Goal: Communication & Community: Answer question/provide support

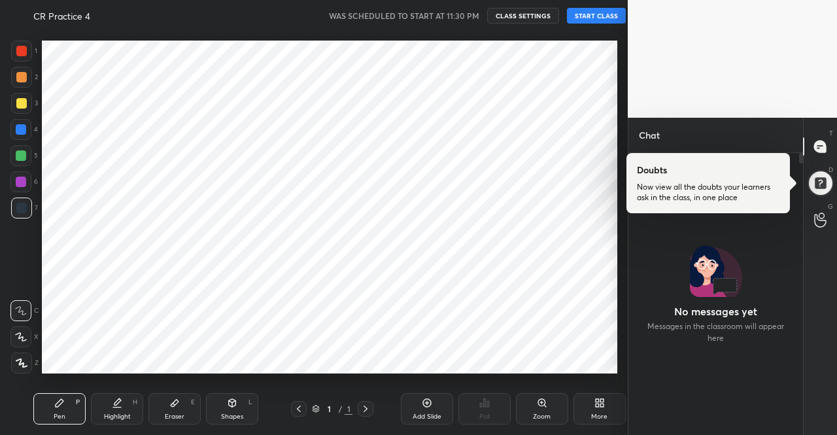
scroll to position [65005, 64782]
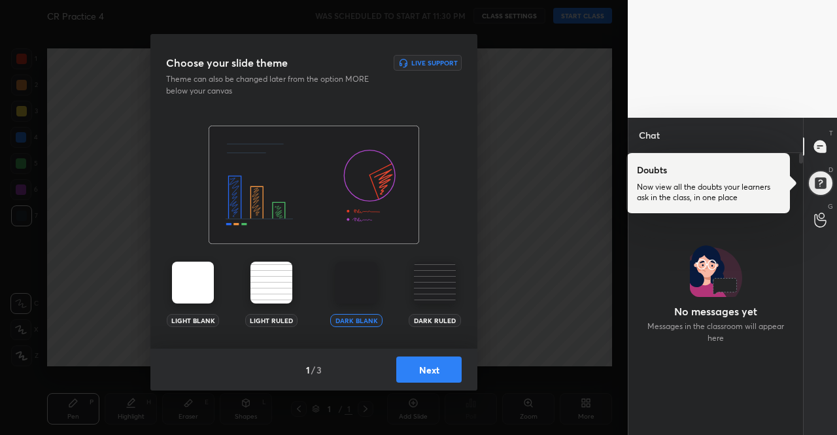
click at [175, 280] on img at bounding box center [193, 282] width 42 height 42
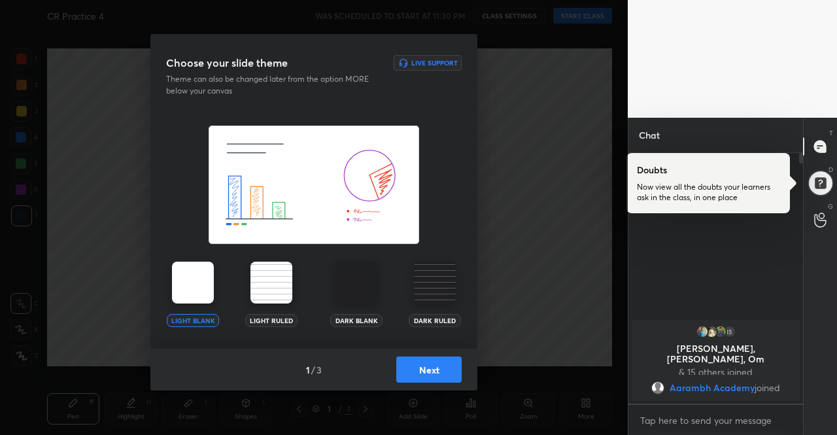
click at [186, 280] on img at bounding box center [193, 282] width 42 height 42
drag, startPoint x: 186, startPoint y: 280, endPoint x: 325, endPoint y: 320, distance: 145.6
click at [186, 280] on img at bounding box center [193, 282] width 42 height 42
click at [433, 361] on button "Next" at bounding box center [428, 369] width 65 height 26
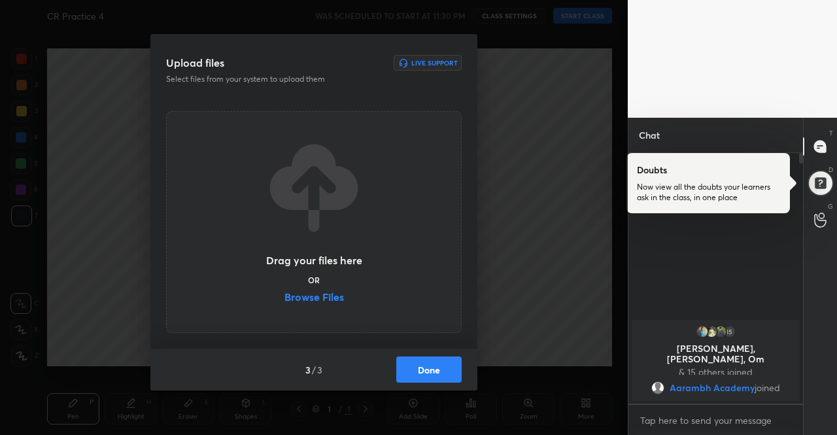
click at [439, 365] on button "Done" at bounding box center [428, 369] width 65 height 26
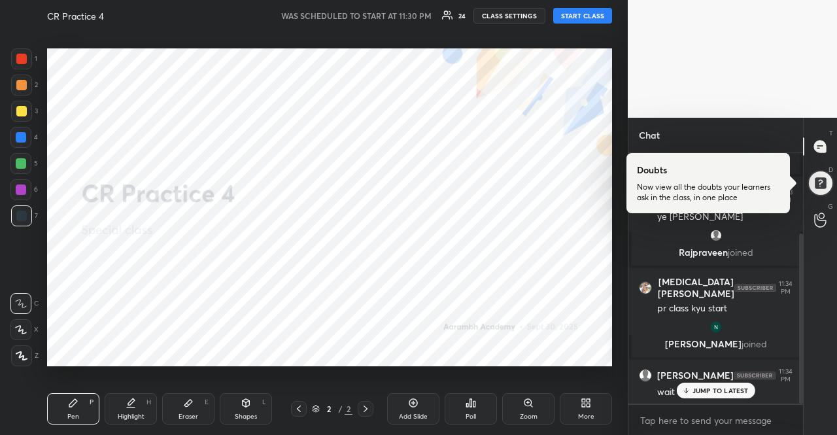
scroll to position [165, 0]
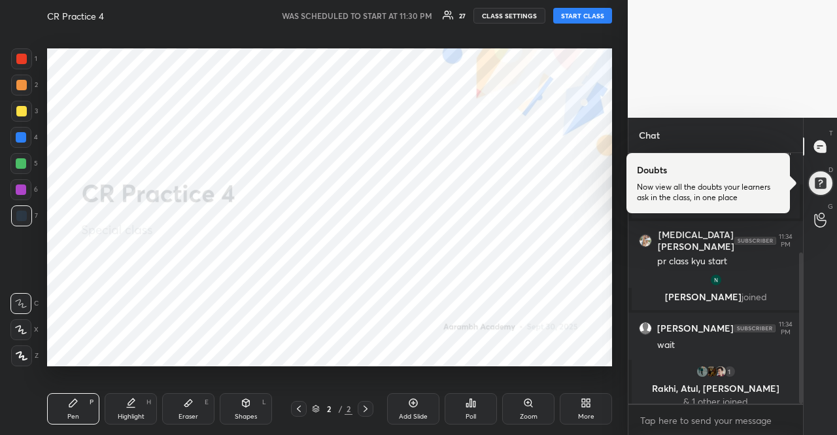
click at [586, 9] on button "START CLASS" at bounding box center [582, 16] width 59 height 16
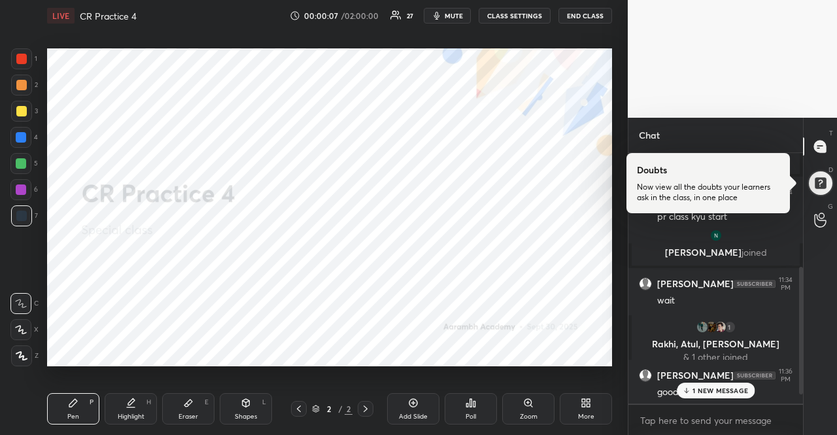
scroll to position [264, 0]
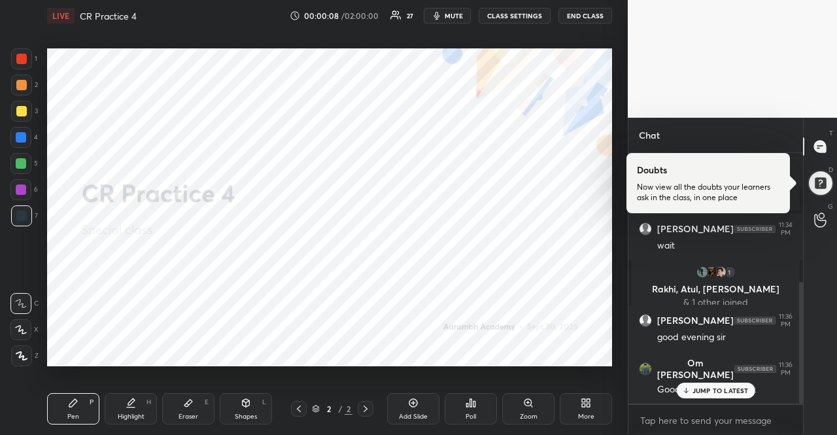
click at [25, 67] on div at bounding box center [21, 58] width 21 height 21
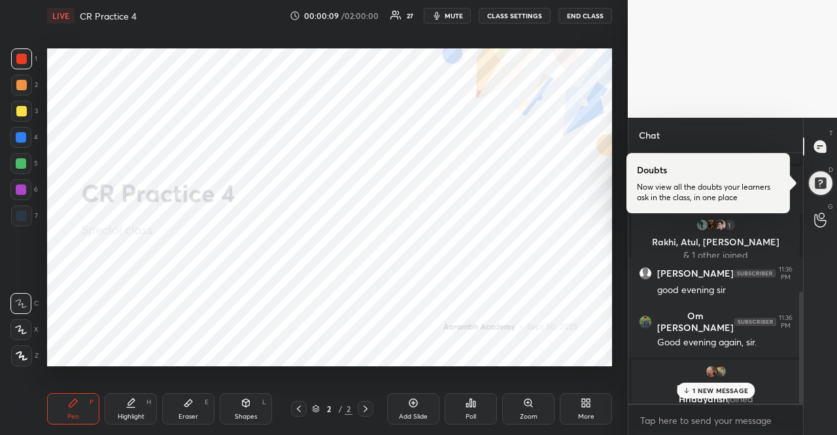
click at [18, 164] on div at bounding box center [21, 163] width 10 height 10
click at [26, 329] on icon at bounding box center [21, 329] width 12 height 9
click at [697, 390] on p "1 NEW MESSAGE" at bounding box center [720, 390] width 56 height 8
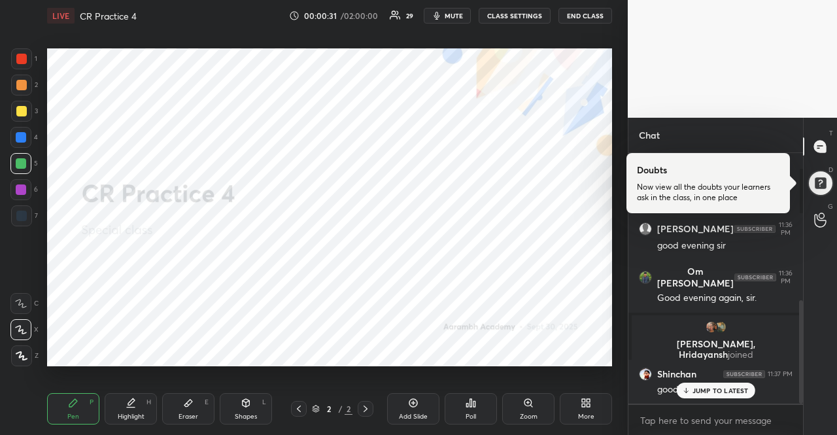
click at [582, 398] on icon at bounding box center [585, 402] width 10 height 10
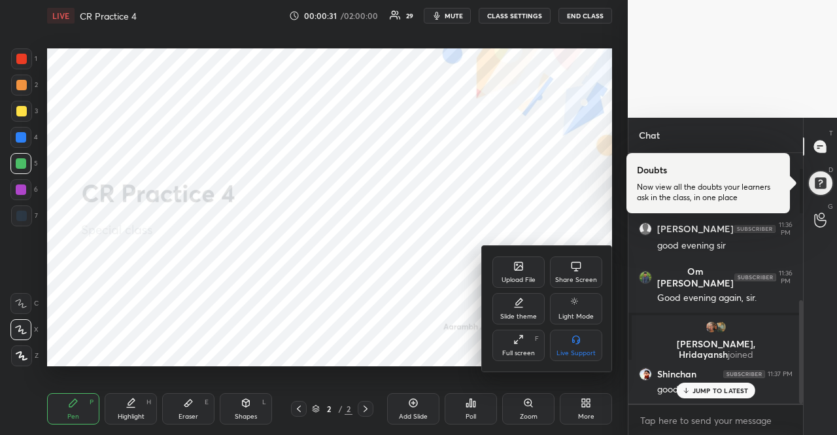
click at [522, 262] on icon at bounding box center [518, 266] width 8 height 8
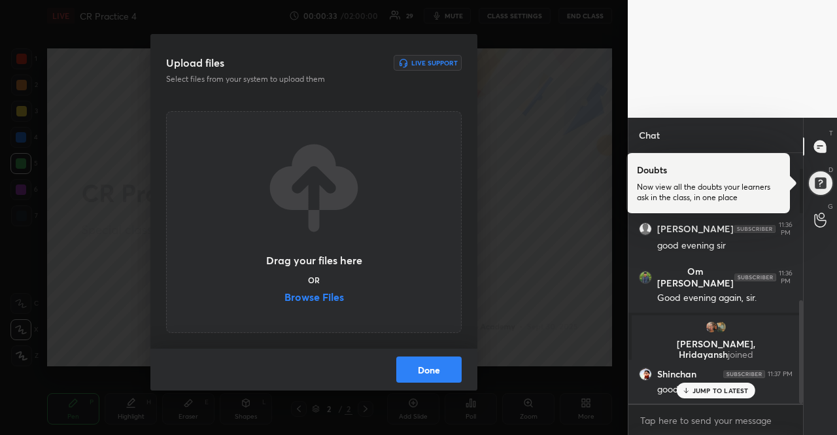
click at [308, 296] on label "Browse Files" at bounding box center [313, 298] width 59 height 14
click at [284, 296] on input "Browse Files" at bounding box center [284, 298] width 0 height 14
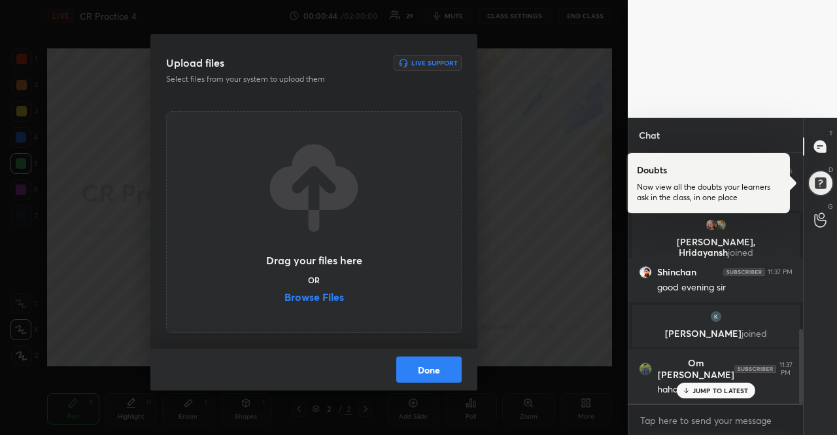
scroll to position [593, 0]
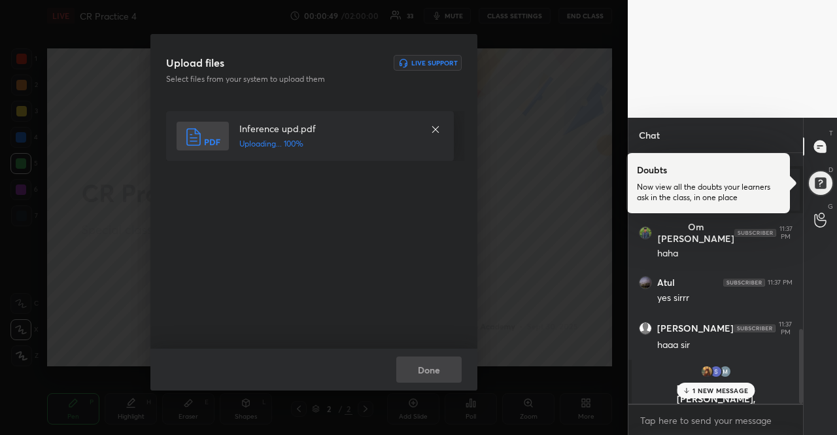
click at [729, 391] on p "1 NEW MESSAGE" at bounding box center [720, 390] width 56 height 8
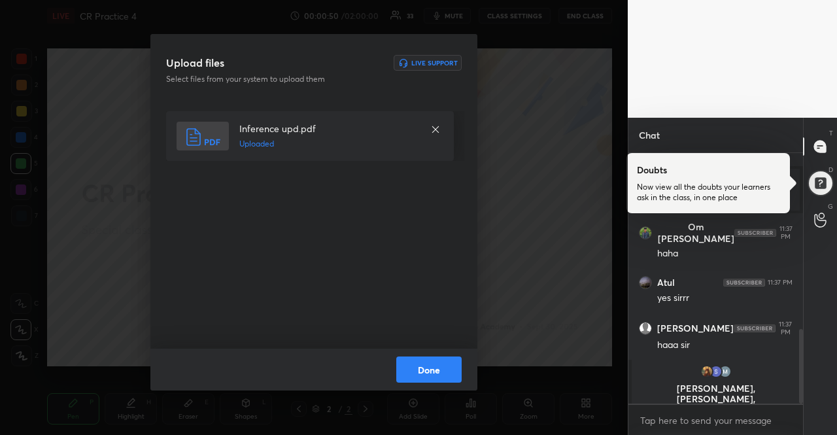
click at [436, 361] on button "Done" at bounding box center [428, 369] width 65 height 26
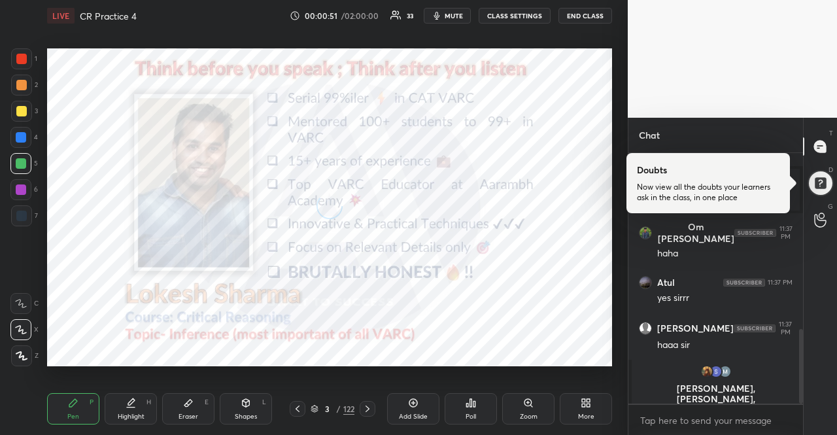
click at [310, 409] on icon at bounding box center [314, 409] width 8 height 8
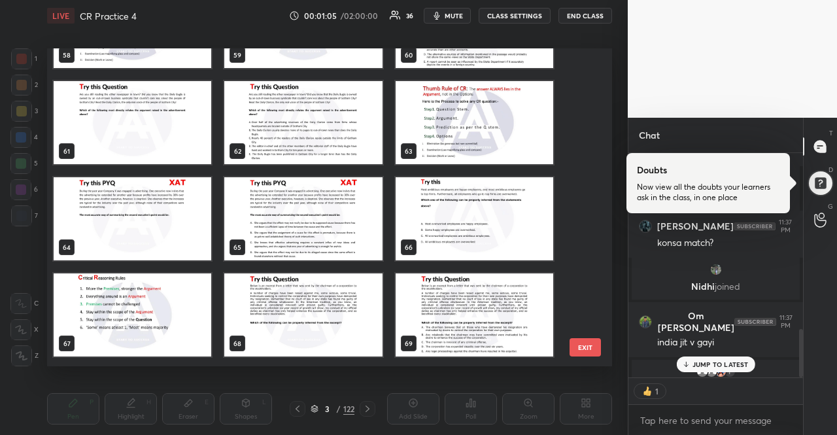
scroll to position [813, 0]
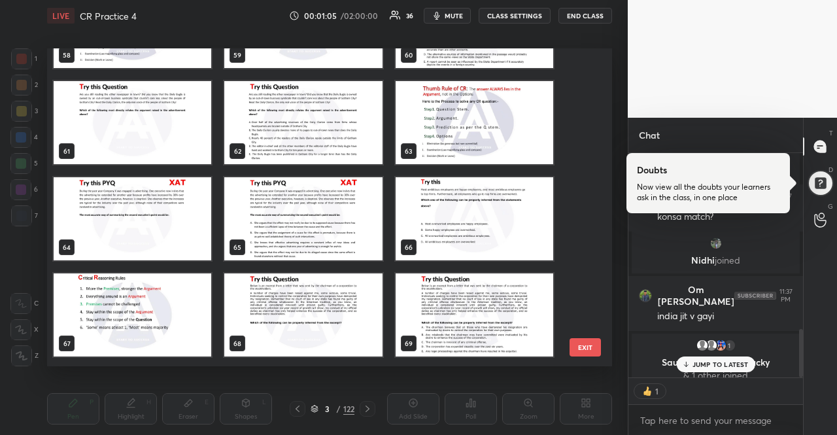
click at [169, 191] on img "grid" at bounding box center [133, 218] width 158 height 83
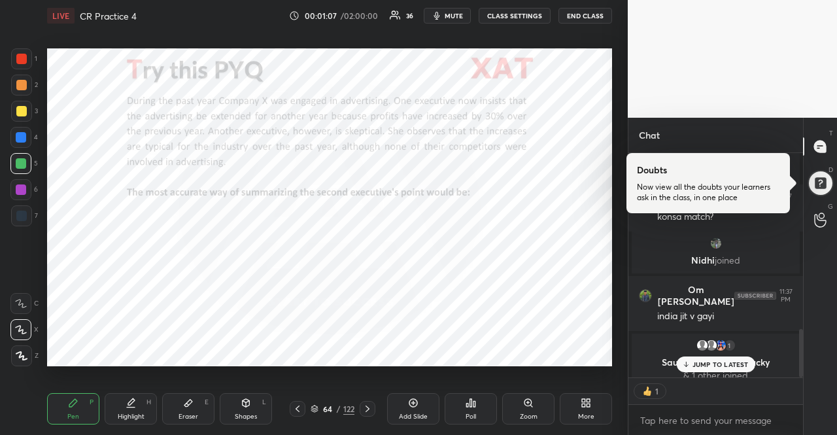
click at [316, 406] on icon at bounding box center [314, 409] width 8 height 8
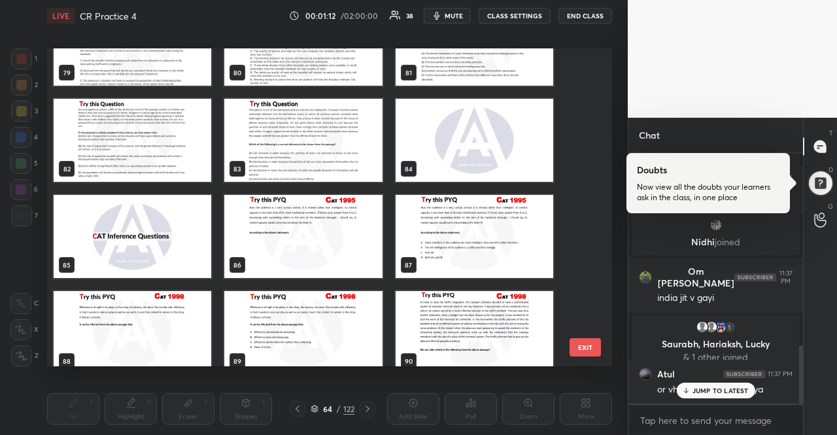
scroll to position [2580, 0]
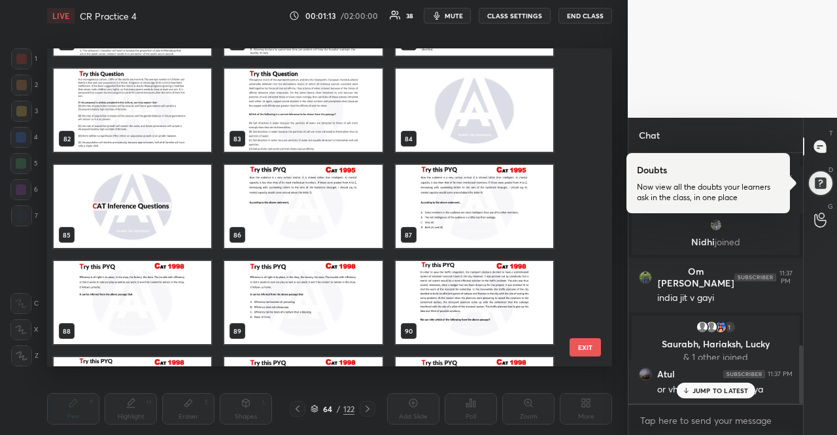
click at [336, 176] on img "grid" at bounding box center [303, 206] width 158 height 83
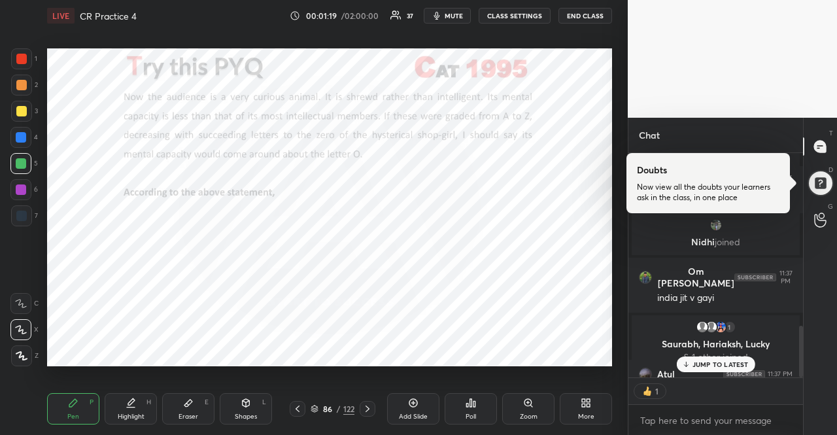
scroll to position [905, 0]
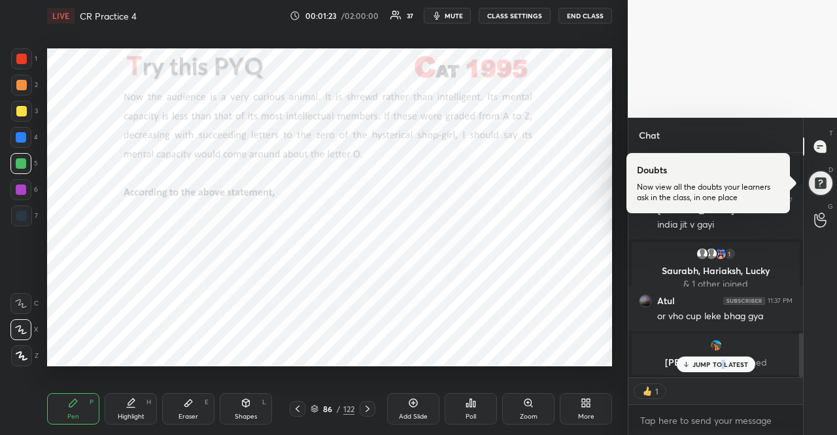
click at [722, 364] on p "JUMP TO LATEST" at bounding box center [720, 364] width 56 height 8
click at [817, 138] on div at bounding box center [820, 147] width 26 height 24
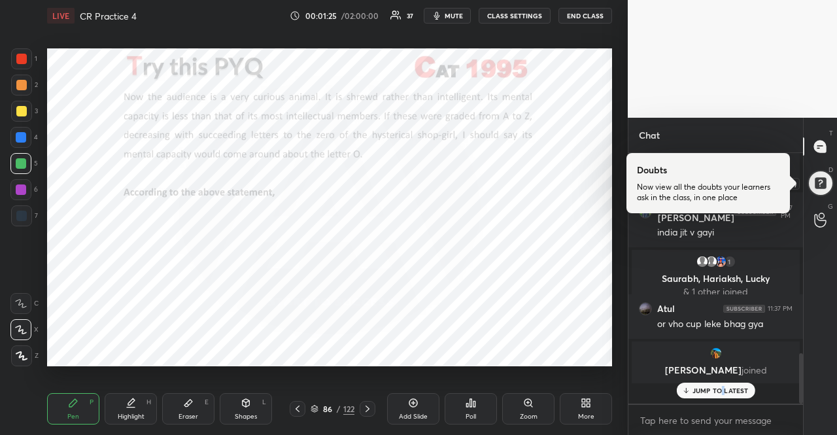
scroll to position [0, 0]
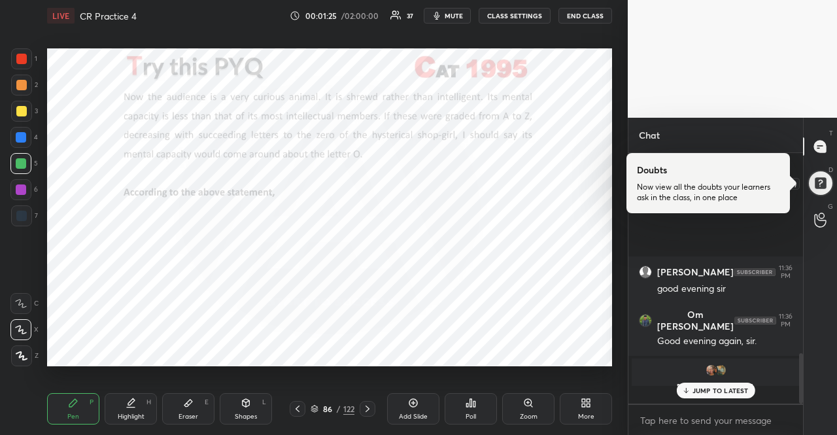
click at [829, 181] on div at bounding box center [820, 183] width 26 height 26
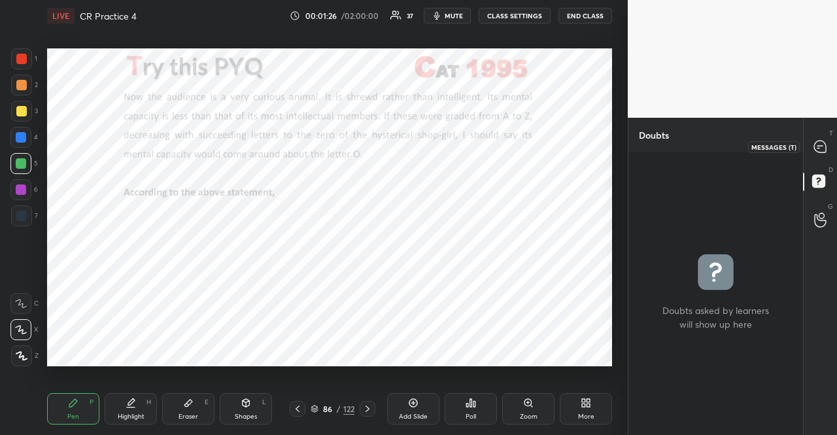
click at [823, 150] on icon at bounding box center [820, 147] width 12 height 12
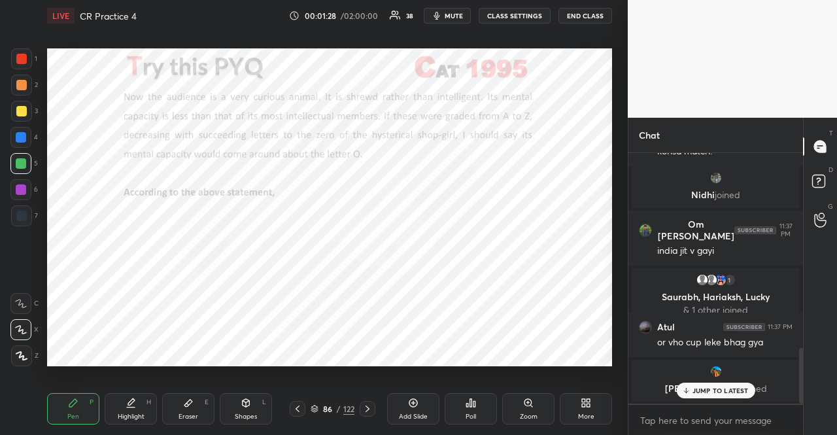
click at [31, 160] on div "5" at bounding box center [23, 163] width 27 height 21
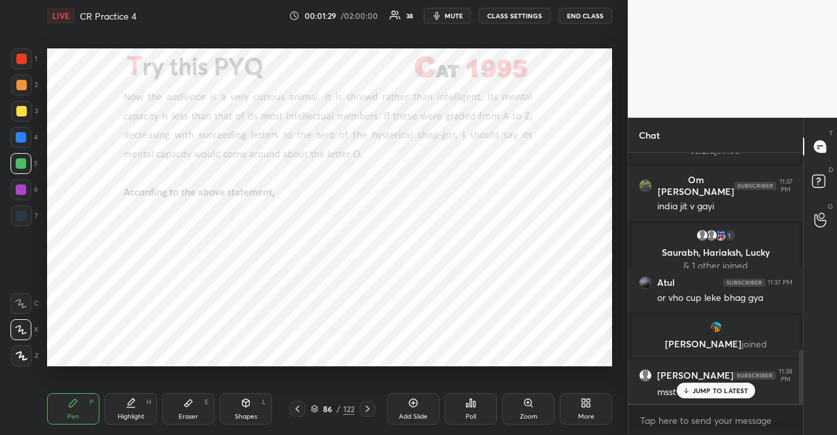
click at [18, 348] on div at bounding box center [21, 355] width 21 height 21
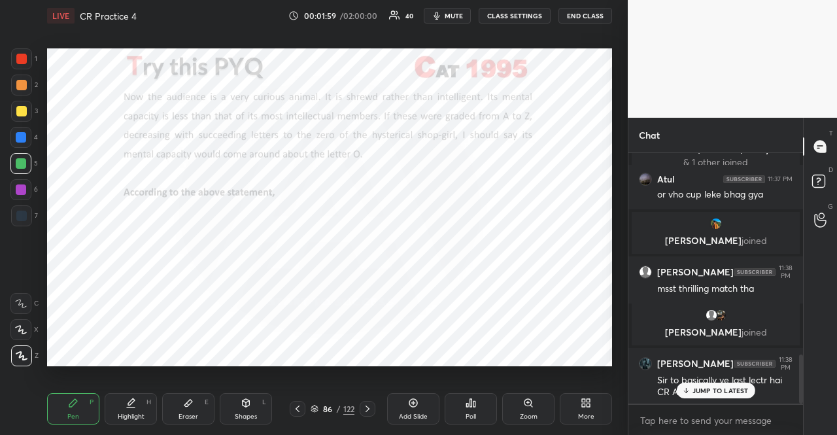
scroll to position [1051, 0]
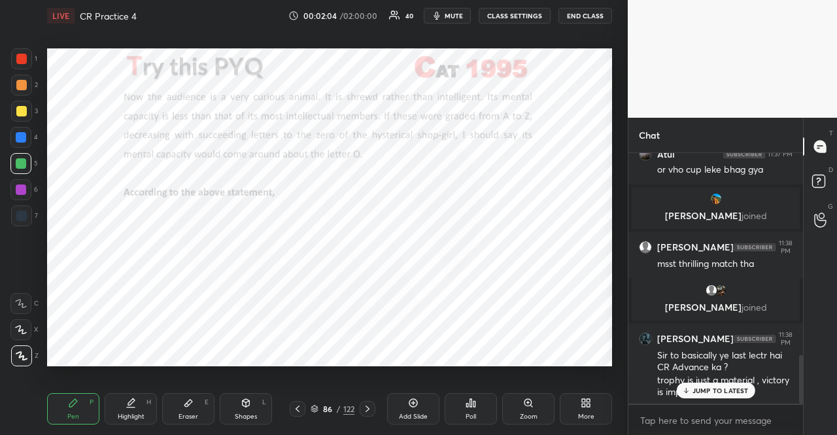
click at [716, 395] on div "JUMP TO LATEST" at bounding box center [715, 390] width 78 height 16
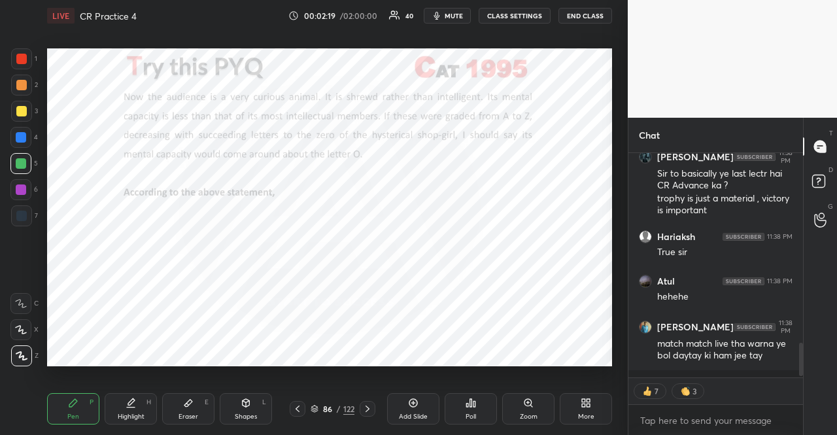
scroll to position [1299, 0]
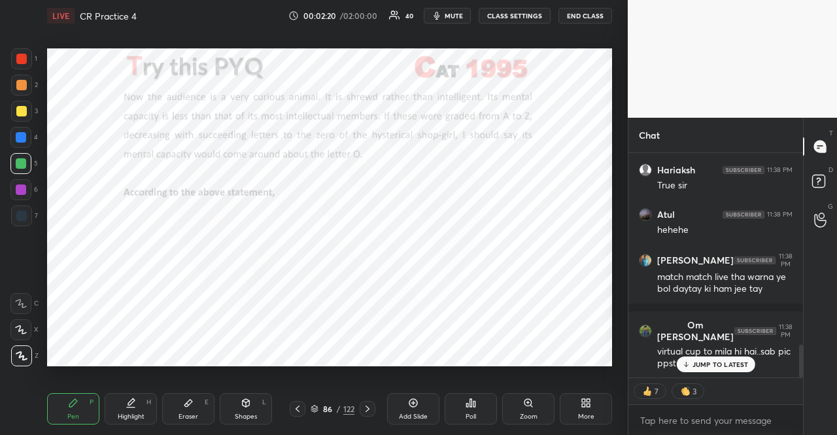
click at [720, 369] on div "JUMP TO LATEST" at bounding box center [715, 364] width 78 height 16
type textarea "x"
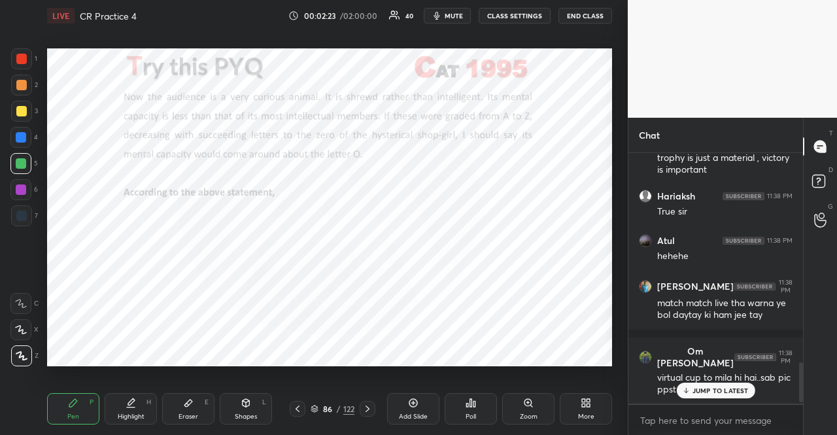
scroll to position [1329, 0]
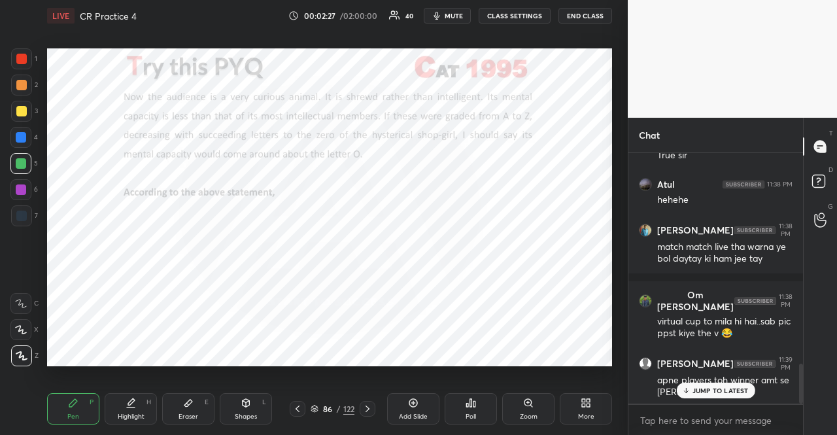
click at [691, 388] on div "JUMP TO LATEST" at bounding box center [715, 390] width 78 height 16
click at [19, 132] on div at bounding box center [21, 137] width 10 height 10
click at [244, 408] on div "Shapes L" at bounding box center [246, 408] width 52 height 31
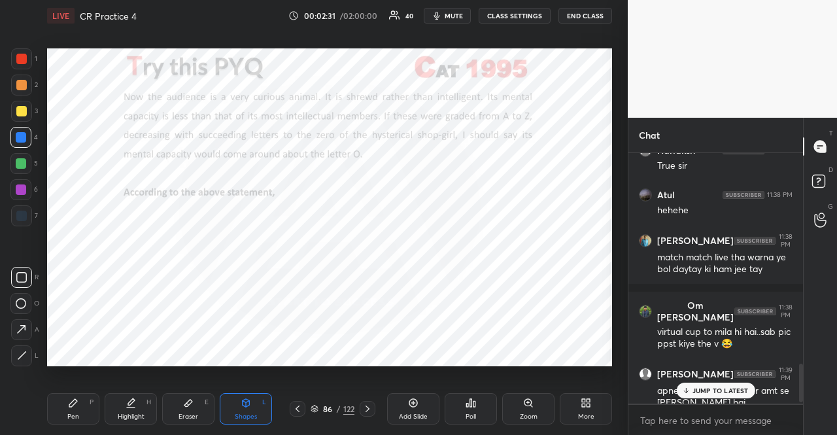
scroll to position [1376, 0]
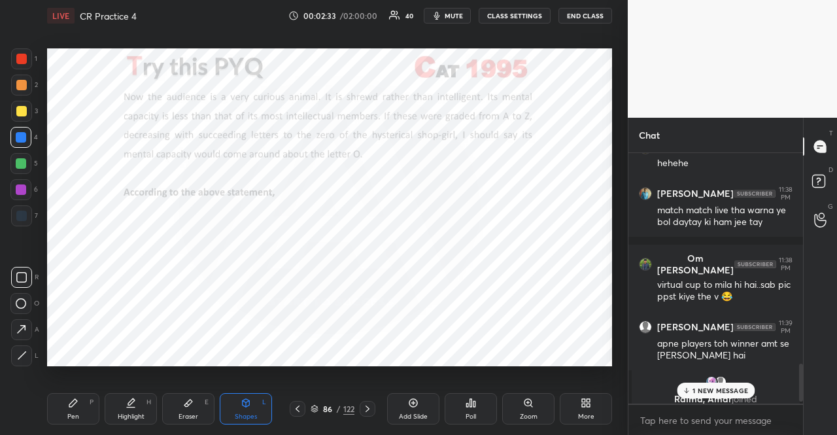
click at [13, 182] on div at bounding box center [20, 189] width 21 height 21
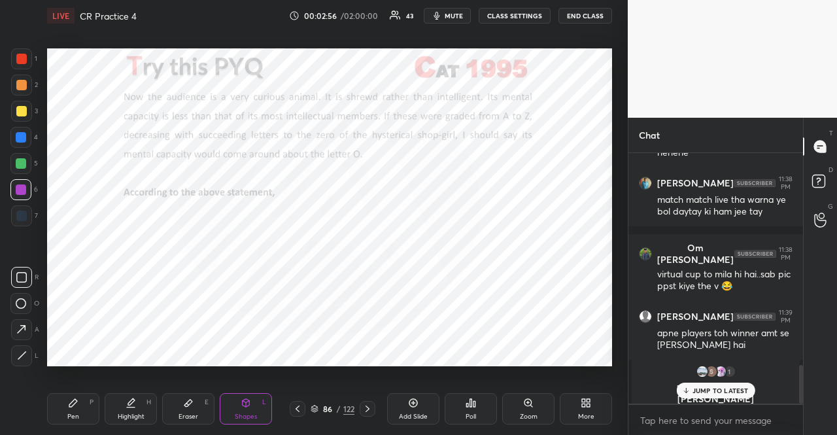
drag, startPoint x: 727, startPoint y: 392, endPoint x: 714, endPoint y: 390, distance: 13.3
click at [727, 392] on p "JUMP TO LATEST" at bounding box center [720, 390] width 56 height 8
click at [16, 127] on div at bounding box center [20, 137] width 21 height 21
drag, startPoint x: 58, startPoint y: 400, endPoint x: 49, endPoint y: 394, distance: 10.9
click at [58, 399] on div "Pen P" at bounding box center [73, 408] width 52 height 31
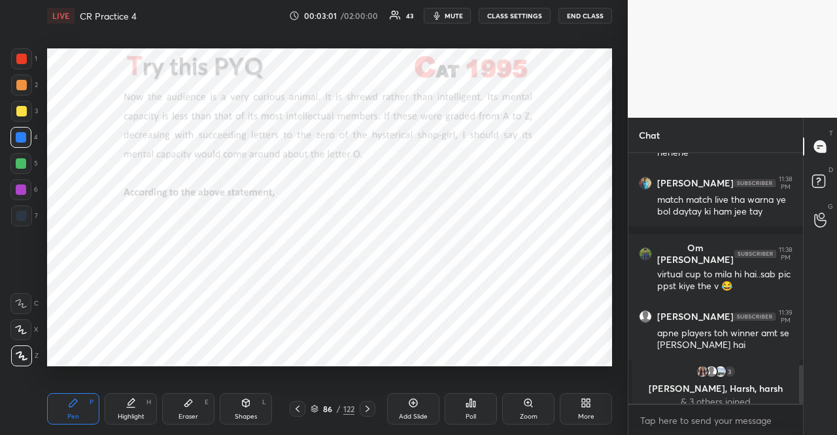
click at [17, 351] on icon at bounding box center [22, 355] width 12 height 9
click at [20, 189] on div at bounding box center [21, 189] width 10 height 10
click at [472, 403] on icon at bounding box center [470, 402] width 10 height 10
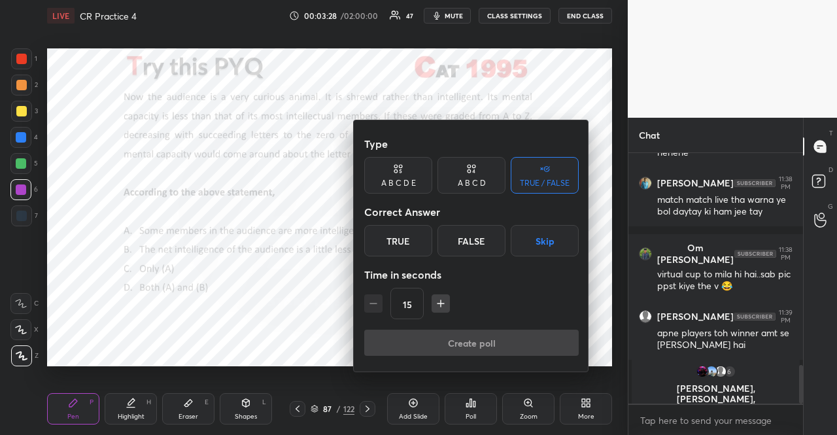
click at [485, 172] on div "A B C D" at bounding box center [471, 175] width 68 height 37
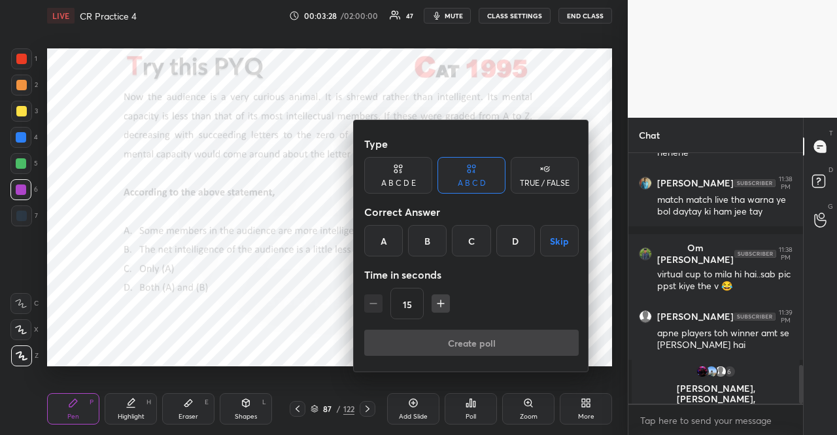
click at [518, 236] on div "D" at bounding box center [515, 240] width 39 height 31
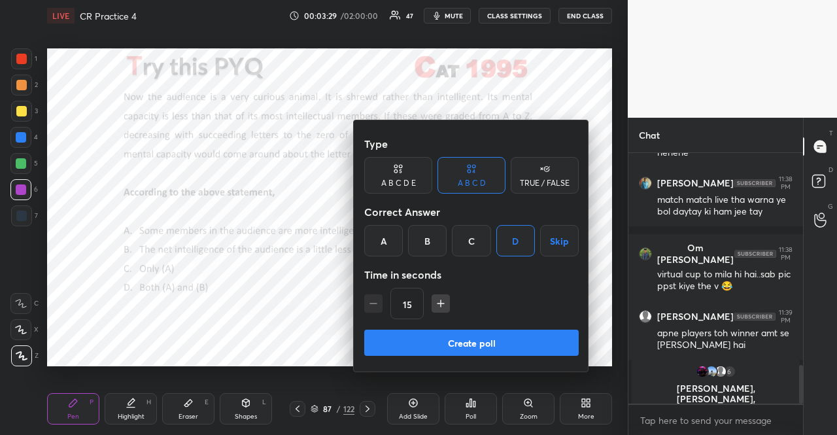
click at [441, 298] on icon "button" at bounding box center [440, 303] width 13 height 13
click at [441, 299] on icon "button" at bounding box center [440, 303] width 13 height 13
type input "60"
click at [450, 334] on button "Create poll" at bounding box center [471, 342] width 214 height 26
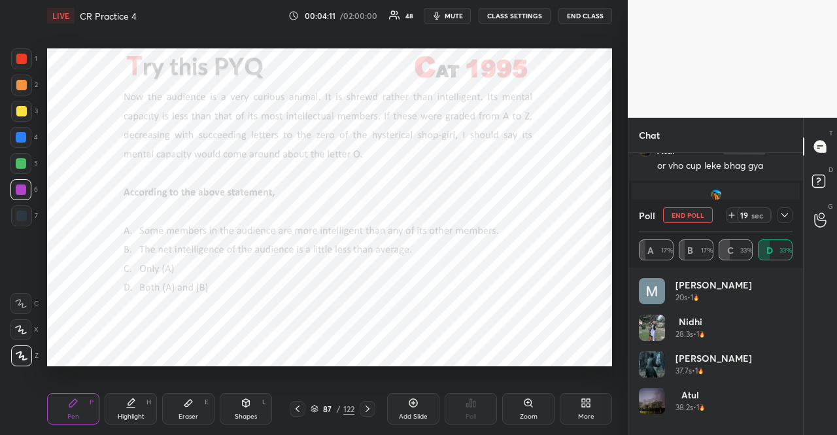
scroll to position [5, 4]
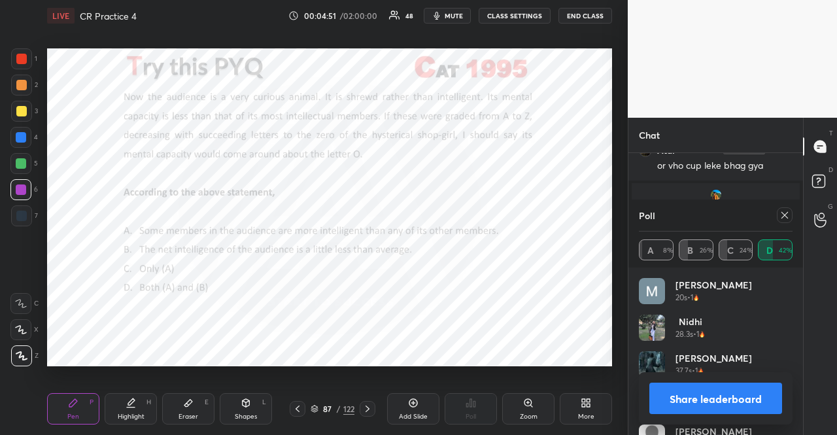
click at [20, 133] on div at bounding box center [21, 137] width 10 height 10
click at [27, 360] on div at bounding box center [21, 355] width 21 height 21
click at [242, 397] on div "Shapes L" at bounding box center [246, 408] width 52 height 31
click at [781, 209] on div at bounding box center [784, 215] width 16 height 16
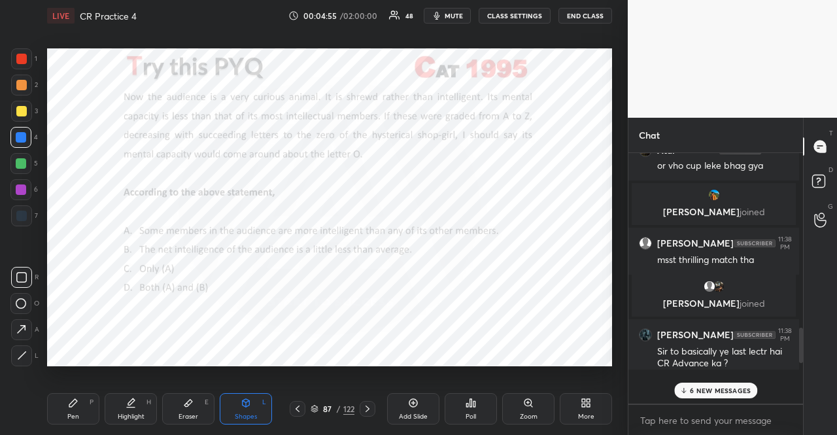
scroll to position [246, 167]
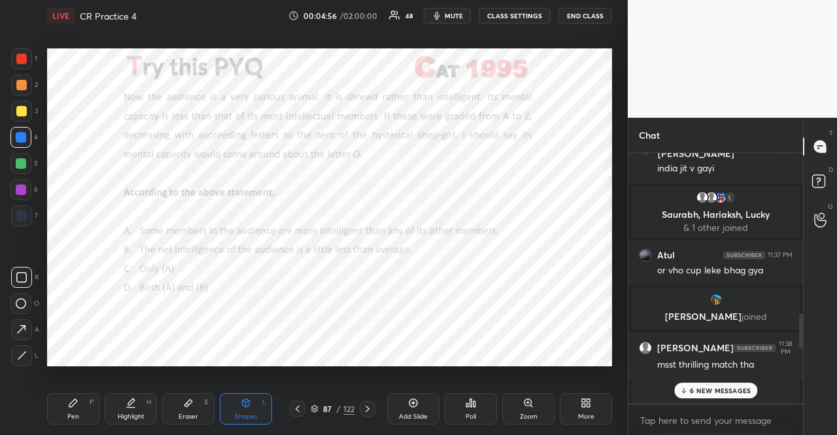
click at [692, 387] on p "6 NEW MESSAGES" at bounding box center [720, 390] width 61 height 8
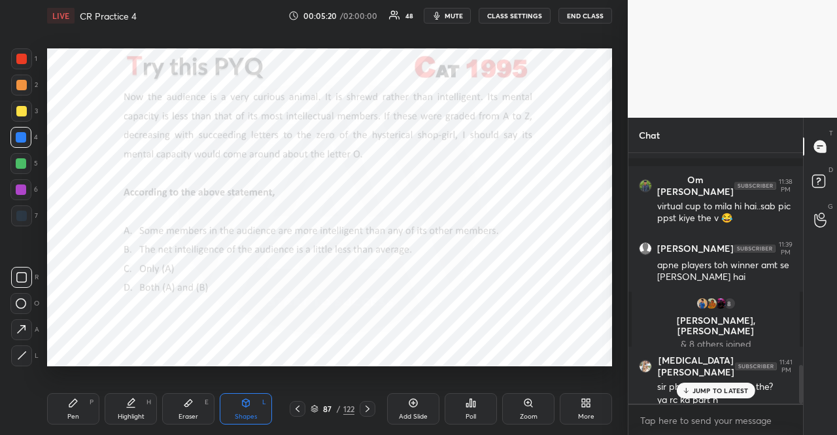
scroll to position [1369, 0]
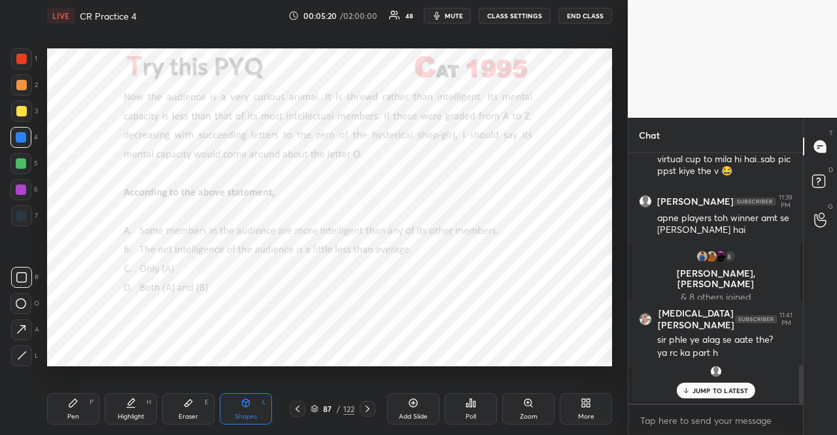
click at [15, 83] on div at bounding box center [21, 85] width 21 height 21
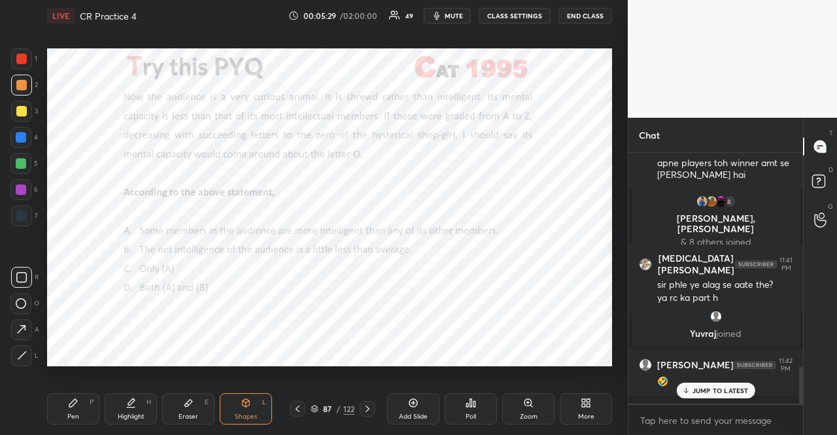
scroll to position [1468, 0]
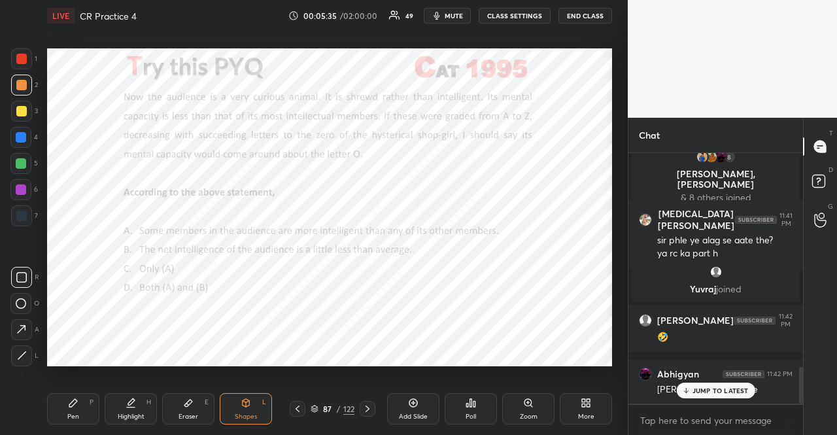
drag, startPoint x: 16, startPoint y: 214, endPoint x: 40, endPoint y: 208, distance: 24.1
click at [17, 214] on div at bounding box center [21, 215] width 10 height 10
click at [102, 410] on div "Pen P Highlight H Eraser E Shapes L" at bounding box center [165, 408] width 237 height 31
click at [88, 410] on div "Pen P" at bounding box center [73, 408] width 52 height 31
click at [26, 326] on icon at bounding box center [21, 329] width 12 height 9
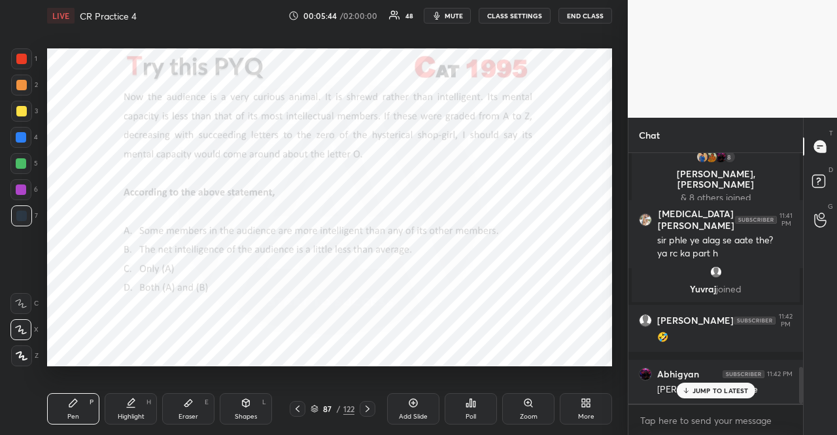
click at [731, 384] on div "JUMP TO LATEST" at bounding box center [715, 390] width 78 height 16
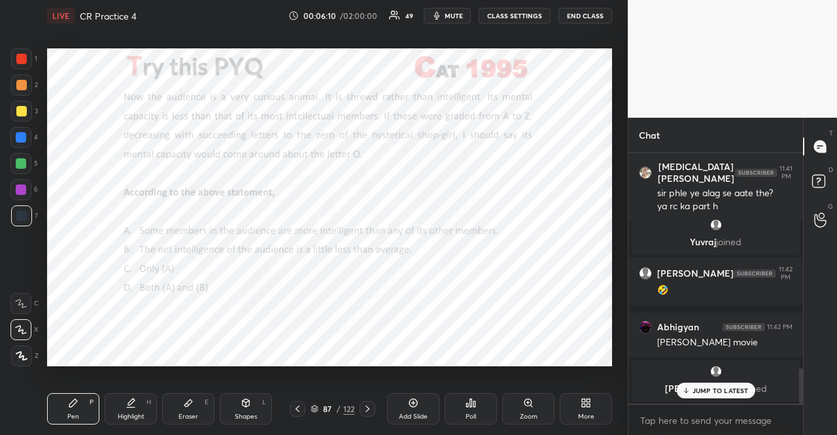
click at [27, 129] on div at bounding box center [20, 137] width 21 height 21
click at [248, 403] on icon at bounding box center [245, 403] width 7 height 8
click at [76, 405] on icon at bounding box center [73, 402] width 10 height 10
click at [20, 329] on icon at bounding box center [21, 329] width 12 height 9
click at [24, 86] on div at bounding box center [21, 85] width 10 height 10
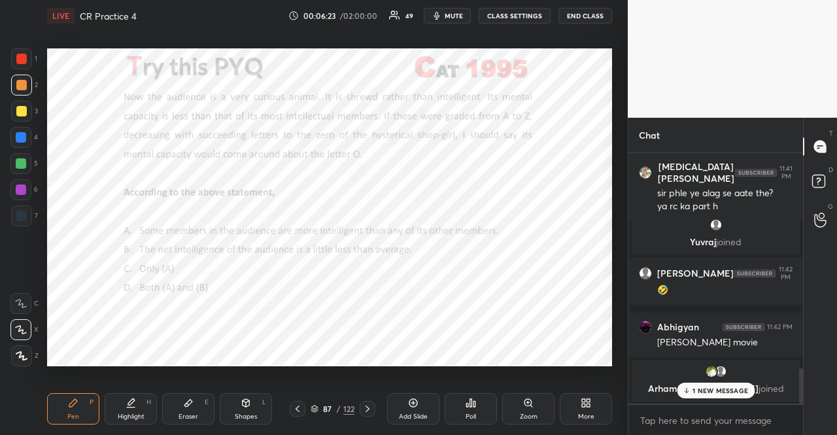
click at [231, 401] on div "Shapes L" at bounding box center [246, 408] width 52 height 31
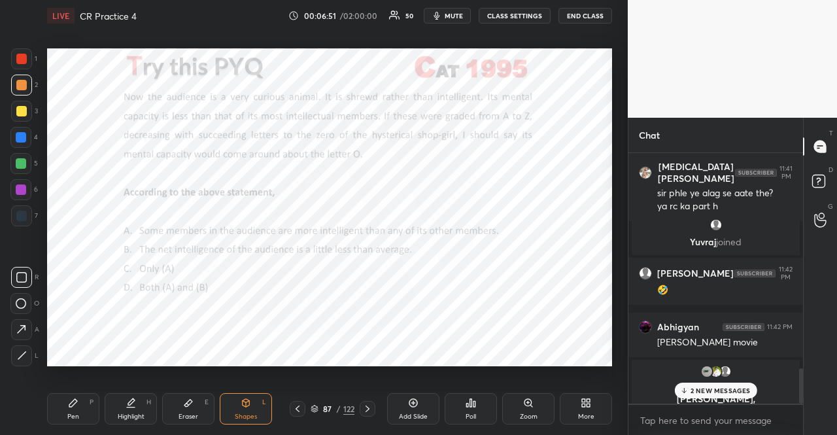
scroll to position [4, 4]
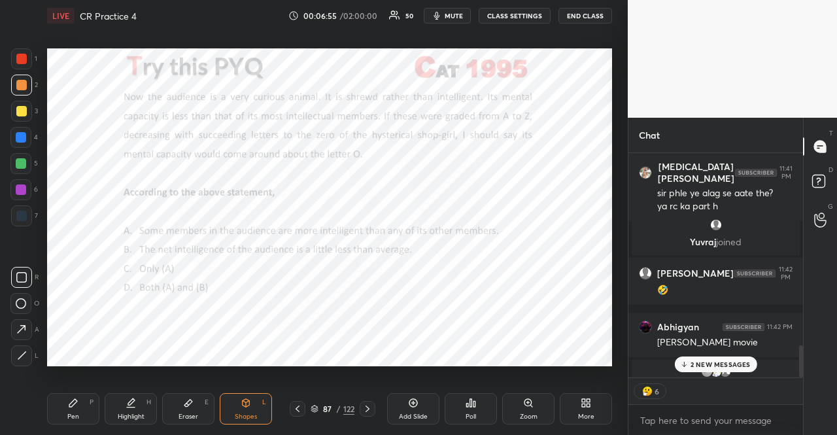
click at [25, 135] on div at bounding box center [21, 137] width 10 height 10
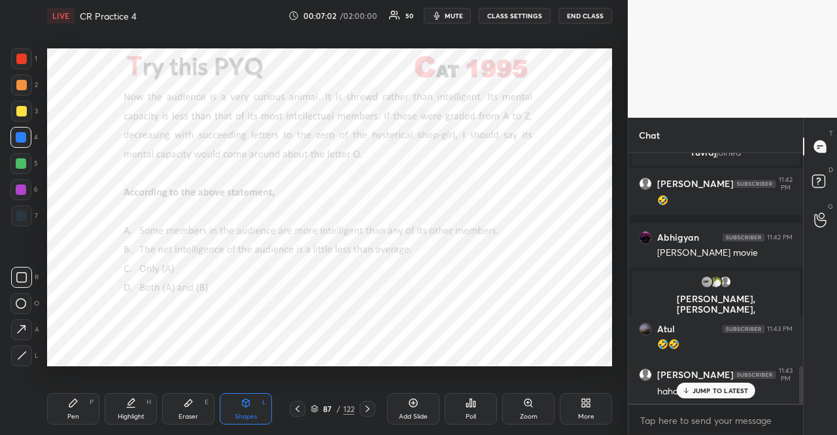
scroll to position [1396, 0]
click at [16, 57] on div at bounding box center [21, 58] width 21 height 21
click at [88, 410] on div "Pen P" at bounding box center [73, 408] width 52 height 31
click at [21, 132] on div at bounding box center [21, 137] width 10 height 10
drag, startPoint x: 19, startPoint y: 135, endPoint x: 13, endPoint y: 168, distance: 33.2
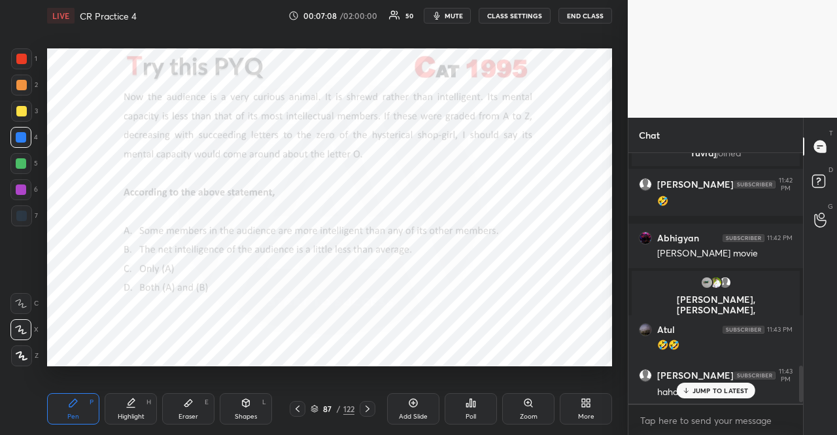
click at [19, 136] on div at bounding box center [21, 137] width 10 height 10
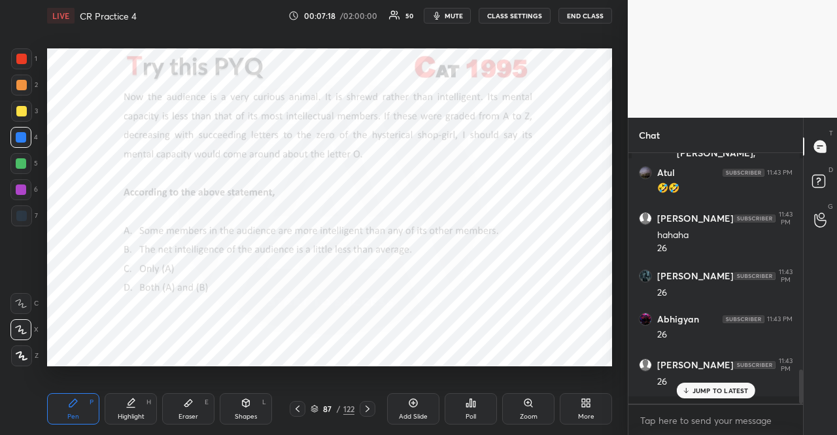
scroll to position [1597, 0]
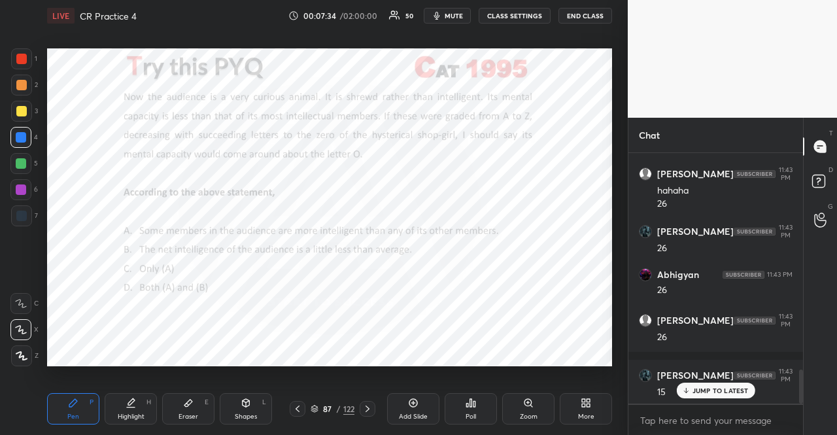
click at [22, 186] on div at bounding box center [21, 189] width 10 height 10
drag, startPoint x: 20, startPoint y: 188, endPoint x: 18, endPoint y: 171, distance: 17.0
click at [20, 188] on div at bounding box center [21, 189] width 10 height 10
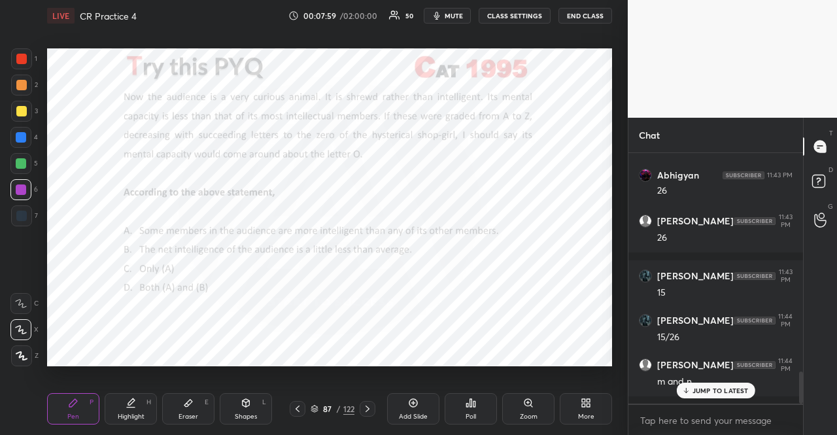
scroll to position [1741, 0]
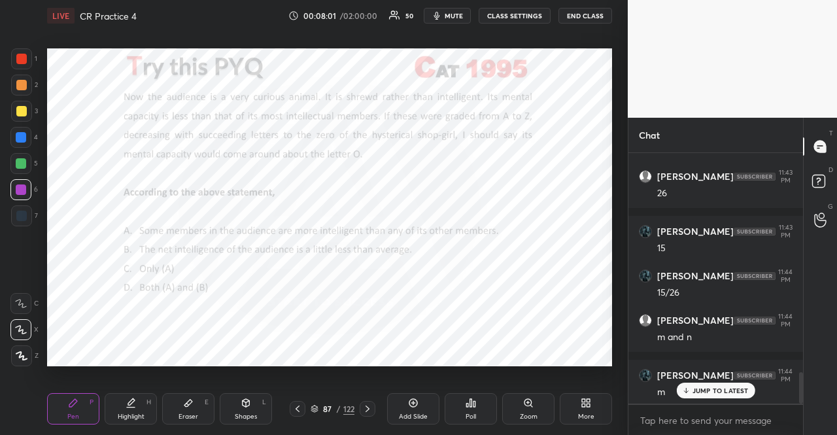
click at [21, 67] on div "1 2 3 4 5 6 7" at bounding box center [23, 139] width 27 height 183
click at [21, 59] on div at bounding box center [21, 59] width 10 height 10
drag, startPoint x: 22, startPoint y: 61, endPoint x: 37, endPoint y: 92, distance: 35.1
click at [22, 62] on div at bounding box center [21, 59] width 10 height 10
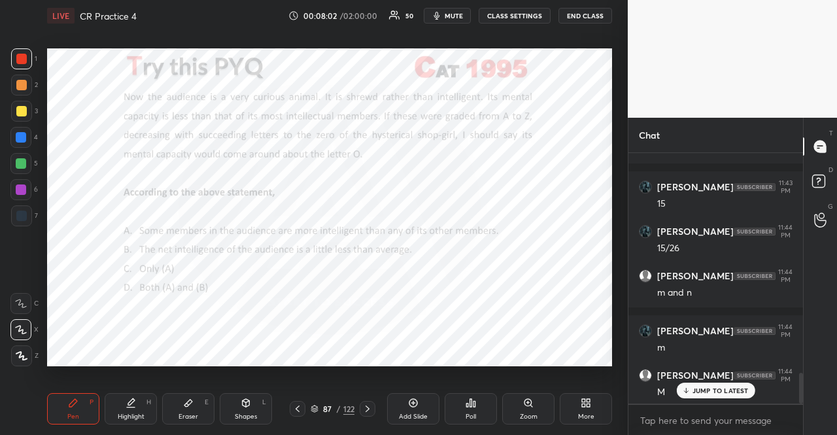
click at [239, 387] on div "Pen P Highlight H Eraser E Shapes L 87 / 122 Add Slide Poll Zoom More" at bounding box center [329, 408] width 565 height 52
click at [247, 407] on icon at bounding box center [246, 402] width 10 height 10
click at [248, 408] on div "Shapes L" at bounding box center [246, 408] width 52 height 31
click at [69, 408] on div "Pen P" at bounding box center [73, 408] width 52 height 31
click at [21, 219] on div at bounding box center [21, 215] width 10 height 10
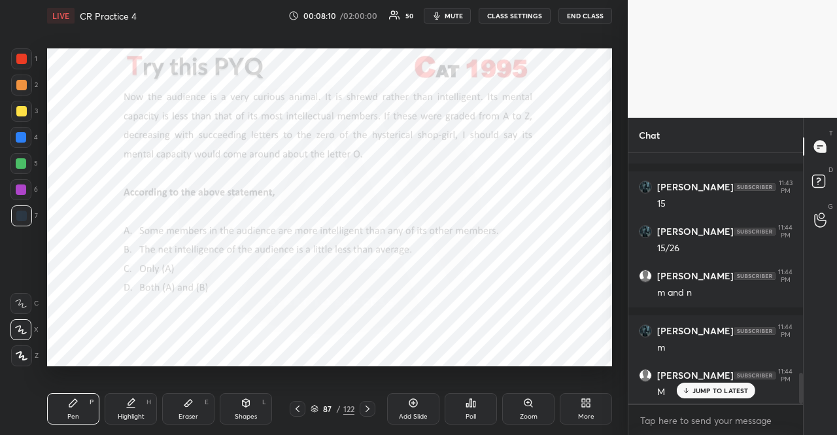
click at [231, 401] on div "Shapes L" at bounding box center [246, 408] width 52 height 31
click at [22, 329] on icon at bounding box center [21, 329] width 14 height 14
click at [20, 328] on icon at bounding box center [21, 329] width 14 height 14
click at [78, 403] on icon at bounding box center [73, 402] width 10 height 10
click at [80, 401] on div "Pen P" at bounding box center [73, 408] width 52 height 31
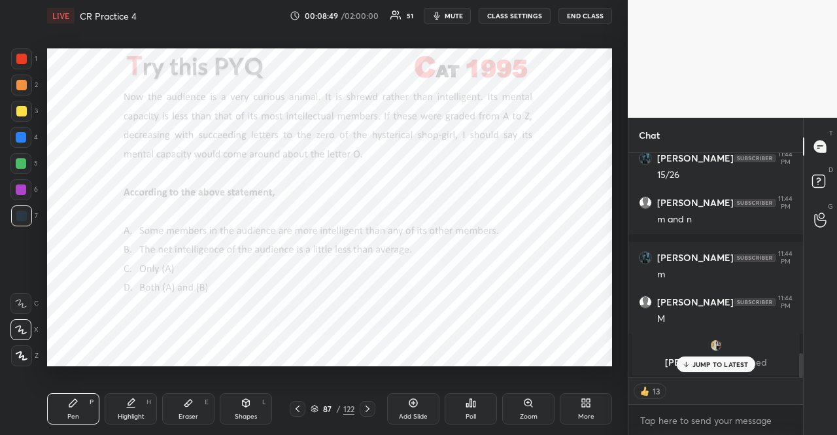
scroll to position [1833, 0]
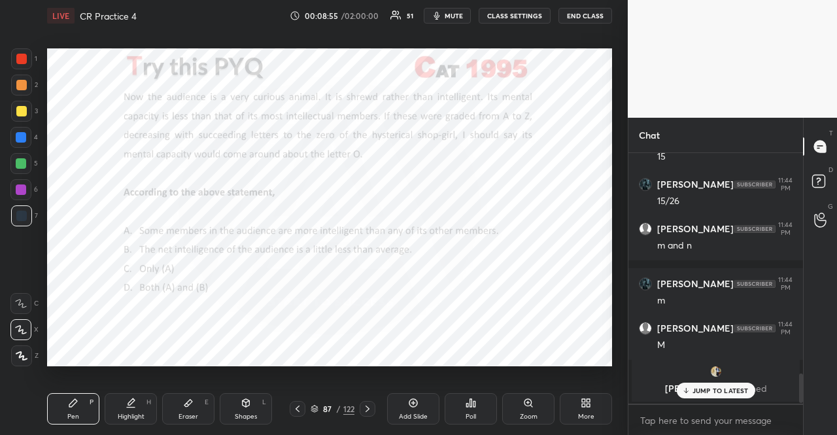
click at [22, 159] on div at bounding box center [21, 163] width 10 height 10
click at [25, 198] on div at bounding box center [20, 189] width 21 height 21
click at [22, 197] on div at bounding box center [20, 189] width 21 height 21
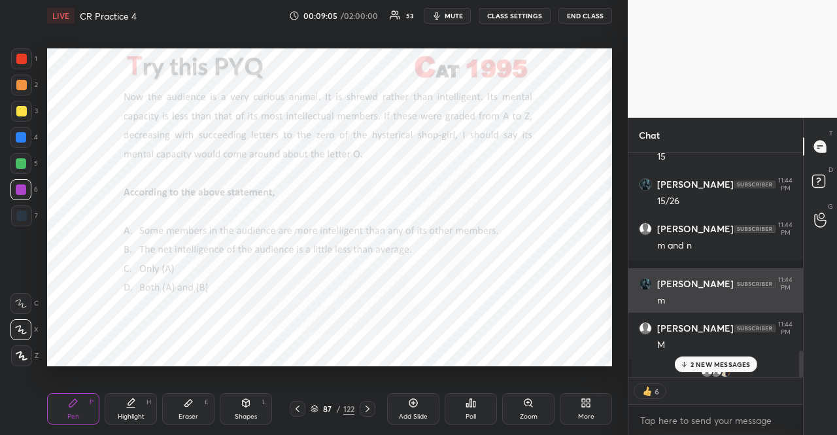
scroll to position [1859, 0]
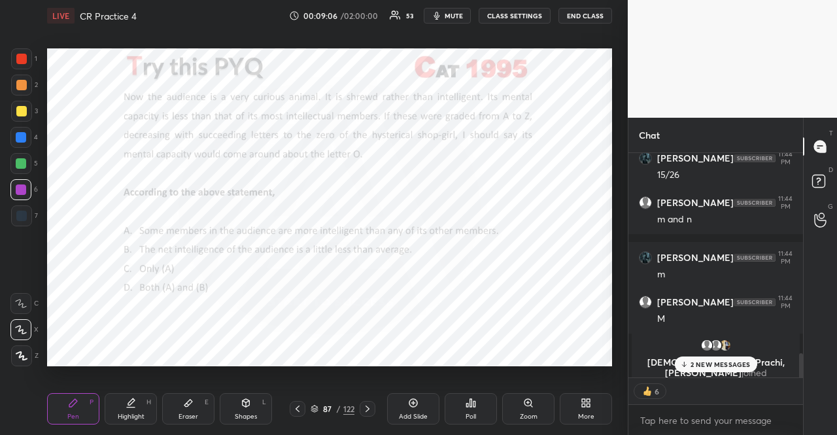
click at [741, 362] on p "2 NEW MESSAGES" at bounding box center [720, 364] width 60 height 8
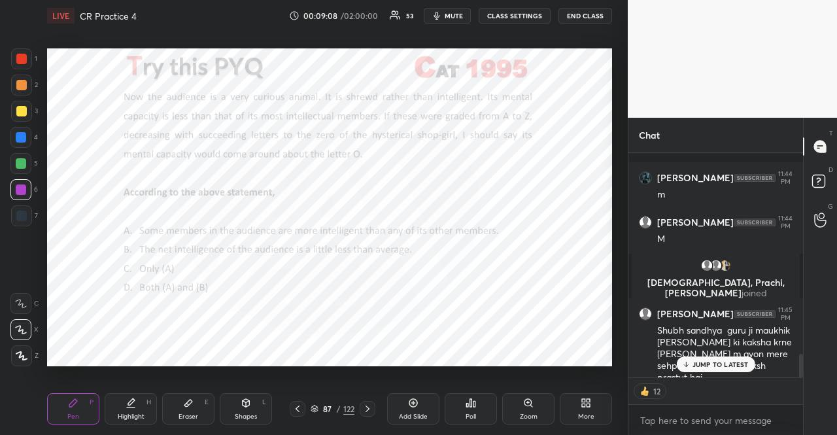
click at [697, 368] on p "JUMP TO LATEST" at bounding box center [720, 364] width 56 height 8
type textarea "x"
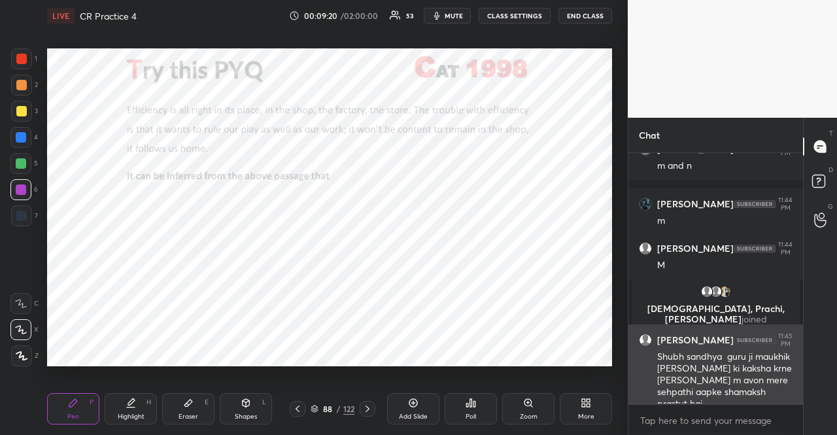
scroll to position [1959, 0]
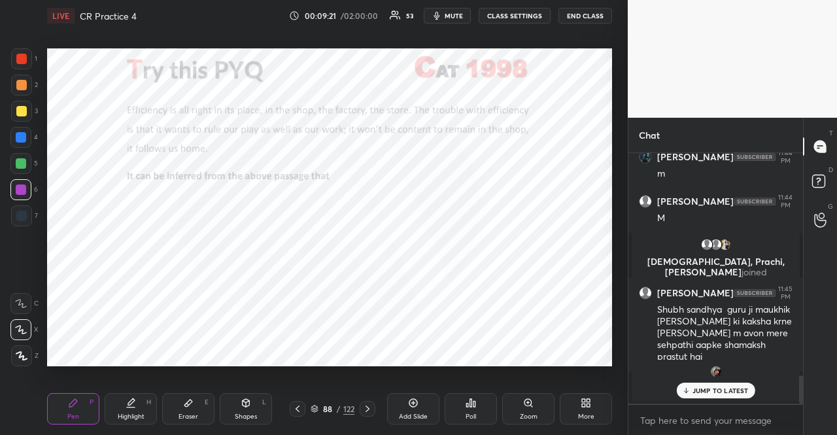
click at [728, 387] on p "JUMP TO LATEST" at bounding box center [720, 390] width 56 height 8
click at [465, 407] on icon at bounding box center [470, 402] width 10 height 10
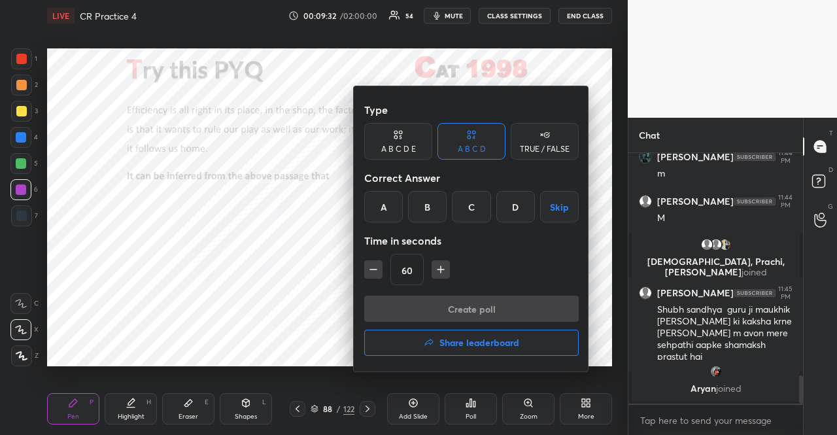
click at [443, 267] on icon "button" at bounding box center [440, 269] width 13 height 13
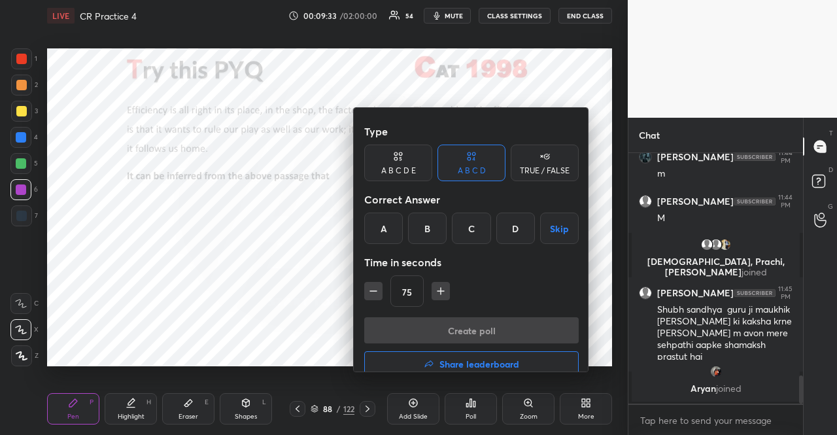
click at [443, 284] on icon "button" at bounding box center [440, 290] width 13 height 13
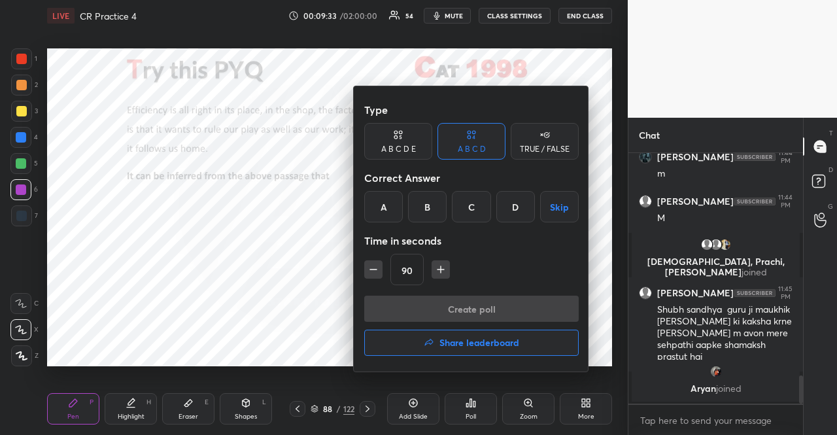
click at [443, 267] on icon "button" at bounding box center [440, 269] width 13 height 13
click at [443, 267] on icon "button" at bounding box center [446, 269] width 13 height 13
type input "120"
drag, startPoint x: 568, startPoint y: 208, endPoint x: 557, endPoint y: 239, distance: 32.1
click at [567, 208] on button "Skip" at bounding box center [559, 206] width 39 height 31
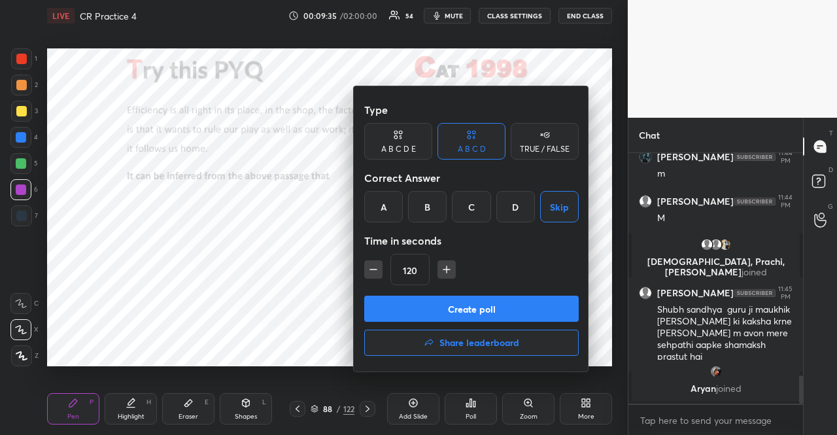
click at [535, 307] on button "Create poll" at bounding box center [471, 308] width 214 height 26
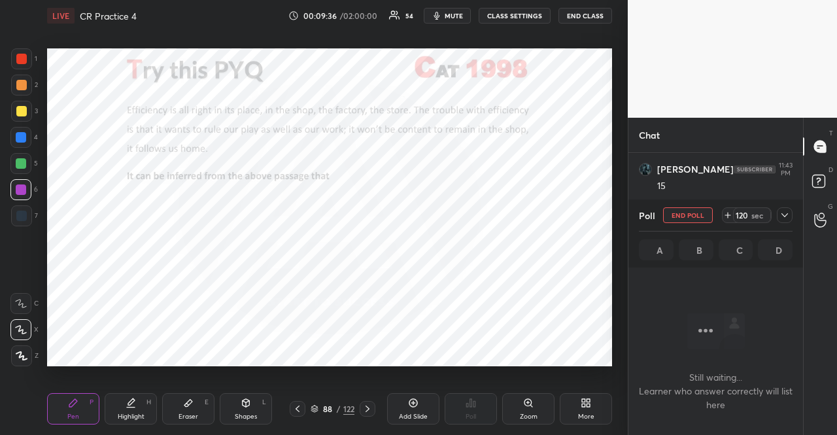
scroll to position [1484, 0]
click at [24, 135] on div at bounding box center [21, 137] width 10 height 10
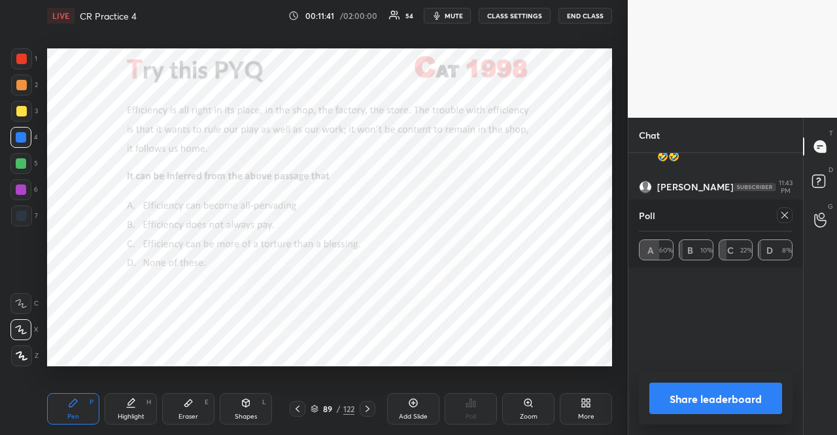
click at [790, 215] on div at bounding box center [784, 215] width 16 height 16
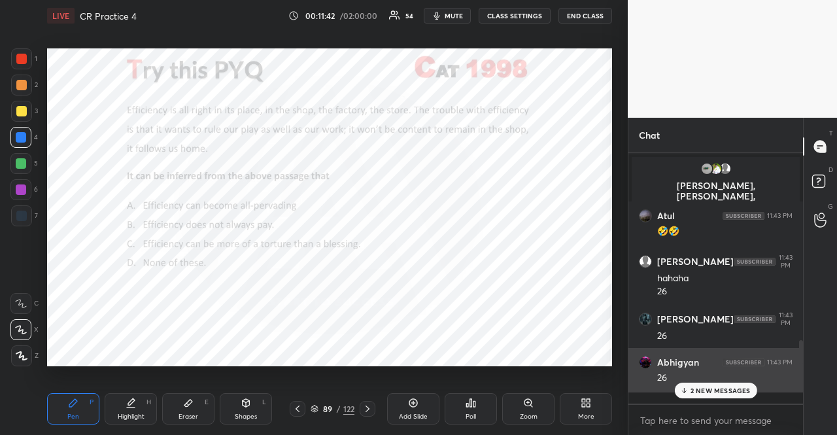
scroll to position [1416, 0]
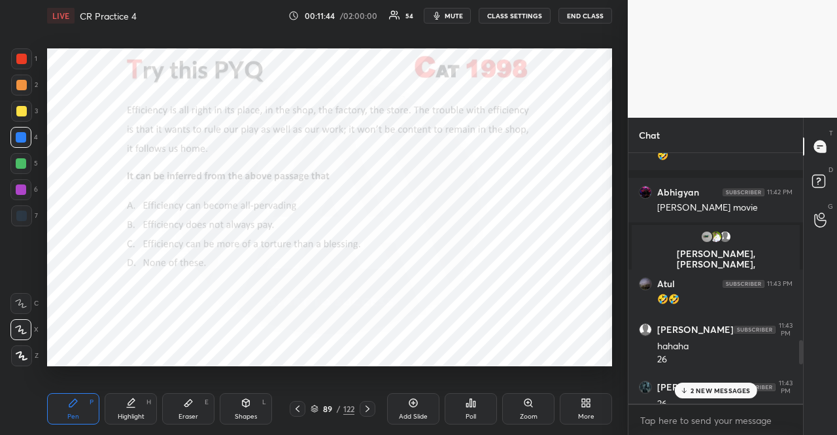
click at [691, 391] on p "2 NEW MESSAGES" at bounding box center [720, 390] width 60 height 8
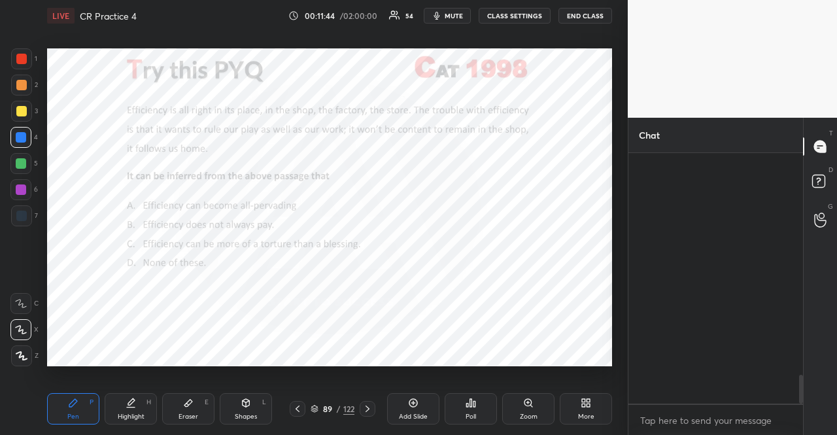
scroll to position [1933, 0]
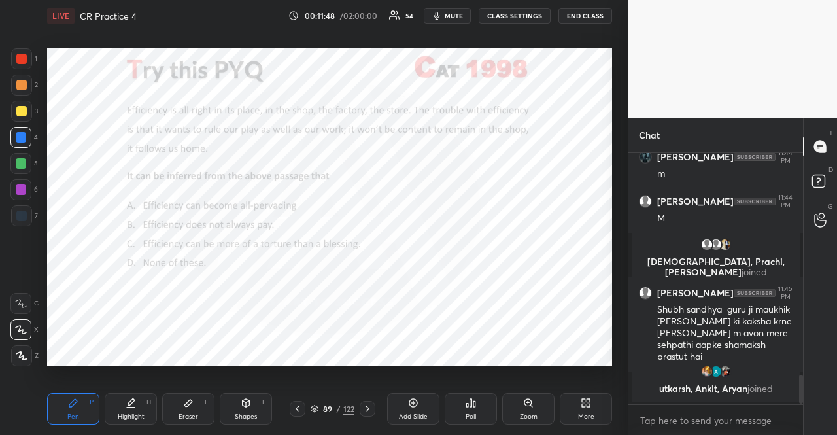
click at [18, 167] on div at bounding box center [21, 163] width 10 height 10
click at [241, 401] on icon at bounding box center [246, 402] width 10 height 10
drag, startPoint x: 22, startPoint y: 214, endPoint x: 39, endPoint y: 202, distance: 21.0
click at [21, 214] on div at bounding box center [21, 215] width 10 height 10
click at [15, 51] on div at bounding box center [21, 58] width 21 height 21
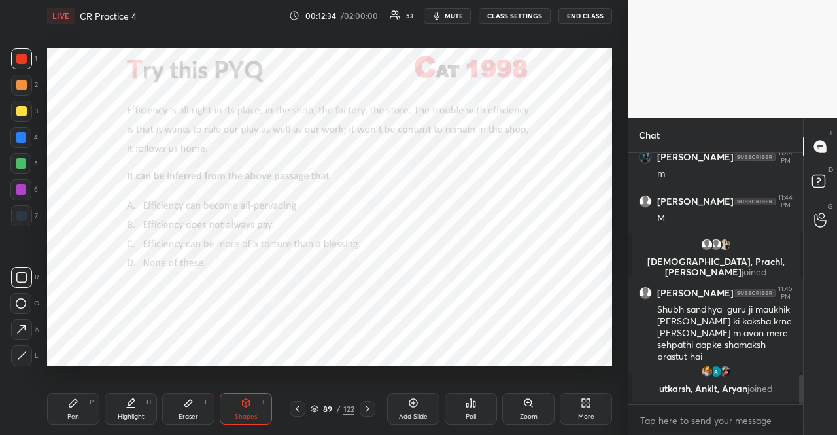
click at [22, 62] on div at bounding box center [21, 59] width 10 height 10
click at [94, 403] on div "Pen P" at bounding box center [73, 408] width 52 height 31
click at [24, 184] on div at bounding box center [20, 189] width 21 height 21
click at [20, 156] on div at bounding box center [20, 163] width 21 height 21
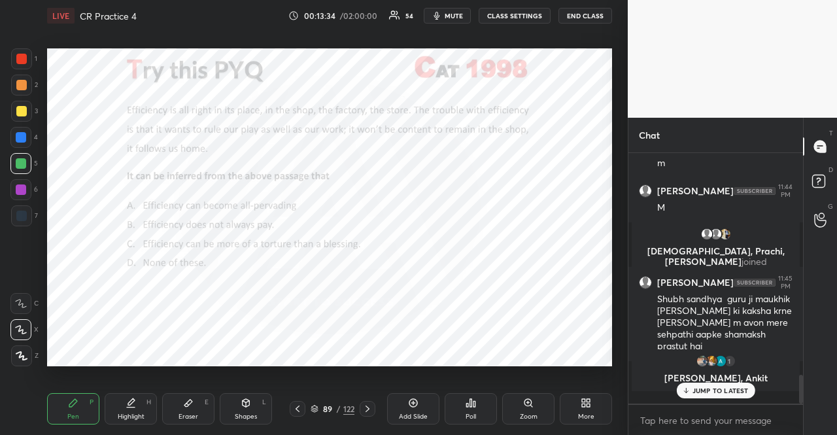
scroll to position [1944, 0]
click at [18, 82] on div at bounding box center [21, 85] width 10 height 10
click at [15, 82] on div at bounding box center [21, 85] width 21 height 21
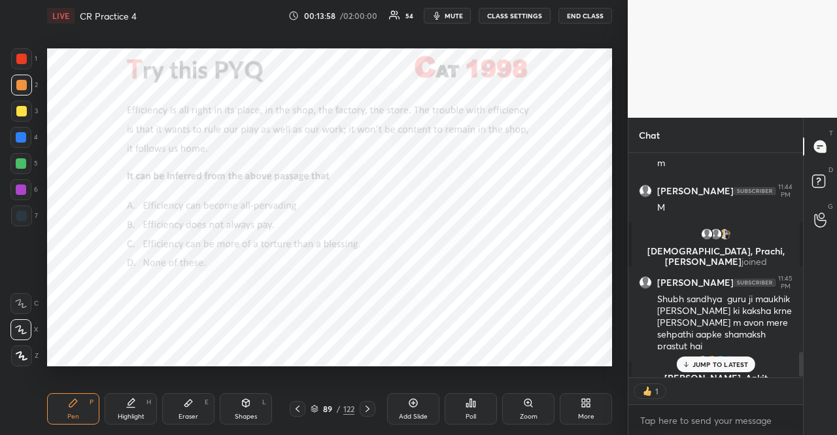
scroll to position [4, 4]
type textarea "x"
click at [684, 367] on icon at bounding box center [685, 364] width 8 height 8
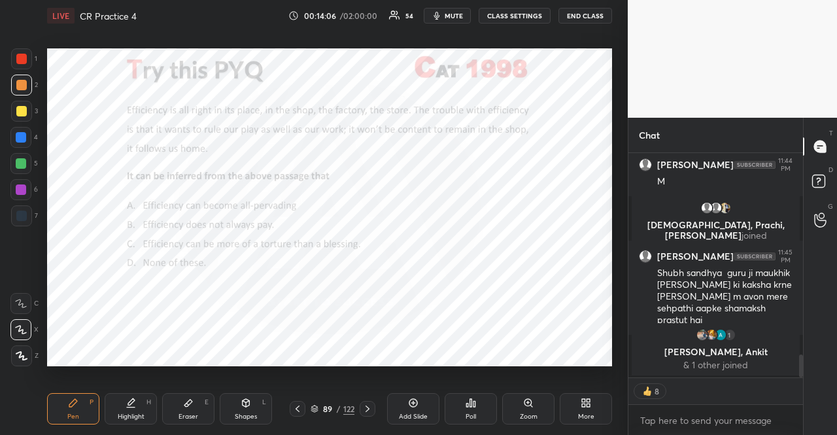
click at [480, 407] on div "Poll" at bounding box center [470, 408] width 52 height 31
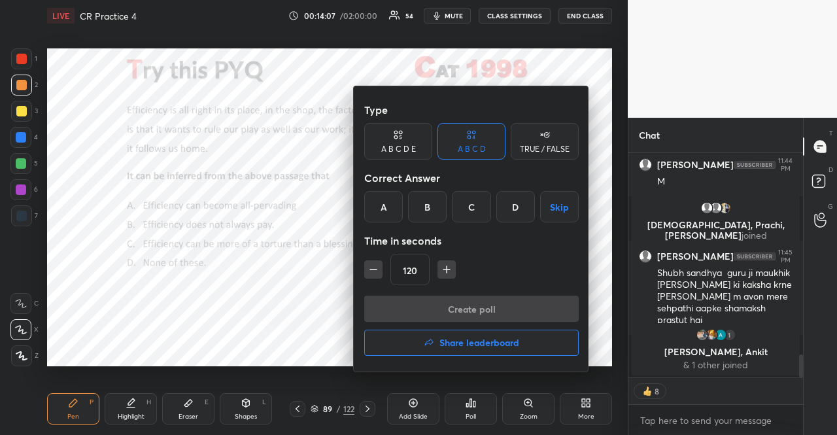
click at [528, 147] on div "TRUE / FALSE" at bounding box center [545, 149] width 50 height 8
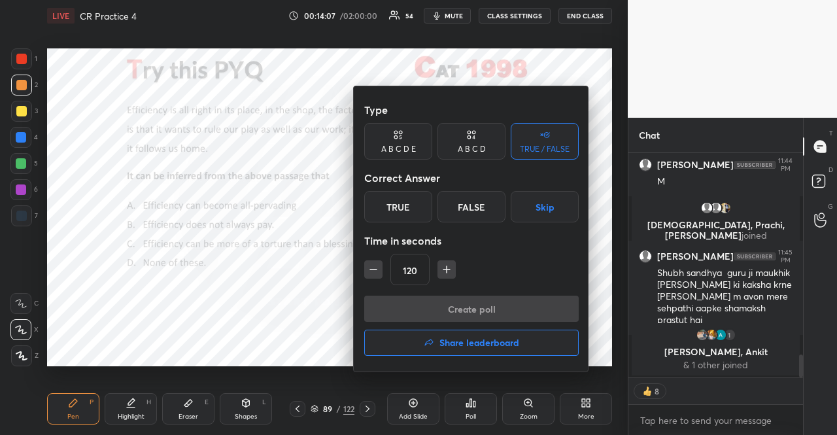
click at [544, 205] on button "Skip" at bounding box center [544, 206] width 68 height 31
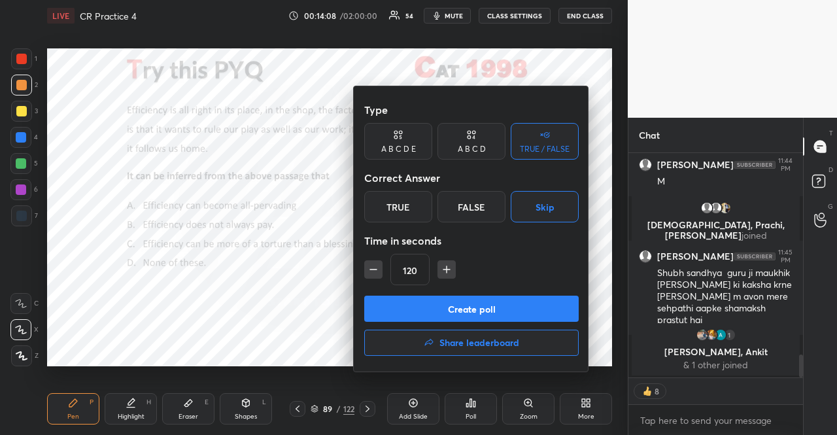
click at [374, 272] on icon "button" at bounding box center [373, 269] width 13 height 13
click at [374, 273] on icon "button" at bounding box center [373, 269] width 13 height 13
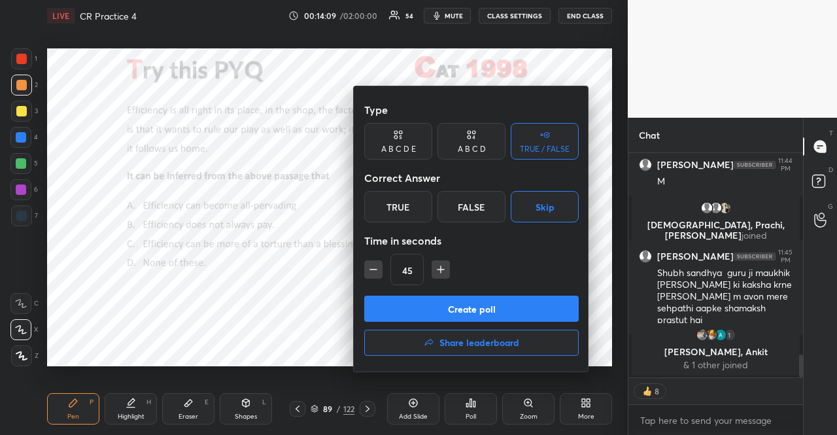
click at [374, 273] on icon "button" at bounding box center [373, 269] width 13 height 13
type input "15"
click at [374, 273] on div "15" at bounding box center [471, 269] width 214 height 31
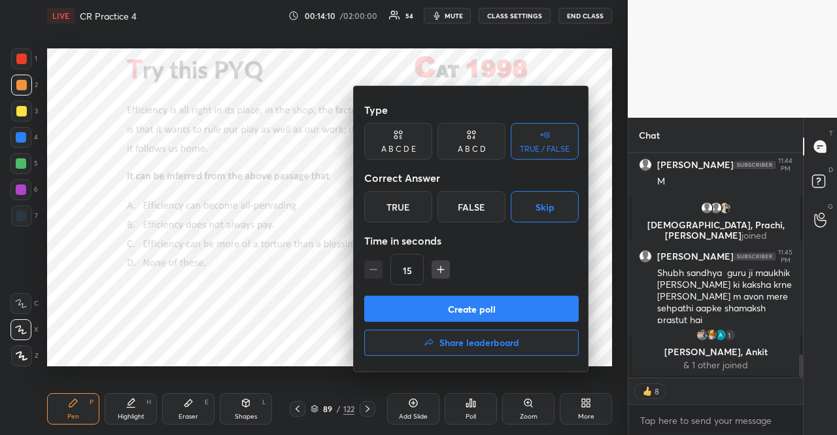
click at [374, 273] on div "15" at bounding box center [471, 269] width 214 height 31
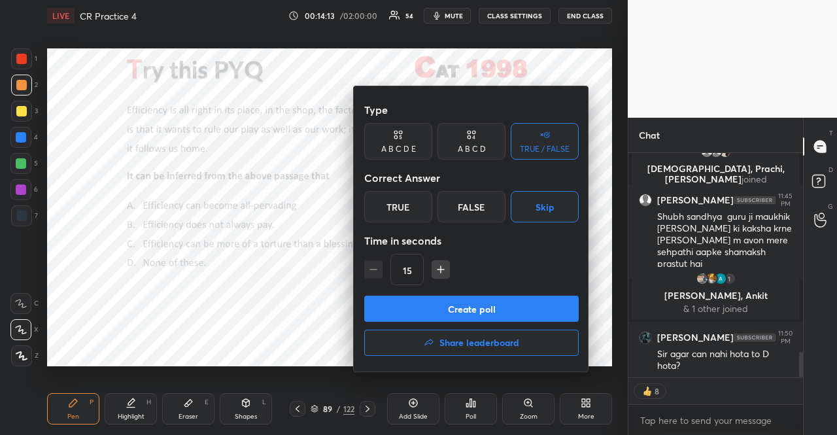
scroll to position [1736, 0]
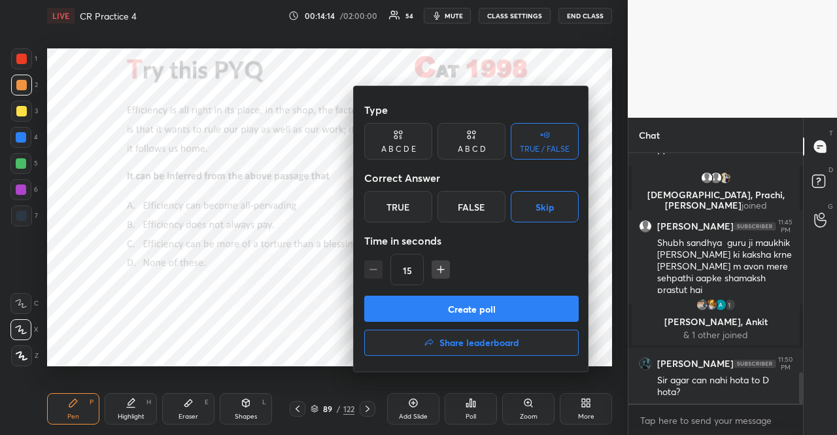
click at [467, 299] on button "Create poll" at bounding box center [471, 308] width 214 height 26
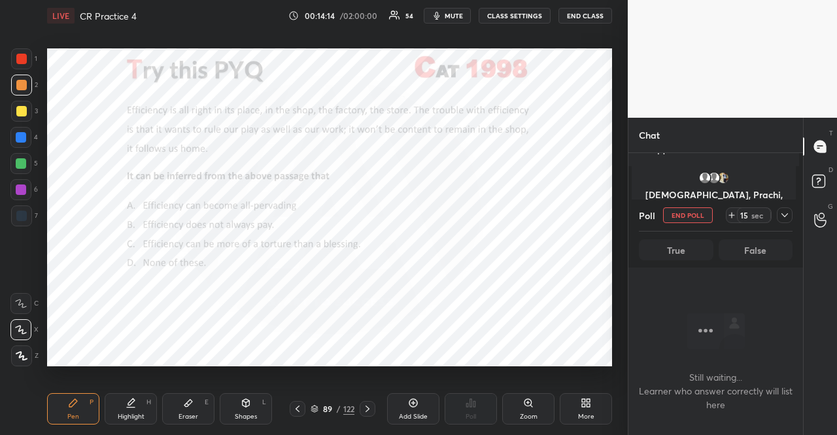
scroll to position [214, 167]
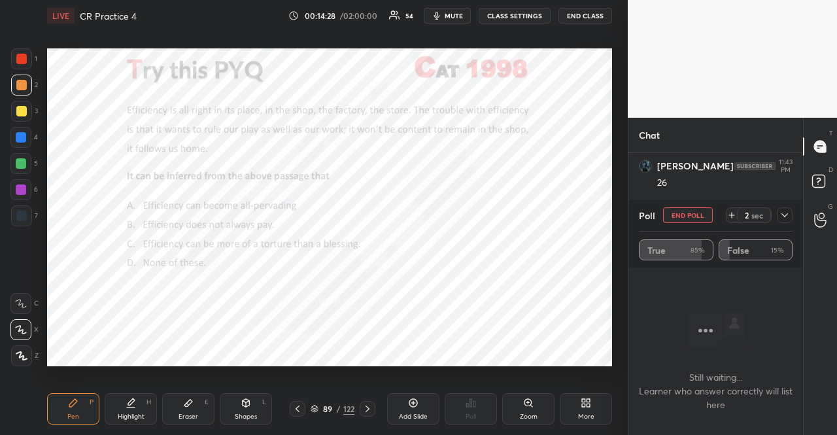
click at [16, 52] on div at bounding box center [21, 58] width 21 height 21
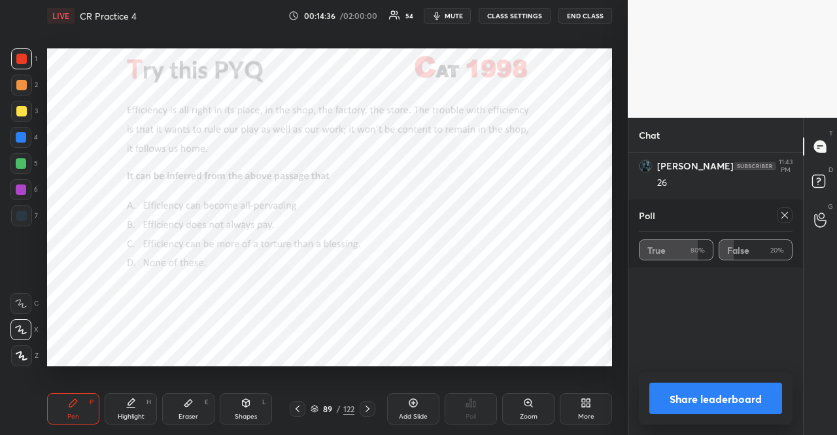
click at [790, 216] on div at bounding box center [784, 215] width 16 height 16
click at [790, 216] on div "Poll True 80% False 20%" at bounding box center [715, 233] width 175 height 68
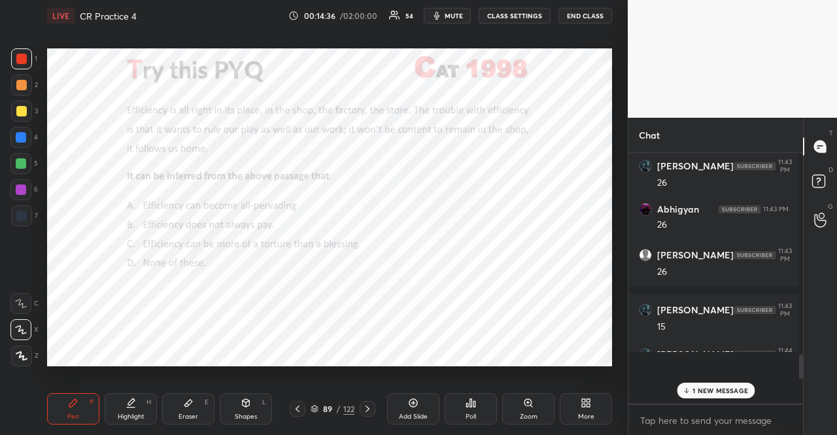
scroll to position [5, 4]
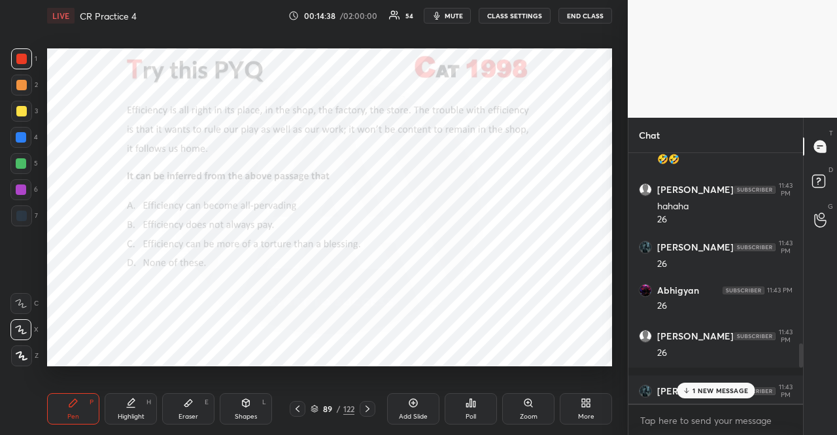
click at [739, 394] on p "1 NEW MESSAGE" at bounding box center [720, 390] width 56 height 8
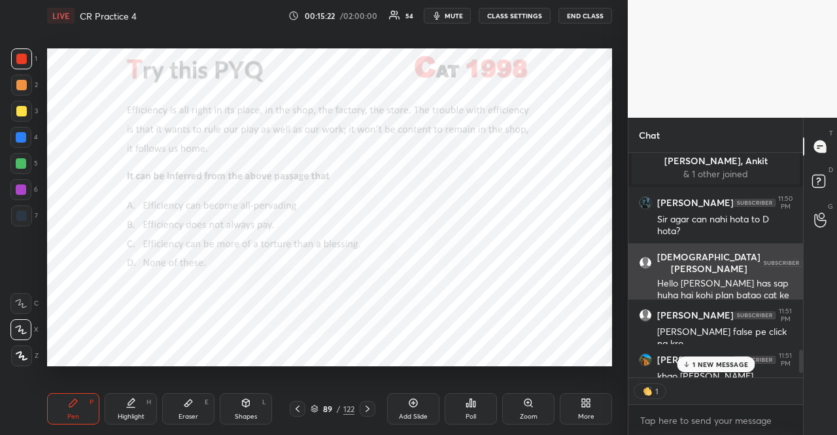
scroll to position [4, 4]
type textarea "x"
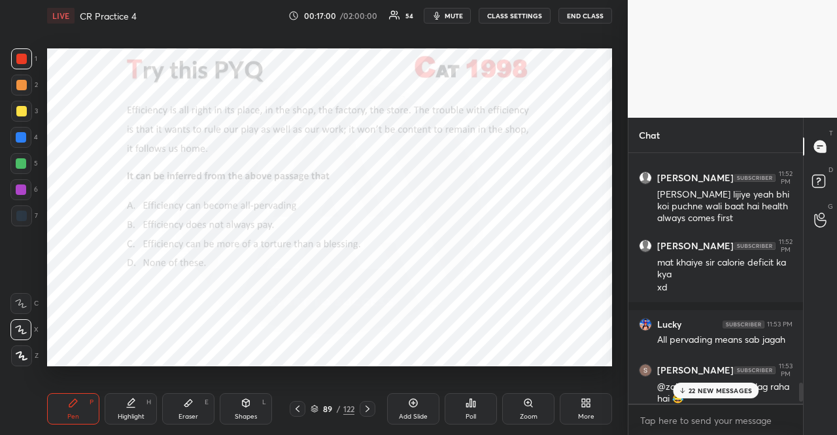
scroll to position [3128, 0]
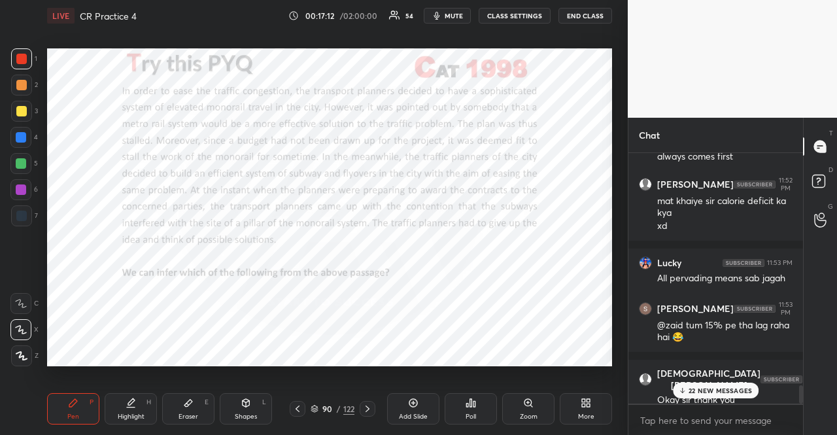
click at [467, 401] on icon at bounding box center [470, 402] width 10 height 10
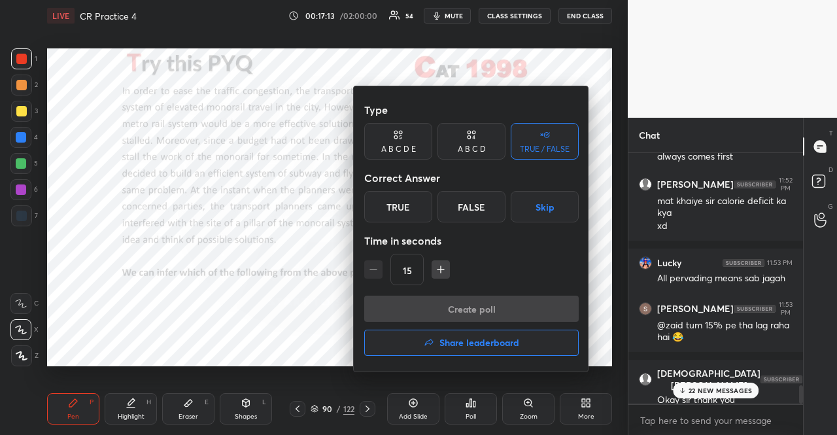
click at [431, 264] on button "button" at bounding box center [440, 269] width 18 height 18
click at [432, 264] on button "button" at bounding box center [440, 269] width 18 height 18
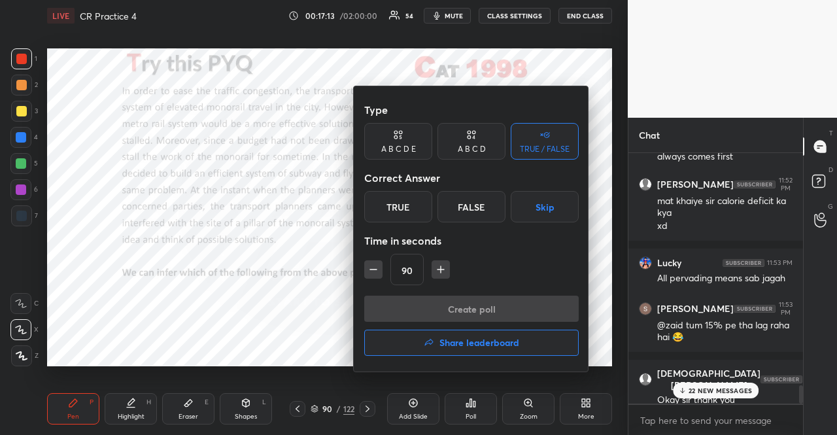
click at [432, 263] on button "button" at bounding box center [440, 269] width 18 height 18
click at [435, 267] on div "105" at bounding box center [471, 269] width 214 height 31
click at [437, 267] on button "button" at bounding box center [446, 269] width 18 height 18
click at [438, 268] on button "button" at bounding box center [446, 269] width 18 height 18
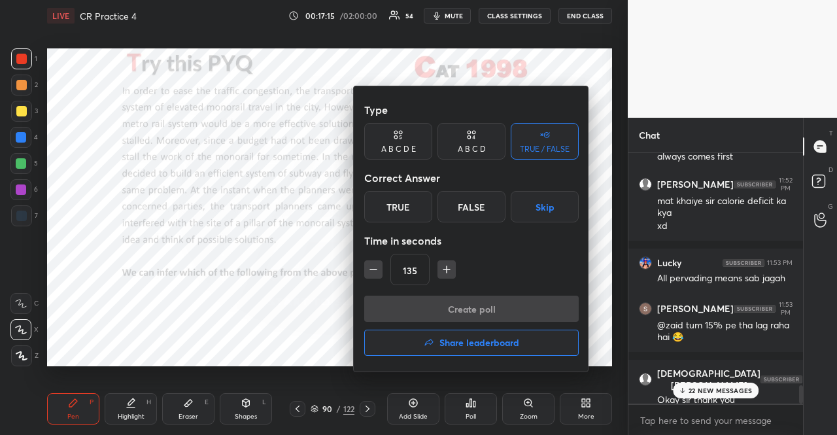
click at [438, 268] on button "button" at bounding box center [446, 269] width 18 height 18
type input "150"
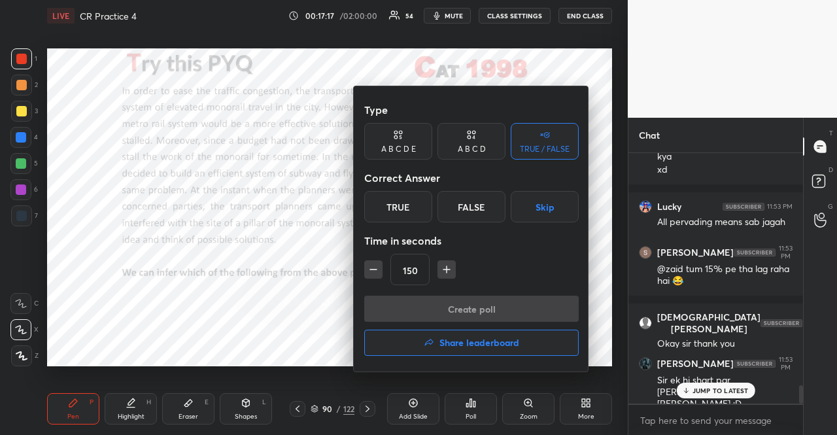
click at [548, 194] on button "Skip" at bounding box center [544, 206] width 68 height 31
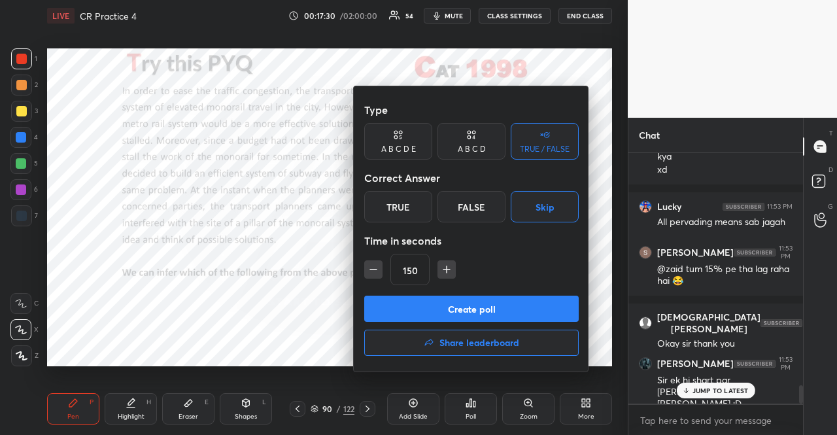
click at [472, 143] on div "A B C D" at bounding box center [471, 141] width 68 height 37
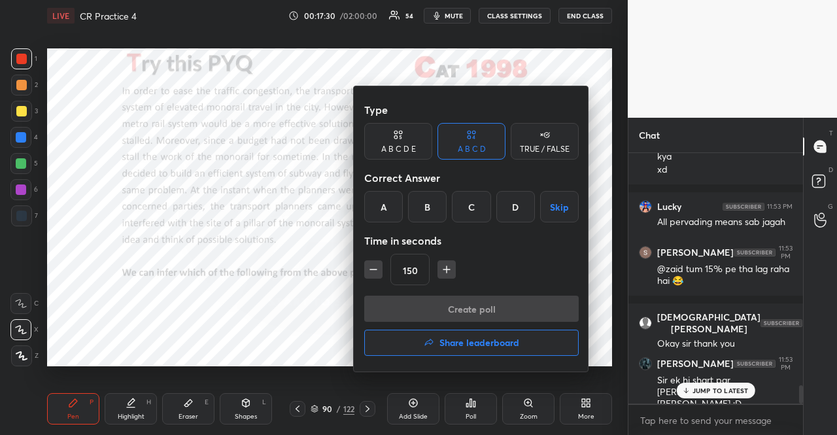
click at [542, 202] on button "Skip" at bounding box center [559, 206] width 39 height 31
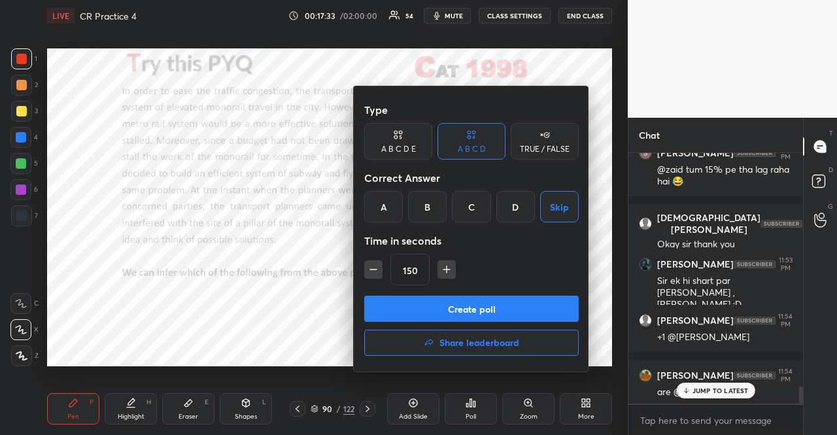
scroll to position [3340, 0]
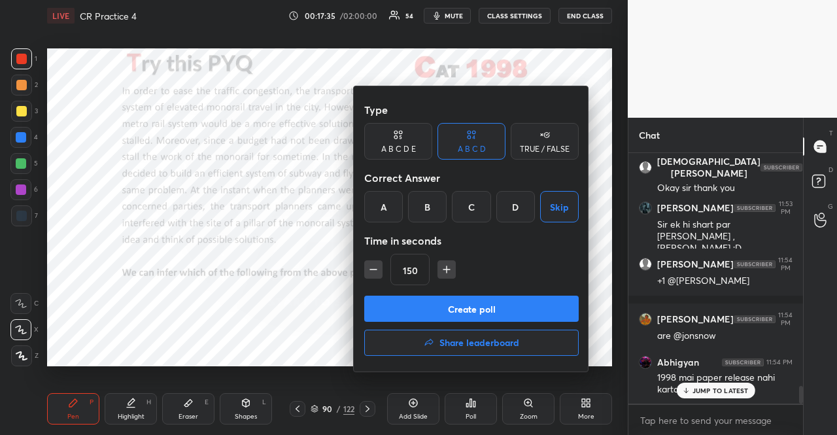
click at [539, 308] on button "Create poll" at bounding box center [471, 308] width 214 height 26
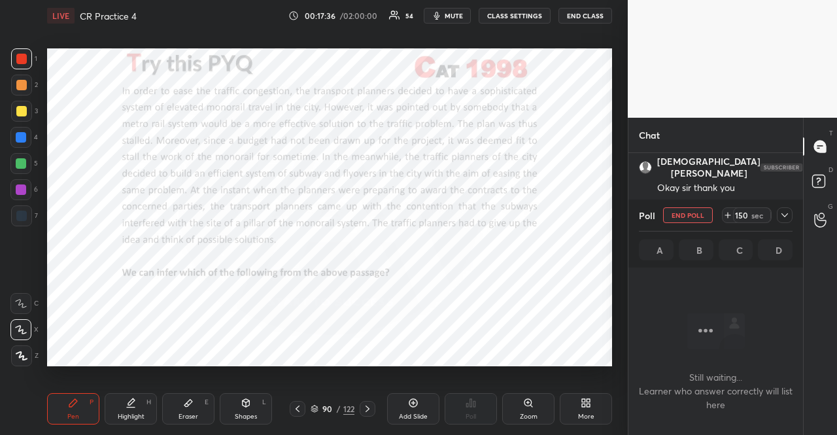
scroll to position [2399, 0]
click at [22, 218] on div at bounding box center [21, 215] width 10 height 10
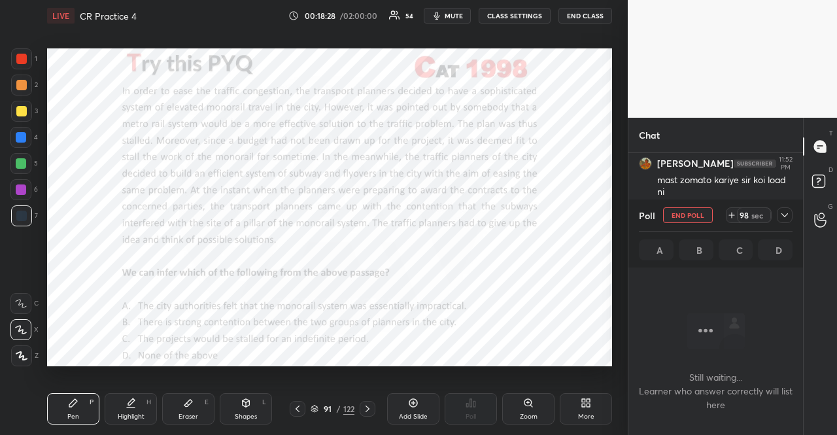
click at [261, 402] on div "Shapes L" at bounding box center [246, 408] width 52 height 31
click at [786, 216] on icon at bounding box center [784, 215] width 10 height 10
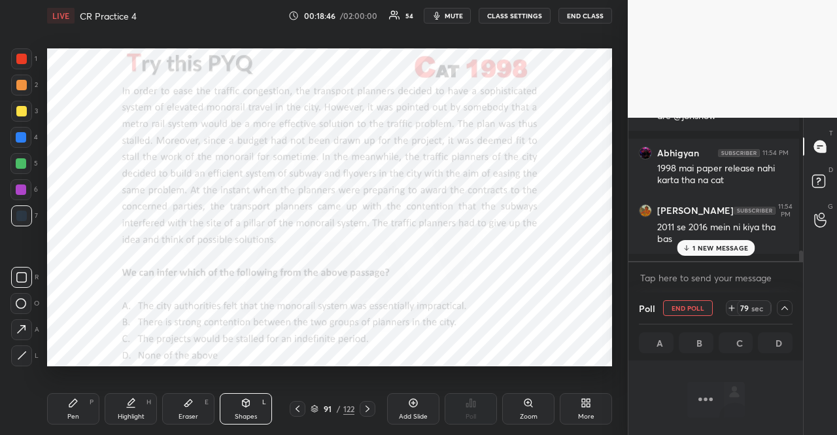
scroll to position [54, 0]
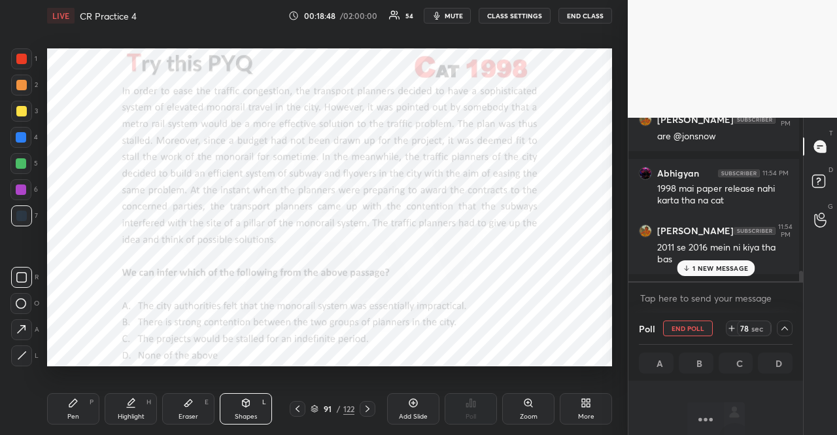
click at [716, 262] on div "1 NEW MESSAGE" at bounding box center [715, 268] width 78 height 16
click at [682, 308] on body "1 2 3 4 5 6 7 R O A L C X Z Erase all C X Z LIVE CR Practice 4 00:19:04 / 02:00…" at bounding box center [418, 217] width 837 height 435
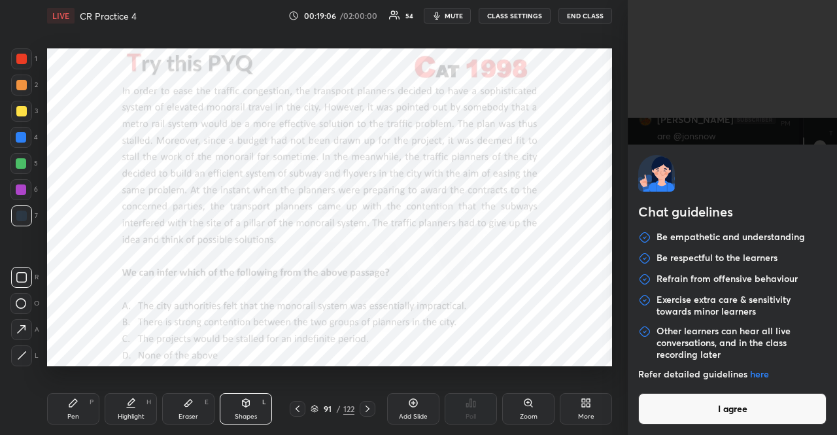
click at [678, 412] on button "I agree" at bounding box center [732, 408] width 188 height 31
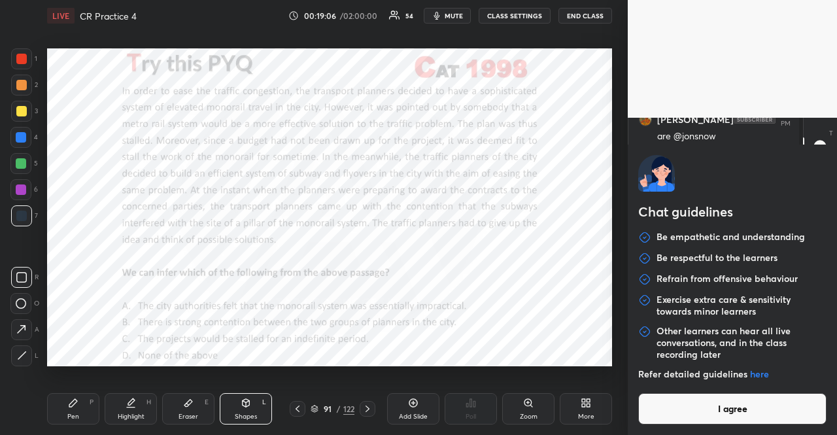
type textarea "x"
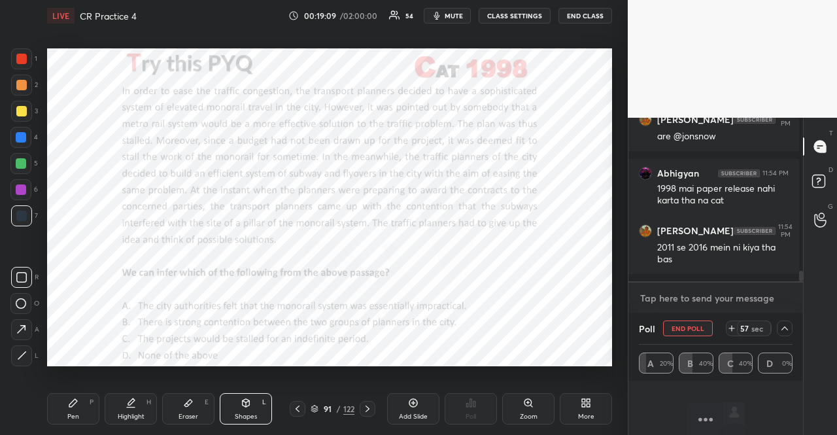
type textarea "2"
type textarea "x"
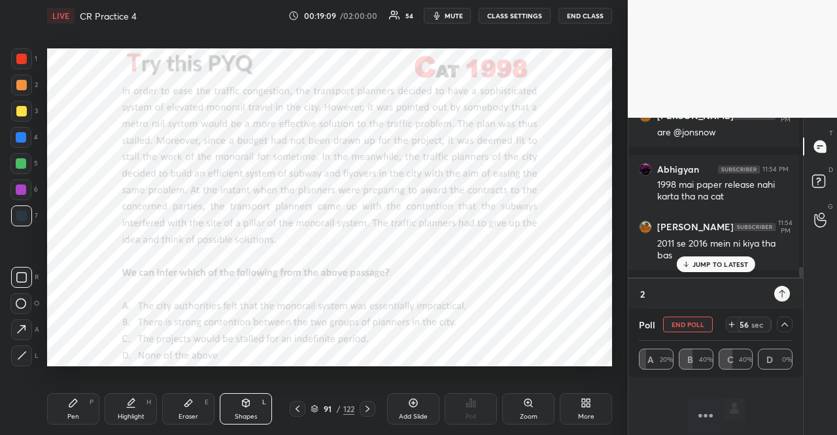
type textarea "20"
type textarea "x"
type textarea "200"
type textarea "x"
type textarea "2009"
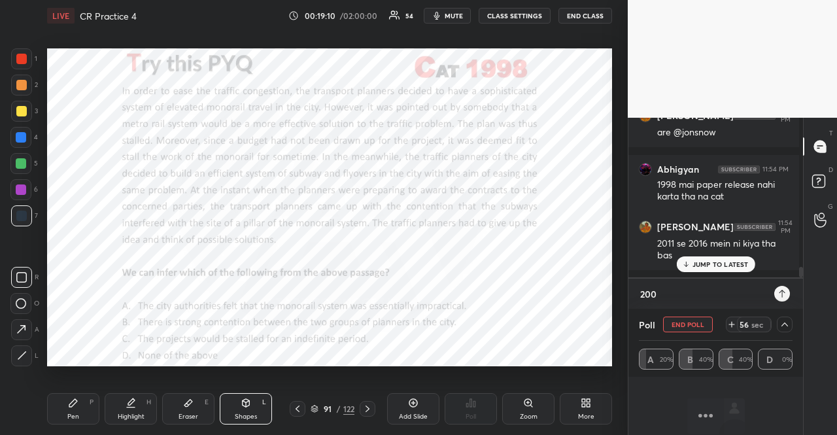
type textarea "x"
type textarea "2009-"
type textarea "x"
type textarea "2009-2"
type textarea "x"
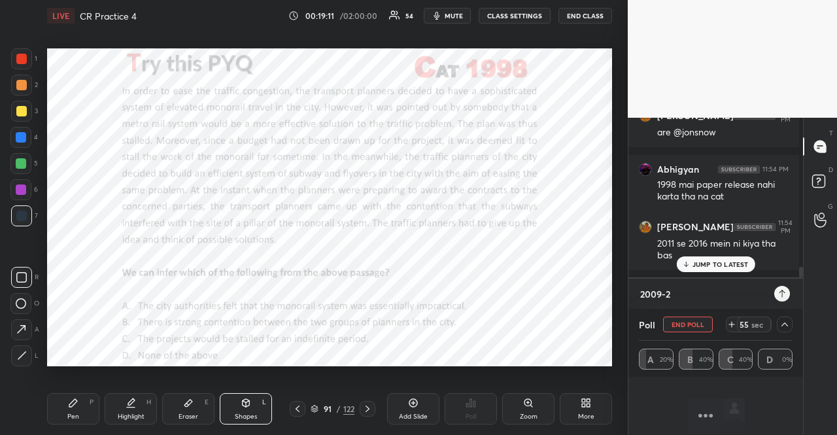
type textarea "2009-20"
type textarea "x"
type textarea "2009-201"
type textarea "x"
type textarea "[DATE]-[DATE]"
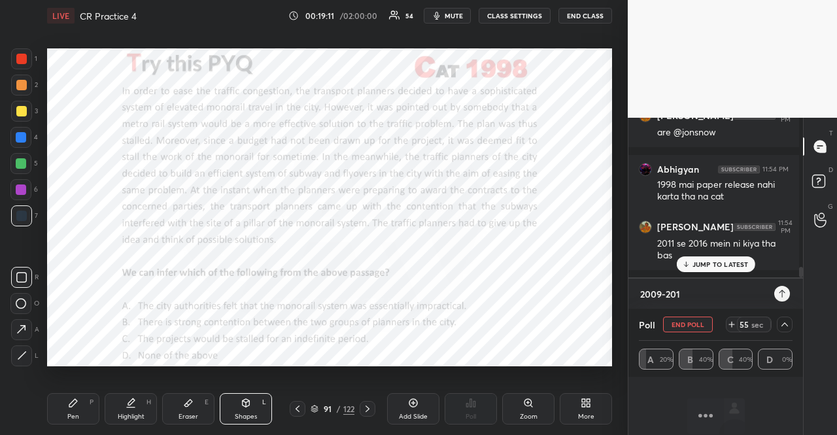
type textarea "x"
type textarea "[DATE]-[DATE]-"
type textarea "x"
type textarea "[DATE]-[DATE]-"
type textarea "x"
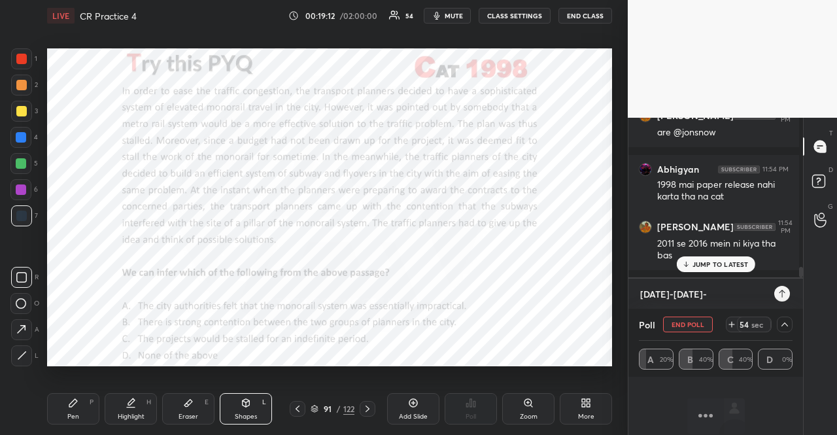
type textarea "[DATE]-[DATE]- N"
type textarea "x"
type textarea "[DATE]-[DATE]- No"
type textarea "x"
type textarea "[DATE]-[DATE]- No"
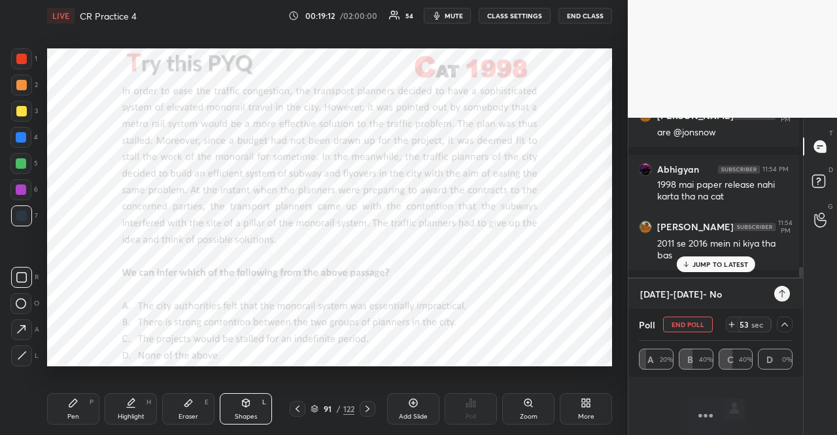
type textarea "x"
type textarea "[DATE]-[DATE]- No p"
type textarea "x"
type textarea "[DATE]-[DATE]- No pa"
type textarea "x"
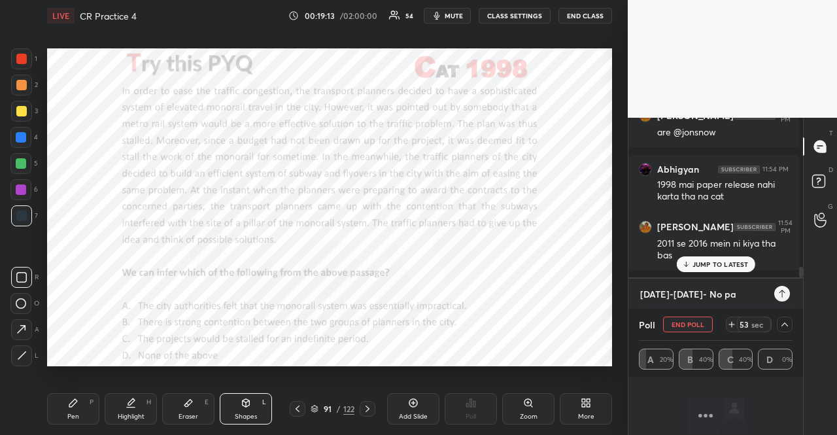
type textarea "[DATE]-[DATE]- No pap"
type textarea "x"
type textarea "[DATE]-[DATE]- No [PERSON_NAME]"
type textarea "x"
type textarea "[DATE]-[DATE]- No paper"
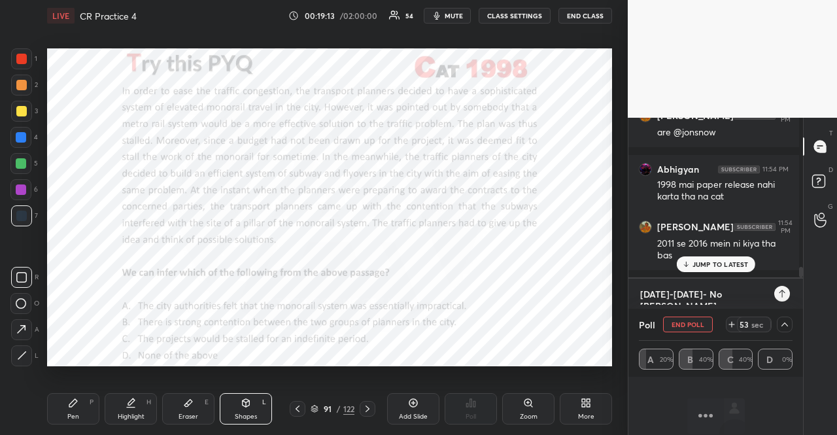
type textarea "x"
type textarea "[DATE]-[DATE]- No paper"
type textarea "x"
type textarea "[DATE]-[DATE]- No paper r"
type textarea "x"
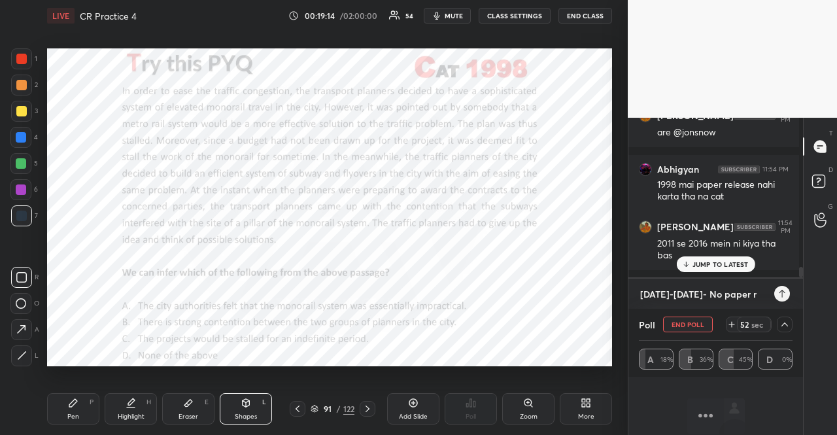
type textarea "[DATE]-[DATE]- No paper re"
type textarea "x"
type textarea "[DATE]-[DATE]- No paper rel"
type textarea "x"
type textarea "[DATE]-[DATE]- No paper rele"
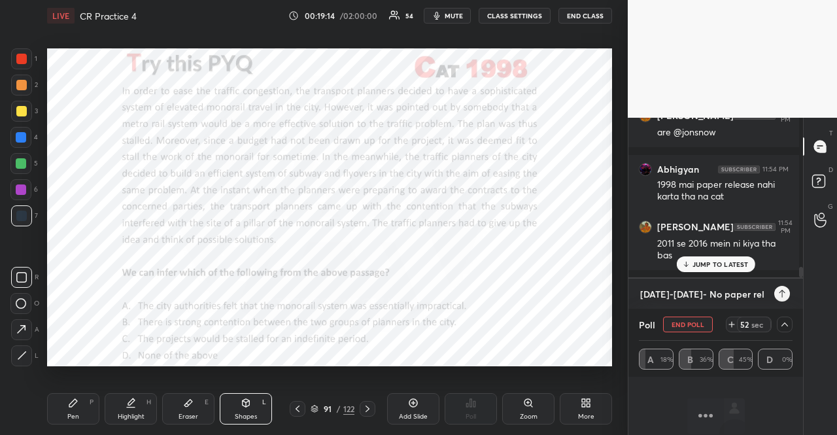
type textarea "x"
type textarea "[DATE]-[DATE]- No paper relea"
type textarea "x"
type textarea "[DATE]-[DATE]- No paper releas"
type textarea "x"
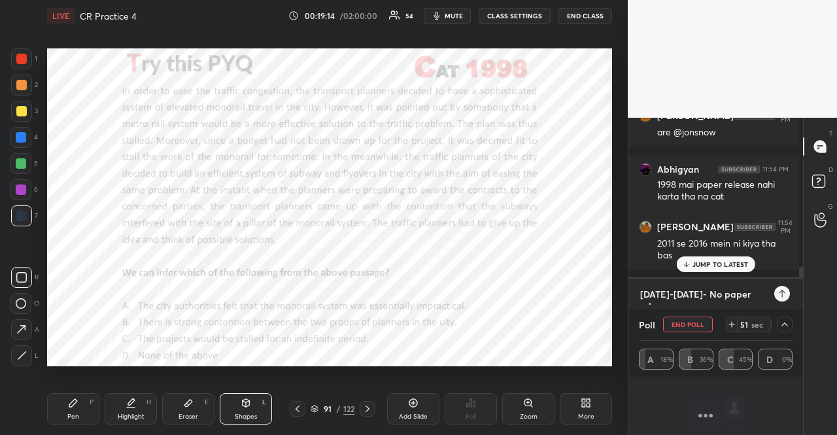
type textarea "[DATE]-[DATE]- No paper release"
type textarea "x"
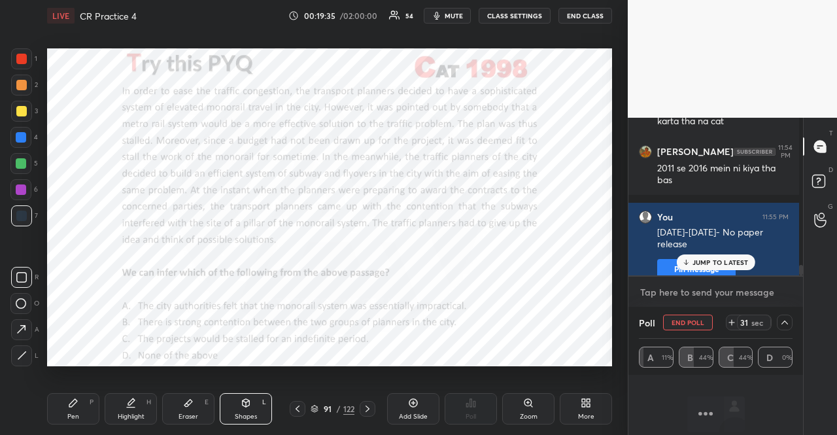
scroll to position [3056, 0]
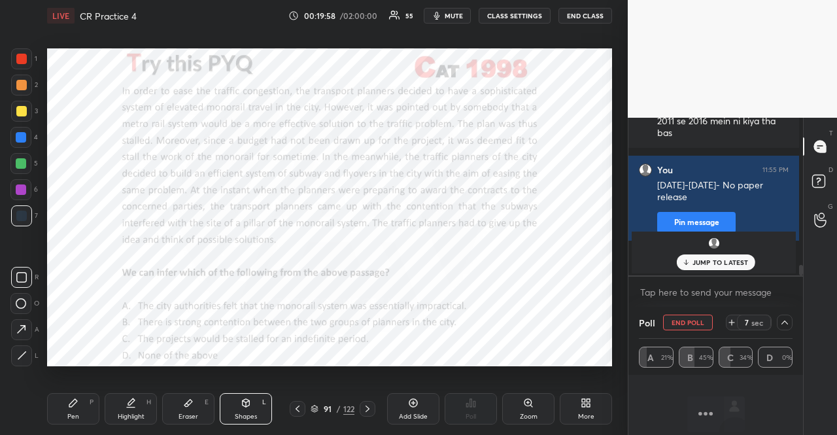
click at [25, 141] on div at bounding box center [21, 137] width 10 height 10
click at [14, 142] on div at bounding box center [20, 137] width 21 height 21
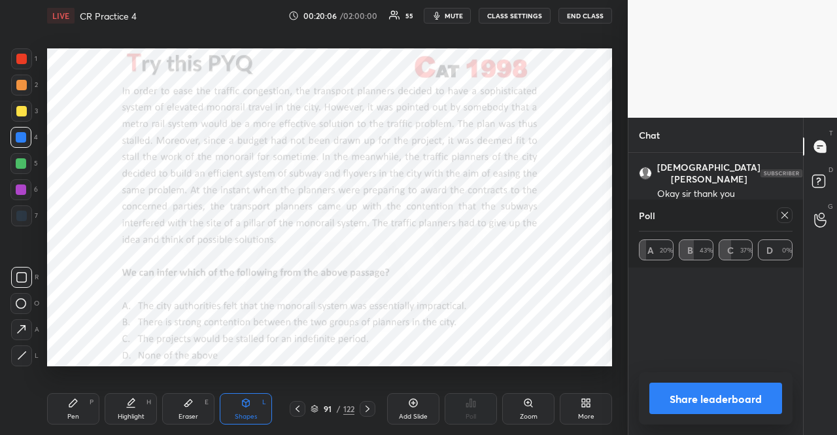
scroll to position [2497, 0]
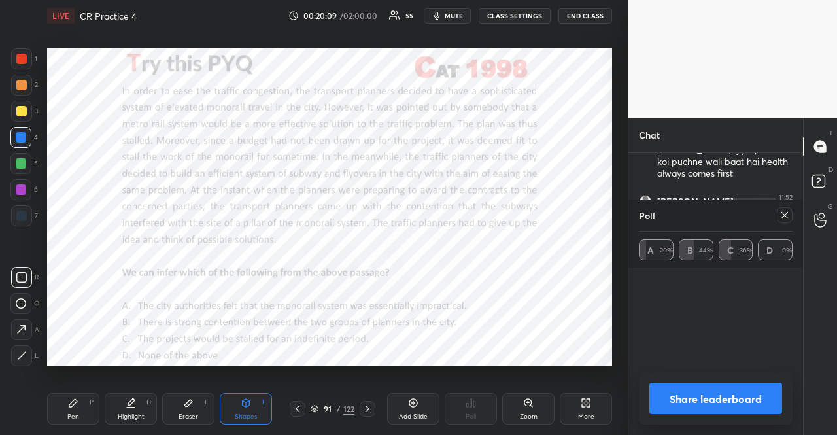
click at [788, 216] on div at bounding box center [784, 215] width 16 height 16
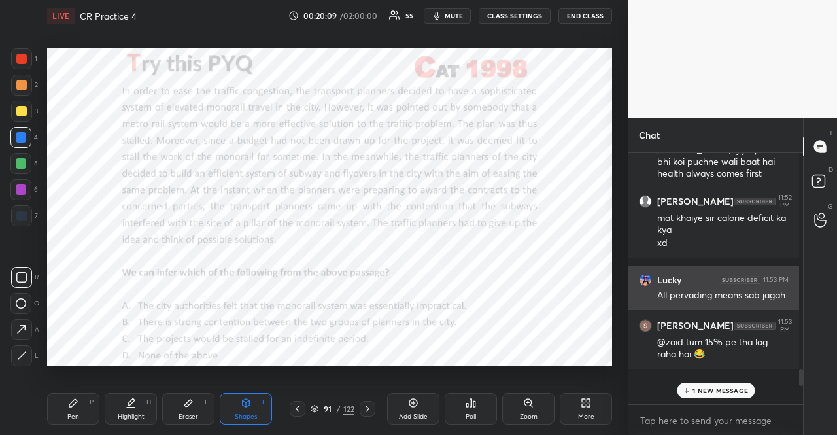
scroll to position [4, 4]
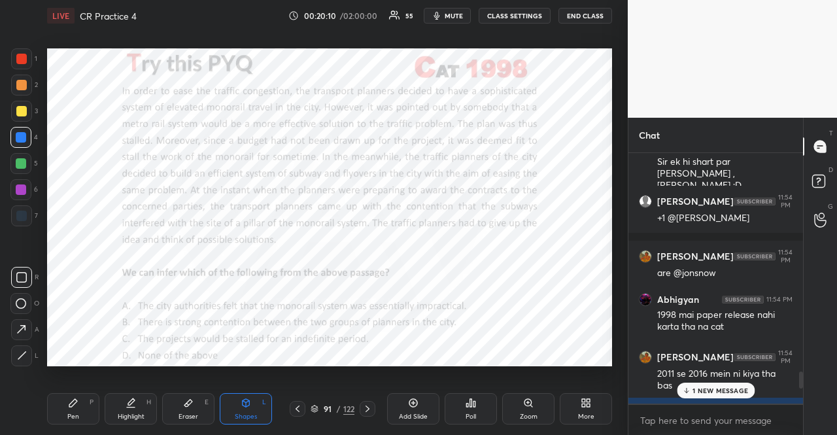
click at [736, 389] on p "1 NEW MESSAGE" at bounding box center [720, 390] width 56 height 8
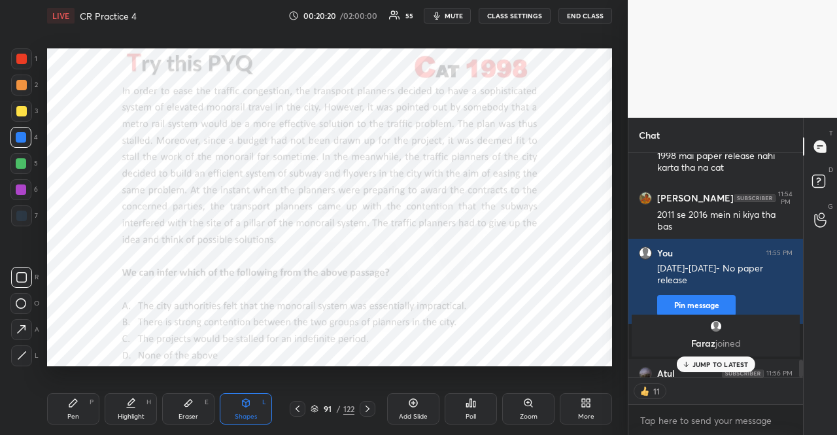
scroll to position [3017, 0]
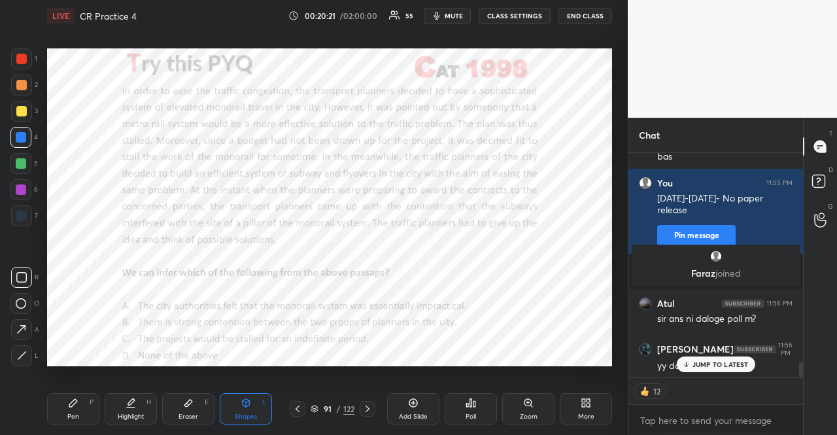
drag, startPoint x: 20, startPoint y: 182, endPoint x: 17, endPoint y: 197, distance: 14.6
click at [20, 182] on div at bounding box center [20, 189] width 21 height 21
click at [26, 218] on div at bounding box center [21, 215] width 21 height 21
click at [19, 280] on icon at bounding box center [21, 277] width 10 height 10
click at [12, 195] on div at bounding box center [20, 189] width 21 height 21
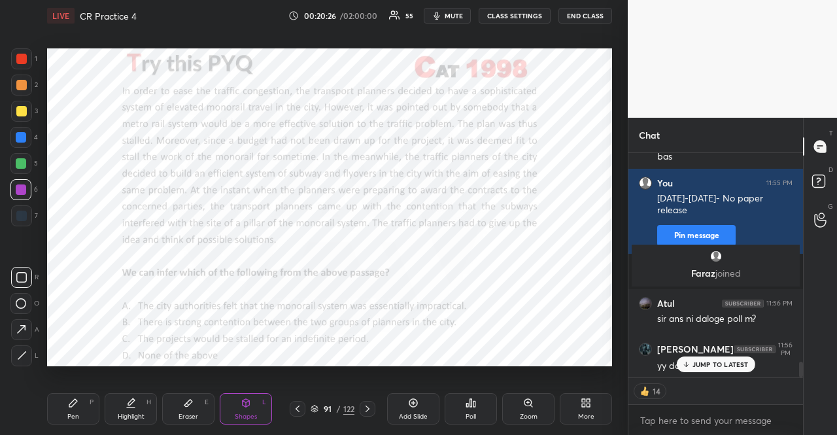
click at [56, 412] on div "Pen P" at bounding box center [73, 408] width 52 height 31
click at [20, 348] on div at bounding box center [21, 355] width 21 height 21
click at [237, 413] on div "Shapes" at bounding box center [246, 416] width 22 height 7
click at [12, 282] on div at bounding box center [21, 277] width 21 height 21
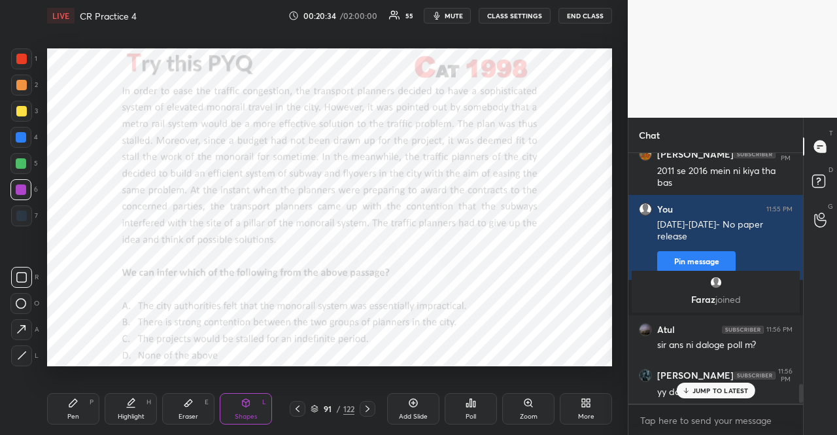
click at [241, 391] on div "Pen P Highlight H Eraser E Shapes L 91 / 122 Add Slide Poll Zoom More" at bounding box center [329, 408] width 565 height 52
drag, startPoint x: 72, startPoint y: 403, endPoint x: 0, endPoint y: 373, distance: 77.7
click at [71, 403] on icon at bounding box center [73, 403] width 8 height 8
click at [25, 350] on div at bounding box center [21, 355] width 21 height 21
click at [248, 402] on icon at bounding box center [245, 403] width 7 height 8
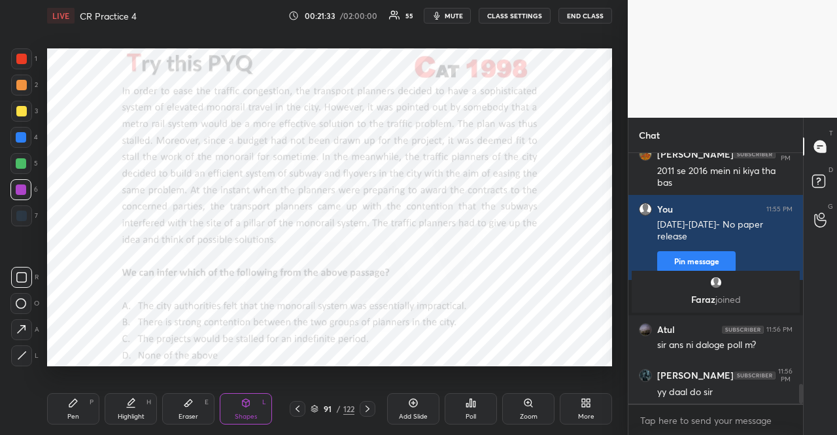
scroll to position [3038, 0]
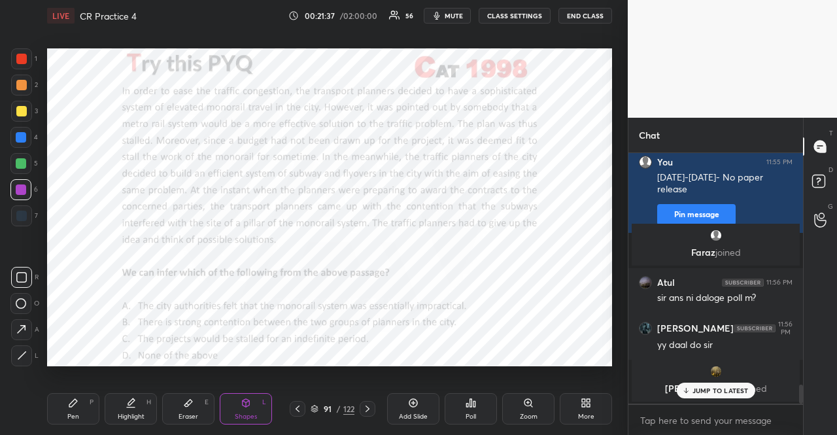
drag, startPoint x: 21, startPoint y: 55, endPoint x: 35, endPoint y: 58, distance: 14.7
click at [22, 56] on div at bounding box center [21, 59] width 10 height 10
click at [20, 92] on div at bounding box center [21, 85] width 21 height 21
drag, startPoint x: 14, startPoint y: 161, endPoint x: 33, endPoint y: 161, distance: 18.3
click at [16, 161] on div at bounding box center [20, 163] width 21 height 21
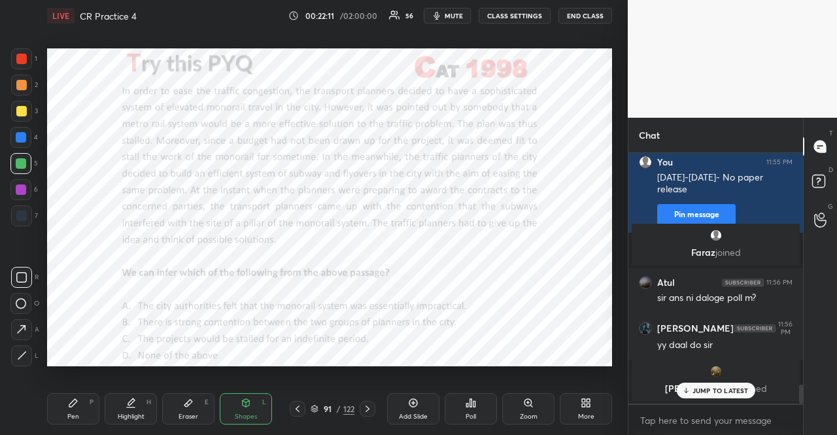
click at [20, 190] on div at bounding box center [21, 189] width 10 height 10
click at [24, 217] on div at bounding box center [21, 215] width 10 height 10
click at [27, 54] on div at bounding box center [21, 58] width 21 height 21
click at [84, 424] on div "Pen P" at bounding box center [73, 408] width 52 height 31
click at [27, 185] on div at bounding box center [20, 189] width 21 height 21
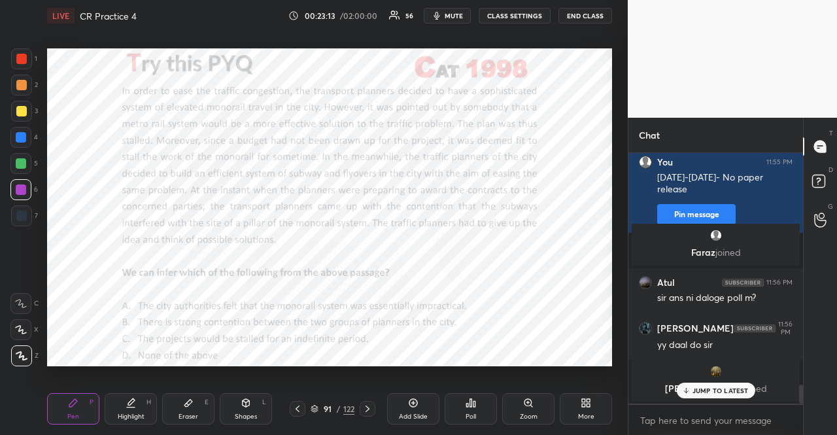
click at [16, 162] on div at bounding box center [21, 163] width 10 height 10
click at [31, 206] on div "7" at bounding box center [24, 215] width 27 height 21
click at [18, 218] on div at bounding box center [21, 215] width 10 height 10
click at [20, 215] on div at bounding box center [21, 215] width 10 height 10
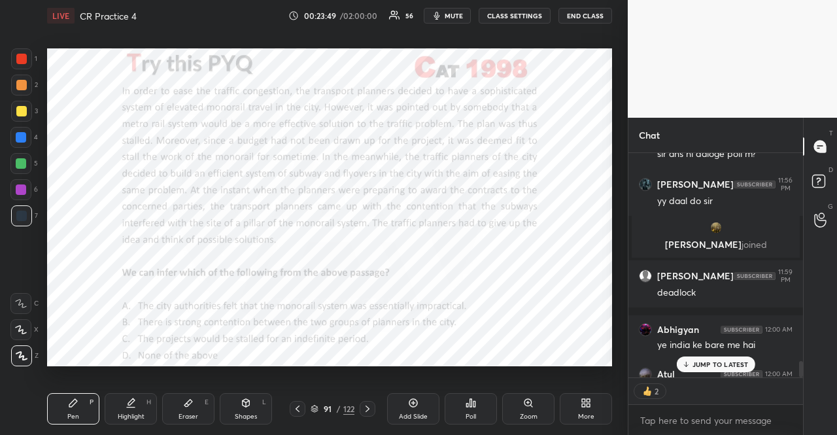
scroll to position [3263, 0]
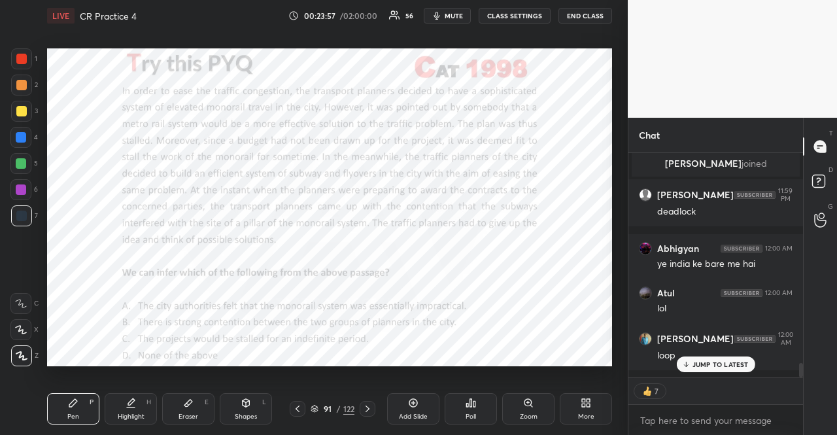
click at [19, 143] on div at bounding box center [20, 137] width 21 height 21
click at [25, 137] on div at bounding box center [21, 137] width 10 height 10
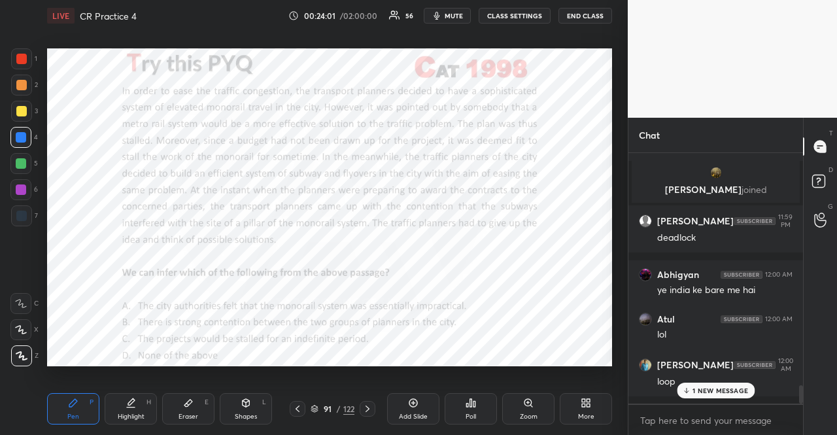
scroll to position [3291, 0]
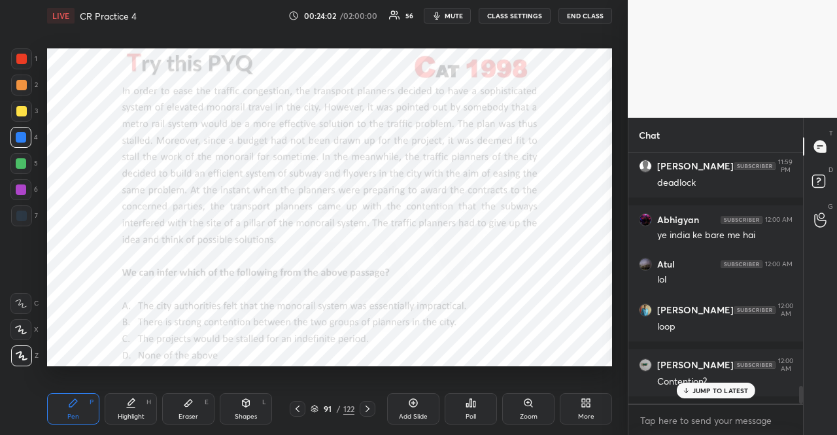
click at [233, 410] on div "Shapes L" at bounding box center [246, 408] width 52 height 31
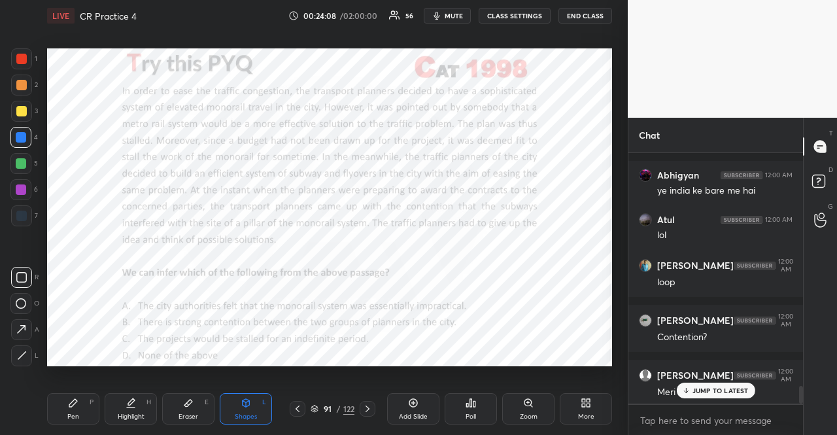
click at [195, 405] on div "Eraser E" at bounding box center [188, 408] width 52 height 31
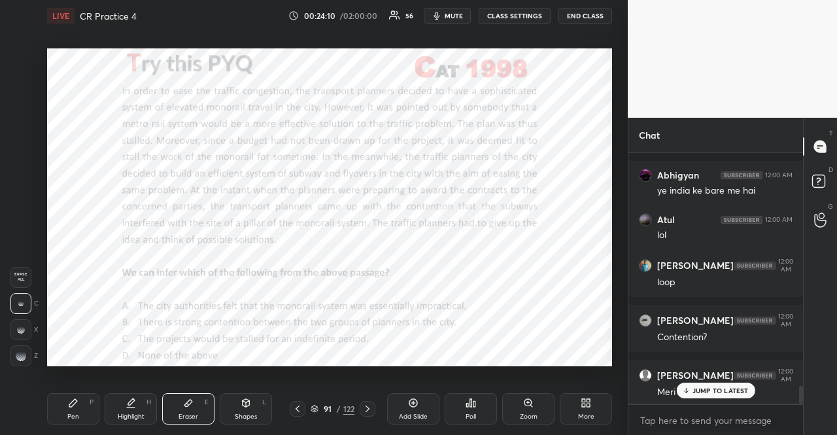
click at [231, 404] on div "Shapes L" at bounding box center [246, 408] width 52 height 31
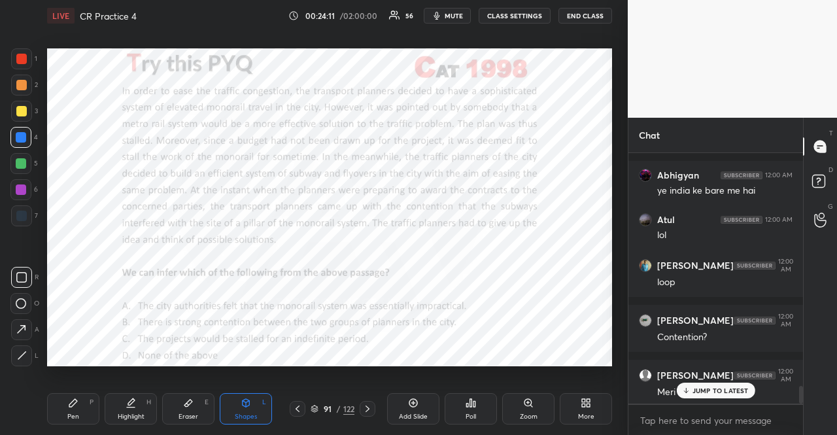
click at [26, 280] on icon at bounding box center [21, 277] width 10 height 10
click at [89, 397] on div "Pen P" at bounding box center [73, 408] width 52 height 31
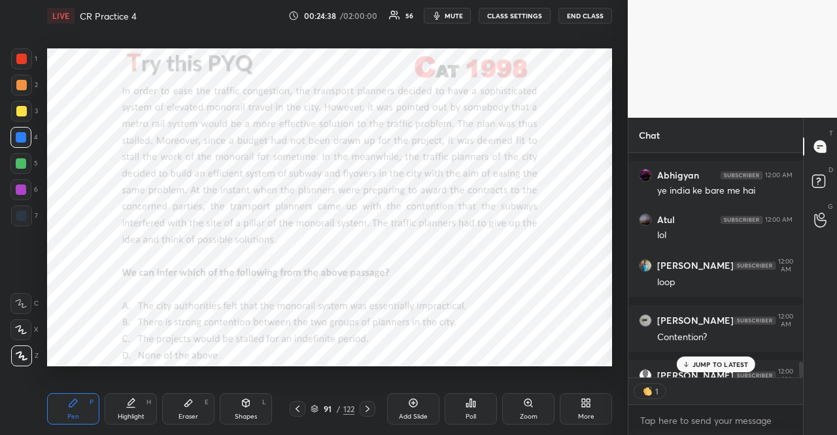
scroll to position [4, 4]
click at [21, 324] on div at bounding box center [20, 329] width 21 height 21
click at [26, 320] on div at bounding box center [20, 329] width 21 height 21
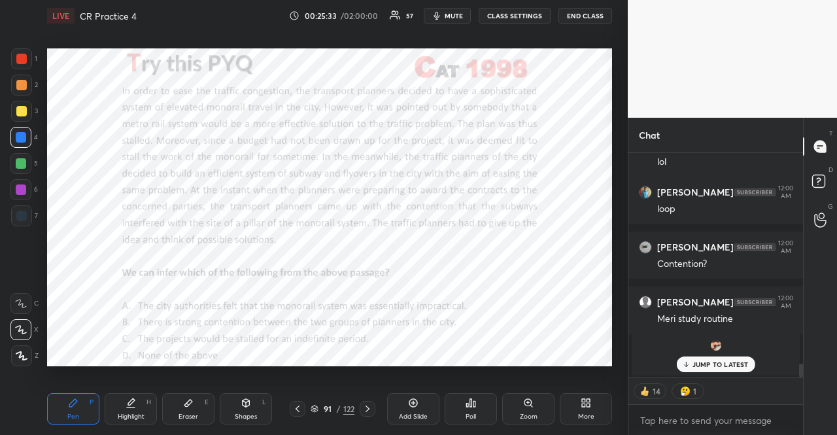
scroll to position [3464, 0]
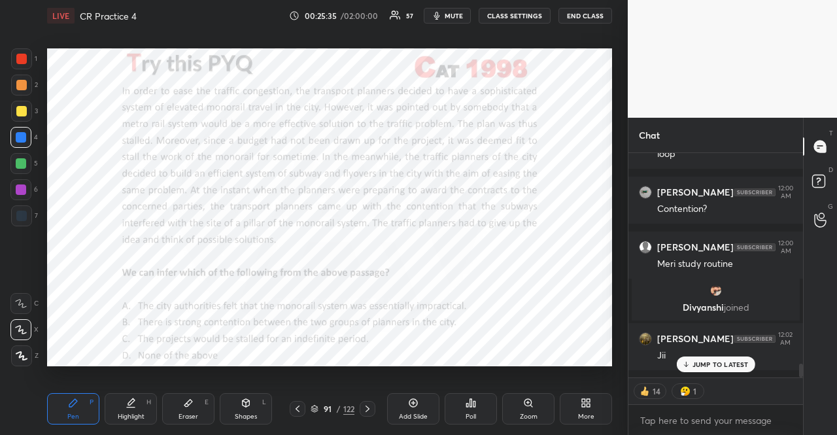
drag, startPoint x: 157, startPoint y: 371, endPoint x: 145, endPoint y: 367, distance: 12.2
click at [154, 369] on div "Setting up your live class Poll for secs No correct answer Start poll" at bounding box center [329, 206] width 575 height 351
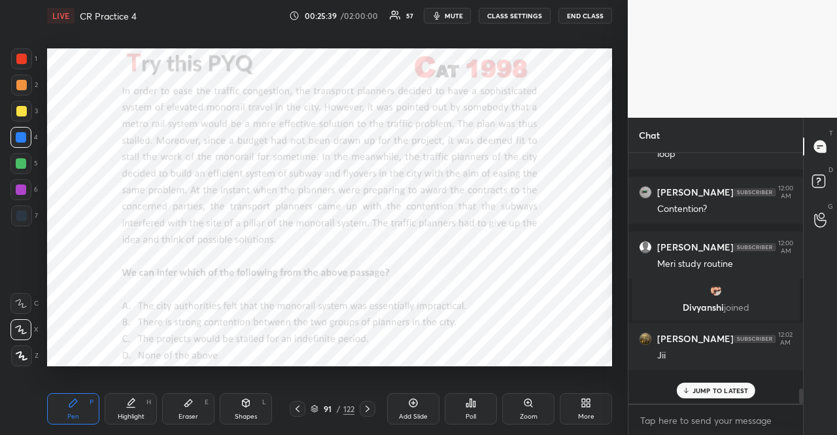
scroll to position [3438, 0]
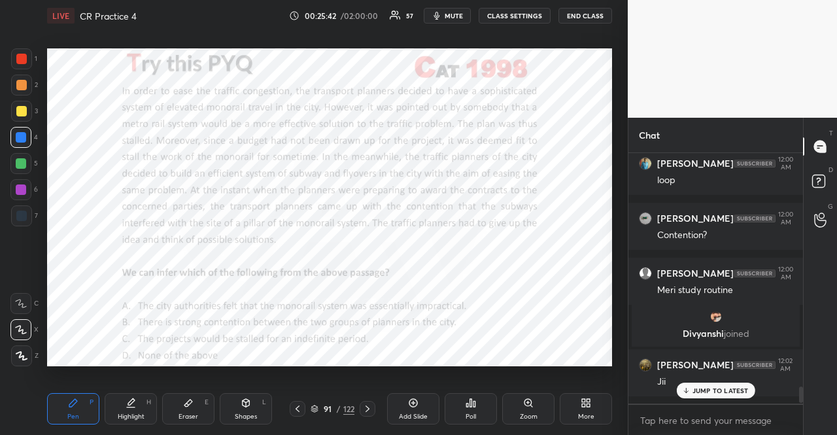
click at [16, 188] on div at bounding box center [21, 189] width 10 height 10
click at [16, 186] on div at bounding box center [21, 189] width 10 height 10
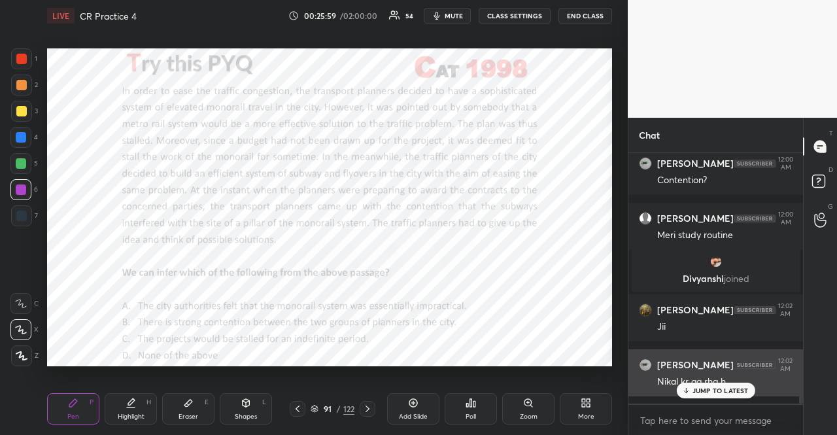
drag, startPoint x: 710, startPoint y: 393, endPoint x: 693, endPoint y: 393, distance: 17.0
click at [709, 393] on p "JUMP TO LATEST" at bounding box center [720, 390] width 56 height 8
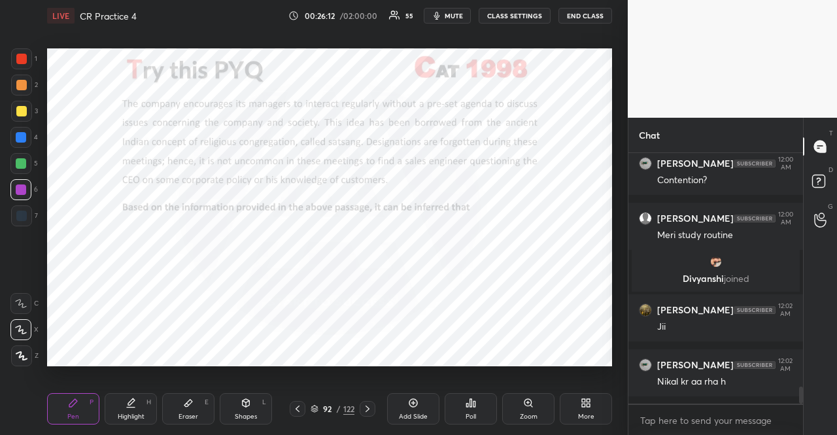
click at [471, 393] on div "Poll" at bounding box center [470, 408] width 52 height 31
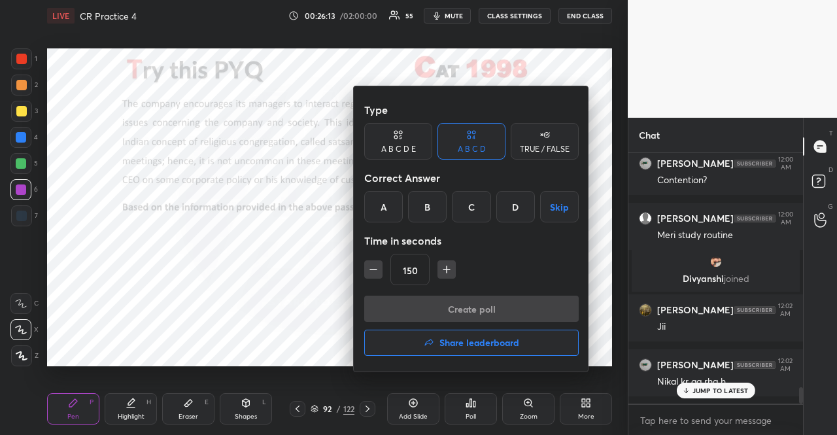
scroll to position [3548, 0]
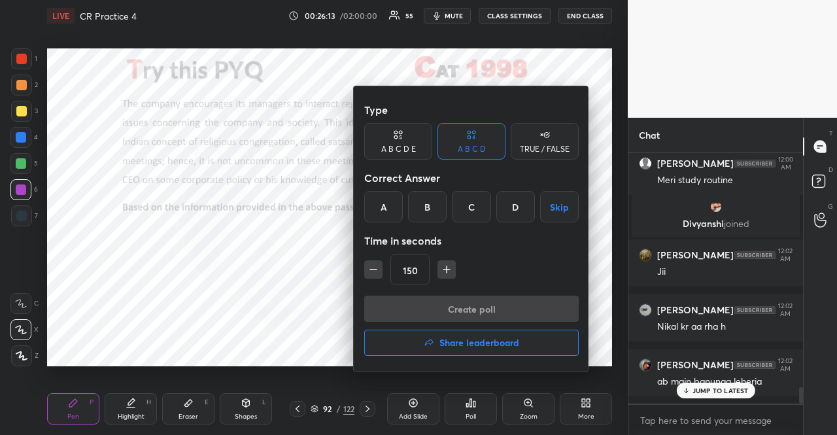
click at [425, 201] on div "B" at bounding box center [427, 206] width 39 height 31
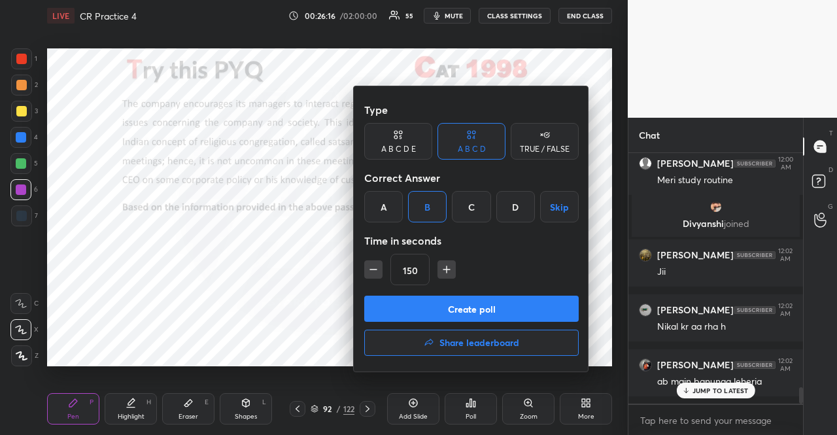
click at [689, 390] on div at bounding box center [418, 217] width 837 height 435
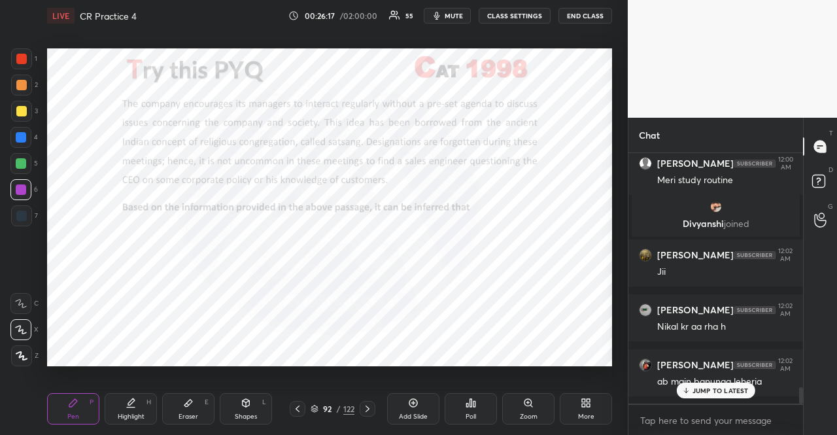
click at [705, 384] on div "JUMP TO LATEST" at bounding box center [715, 390] width 78 height 16
click at [469, 403] on icon at bounding box center [470, 402] width 10 height 10
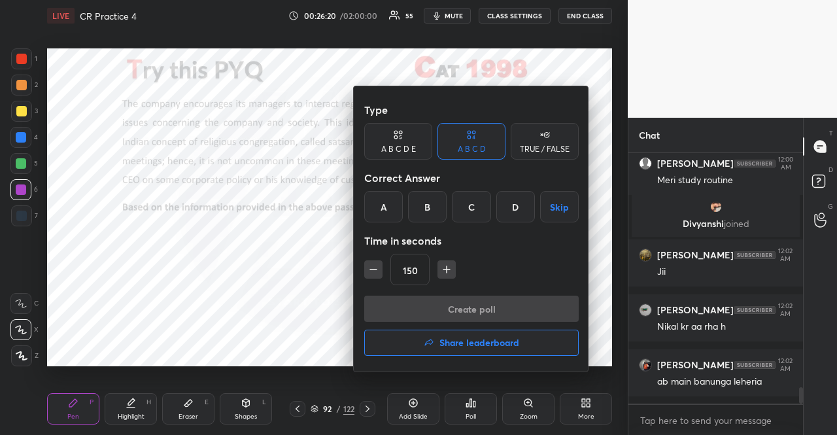
click at [427, 201] on div "B" at bounding box center [427, 206] width 39 height 31
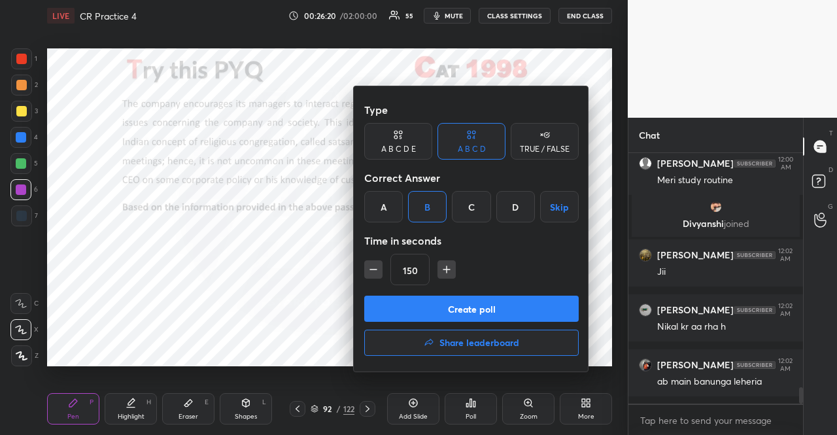
click at [446, 304] on button "Create poll" at bounding box center [471, 308] width 214 height 26
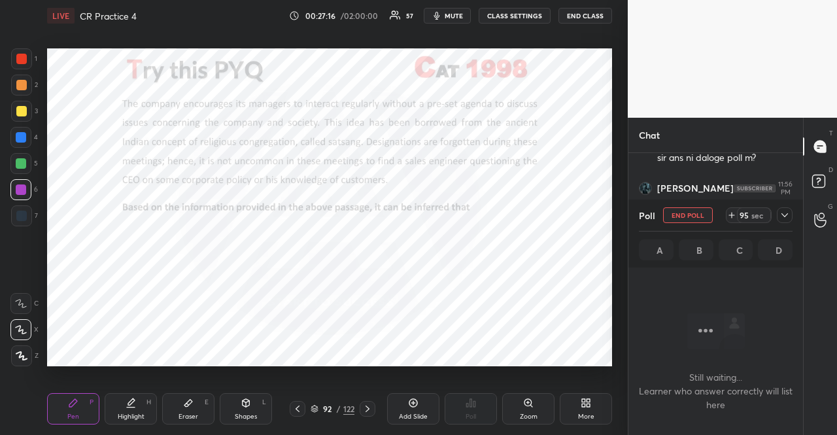
scroll to position [178, 171]
click at [365, 410] on icon at bounding box center [367, 408] width 10 height 10
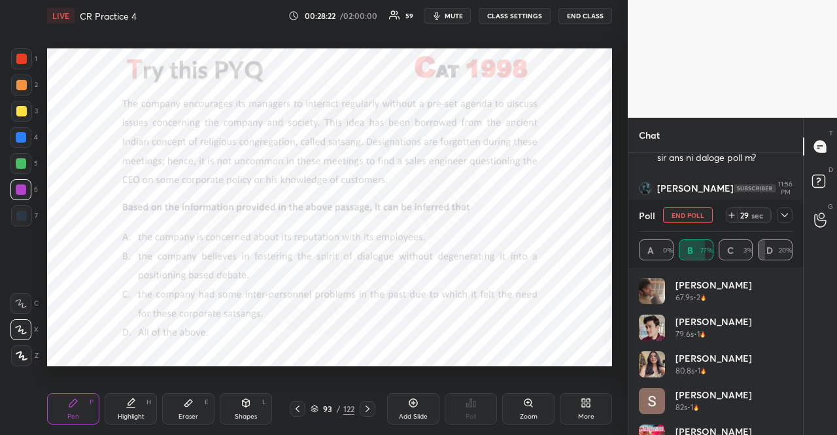
scroll to position [5, 4]
click at [13, 141] on div at bounding box center [20, 137] width 21 height 21
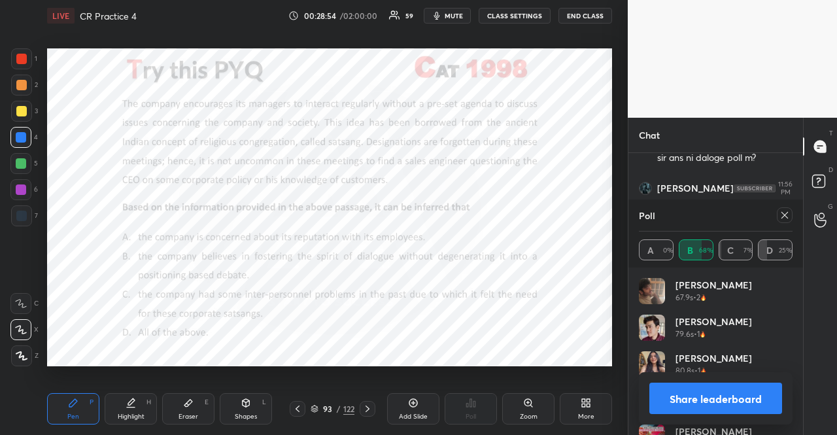
click at [782, 210] on icon at bounding box center [784, 215] width 10 height 10
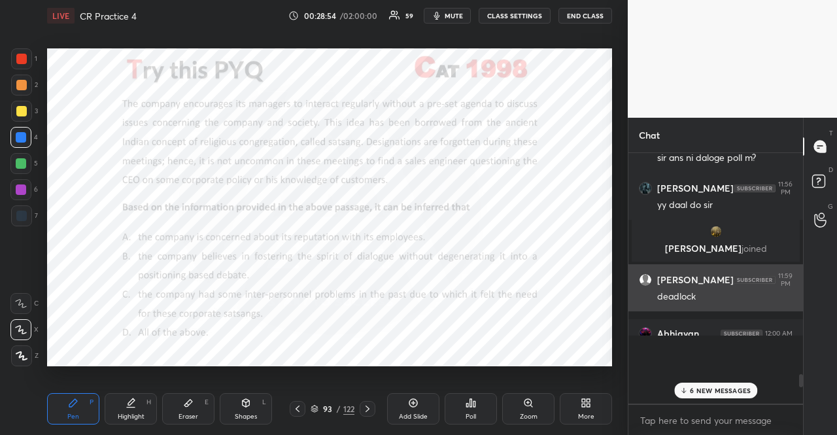
scroll to position [242, 167]
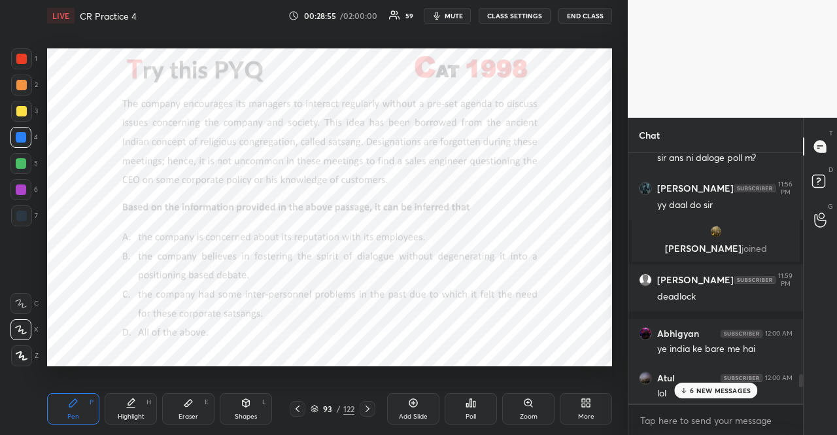
click at [16, 194] on div at bounding box center [20, 189] width 21 height 21
click at [224, 400] on div "Shapes L" at bounding box center [246, 408] width 52 height 31
click at [685, 388] on icon at bounding box center [683, 390] width 8 height 8
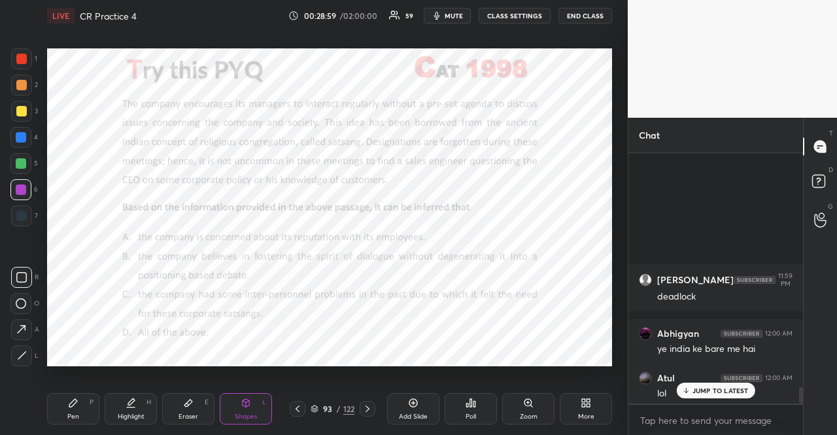
scroll to position [3551, 0]
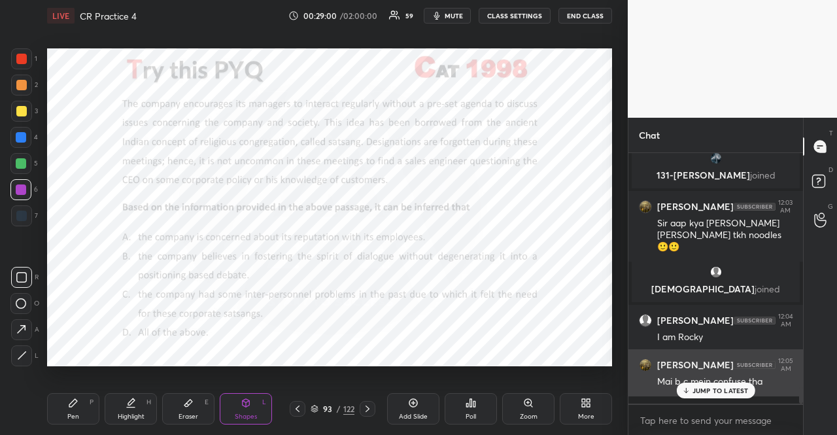
click at [743, 393] on p "JUMP TO LATEST" at bounding box center [720, 390] width 56 height 8
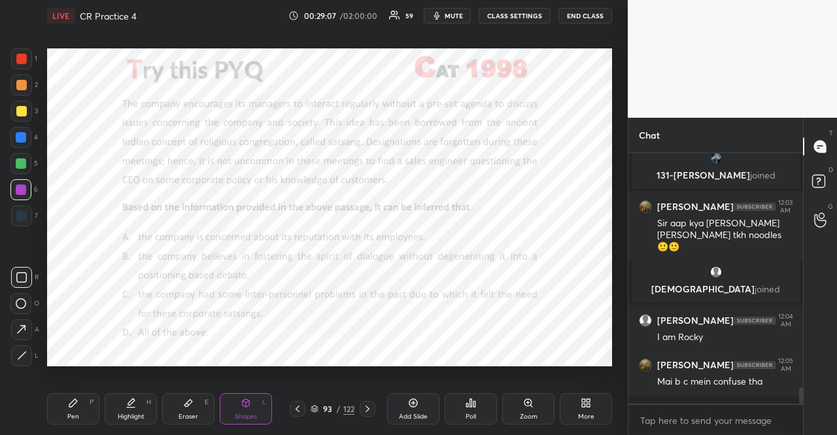
click at [27, 124] on div "1 2 3 4 5 6 7" at bounding box center [23, 139] width 27 height 183
click at [20, 133] on div at bounding box center [21, 137] width 10 height 10
click at [19, 162] on div at bounding box center [21, 163] width 10 height 10
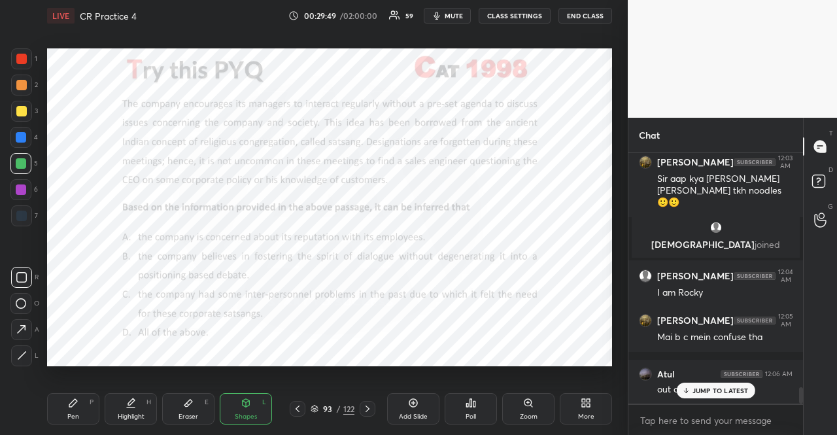
click at [26, 54] on div at bounding box center [21, 58] width 21 height 21
click at [21, 165] on div at bounding box center [21, 163] width 10 height 10
click at [251, 408] on div "Shapes L" at bounding box center [246, 408] width 52 height 31
click at [22, 142] on div at bounding box center [20, 137] width 21 height 21
click at [12, 195] on div at bounding box center [20, 189] width 21 height 21
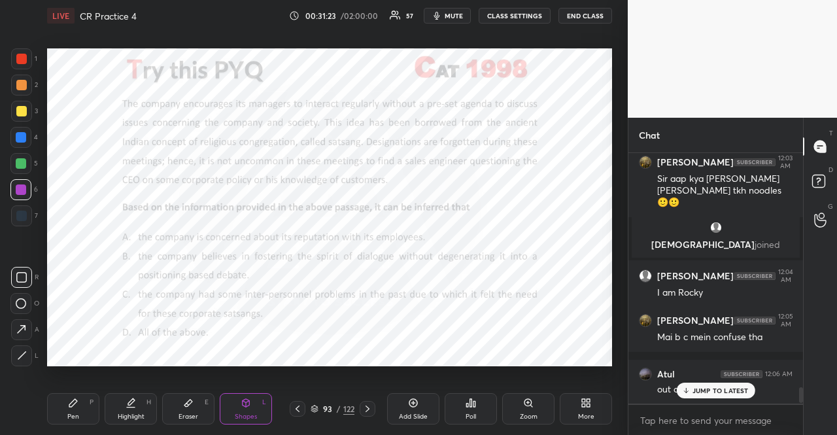
click at [51, 414] on div "Pen P" at bounding box center [73, 408] width 52 height 31
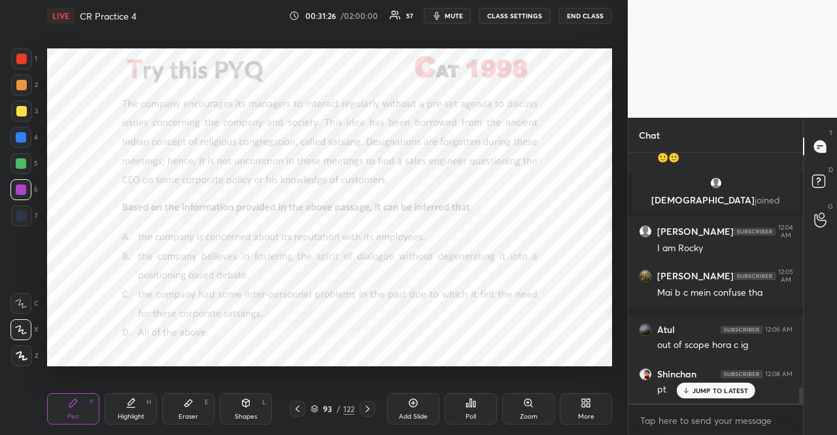
scroll to position [3695, 0]
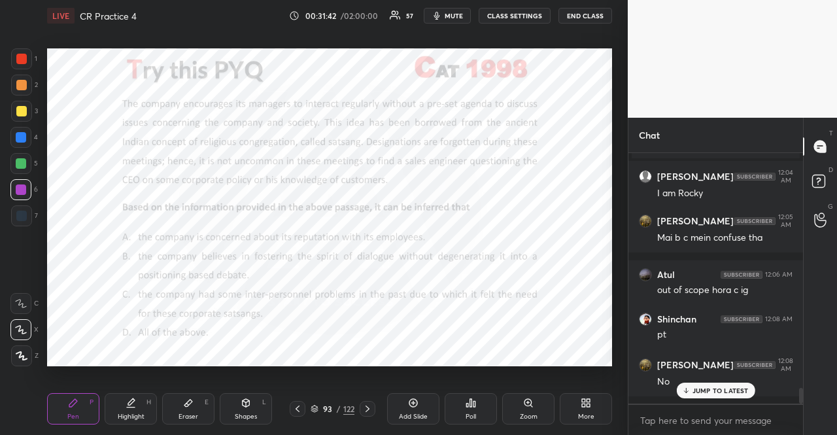
click at [26, 212] on div at bounding box center [21, 215] width 21 height 21
click at [23, 214] on div at bounding box center [21, 215] width 10 height 10
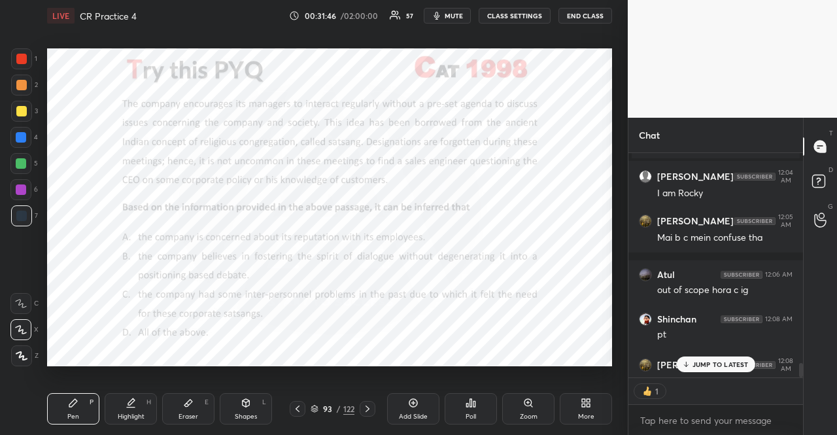
scroll to position [4, 4]
click at [726, 365] on p "JUMP TO LATEST" at bounding box center [720, 364] width 56 height 8
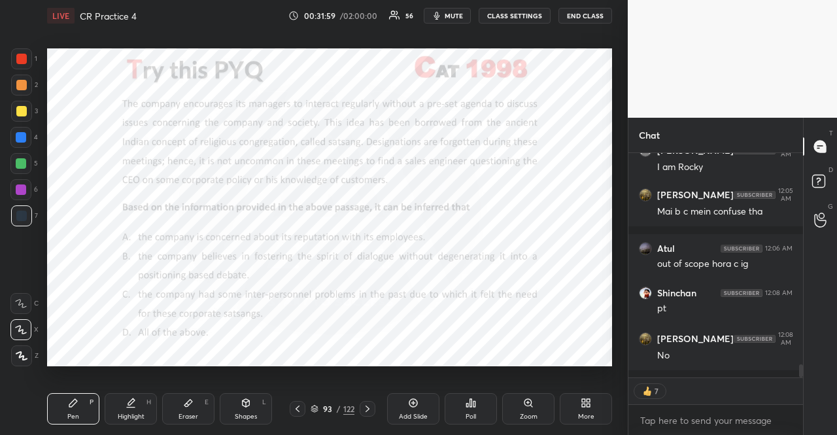
click at [368, 402] on div at bounding box center [367, 409] width 16 height 16
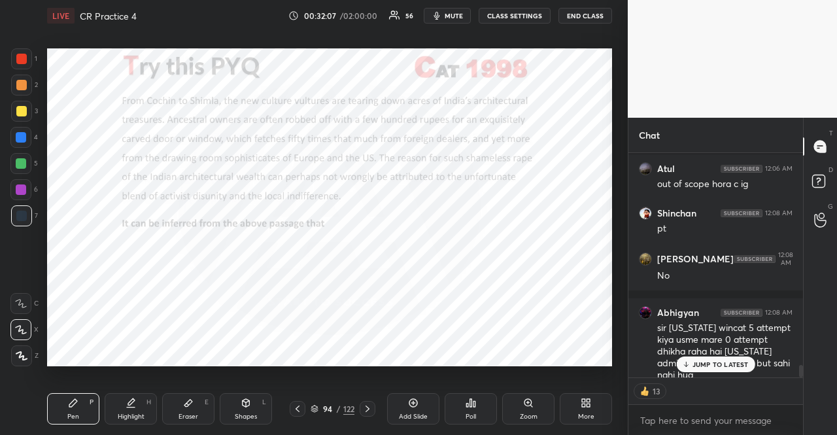
click at [478, 400] on div "Poll" at bounding box center [470, 408] width 52 height 31
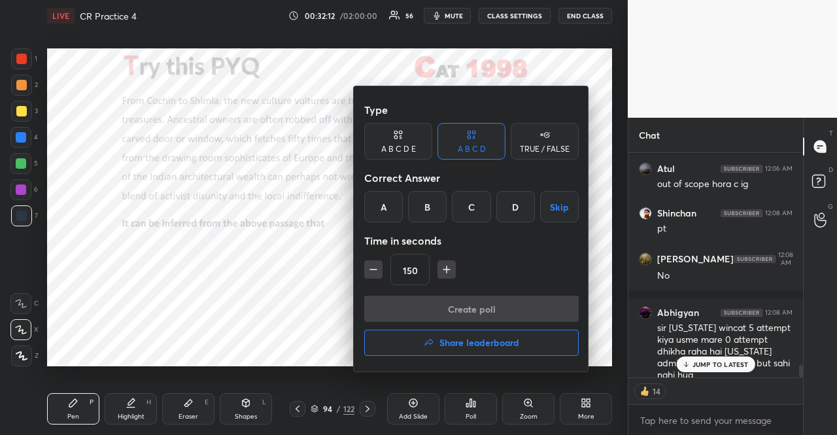
click at [383, 202] on div "A" at bounding box center [383, 206] width 39 height 31
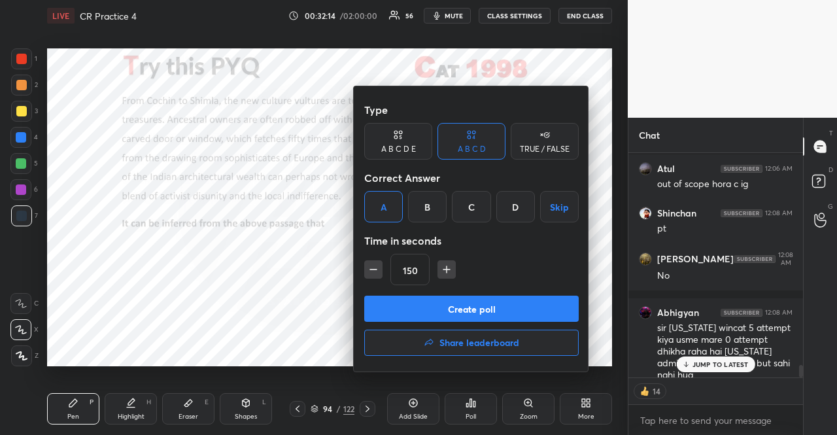
click at [460, 305] on button "Create poll" at bounding box center [471, 308] width 214 height 26
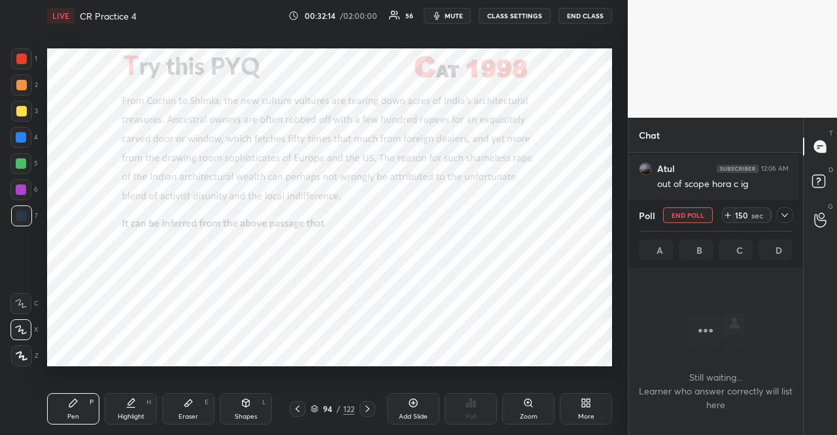
scroll to position [214, 167]
click at [460, 12] on span "mute" at bounding box center [453, 15] width 18 height 9
type textarea "x"
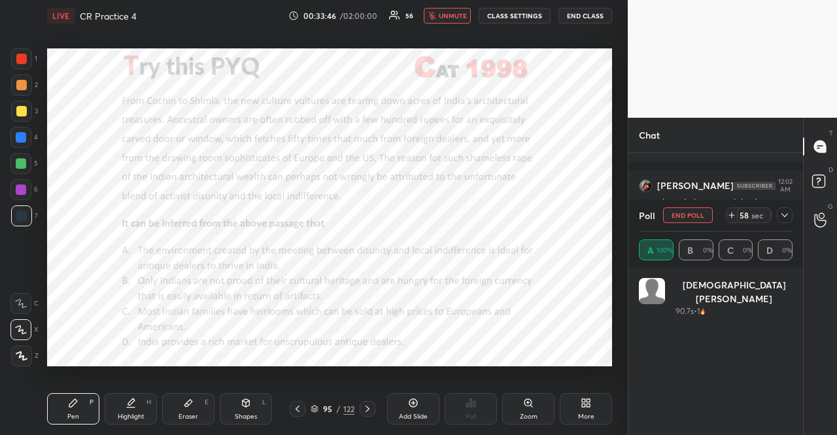
scroll to position [153, 150]
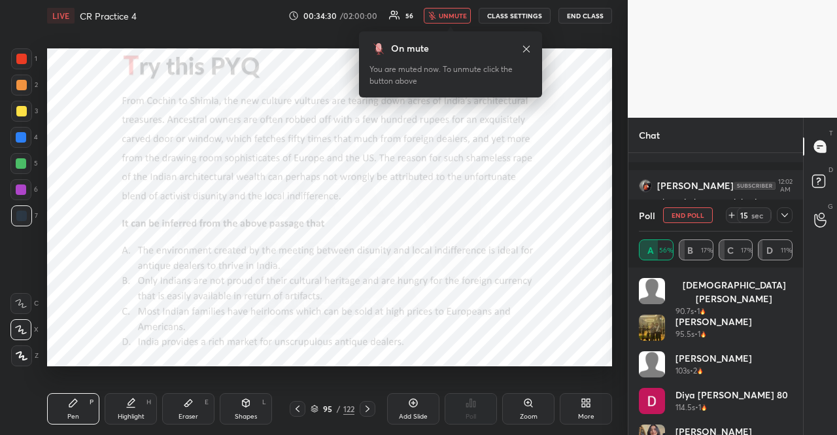
click at [527, 44] on icon at bounding box center [526, 49] width 10 height 10
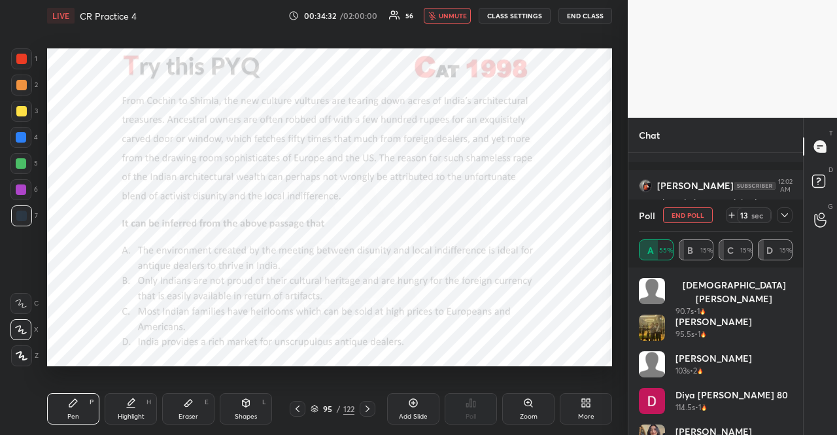
click at [452, 18] on span "unmute" at bounding box center [453, 15] width 28 height 9
click at [20, 130] on div at bounding box center [20, 137] width 21 height 21
click at [18, 356] on icon at bounding box center [21, 356] width 10 height 8
click at [243, 395] on div "Shapes L" at bounding box center [246, 408] width 52 height 31
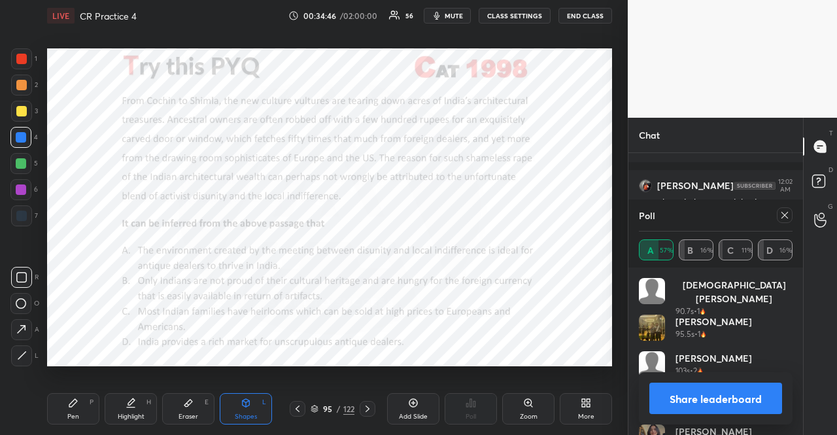
click at [790, 211] on div at bounding box center [784, 215] width 16 height 16
type textarea "x"
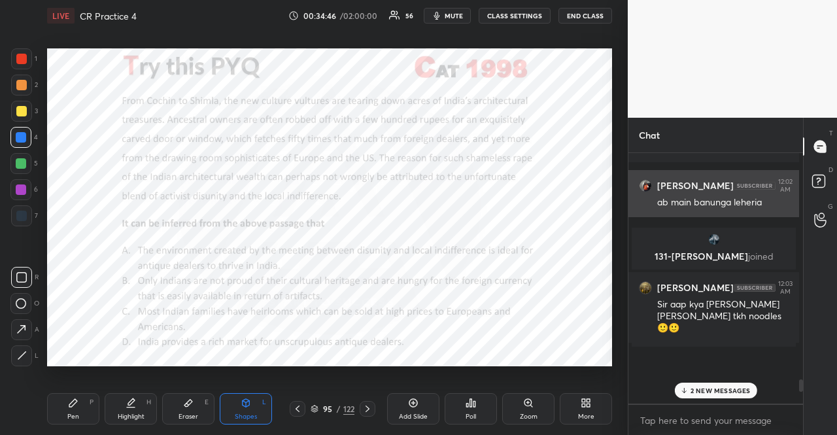
scroll to position [246, 171]
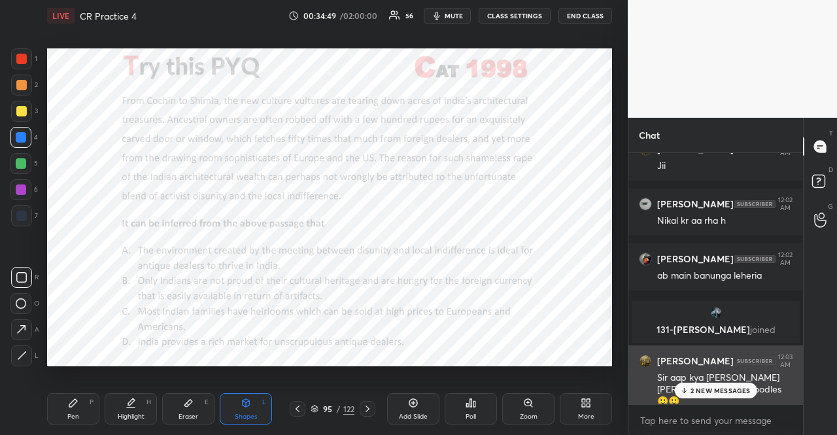
click at [691, 381] on div "Sir aap kya [PERSON_NAME] [PERSON_NAME] tkh noodles 🙂🙂" at bounding box center [724, 389] width 135 height 37
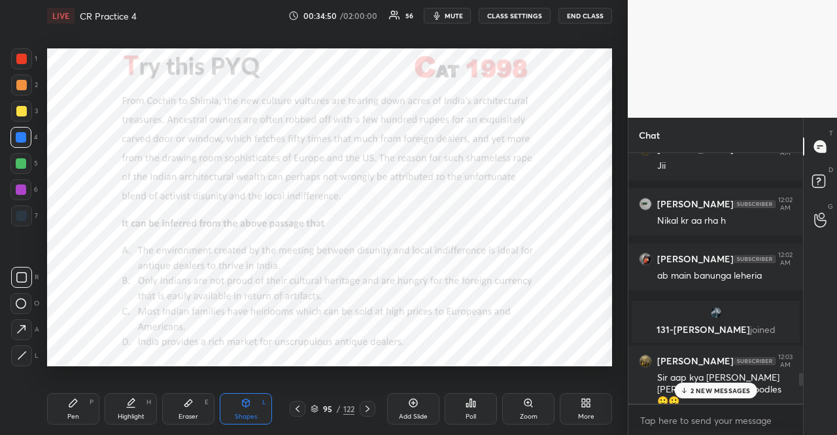
click at [695, 386] on p "2 NEW MESSAGES" at bounding box center [720, 390] width 60 height 8
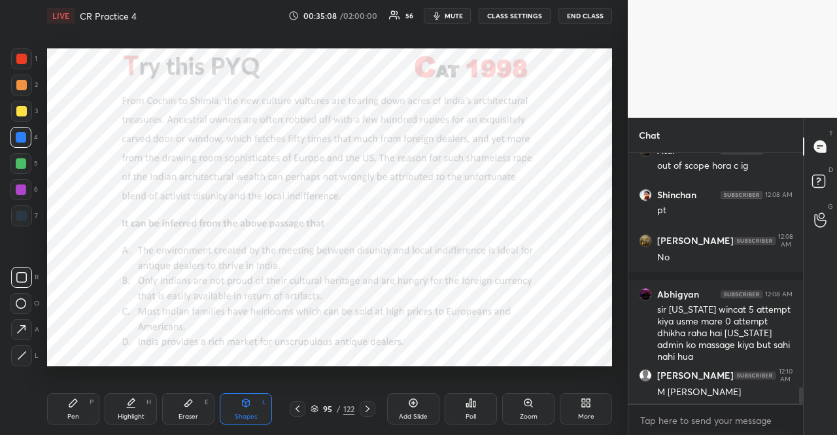
click at [17, 90] on div at bounding box center [21, 85] width 10 height 10
click at [17, 58] on div at bounding box center [21, 59] width 10 height 10
click at [75, 395] on div "Pen P" at bounding box center [73, 408] width 52 height 31
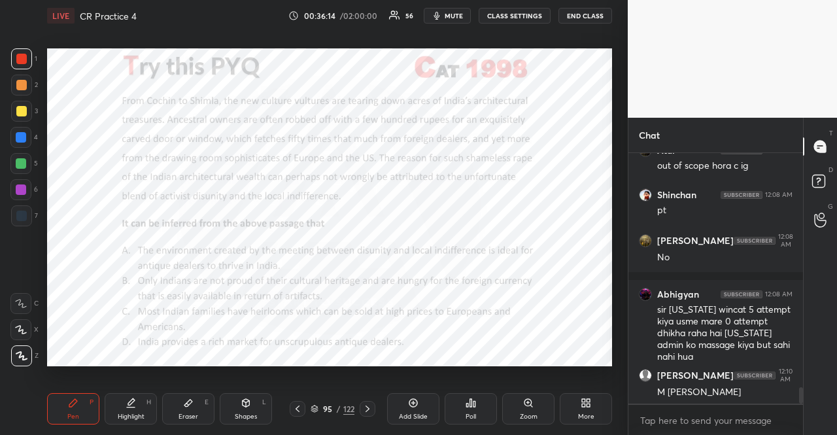
click at [13, 135] on div at bounding box center [20, 137] width 21 height 21
click at [22, 318] on div "C X Z" at bounding box center [24, 327] width 28 height 78
drag, startPoint x: 23, startPoint y: 322, endPoint x: 37, endPoint y: 299, distance: 26.7
click at [22, 322] on div at bounding box center [20, 329] width 21 height 21
click at [525, 21] on button "CLASS SETTINGS" at bounding box center [514, 16] width 72 height 16
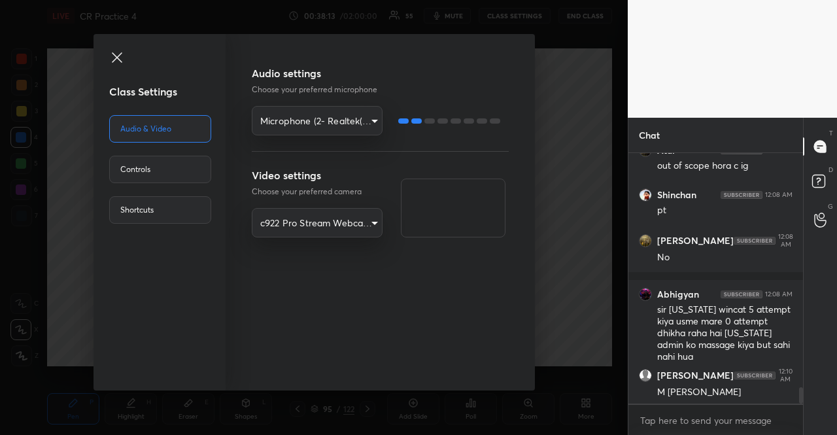
click at [350, 123] on body "1 2 3 4 5 6 7 R O A L C X Z Erase all C X Z LIVE CR Practice 4 00:38:13 / 02:00…" at bounding box center [418, 217] width 837 height 435
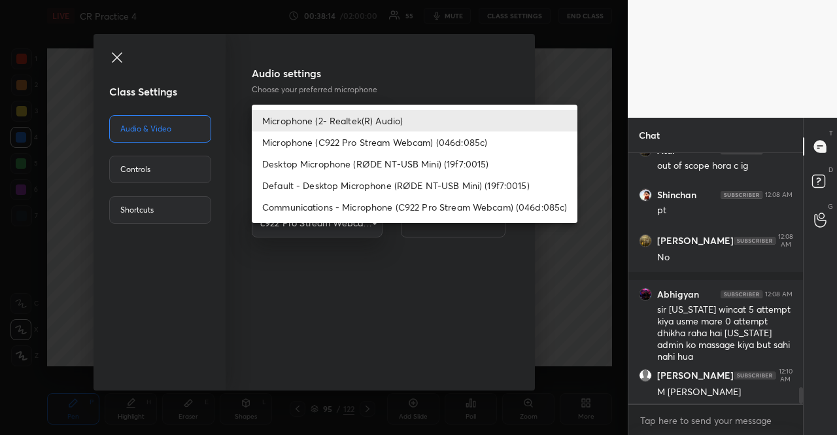
click at [398, 185] on li "Default - Desktop Microphone (RØDE NT-USB Mini) (19f7:0015)" at bounding box center [414, 186] width 325 height 22
type input "default"
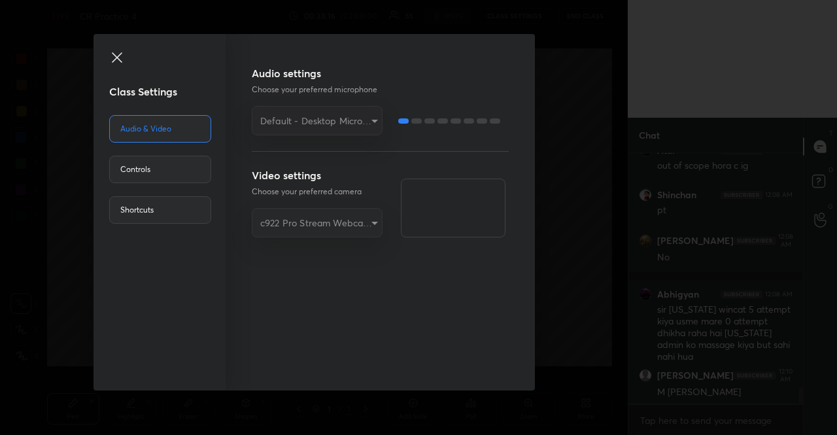
click at [114, 63] on icon at bounding box center [117, 58] width 16 height 16
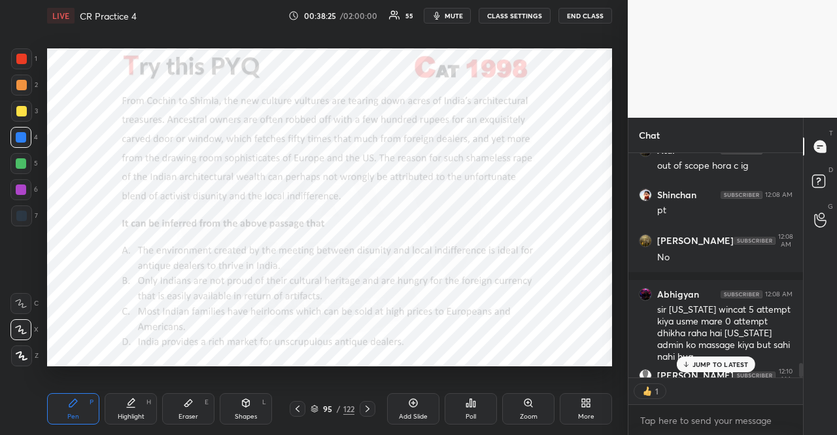
scroll to position [4, 4]
click at [26, 188] on div at bounding box center [20, 189] width 21 height 21
click at [19, 189] on div at bounding box center [21, 189] width 10 height 10
click at [18, 141] on div at bounding box center [21, 137] width 10 height 10
click at [16, 140] on div at bounding box center [21, 137] width 10 height 10
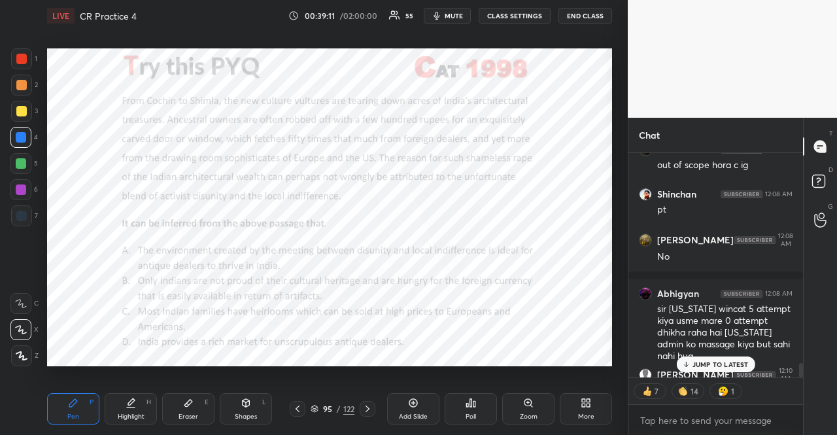
click at [727, 362] on p "JUMP TO LATEST" at bounding box center [720, 364] width 56 height 8
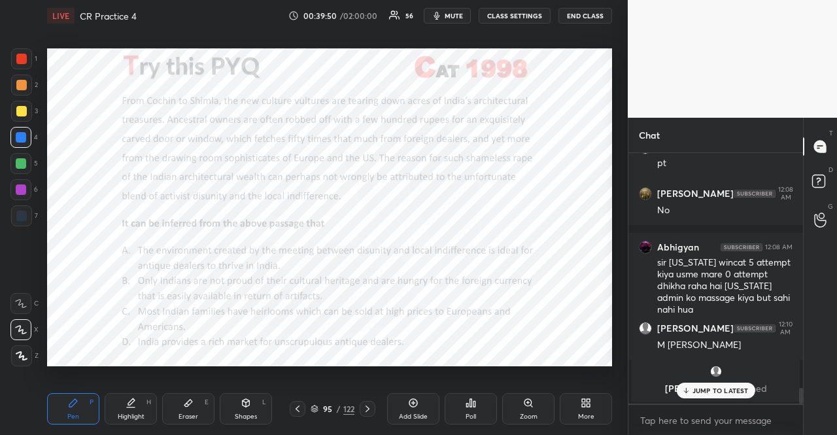
scroll to position [3694, 0]
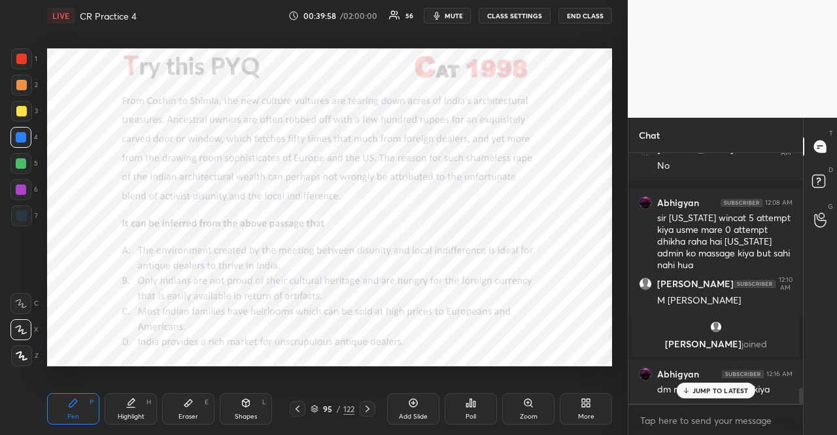
click at [20, 188] on div at bounding box center [21, 189] width 10 height 10
click at [695, 390] on p "JUMP TO LATEST" at bounding box center [720, 390] width 56 height 8
click at [11, 133] on div at bounding box center [20, 137] width 21 height 21
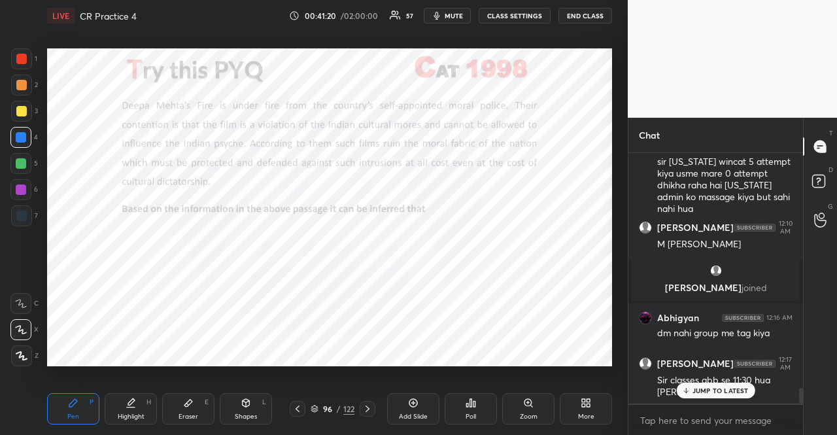
click at [477, 402] on div "Poll" at bounding box center [470, 408] width 52 height 31
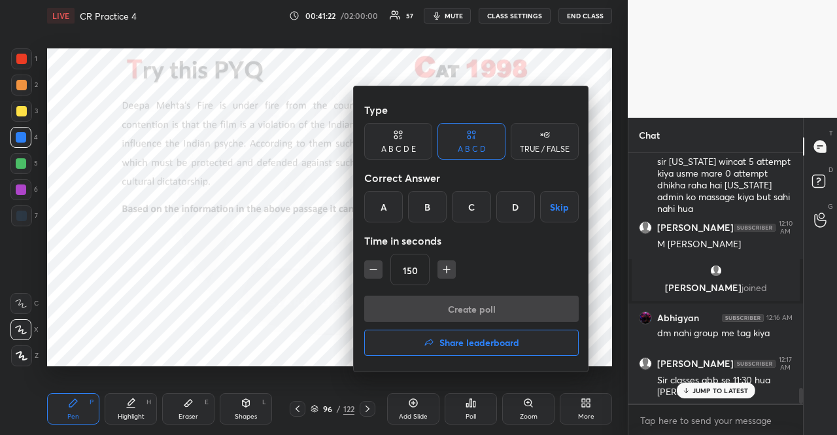
click at [421, 205] on div "B" at bounding box center [427, 206] width 39 height 31
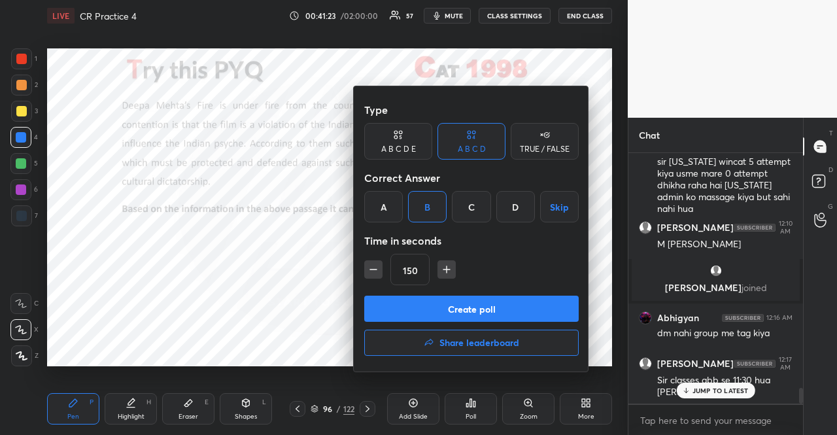
click at [445, 302] on button "Create poll" at bounding box center [471, 308] width 214 height 26
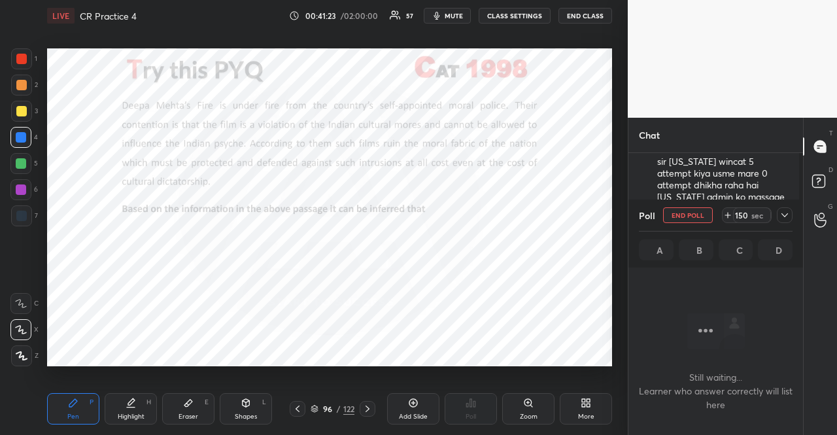
scroll to position [178, 171]
click at [785, 217] on icon at bounding box center [784, 215] width 10 height 10
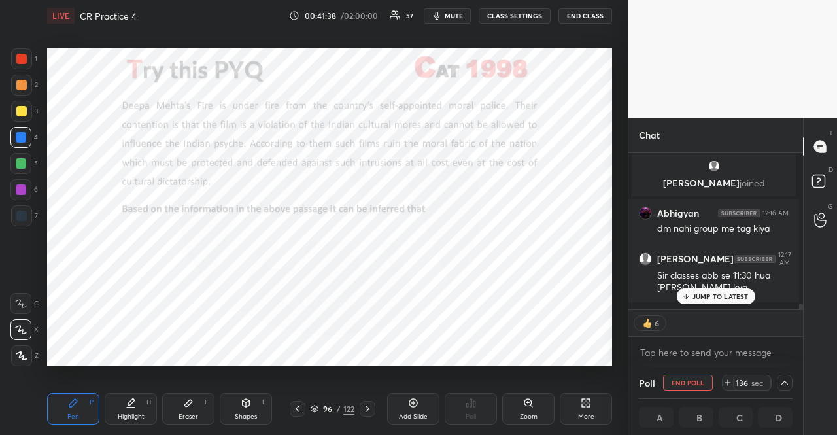
scroll to position [120, 0]
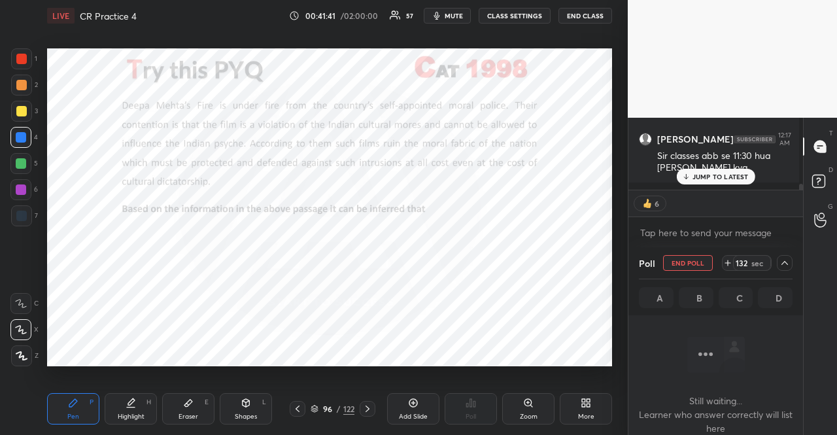
click at [364, 405] on icon at bounding box center [367, 408] width 10 height 10
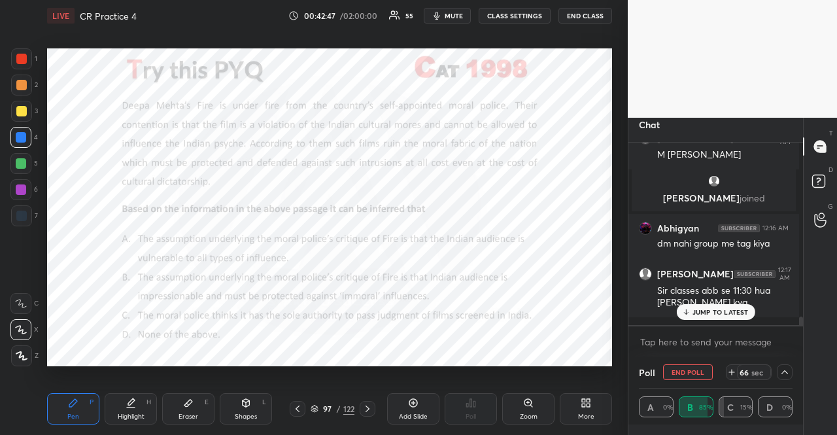
scroll to position [3817, 0]
click at [737, 311] on p "JUMP TO LATEST" at bounding box center [720, 312] width 56 height 8
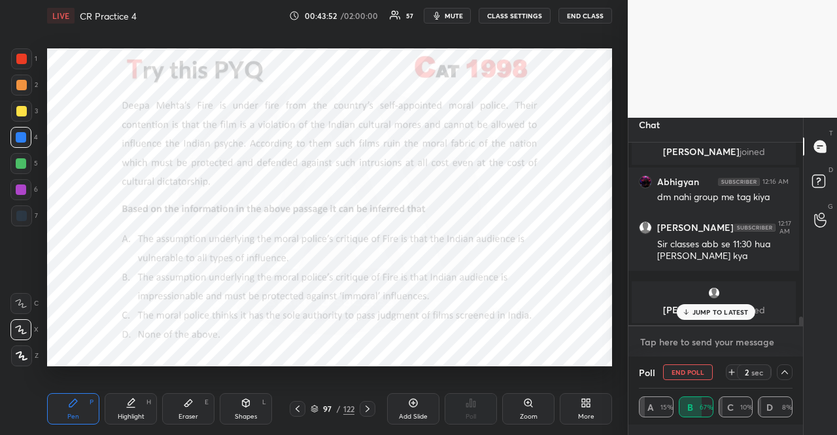
type textarea "x"
click at [677, 346] on textarea at bounding box center [716, 341] width 154 height 21
paste textarea "VA Practice Playlist: [URL][DOMAIN_NAME] All CAT VA PYQs: [URL][DOMAIN_NAME] To…"
type textarea "VA Practice Playlist: [URL][DOMAIN_NAME] All CAT VA PYQs: [URL][DOMAIN_NAME] To…"
type textarea "x"
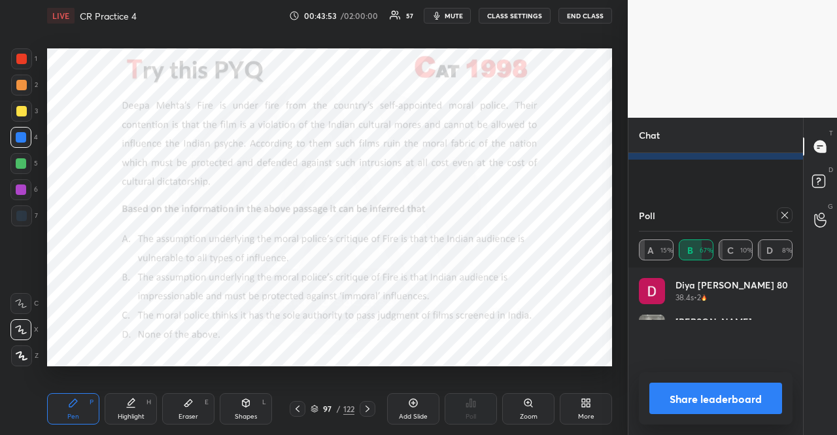
scroll to position [178, 167]
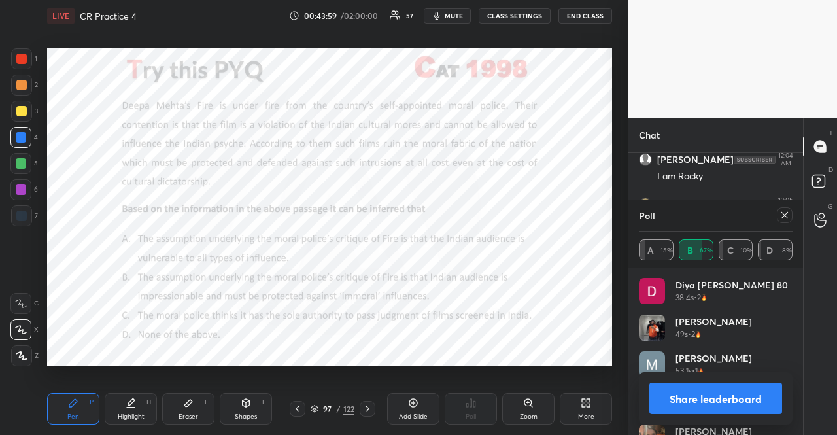
click at [786, 220] on icon at bounding box center [784, 215] width 10 height 10
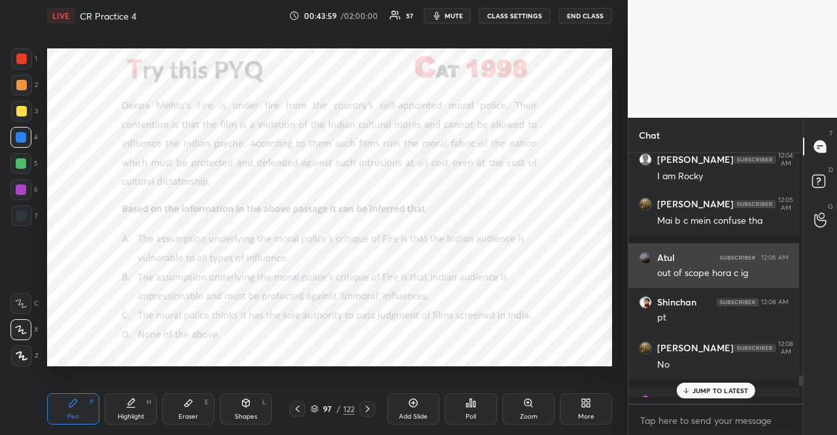
scroll to position [4, 4]
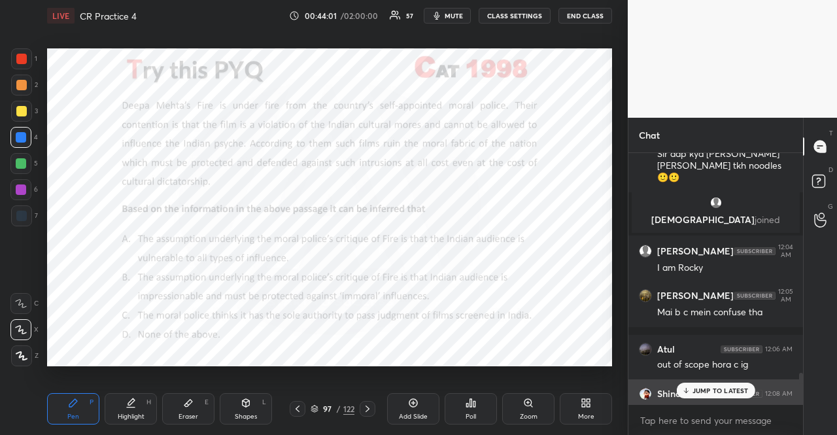
click at [715, 381] on div "Shinchan 12:08 AM pt" at bounding box center [715, 401] width 175 height 44
click at [718, 386] on p "JUMP TO LATEST" at bounding box center [720, 390] width 56 height 8
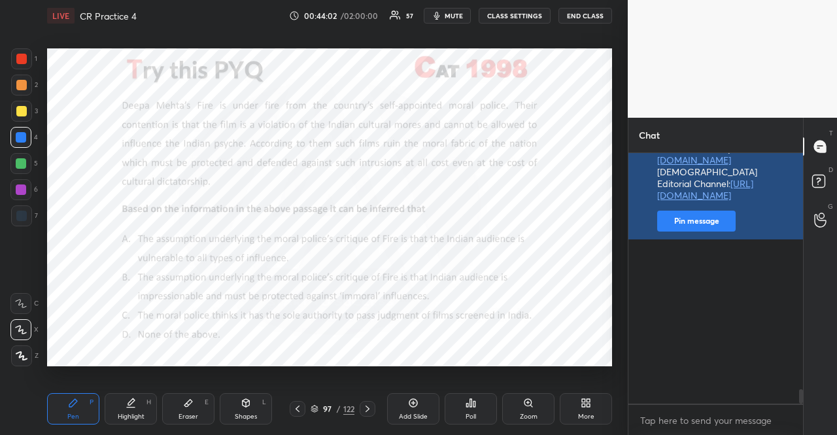
click at [716, 231] on button "Pin message" at bounding box center [696, 220] width 78 height 21
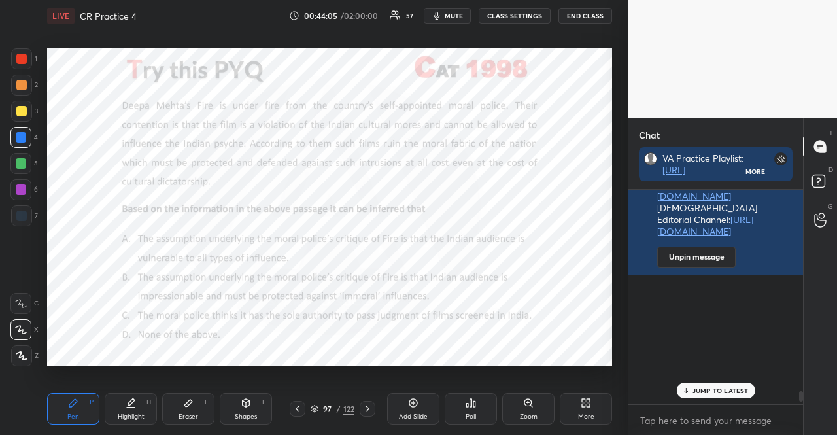
click at [27, 186] on div at bounding box center [20, 189] width 21 height 21
click at [247, 400] on icon at bounding box center [245, 403] width 7 height 8
click at [18, 57] on div at bounding box center [21, 59] width 10 height 10
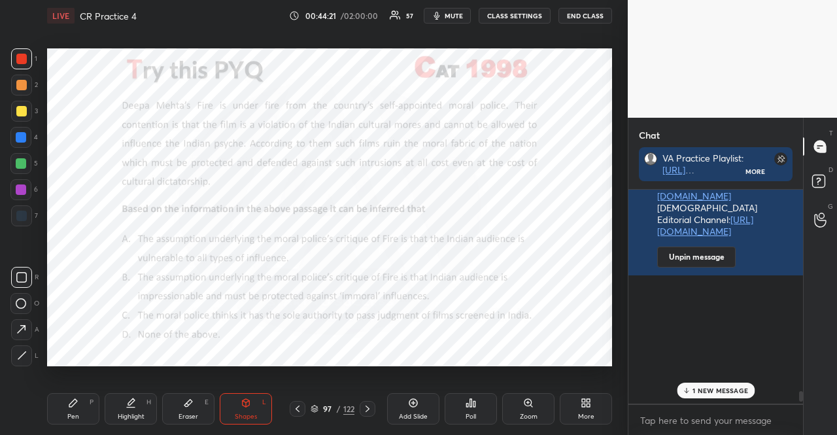
click at [20, 129] on div at bounding box center [20, 137] width 21 height 21
click at [80, 407] on div "Pen P" at bounding box center [73, 408] width 52 height 31
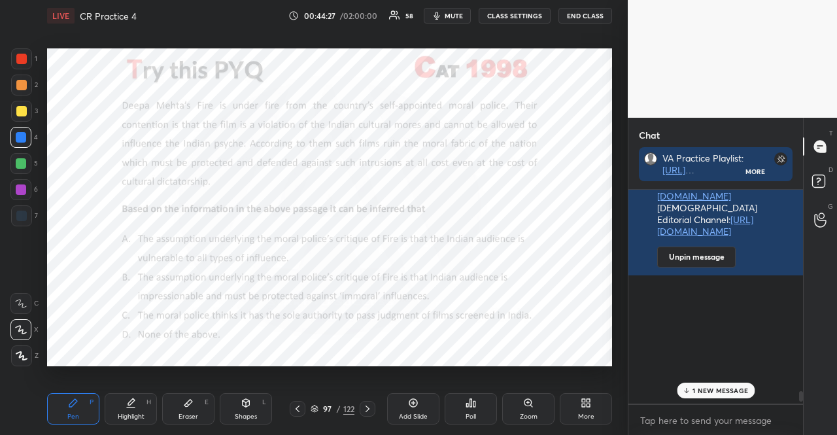
click at [263, 399] on div "L" at bounding box center [264, 402] width 4 height 7
click at [29, 160] on div at bounding box center [20, 163] width 21 height 21
click at [19, 86] on div at bounding box center [21, 85] width 10 height 10
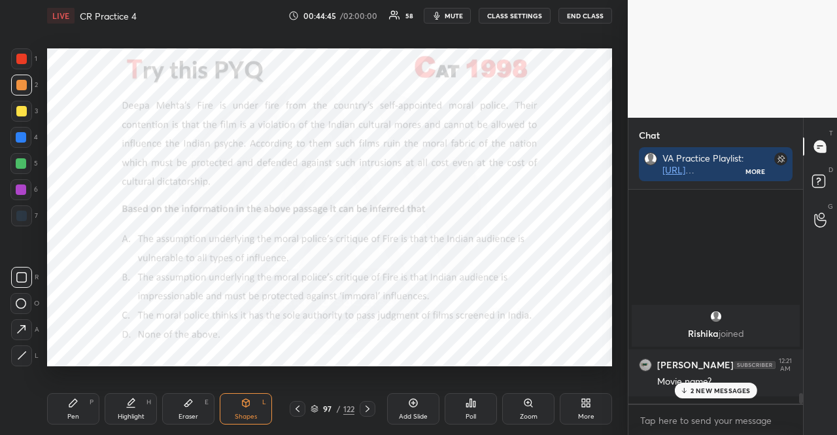
click at [724, 389] on p "2 NEW MESSAGES" at bounding box center [720, 390] width 60 height 8
drag, startPoint x: 18, startPoint y: 85, endPoint x: 25, endPoint y: 46, distance: 39.1
click at [18, 85] on div at bounding box center [21, 85] width 10 height 10
click at [25, 46] on div "1 2 3 4 5 6 7 R O A L C X Z Erase all C X Z LIVE CR Practice 4 00:44:47 / 02:00…" at bounding box center [308, 217] width 617 height 435
click at [32, 59] on div "1" at bounding box center [24, 58] width 26 height 21
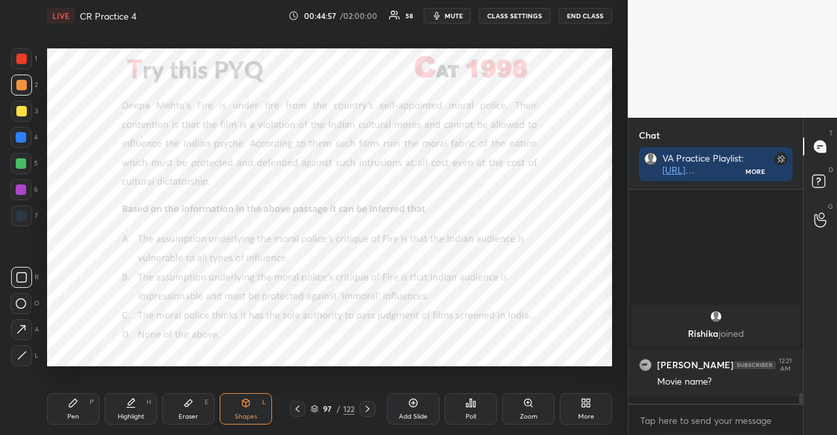
click at [20, 139] on div at bounding box center [21, 137] width 10 height 10
click at [63, 393] on div "Pen P" at bounding box center [73, 408] width 52 height 31
click at [17, 331] on icon at bounding box center [21, 329] width 12 height 9
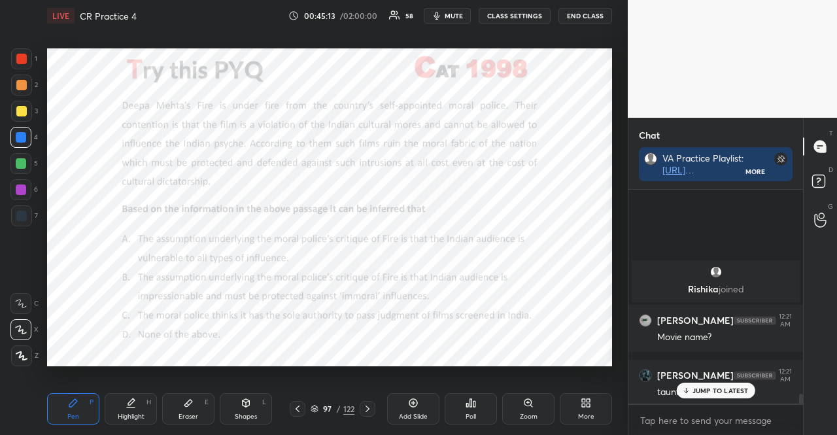
scroll to position [4366, 0]
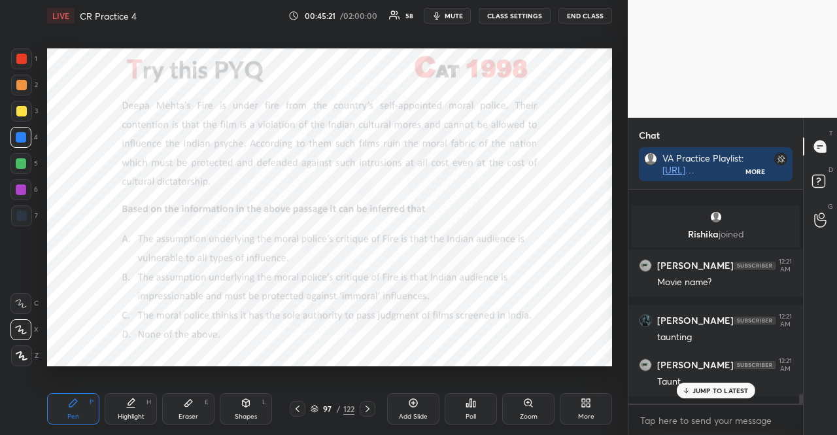
click at [720, 390] on p "JUMP TO LATEST" at bounding box center [720, 390] width 56 height 8
click at [20, 82] on div at bounding box center [21, 85] width 10 height 10
click at [29, 179] on div "6" at bounding box center [23, 189] width 27 height 21
click at [252, 416] on div "Shapes" at bounding box center [246, 416] width 22 height 7
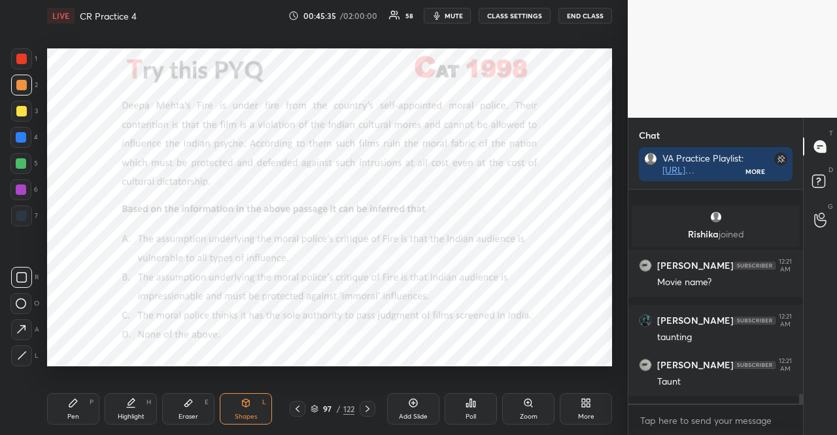
scroll to position [4410, 0]
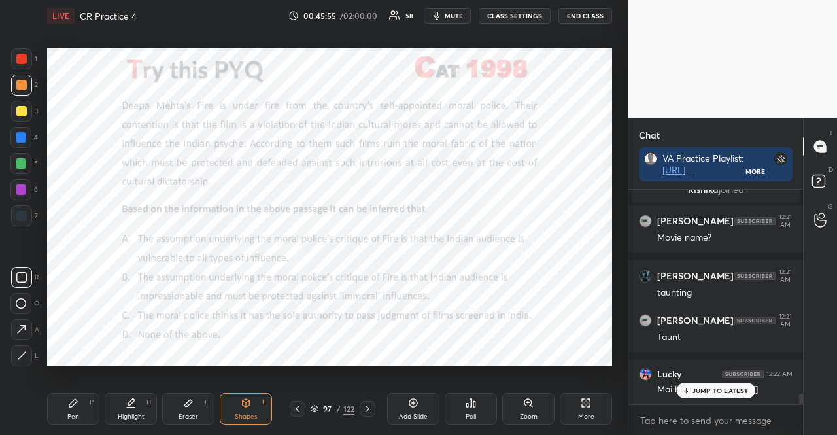
click at [20, 165] on div at bounding box center [21, 163] width 10 height 10
click at [16, 130] on div at bounding box center [20, 137] width 21 height 21
click at [86, 412] on div "Pen P" at bounding box center [73, 408] width 52 height 31
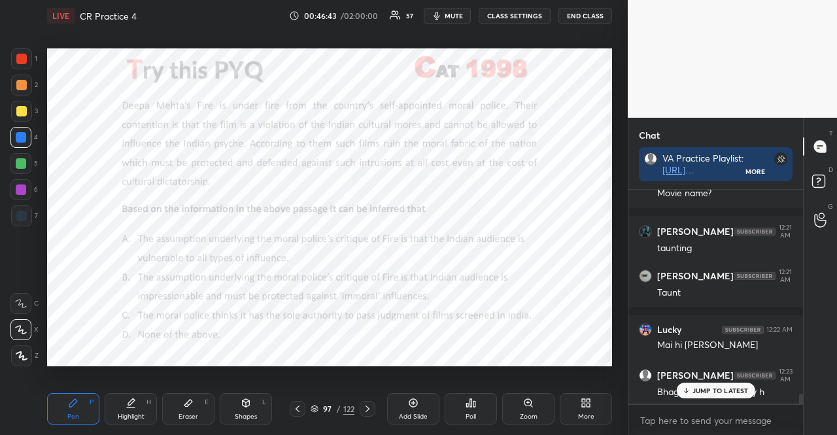
click at [22, 56] on div at bounding box center [21, 59] width 10 height 10
drag, startPoint x: 20, startPoint y: 57, endPoint x: 26, endPoint y: 69, distance: 13.2
click at [19, 57] on div at bounding box center [21, 59] width 10 height 10
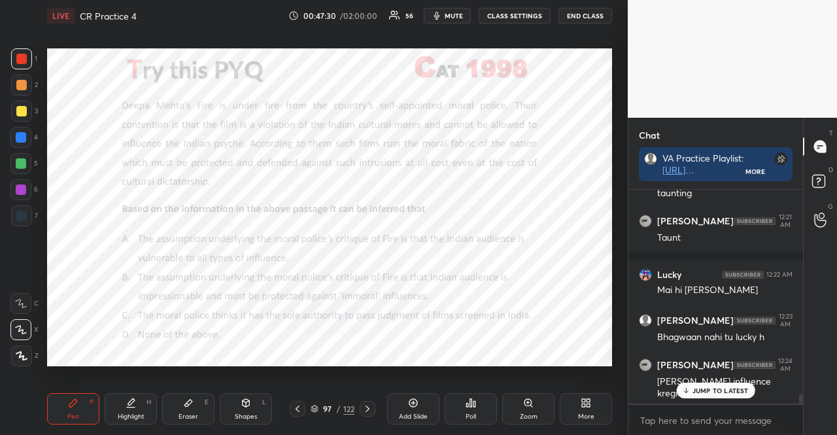
click at [18, 156] on div at bounding box center [20, 163] width 21 height 21
click at [13, 156] on div at bounding box center [20, 163] width 21 height 21
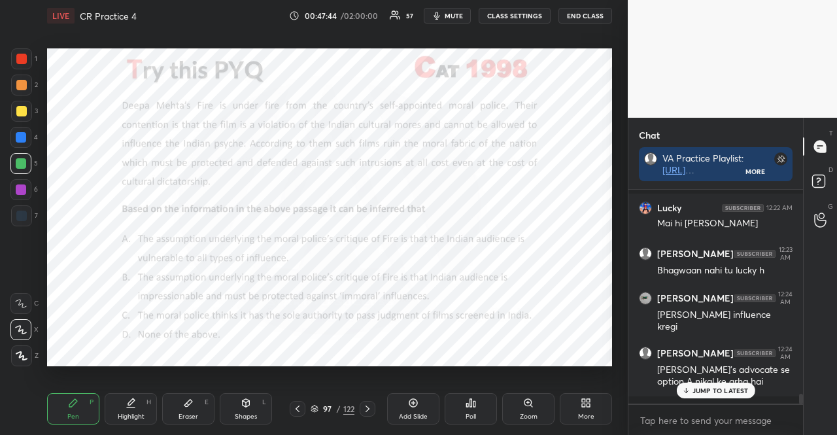
click at [20, 214] on div at bounding box center [21, 215] width 10 height 10
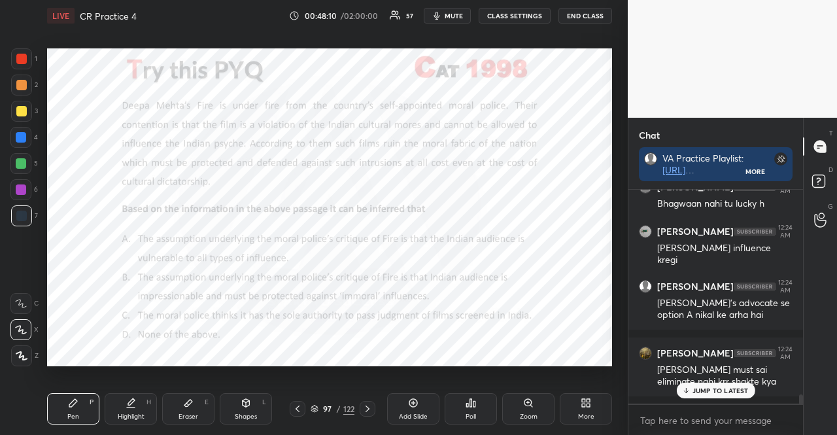
click at [18, 192] on div at bounding box center [21, 189] width 10 height 10
click at [21, 190] on div at bounding box center [21, 189] width 10 height 10
click at [184, 399] on icon at bounding box center [188, 402] width 10 height 10
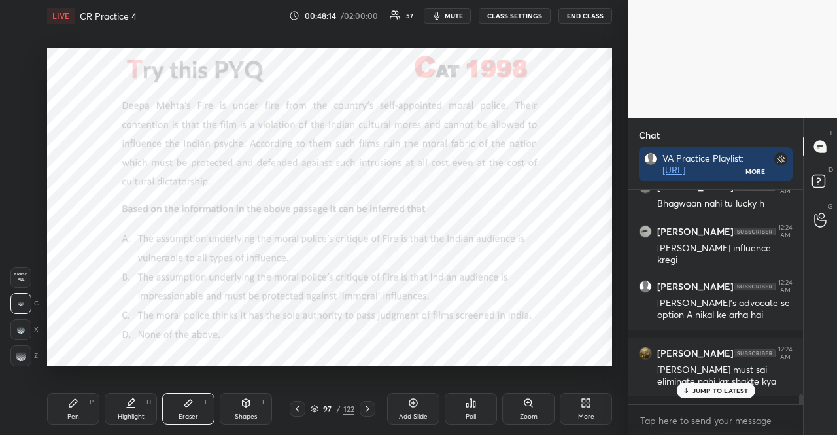
click at [78, 412] on div "Pen P" at bounding box center [73, 408] width 52 height 31
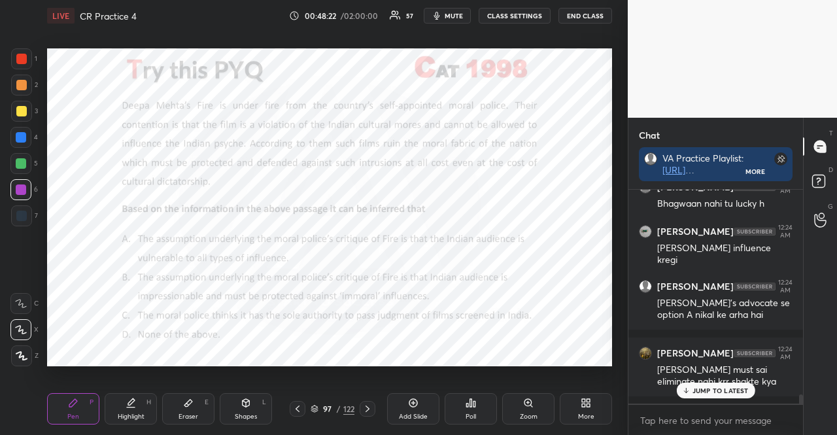
click at [724, 384] on div "JUMP TO LATEST" at bounding box center [715, 390] width 78 height 16
click at [22, 163] on div at bounding box center [21, 163] width 10 height 10
click at [12, 47] on div "1 2 3 4 5 6 7 R O A L C X Z Erase all C X Z LIVE CR Practice 4 00:48:39 / 02:00…" at bounding box center [308, 217] width 617 height 435
click at [14, 56] on div at bounding box center [21, 58] width 21 height 21
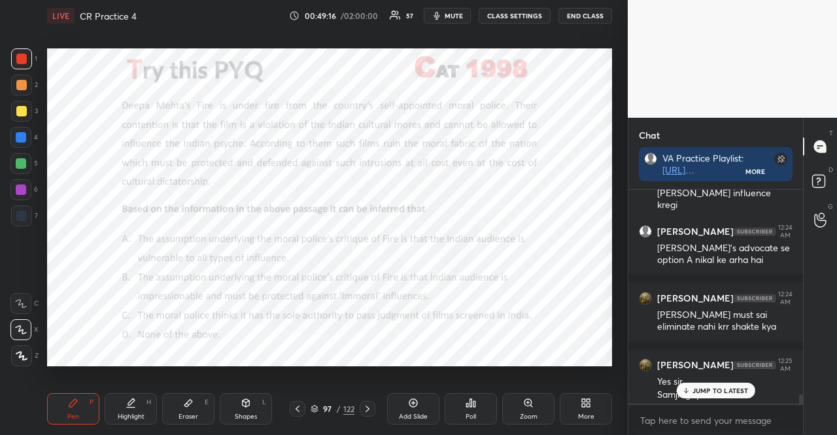
scroll to position [4711, 0]
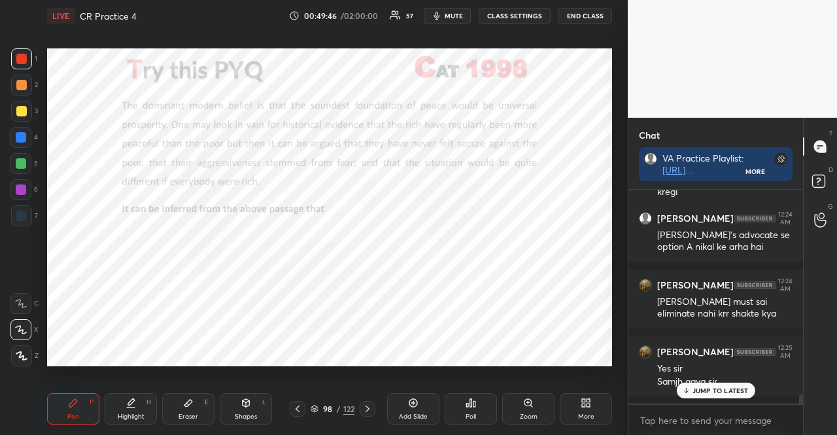
click at [475, 401] on icon at bounding box center [474, 404] width 2 height 6
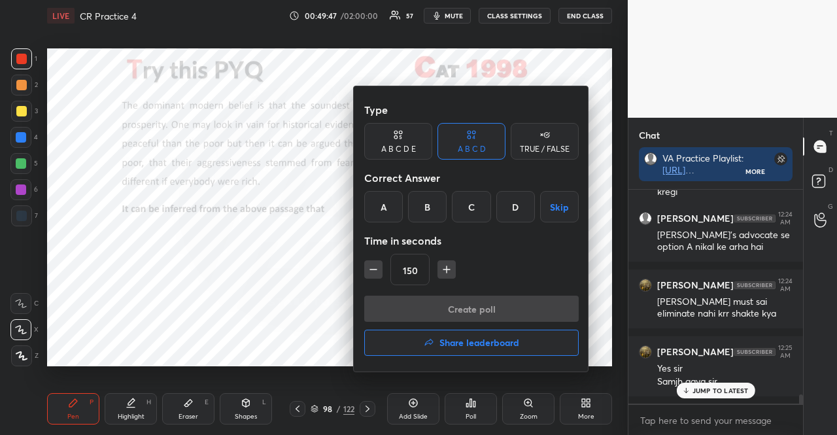
scroll to position [4755, 0]
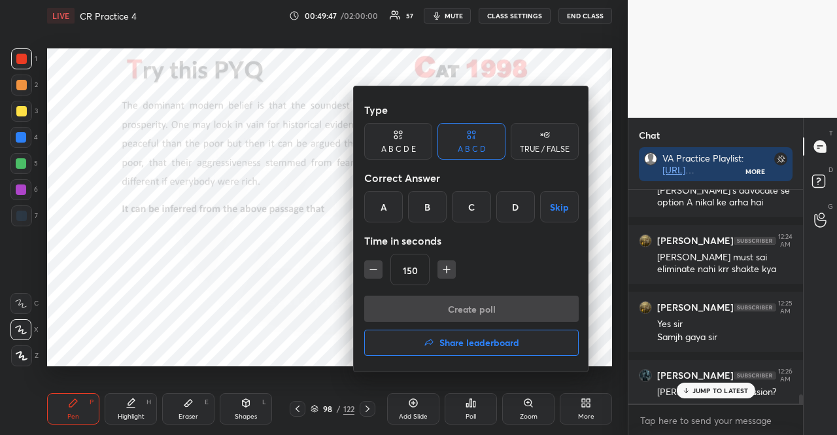
click at [391, 210] on div "A" at bounding box center [383, 206] width 39 height 31
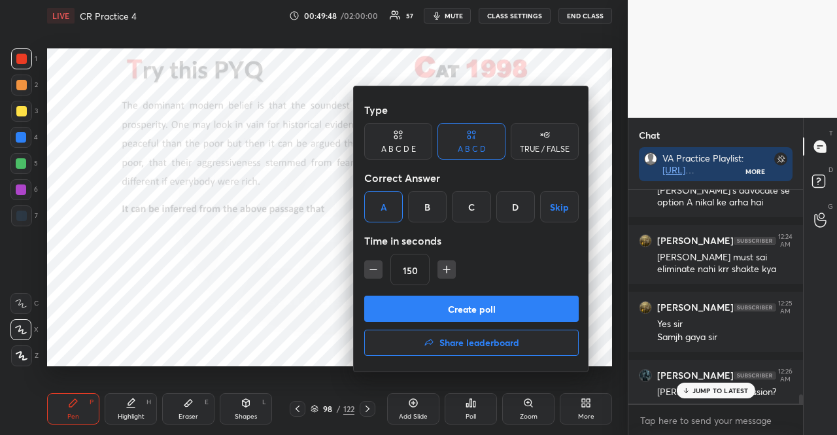
click at [464, 309] on button "Create poll" at bounding box center [471, 308] width 214 height 26
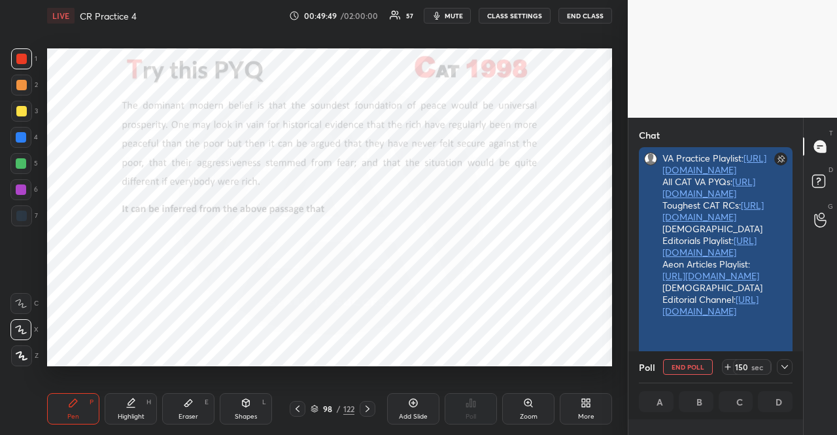
scroll to position [142, 171]
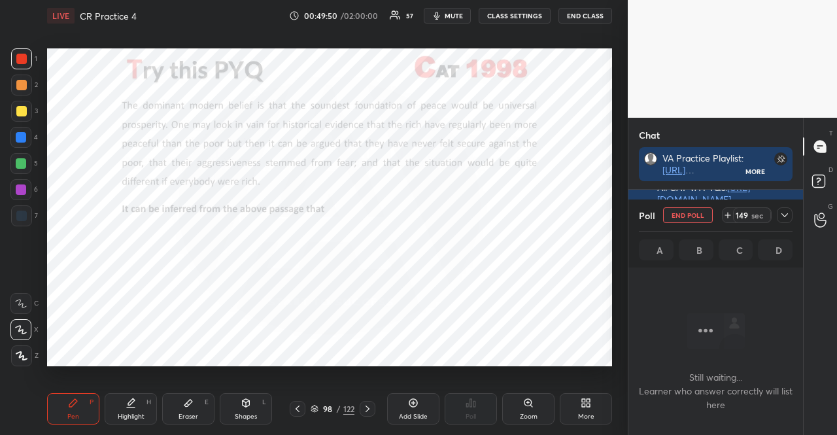
click at [454, 14] on span "mute" at bounding box center [453, 15] width 18 height 9
click at [791, 214] on div at bounding box center [784, 215] width 16 height 16
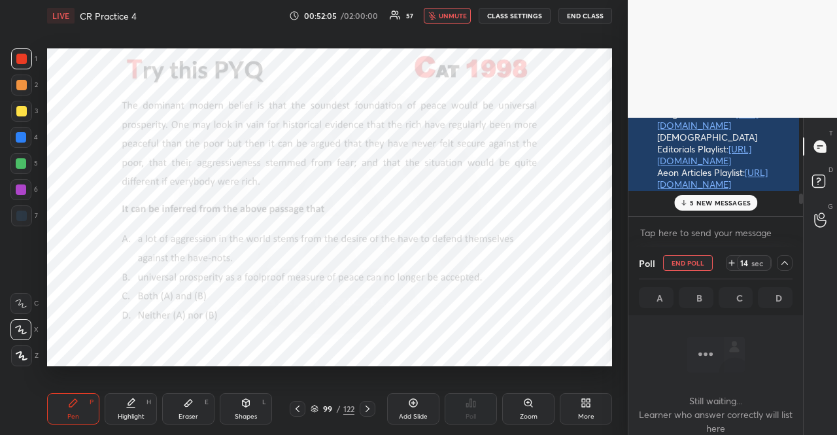
scroll to position [142, 167]
click at [745, 263] on div "14" at bounding box center [744, 263] width 10 height 10
click at [745, 263] on div "13" at bounding box center [744, 263] width 10 height 10
click at [745, 263] on div "40" at bounding box center [744, 263] width 10 height 10
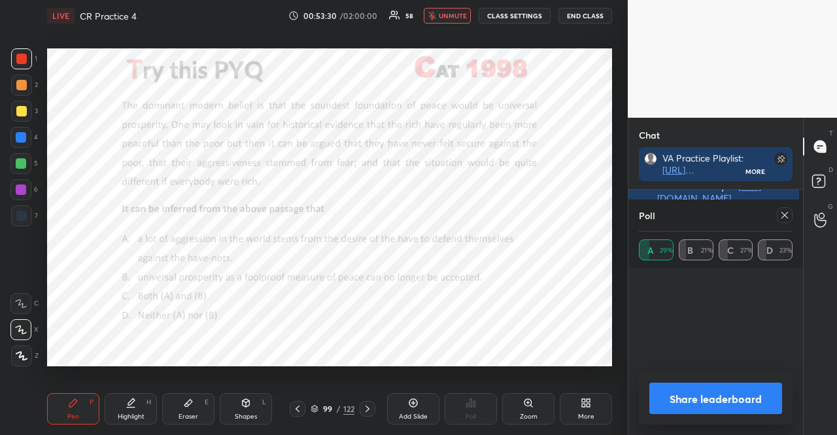
scroll to position [174, 171]
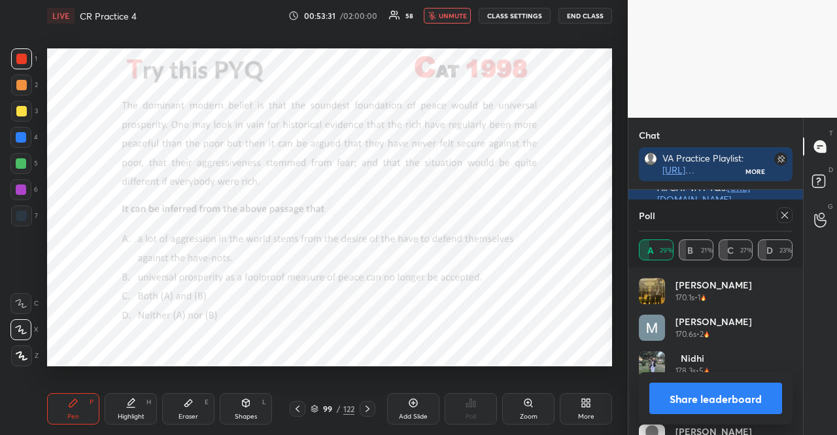
click at [449, 11] on span "unmute" at bounding box center [453, 15] width 28 height 9
click at [784, 216] on icon at bounding box center [784, 215] width 7 height 7
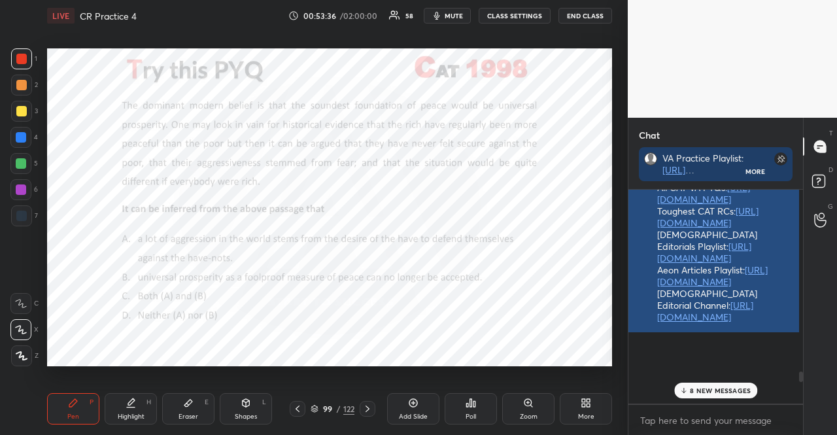
scroll to position [208, 167]
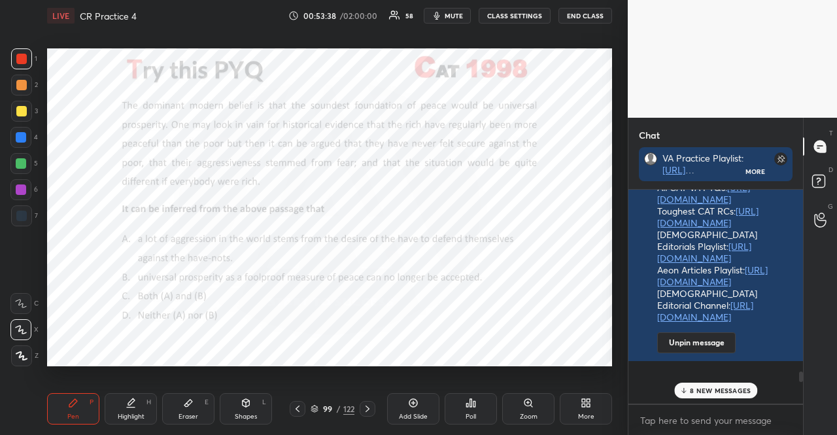
click at [697, 393] on p "8 NEW MESSAGES" at bounding box center [720, 390] width 61 height 8
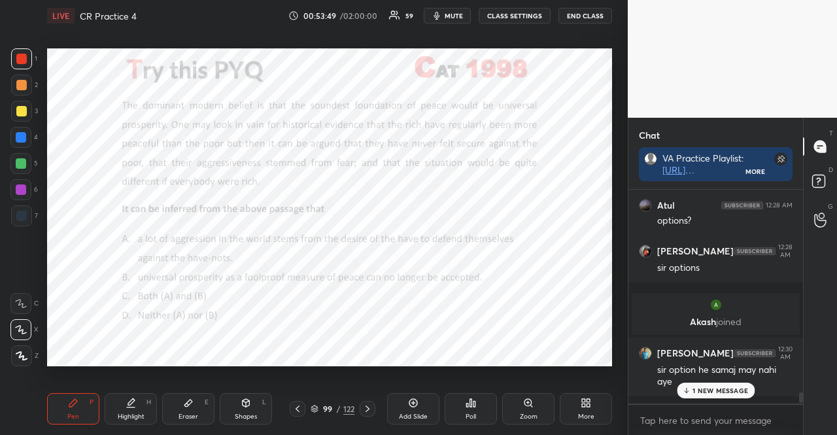
scroll to position [4780, 0]
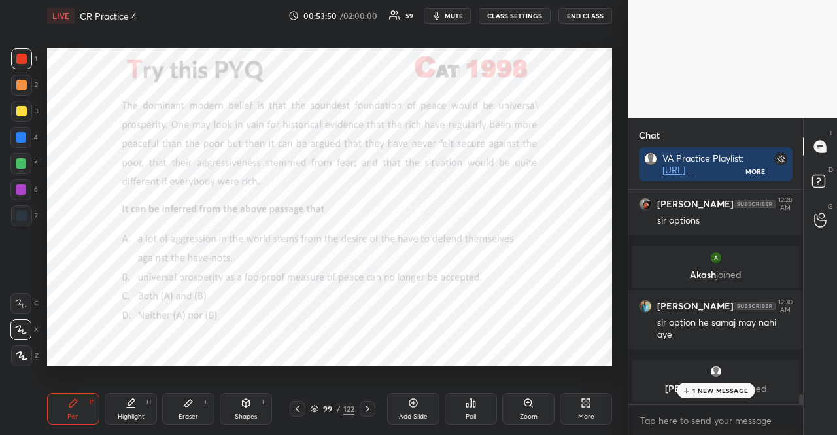
click at [695, 388] on p "1 NEW MESSAGE" at bounding box center [720, 390] width 56 height 8
click at [21, 160] on div at bounding box center [21, 163] width 10 height 10
click at [248, 396] on div "Pen P Highlight H Eraser E Shapes L 99 / 122 Add Slide Poll Zoom More" at bounding box center [329, 408] width 565 height 52
click at [250, 405] on icon at bounding box center [246, 402] width 10 height 10
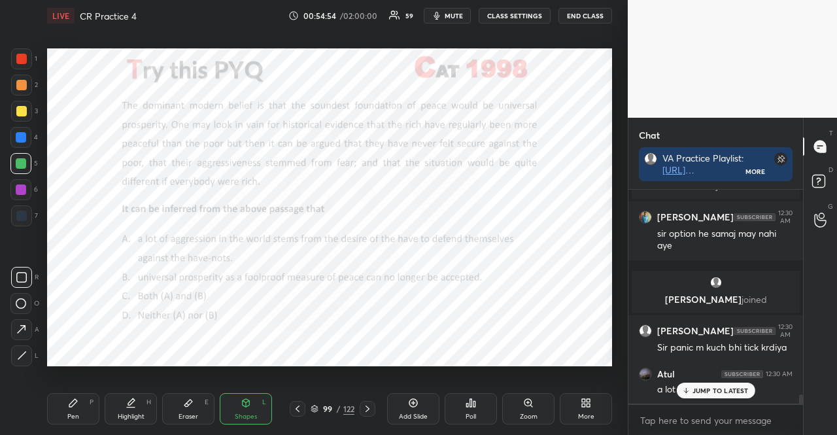
scroll to position [4914, 0]
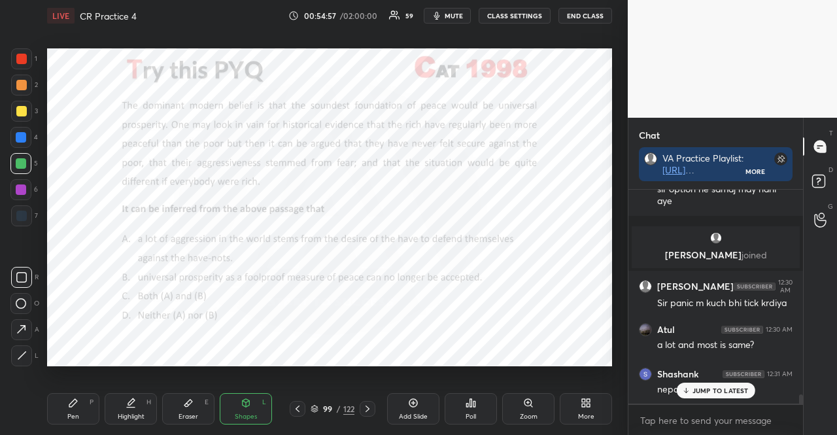
click at [24, 133] on div at bounding box center [21, 137] width 10 height 10
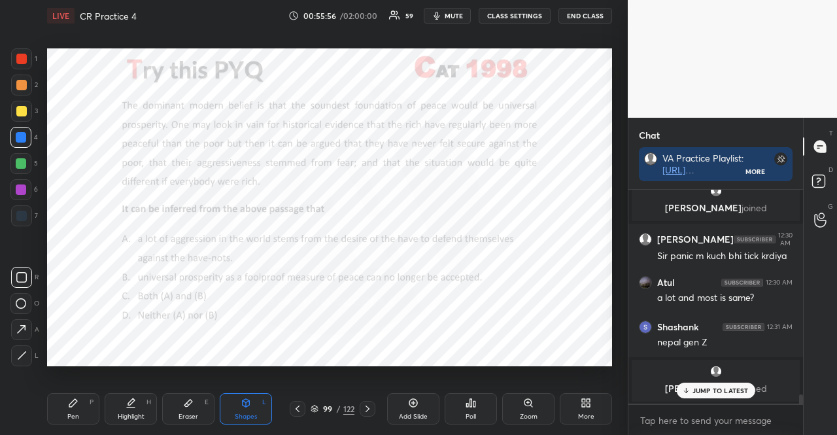
click at [20, 88] on div at bounding box center [21, 85] width 10 height 10
click at [7, 134] on div "1 2 3 4 5 6 7 R O A L C X Z Erase all C X Z" at bounding box center [21, 207] width 42 height 318
click at [19, 138] on div at bounding box center [21, 137] width 10 height 10
click at [22, 67] on div at bounding box center [21, 58] width 21 height 21
click at [14, 184] on div at bounding box center [20, 189] width 21 height 21
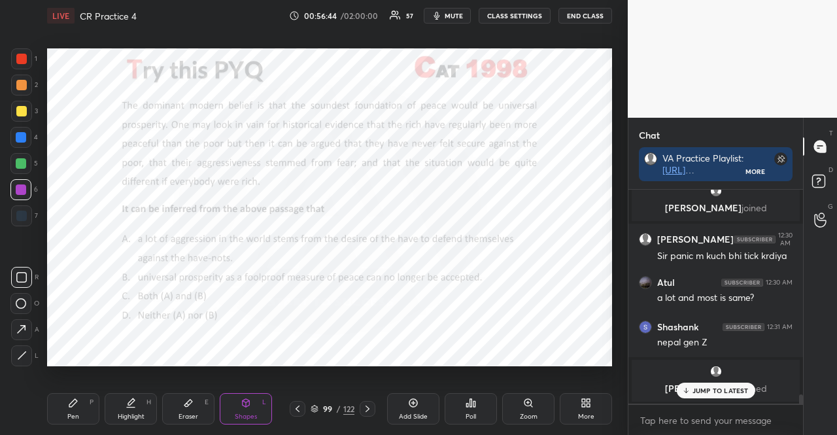
click at [13, 55] on div at bounding box center [21, 58] width 21 height 21
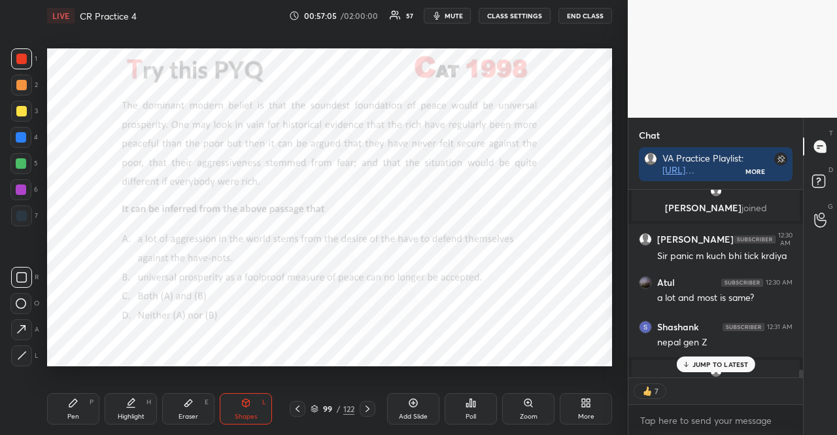
click at [24, 135] on div at bounding box center [21, 137] width 10 height 10
click at [21, 224] on div at bounding box center [21, 215] width 21 height 21
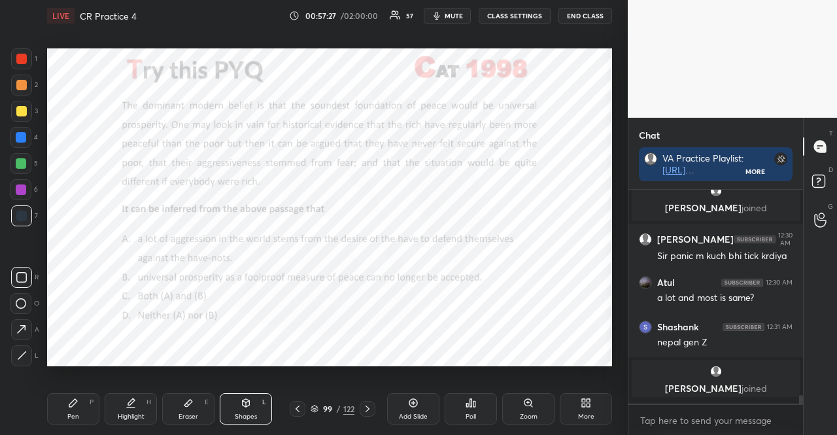
scroll to position [4961, 0]
click at [24, 142] on div at bounding box center [21, 137] width 10 height 10
click at [697, 390] on p "JUMP TO LATEST" at bounding box center [720, 390] width 56 height 8
click at [239, 407] on div "Shapes L" at bounding box center [246, 408] width 52 height 31
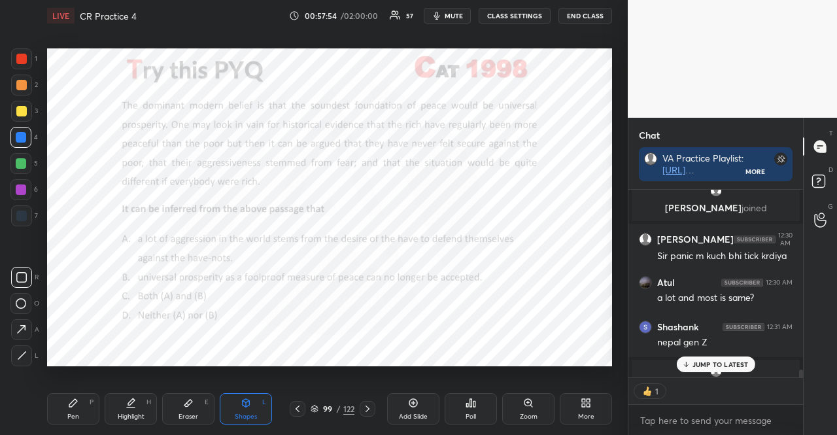
scroll to position [4961, 0]
click at [50, 406] on div "Pen P" at bounding box center [73, 408] width 52 height 31
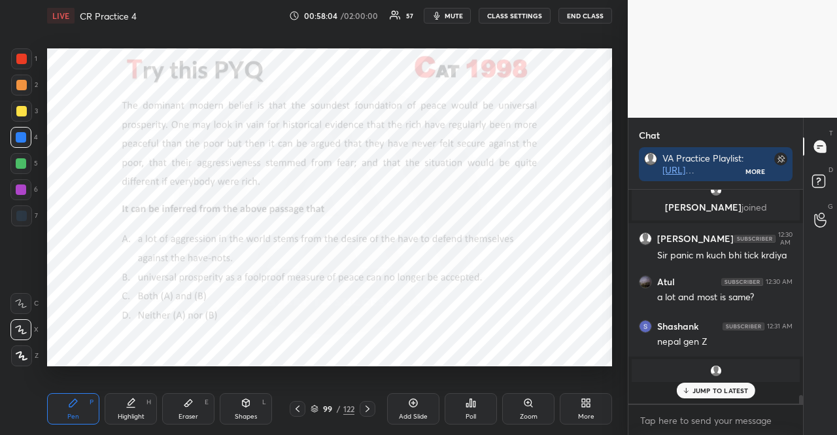
scroll to position [4961, 0]
click at [64, 401] on div "Pen P" at bounding box center [73, 408] width 52 height 31
click at [24, 82] on div at bounding box center [21, 85] width 10 height 10
click at [22, 81] on div at bounding box center [21, 85] width 10 height 10
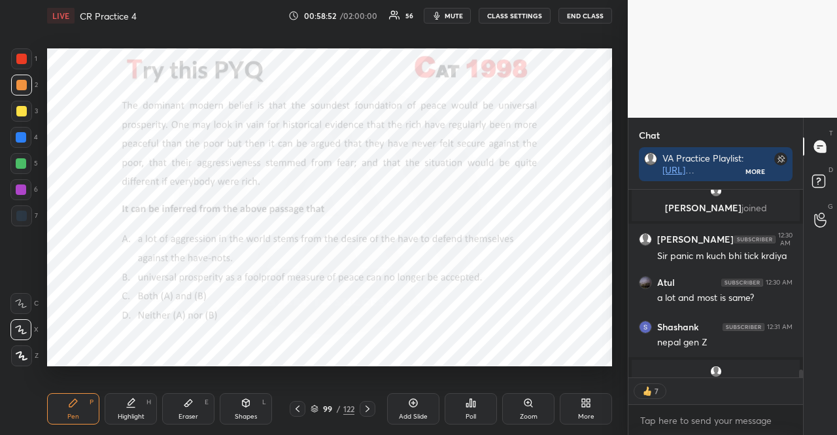
scroll to position [5031, 0]
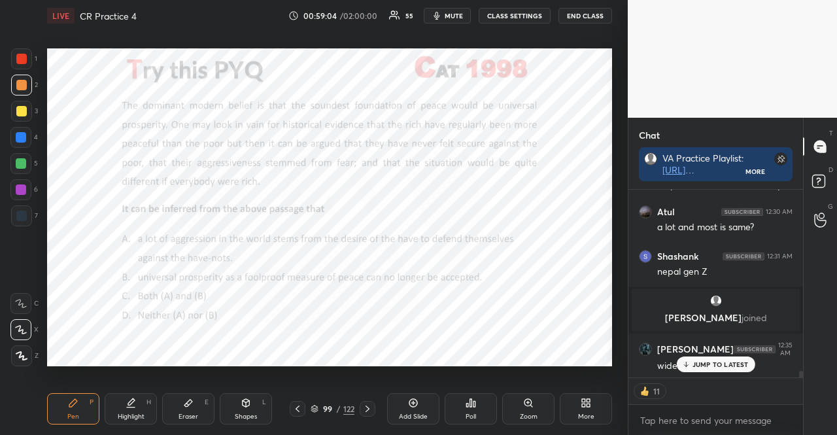
click at [27, 185] on div at bounding box center [20, 189] width 21 height 21
click at [23, 187] on div at bounding box center [21, 189] width 10 height 10
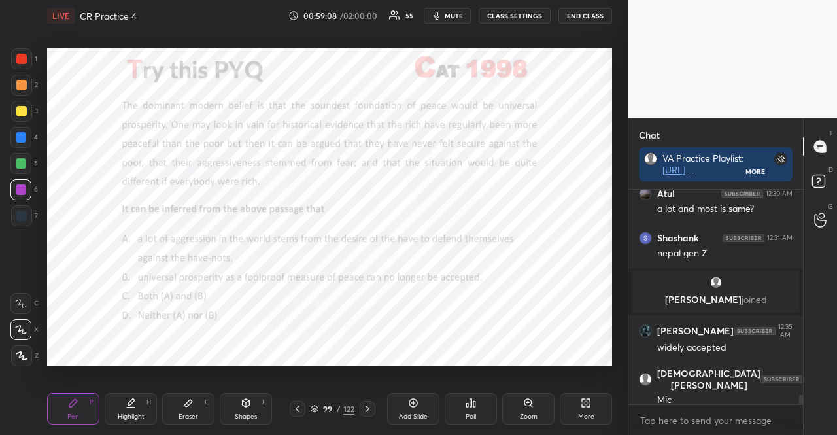
scroll to position [5097, 0]
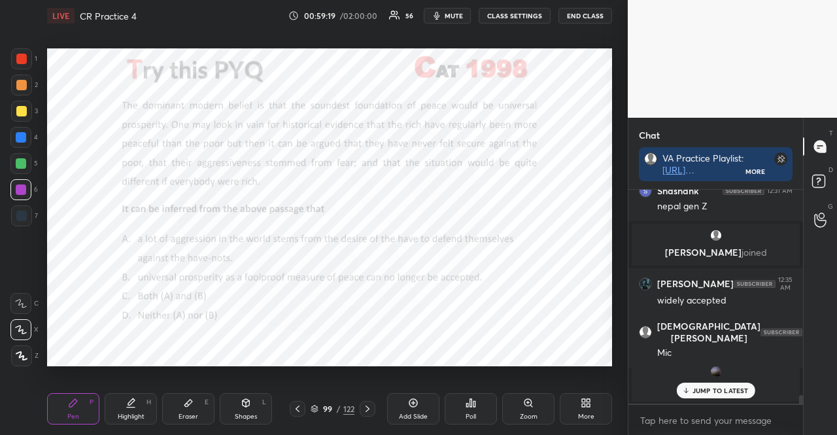
click at [29, 151] on div "1 2 3 4 5 6 7" at bounding box center [23, 139] width 27 height 183
drag, startPoint x: 23, startPoint y: 154, endPoint x: 29, endPoint y: 159, distance: 8.4
click at [23, 156] on div at bounding box center [20, 163] width 21 height 21
click at [239, 413] on div "Shapes" at bounding box center [246, 416] width 22 height 7
click at [10, 59] on div "1 2 3 4 5 6 7" at bounding box center [23, 139] width 27 height 183
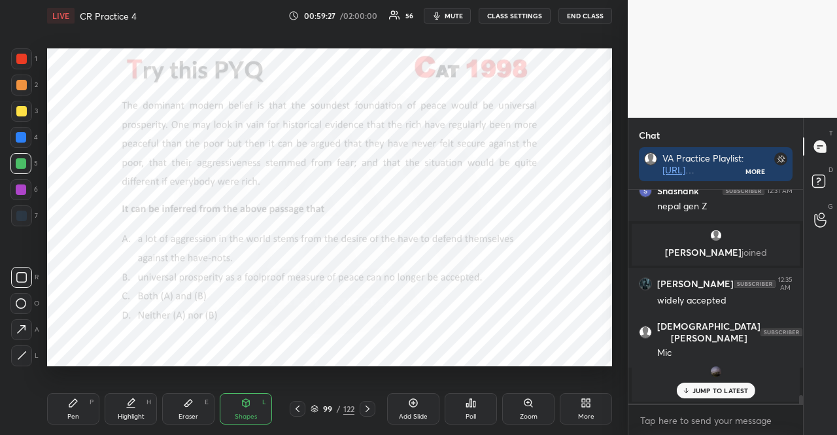
click at [22, 59] on div at bounding box center [21, 59] width 10 height 10
click at [68, 407] on icon at bounding box center [73, 402] width 10 height 10
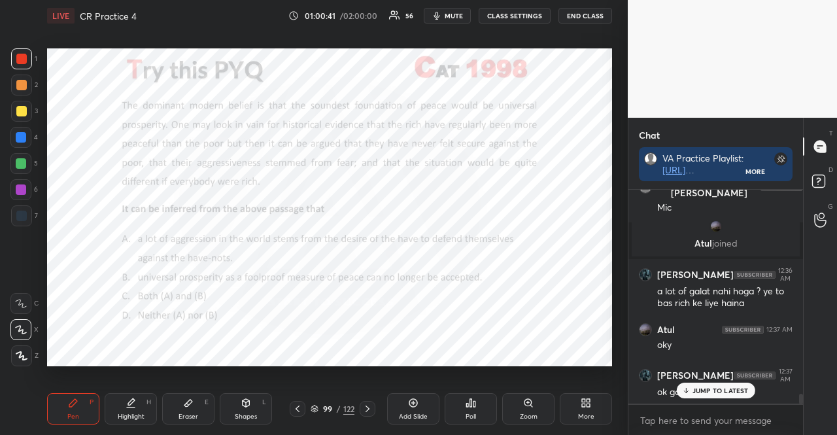
scroll to position [4599, 0]
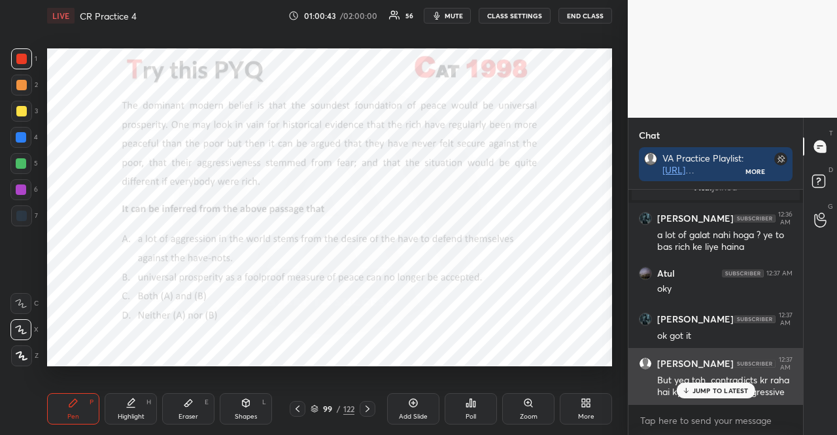
click at [705, 388] on p "JUMP TO LATEST" at bounding box center [720, 390] width 56 height 8
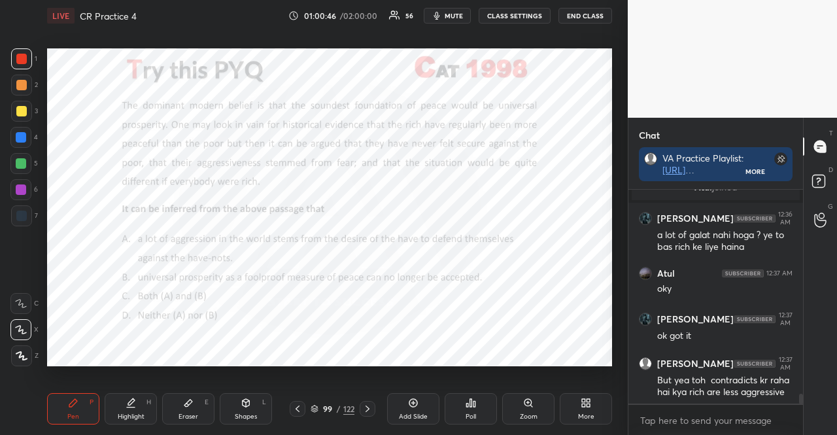
click at [21, 135] on div at bounding box center [21, 137] width 10 height 10
drag, startPoint x: 18, startPoint y: 210, endPoint x: 14, endPoint y: 218, distance: 7.9
click at [20, 211] on div at bounding box center [21, 215] width 21 height 21
click at [14, 220] on div at bounding box center [21, 215] width 21 height 21
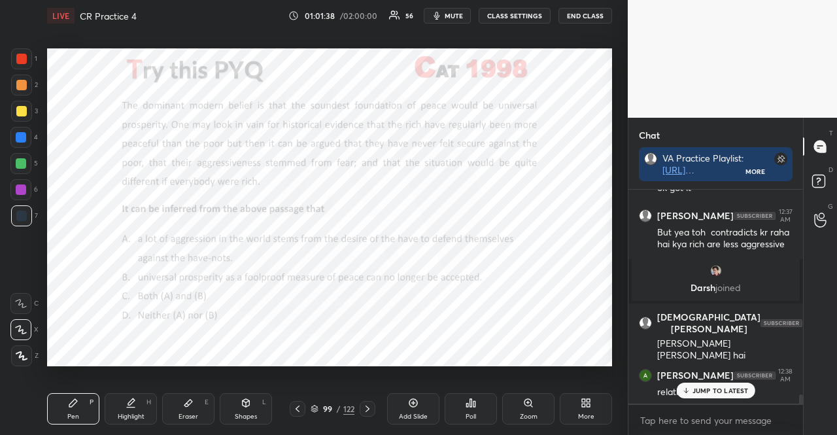
scroll to position [4687, 0]
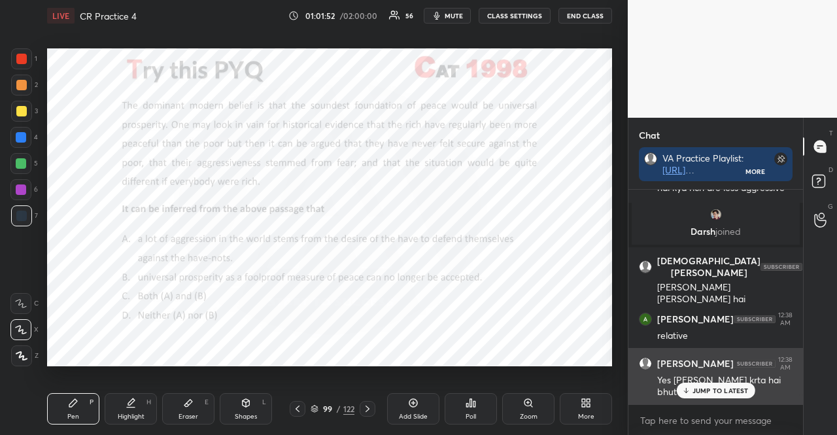
click at [716, 380] on div "Yes [PERSON_NAME] krta hai bhut ladai" at bounding box center [724, 386] width 135 height 25
click at [715, 380] on div "Yes [PERSON_NAME] krta hai bhut ladai" at bounding box center [724, 386] width 135 height 25
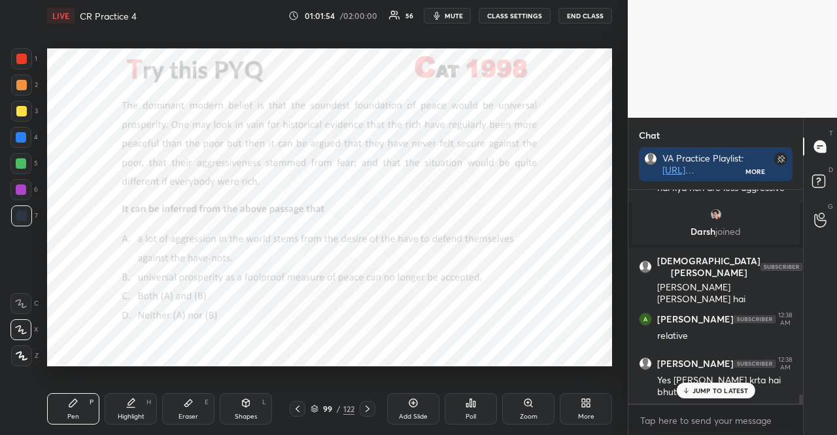
click at [712, 385] on div "JUMP TO LATEST" at bounding box center [715, 390] width 78 height 16
click at [37, 143] on div "4" at bounding box center [23, 137] width 27 height 21
click at [22, 133] on div at bounding box center [21, 137] width 10 height 10
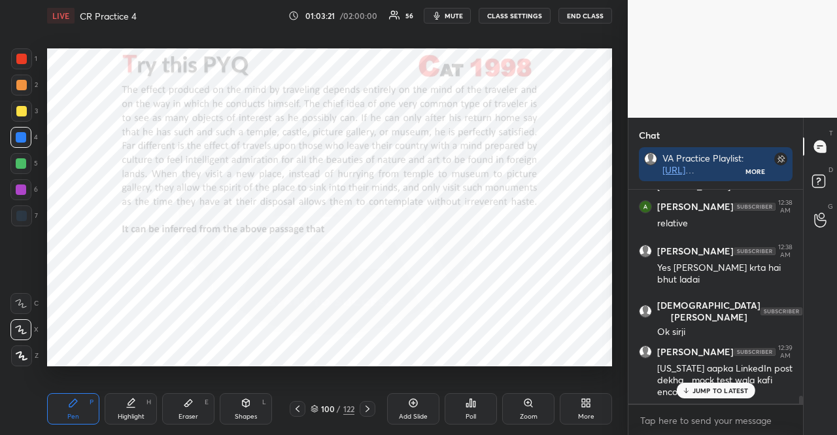
scroll to position [210, 171]
click at [472, 403] on icon at bounding box center [471, 403] width 2 height 8
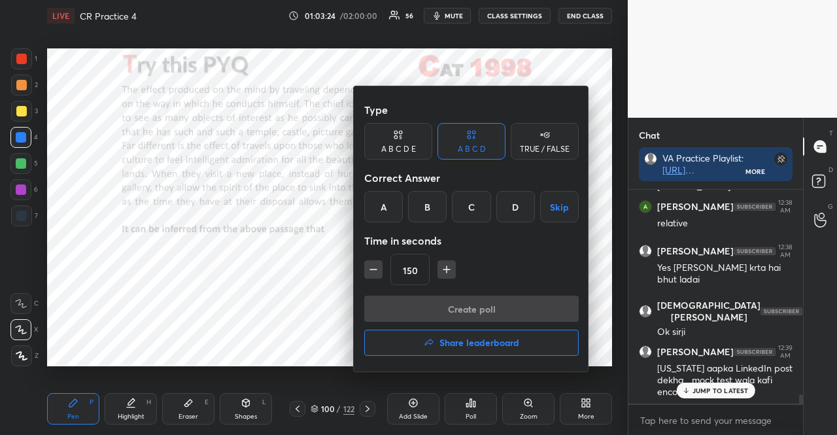
click at [461, 217] on div "C" at bounding box center [471, 206] width 39 height 31
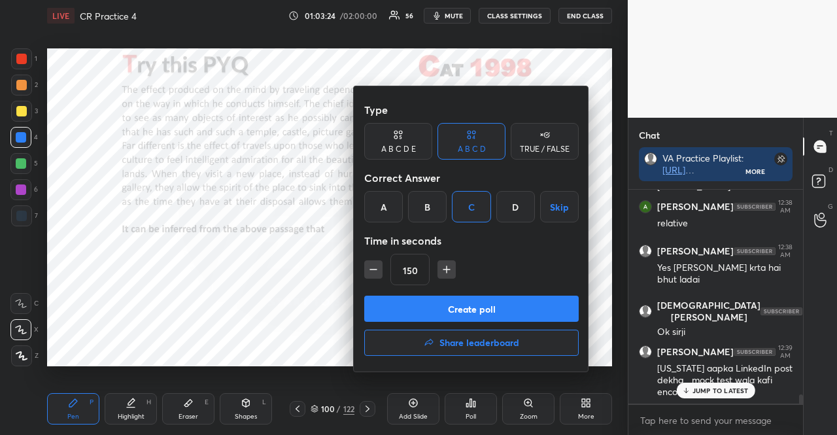
click at [467, 308] on button "Create poll" at bounding box center [471, 308] width 214 height 26
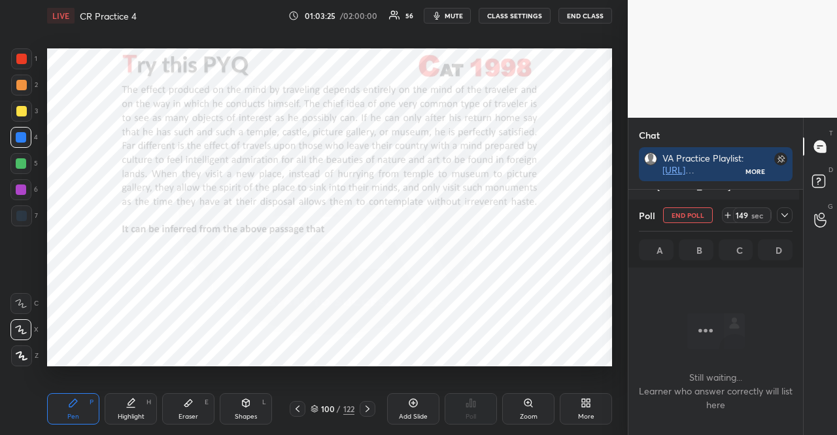
scroll to position [142, 171]
click at [788, 216] on icon at bounding box center [784, 215] width 10 height 10
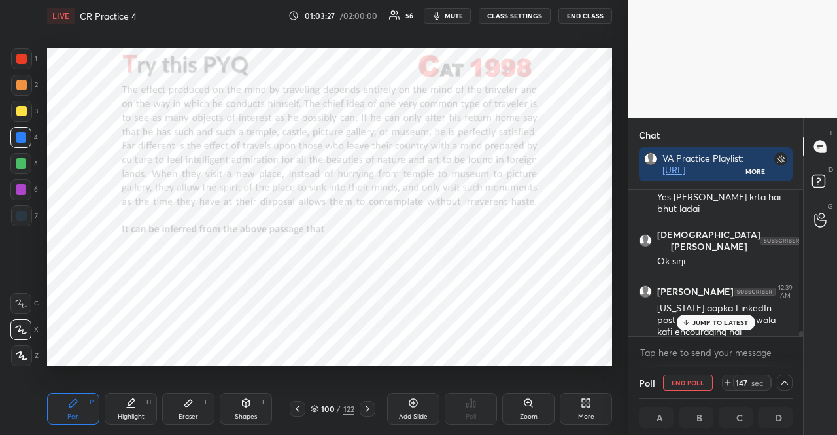
scroll to position [4932, 0]
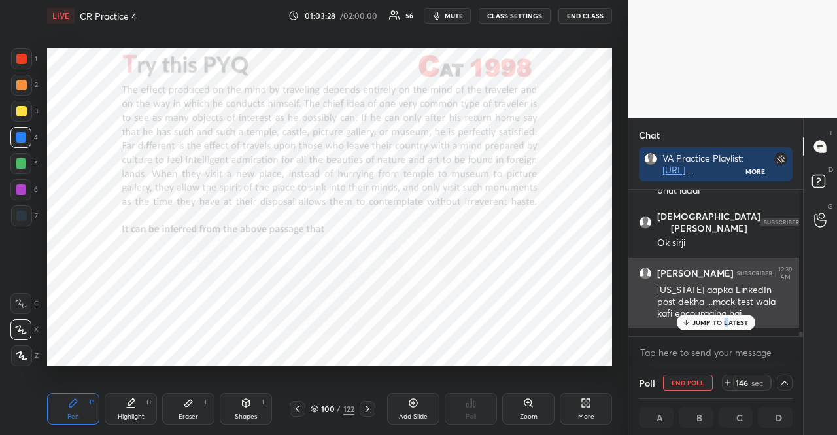
drag, startPoint x: 724, startPoint y: 318, endPoint x: 715, endPoint y: 319, distance: 8.5
click at [723, 319] on p "JUMP TO LATEST" at bounding box center [720, 322] width 56 height 8
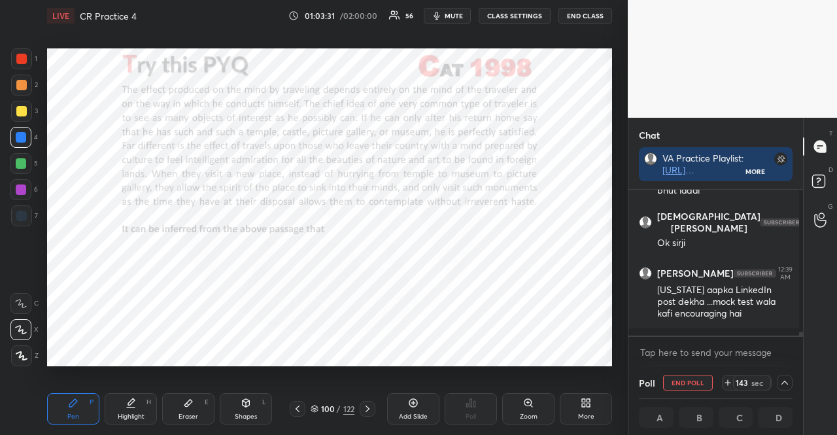
click at [454, 16] on span "mute" at bounding box center [453, 15] width 18 height 9
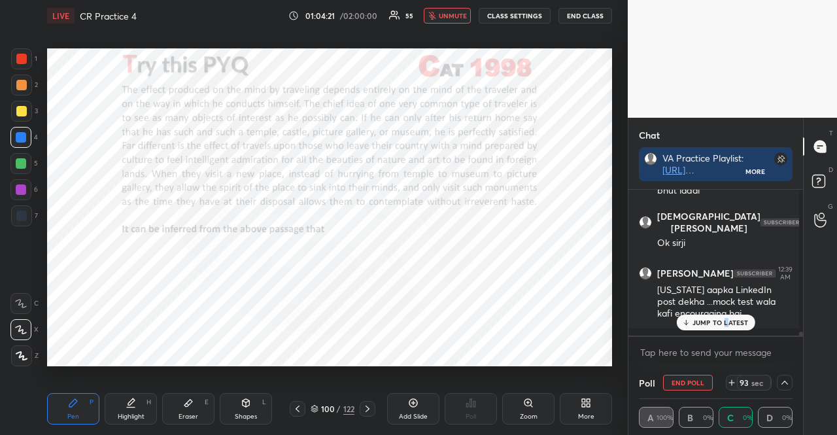
scroll to position [4979, 0]
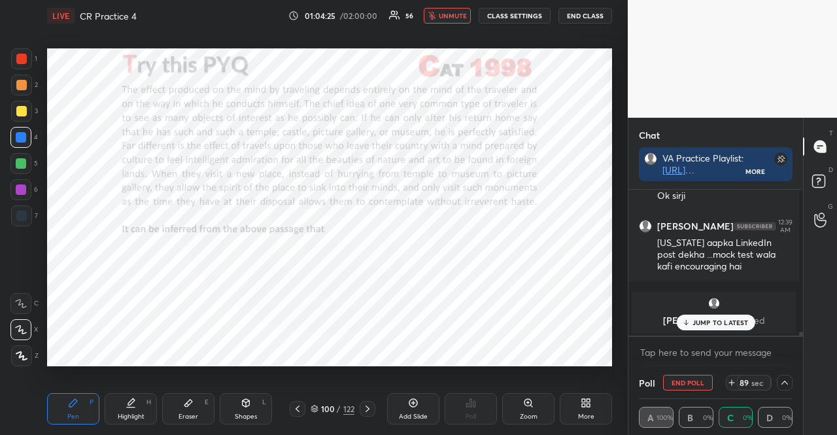
click at [373, 408] on div at bounding box center [367, 409] width 16 height 16
click at [19, 186] on div at bounding box center [21, 189] width 10 height 10
click at [22, 357] on icon at bounding box center [22, 355] width 12 height 9
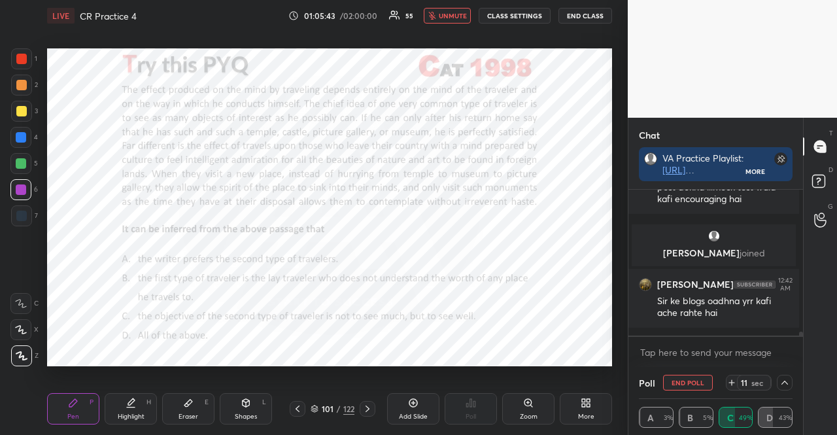
scroll to position [4921, 0]
click at [443, 16] on span "unmute" at bounding box center [453, 15] width 28 height 9
click at [251, 405] on div "Shapes L" at bounding box center [246, 408] width 52 height 31
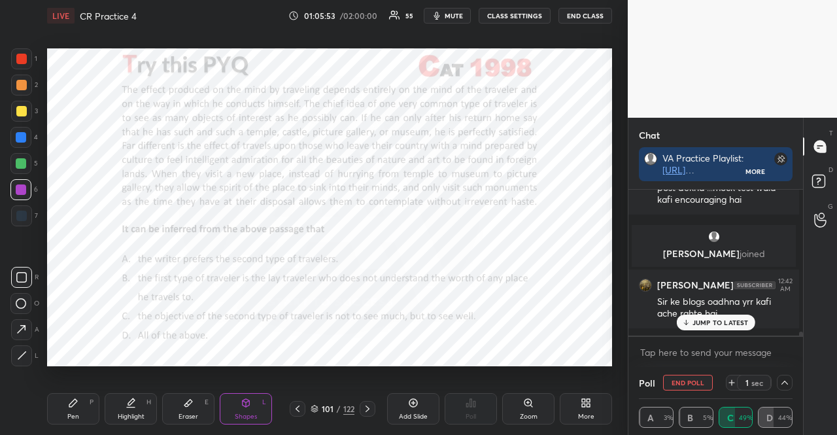
click at [21, 269] on div at bounding box center [21, 277] width 21 height 21
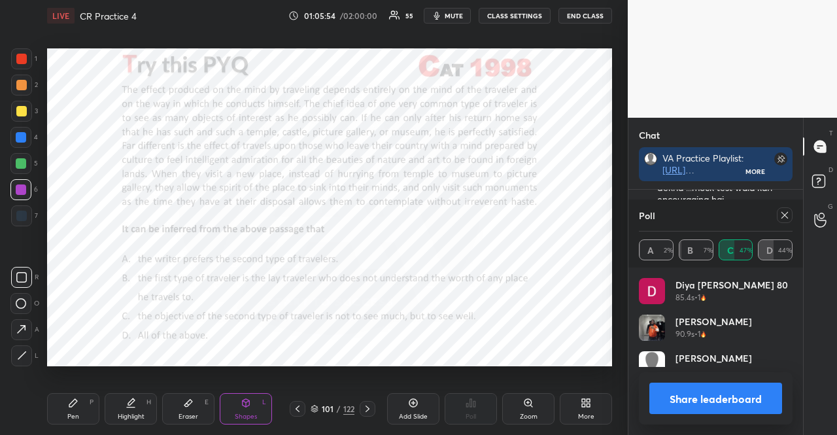
scroll to position [174, 171]
click at [784, 216] on icon at bounding box center [784, 215] width 10 height 10
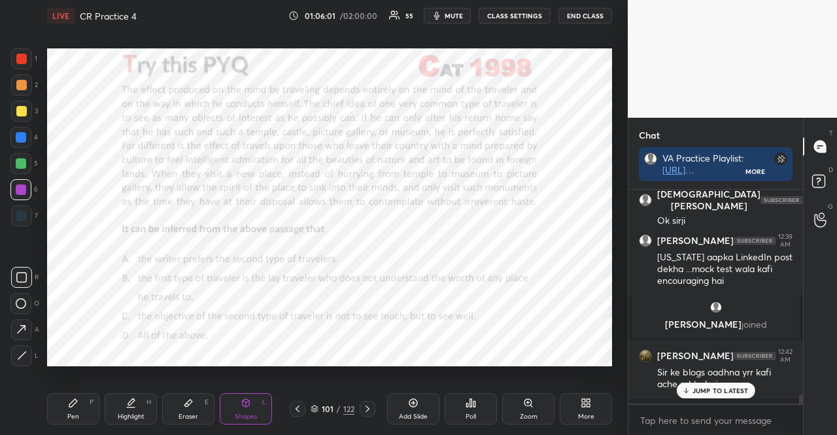
scroll to position [4914, 0]
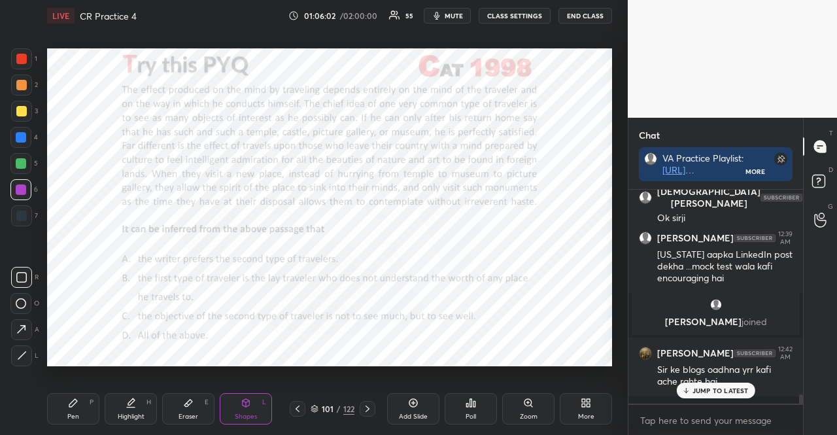
click at [726, 388] on p "JUMP TO LATEST" at bounding box center [720, 390] width 56 height 8
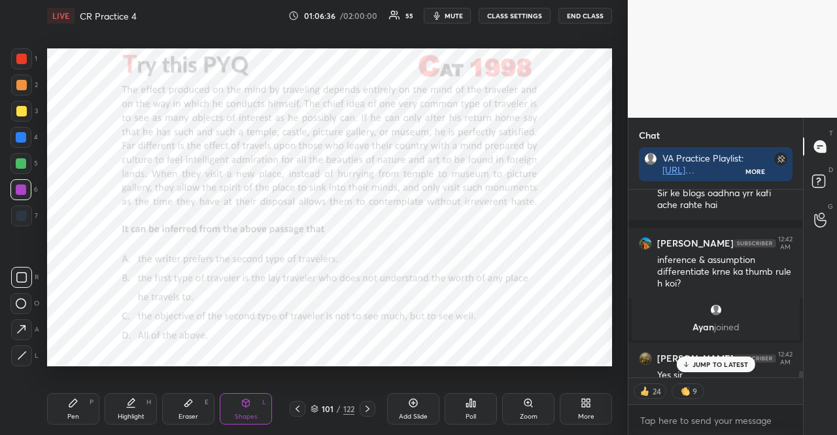
scroll to position [5110, 0]
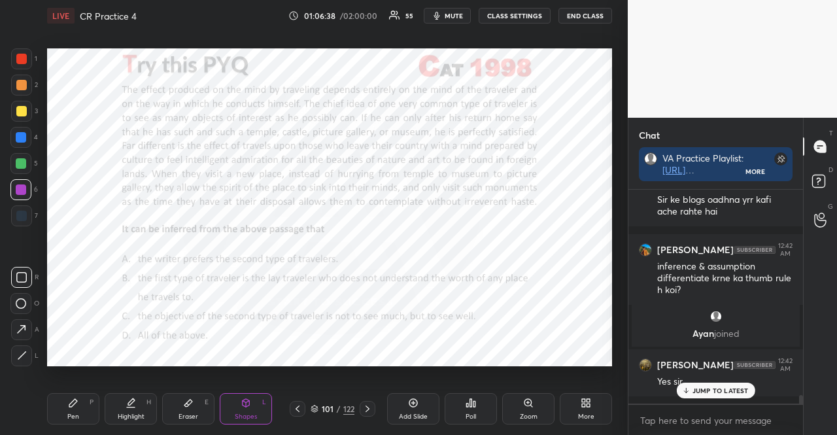
drag, startPoint x: 727, startPoint y: 387, endPoint x: 627, endPoint y: 359, distance: 104.3
click at [725, 388] on p "JUMP TO LATEST" at bounding box center [720, 390] width 56 height 8
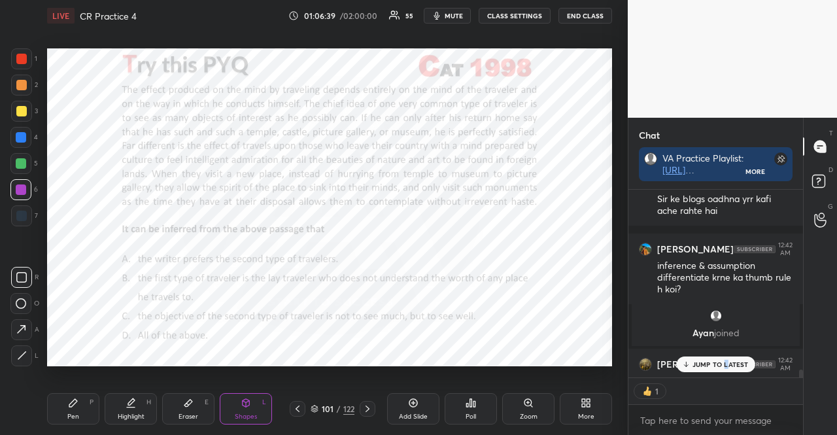
click at [20, 138] on div at bounding box center [21, 137] width 10 height 10
drag, startPoint x: 241, startPoint y: 418, endPoint x: 239, endPoint y: 411, distance: 6.8
click at [241, 418] on div "Shapes" at bounding box center [246, 416] width 22 height 7
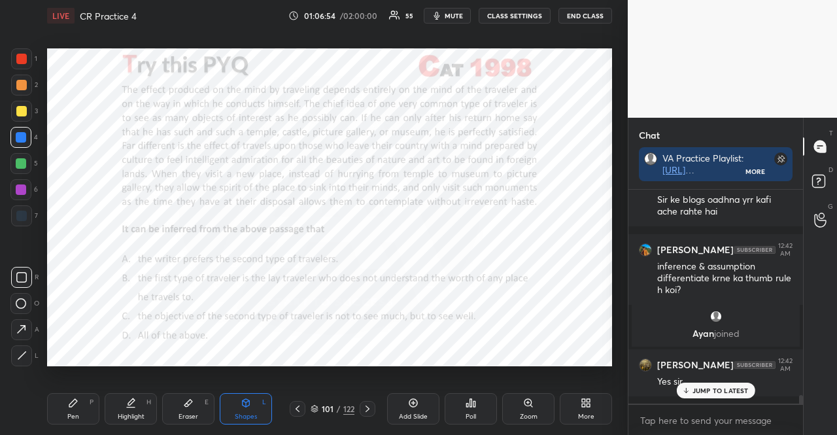
click at [20, 87] on div at bounding box center [21, 85] width 10 height 10
click at [15, 134] on div at bounding box center [20, 137] width 21 height 21
click at [21, 161] on div at bounding box center [21, 163] width 10 height 10
click at [18, 187] on div at bounding box center [21, 189] width 10 height 10
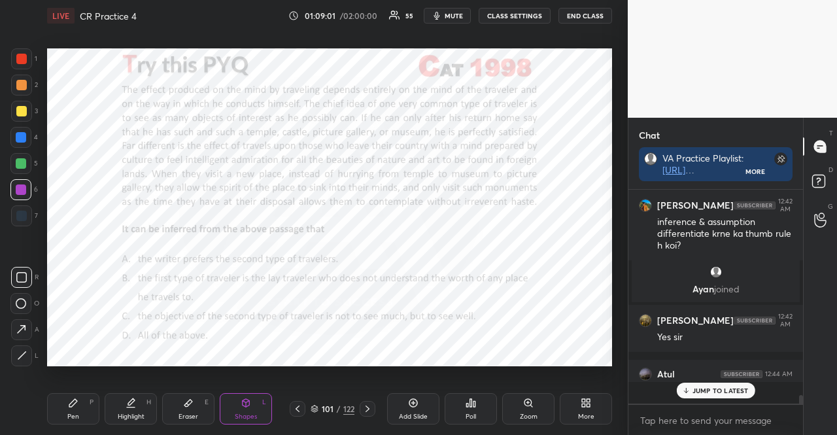
scroll to position [5128, 0]
click at [719, 390] on p "JUMP TO LATEST" at bounding box center [720, 390] width 56 height 8
click at [14, 58] on div at bounding box center [21, 58] width 21 height 21
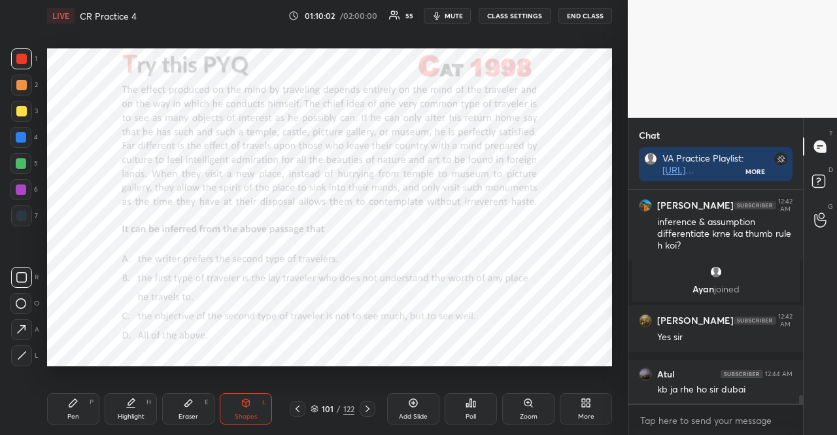
click at [23, 82] on div at bounding box center [21, 85] width 10 height 10
click at [21, 48] on div at bounding box center [21, 58] width 21 height 21
click at [68, 429] on div "Pen P Highlight H Eraser E Shapes L 101 / 122 Add Slide Poll Zoom More" at bounding box center [329, 408] width 565 height 52
click at [27, 208] on div at bounding box center [21, 215] width 21 height 21
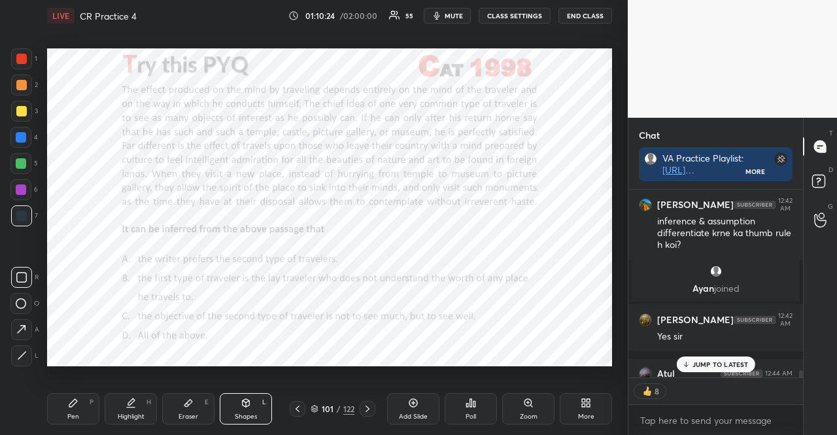
click at [24, 209] on div at bounding box center [21, 215] width 21 height 21
click at [60, 402] on div "Pen P" at bounding box center [73, 408] width 52 height 31
click at [22, 327] on icon at bounding box center [21, 329] width 12 height 9
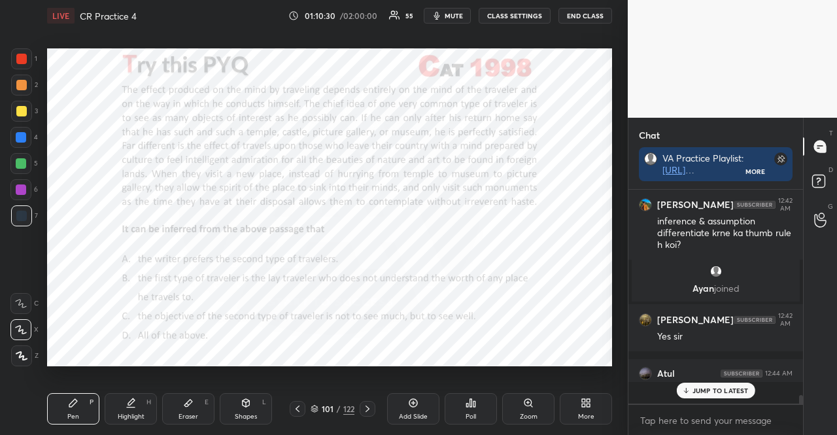
scroll to position [5128, 0]
click at [20, 191] on div at bounding box center [21, 189] width 10 height 10
click at [25, 188] on div at bounding box center [21, 189] width 10 height 10
click at [22, 84] on div at bounding box center [21, 85] width 10 height 10
click at [24, 85] on div at bounding box center [21, 85] width 10 height 10
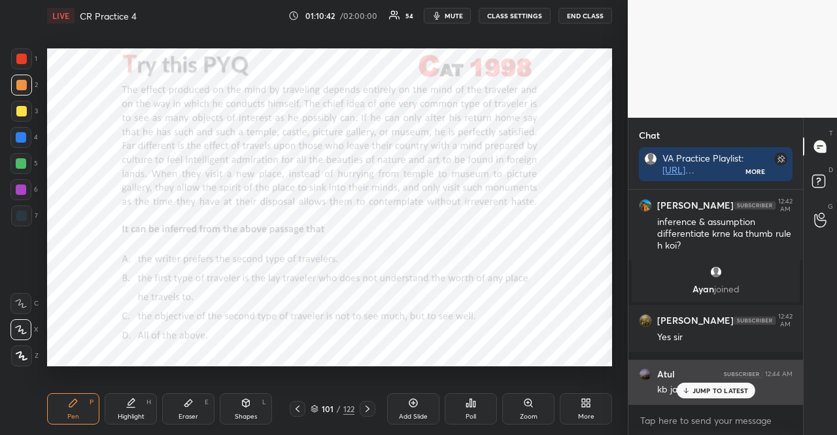
drag, startPoint x: 697, startPoint y: 384, endPoint x: 690, endPoint y: 387, distance: 7.6
click at [697, 384] on div "JUMP TO LATEST" at bounding box center [715, 390] width 78 height 16
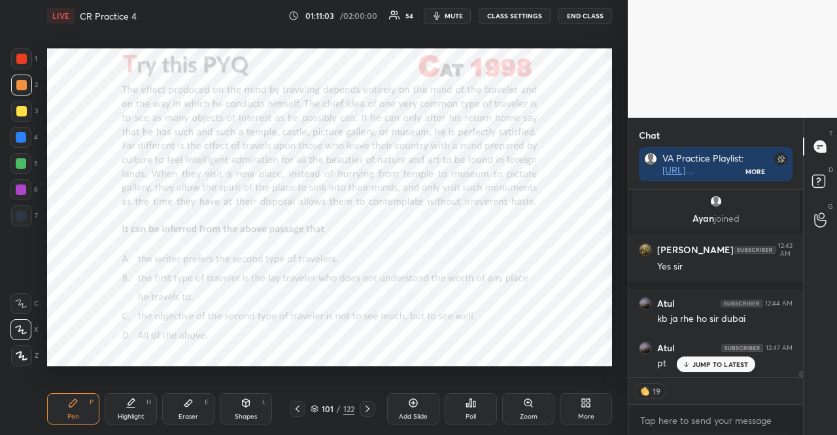
scroll to position [5172, 0]
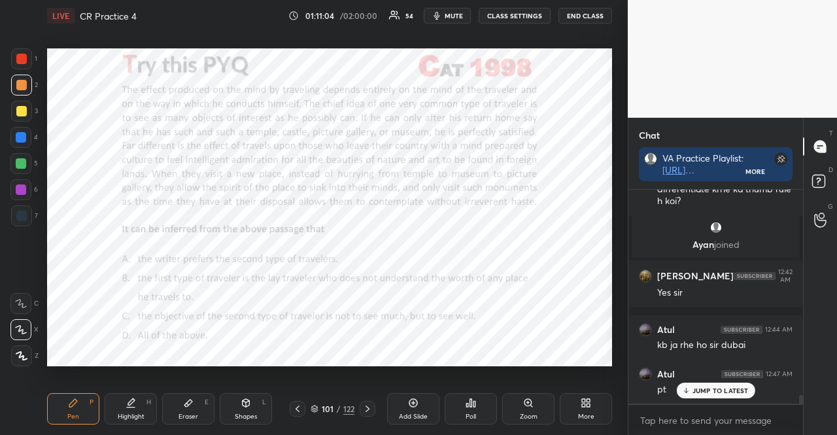
click at [25, 155] on div at bounding box center [20, 163] width 21 height 21
click at [21, 158] on div at bounding box center [20, 163] width 21 height 21
click at [22, 157] on div at bounding box center [20, 163] width 21 height 21
drag, startPoint x: 20, startPoint y: 154, endPoint x: 28, endPoint y: 148, distance: 10.0
click at [20, 154] on div at bounding box center [20, 163] width 21 height 21
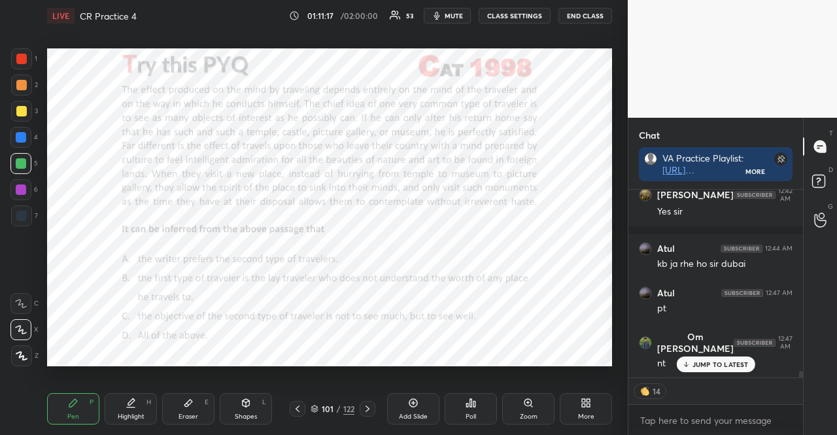
scroll to position [5298, 0]
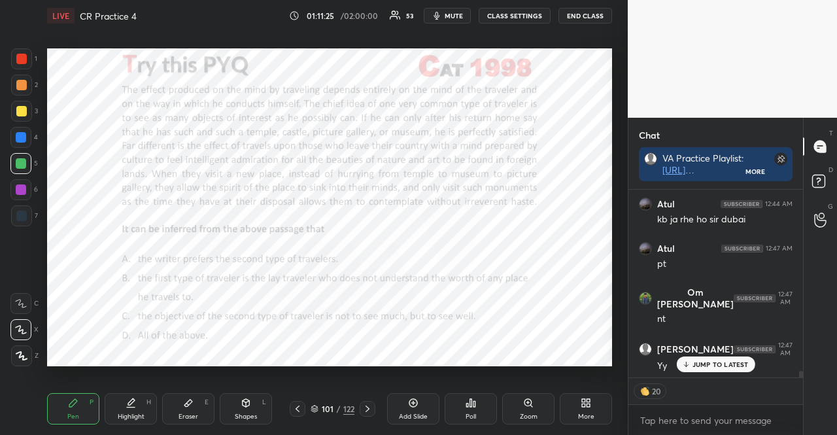
click at [18, 191] on div at bounding box center [21, 189] width 10 height 10
click at [16, 189] on div at bounding box center [21, 189] width 10 height 10
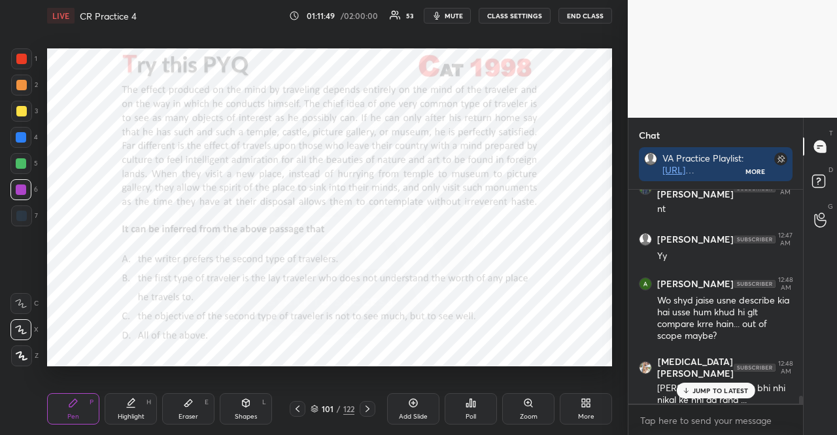
scroll to position [5510, 0]
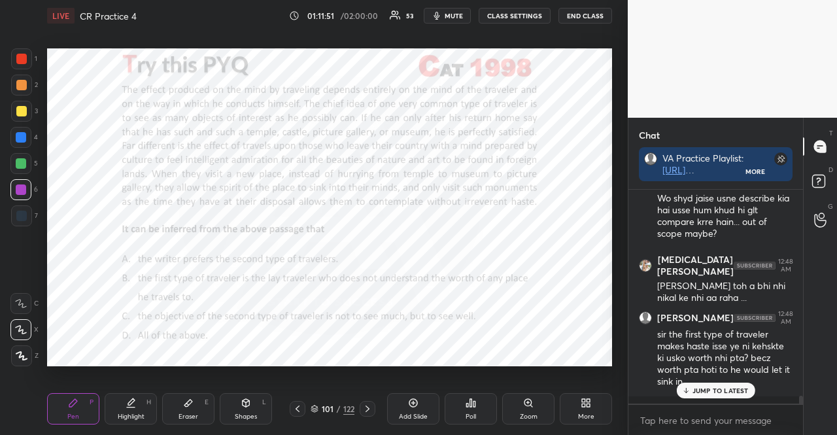
click at [22, 158] on div at bounding box center [20, 163] width 21 height 21
drag, startPoint x: 19, startPoint y: 155, endPoint x: 31, endPoint y: 211, distance: 57.6
click at [18, 159] on div at bounding box center [20, 163] width 21 height 21
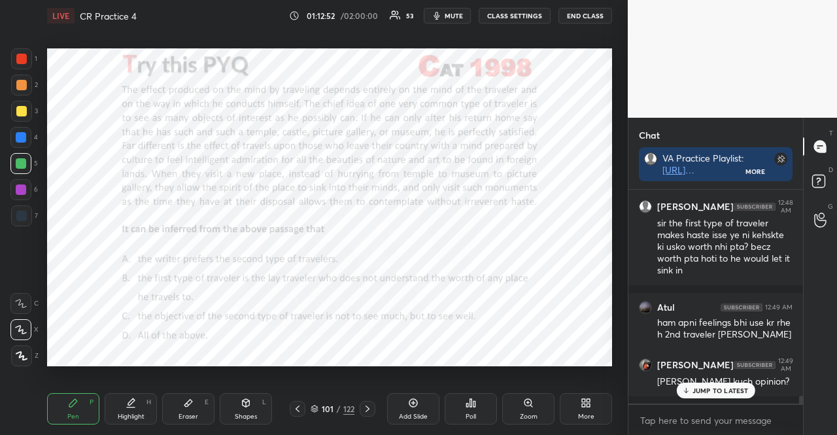
scroll to position [5665, 0]
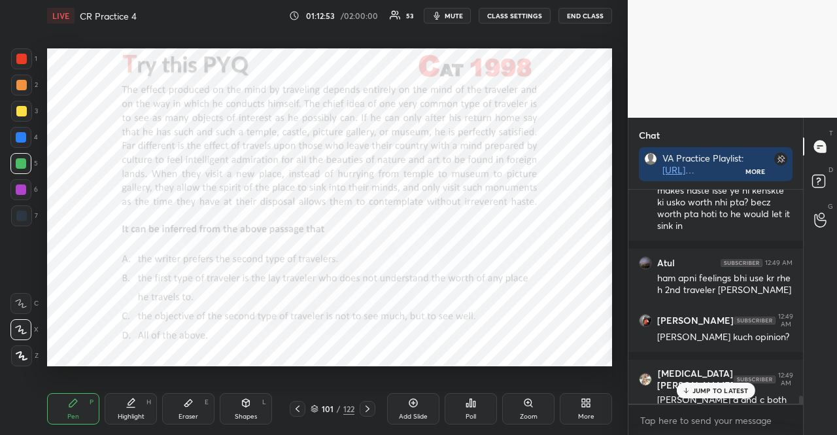
click at [712, 389] on p "JUMP TO LATEST" at bounding box center [720, 390] width 56 height 8
click at [735, 391] on p "JUMP TO LATEST" at bounding box center [720, 390] width 56 height 8
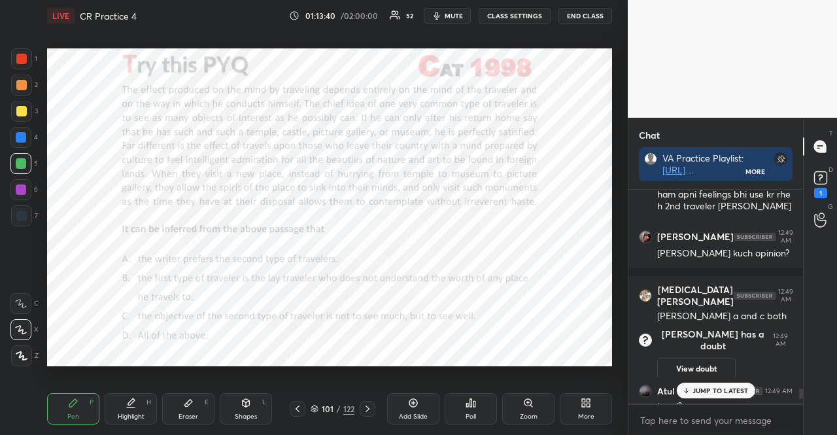
scroll to position [5392, 0]
click at [27, 61] on div at bounding box center [21, 58] width 21 height 21
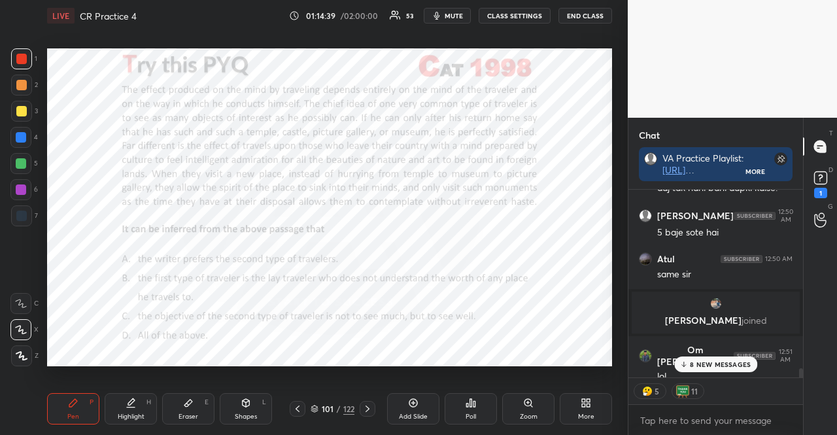
scroll to position [5849, 0]
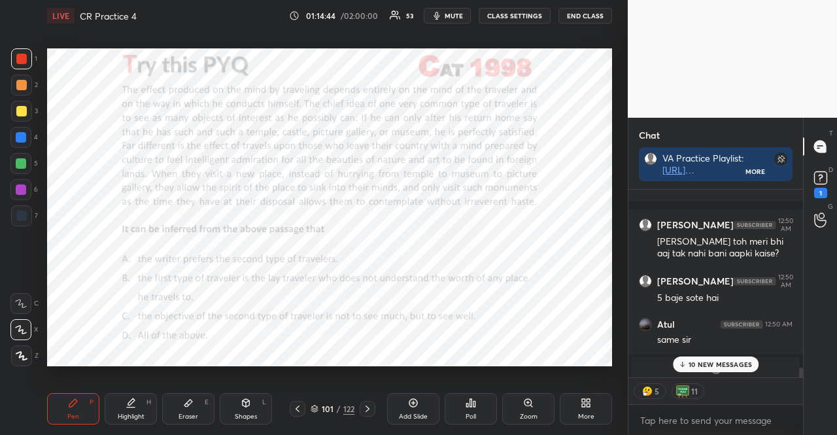
click at [20, 133] on div at bounding box center [21, 137] width 10 height 10
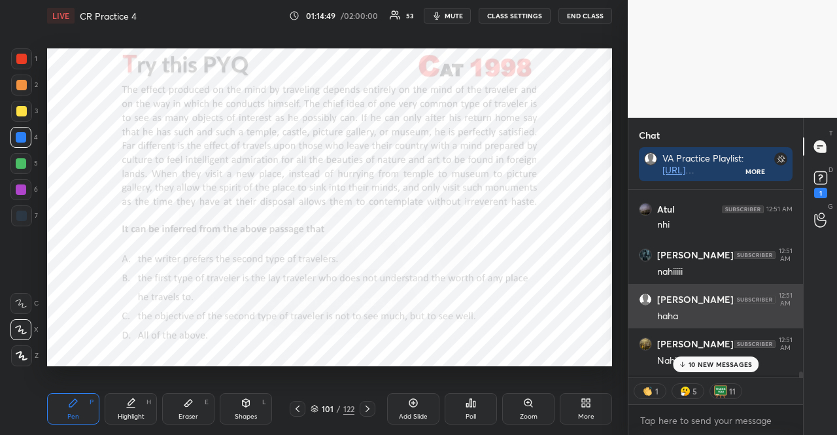
scroll to position [6161, 0]
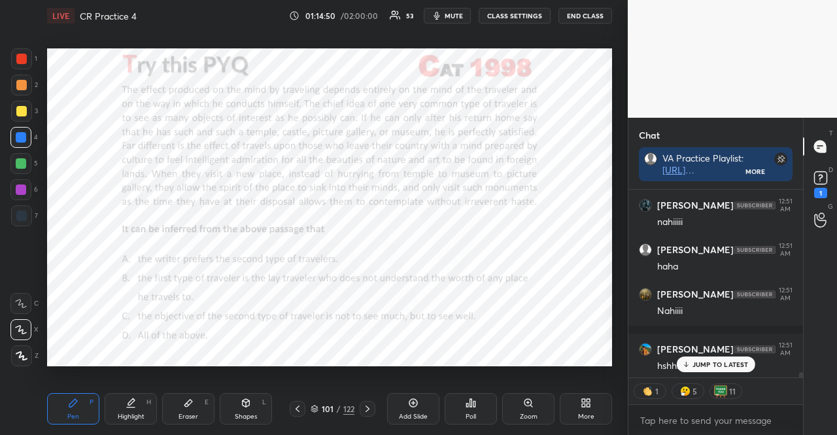
click at [727, 358] on div "JUMP TO LATEST" at bounding box center [715, 364] width 78 height 16
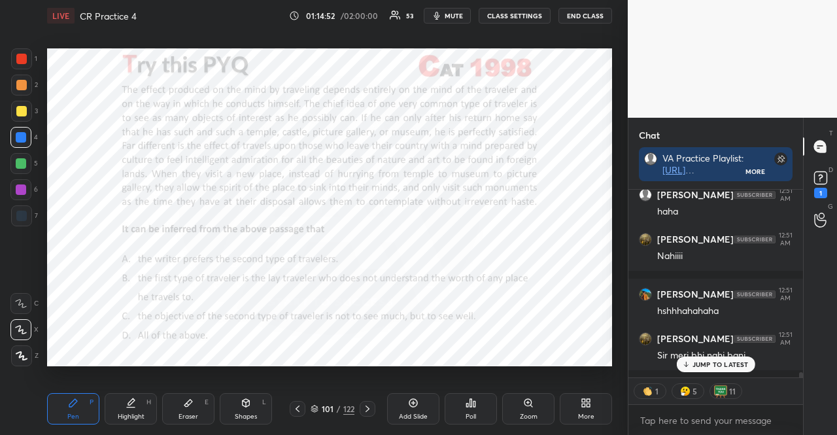
click at [362, 405] on icon at bounding box center [367, 408] width 10 height 10
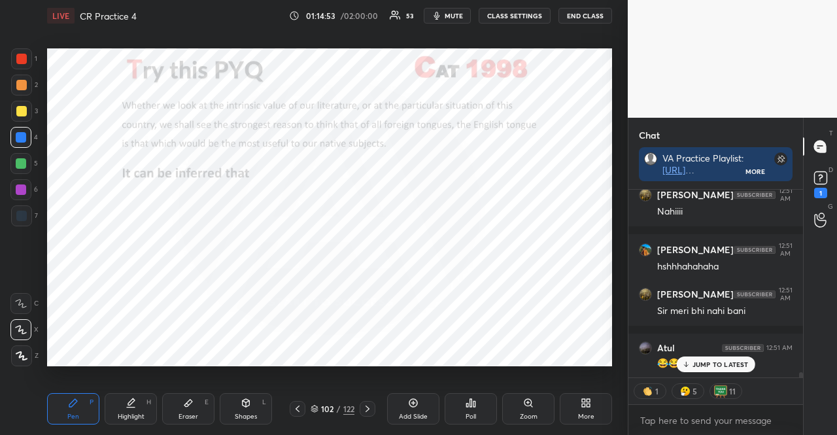
click at [690, 369] on div "JUMP TO LATEST" at bounding box center [715, 364] width 78 height 16
type textarea "x"
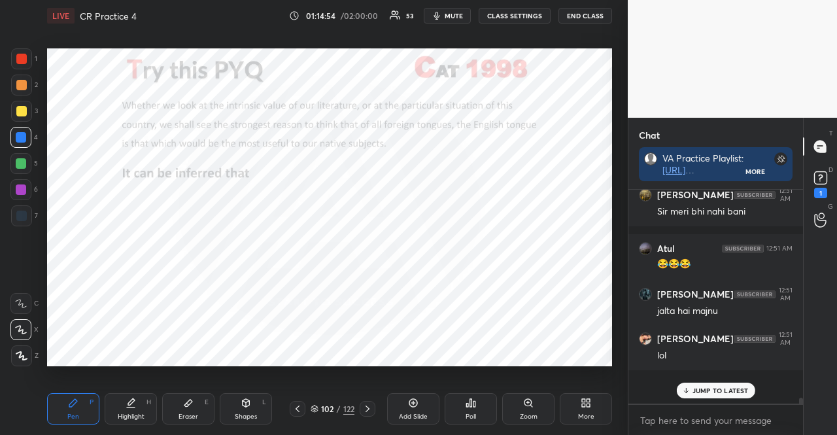
scroll to position [6333, 0]
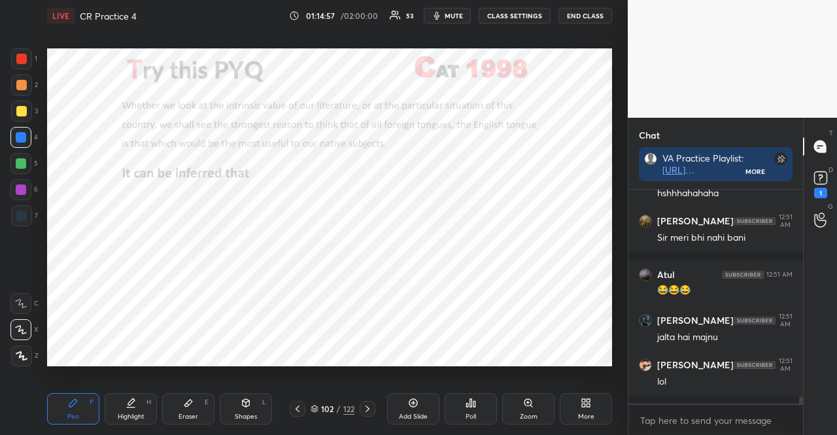
click at [18, 129] on div at bounding box center [20, 137] width 21 height 21
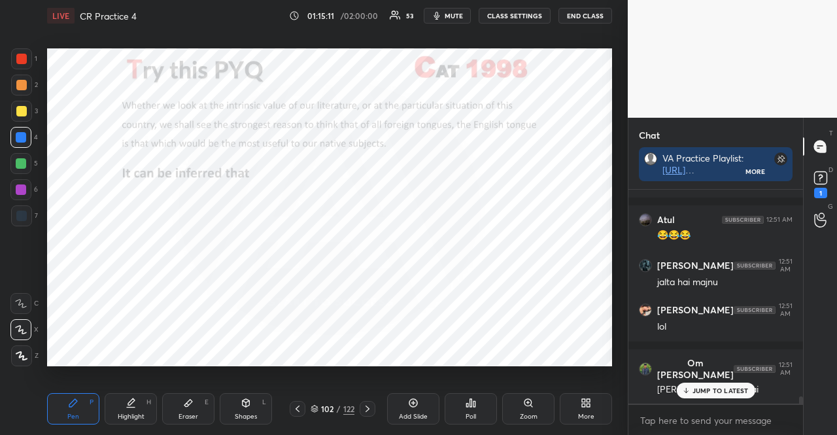
click at [468, 403] on icon at bounding box center [467, 404] width 2 height 3
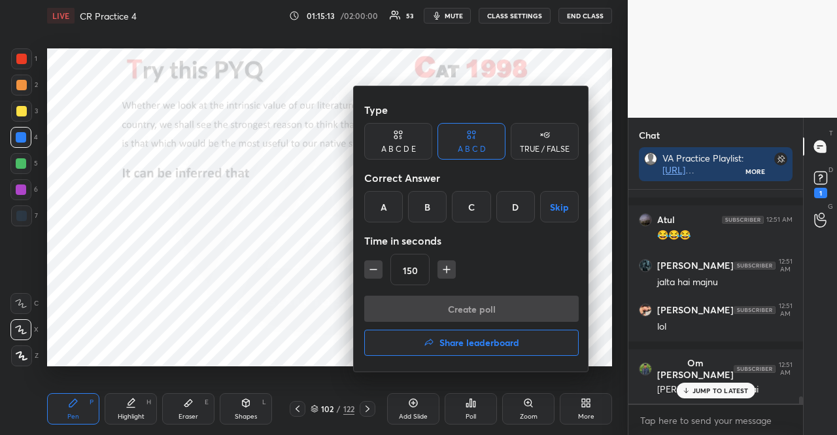
click at [508, 203] on div "D" at bounding box center [515, 206] width 39 height 31
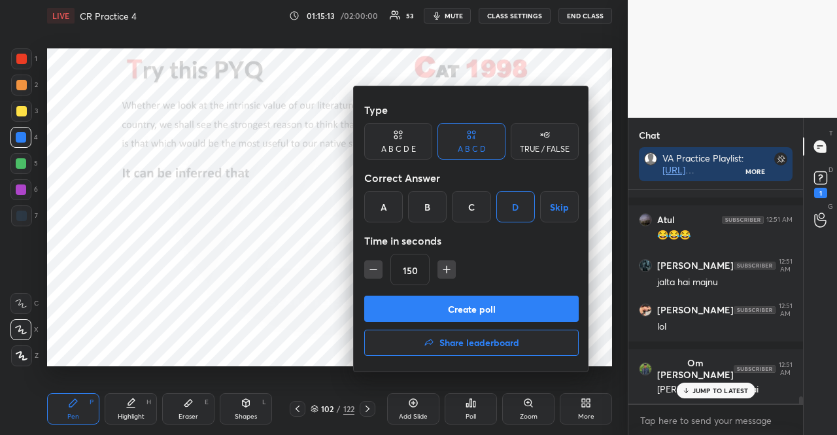
click at [377, 266] on icon "button" at bounding box center [373, 269] width 13 height 13
click at [373, 274] on icon "button" at bounding box center [373, 269] width 13 height 13
type input "90"
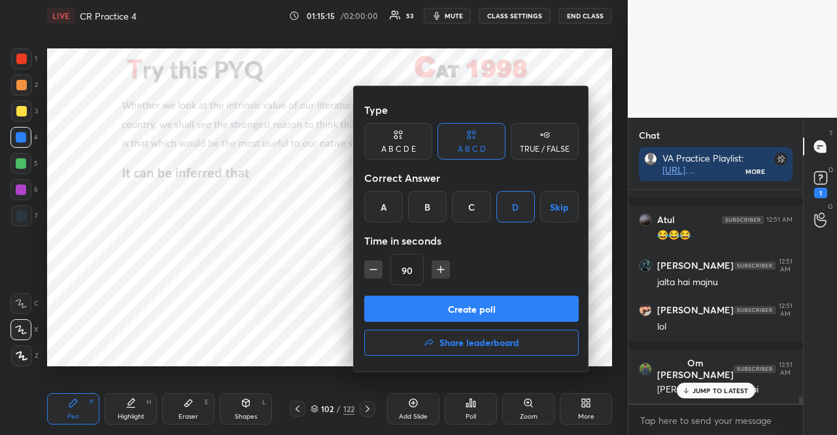
click at [482, 310] on button "Create poll" at bounding box center [471, 308] width 214 height 26
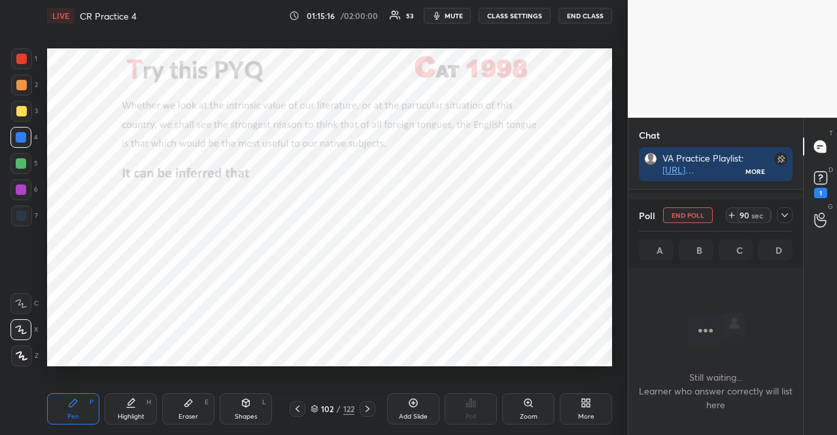
scroll to position [5736, 0]
click at [367, 406] on icon at bounding box center [367, 408] width 10 height 10
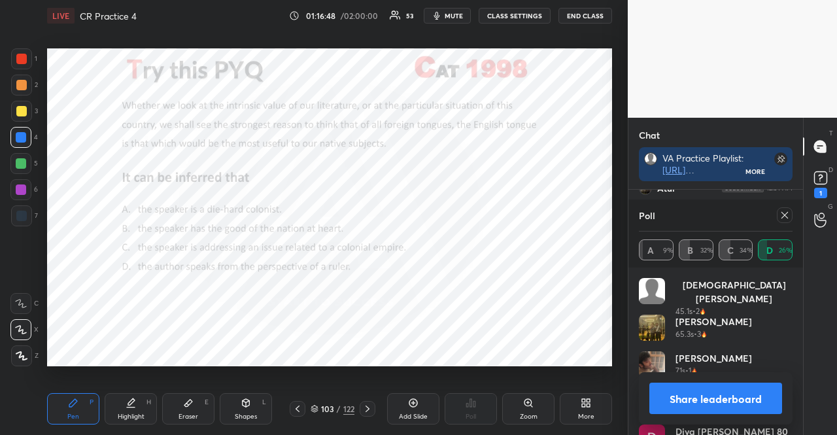
scroll to position [5, 4]
click at [26, 184] on div at bounding box center [20, 189] width 21 height 21
click at [782, 212] on icon at bounding box center [784, 215] width 10 height 10
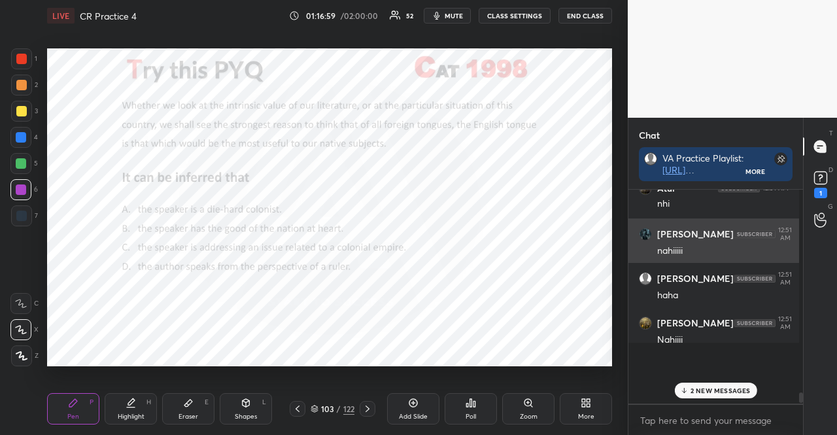
scroll to position [203, 167]
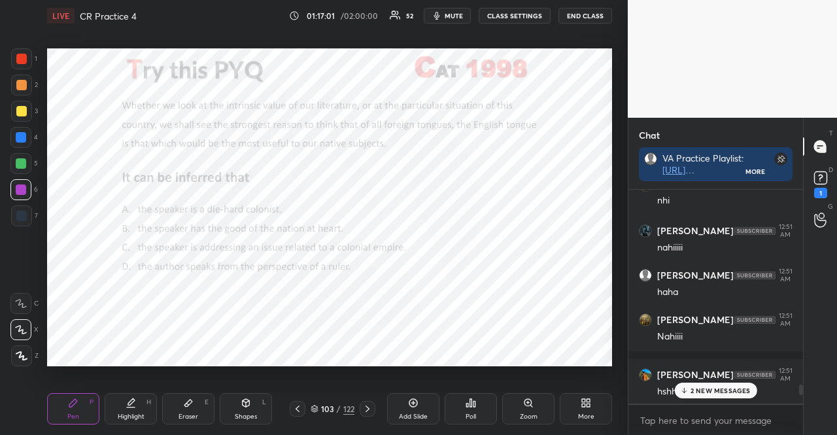
click at [735, 391] on p "2 NEW MESSAGES" at bounding box center [720, 390] width 60 height 8
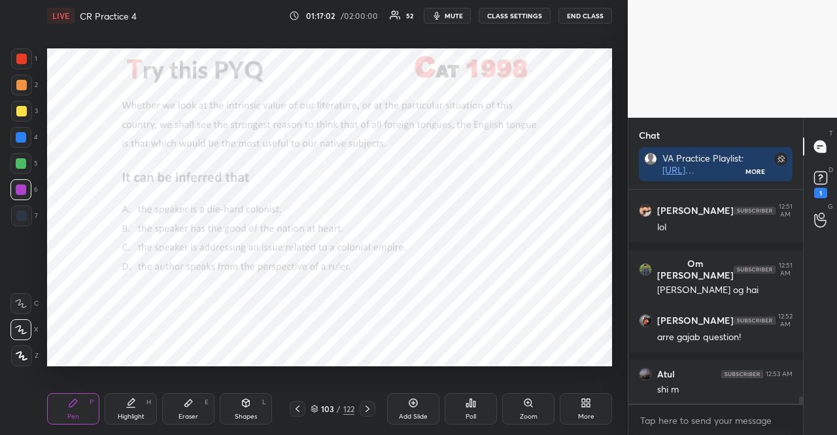
scroll to position [6136, 0]
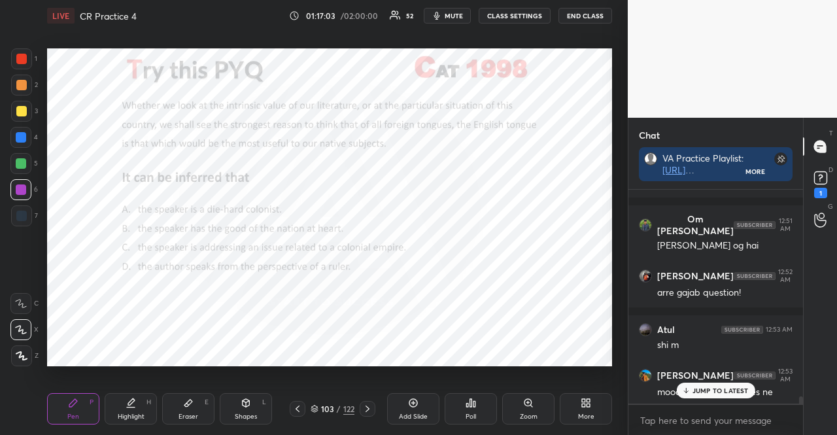
click at [17, 188] on div at bounding box center [21, 189] width 10 height 10
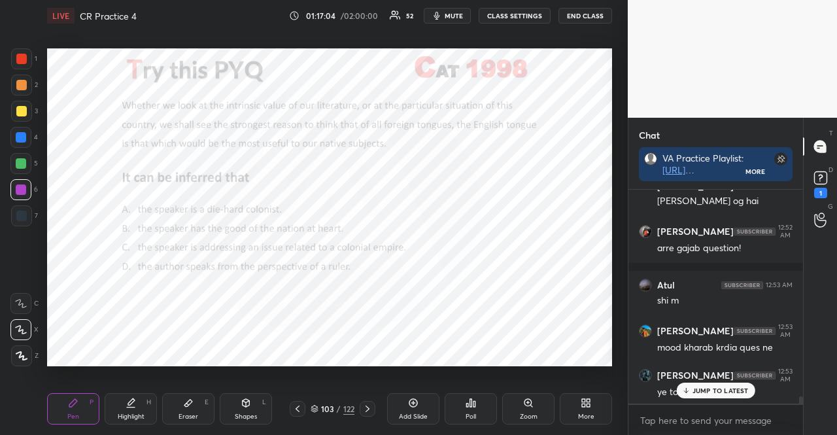
click at [710, 393] on p "JUMP TO LATEST" at bounding box center [720, 390] width 56 height 8
click at [243, 408] on div "Shapes L" at bounding box center [246, 408] width 52 height 31
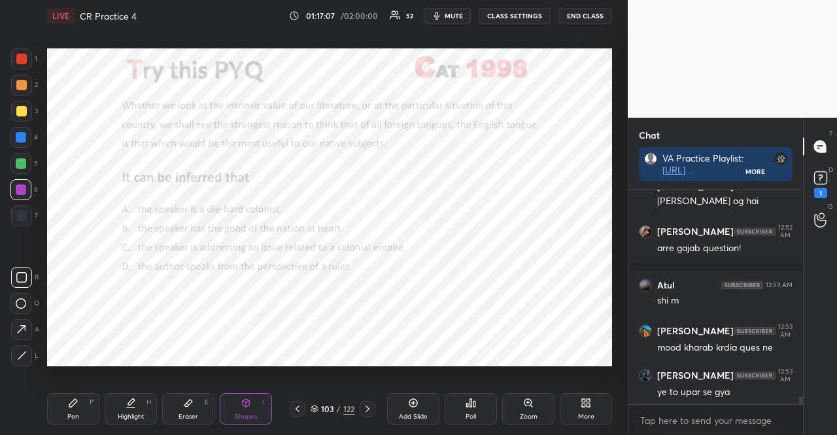
click at [11, 280] on div at bounding box center [21, 277] width 21 height 21
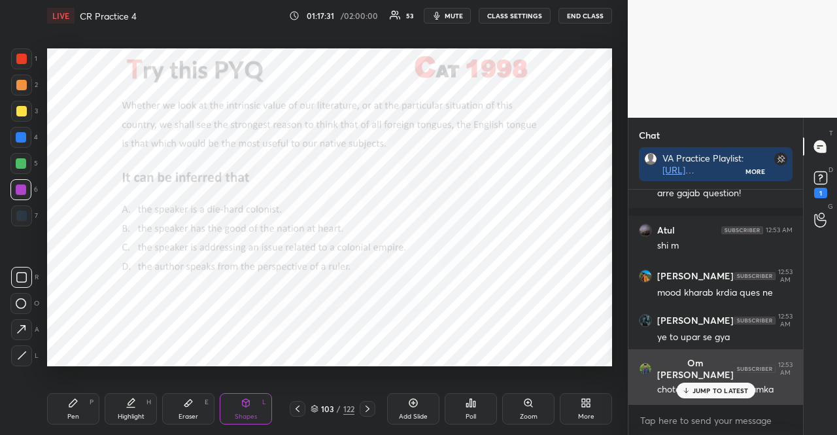
drag, startPoint x: 721, startPoint y: 386, endPoint x: 709, endPoint y: 390, distance: 12.2
click at [715, 390] on p "JUMP TO LATEST" at bounding box center [720, 390] width 56 height 8
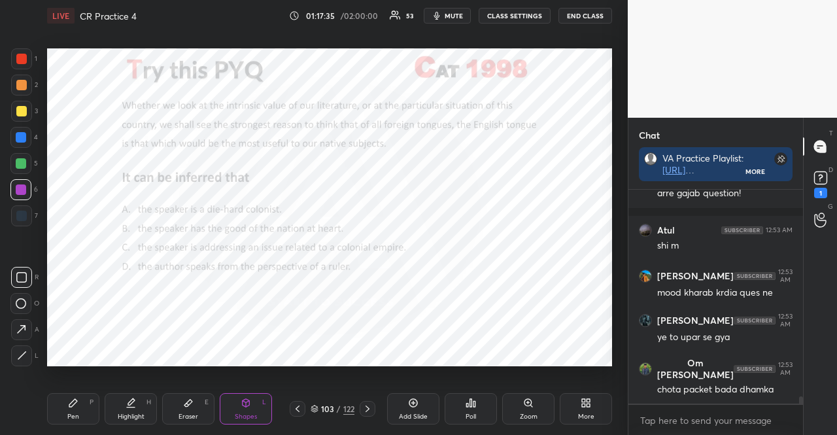
click at [20, 136] on div at bounding box center [21, 137] width 10 height 10
click at [23, 57] on div at bounding box center [21, 59] width 10 height 10
click at [71, 422] on div "Pen P" at bounding box center [73, 408] width 52 height 31
click at [71, 420] on div "Pen P" at bounding box center [73, 408] width 52 height 31
click at [71, 414] on div "Pen" at bounding box center [73, 416] width 12 height 7
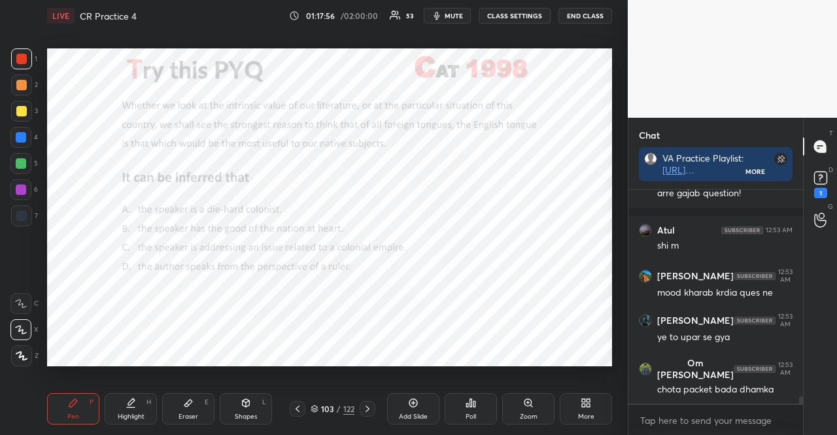
click at [20, 306] on icon at bounding box center [21, 303] width 12 height 9
click at [242, 401] on icon at bounding box center [246, 402] width 10 height 10
click at [29, 299] on div at bounding box center [20, 303] width 21 height 21
click at [25, 300] on icon at bounding box center [21, 303] width 10 height 10
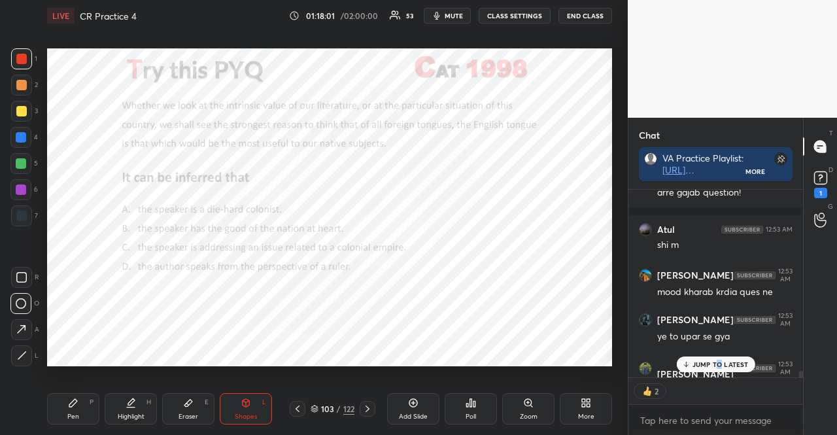
scroll to position [4, 4]
click at [64, 408] on div "Pen P" at bounding box center [73, 408] width 52 height 31
click at [25, 213] on div at bounding box center [21, 215] width 21 height 21
click at [24, 212] on div at bounding box center [21, 215] width 10 height 10
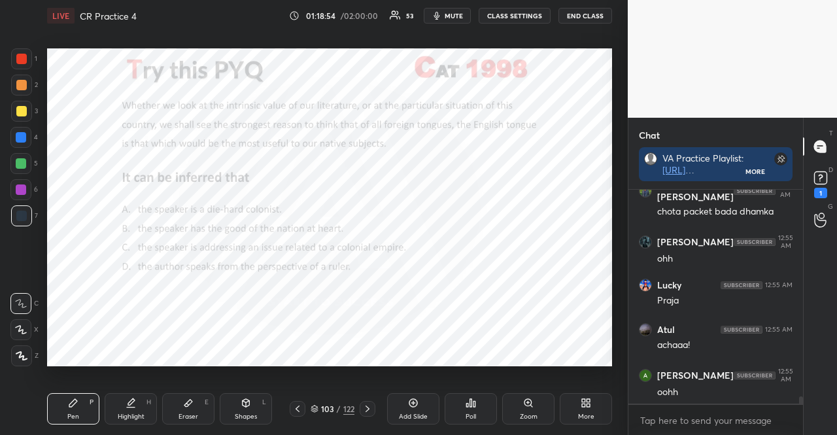
scroll to position [6468, 0]
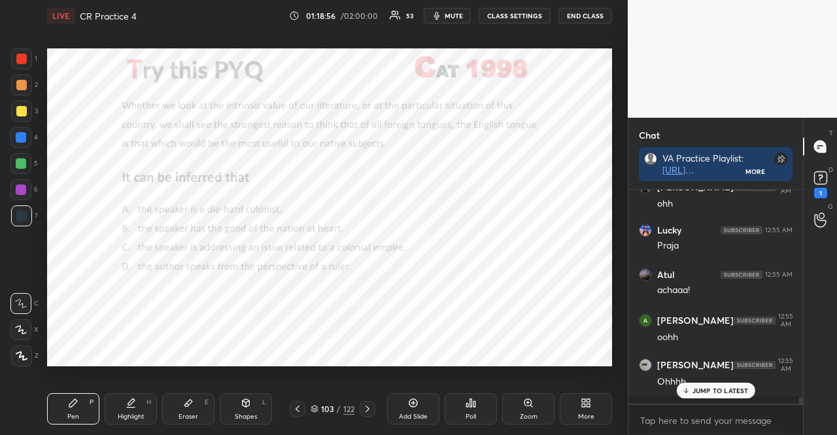
click at [28, 131] on div at bounding box center [20, 137] width 21 height 21
click at [26, 131] on div at bounding box center [20, 137] width 21 height 21
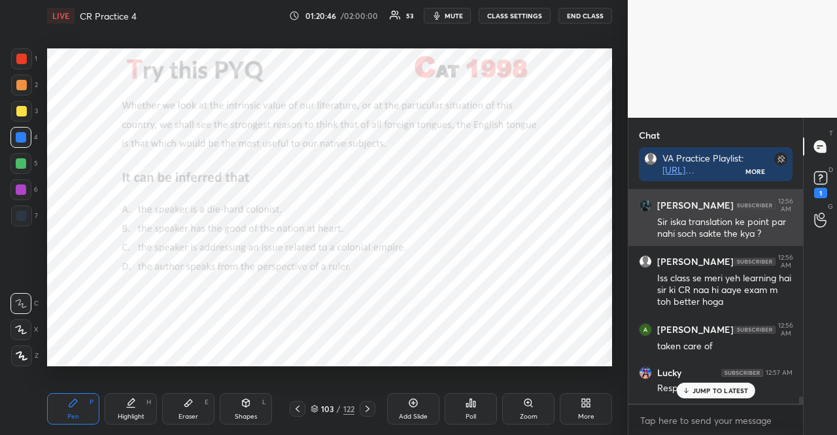
scroll to position [7091, 0]
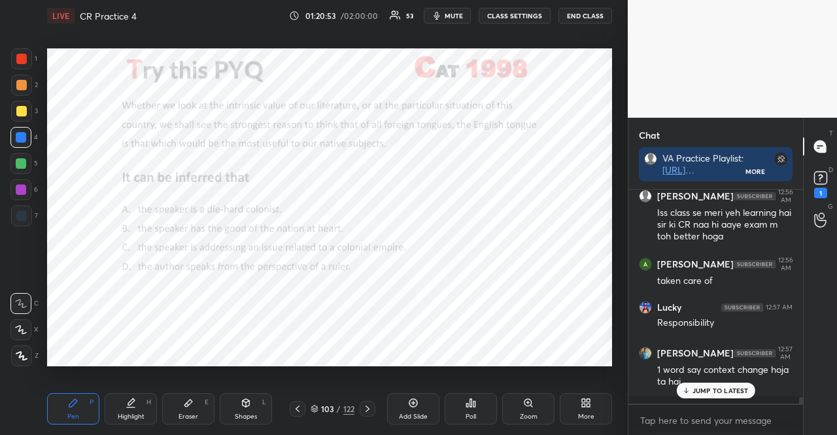
click at [26, 188] on div at bounding box center [20, 189] width 21 height 21
click at [699, 382] on div "JUMP TO LATEST" at bounding box center [715, 390] width 78 height 16
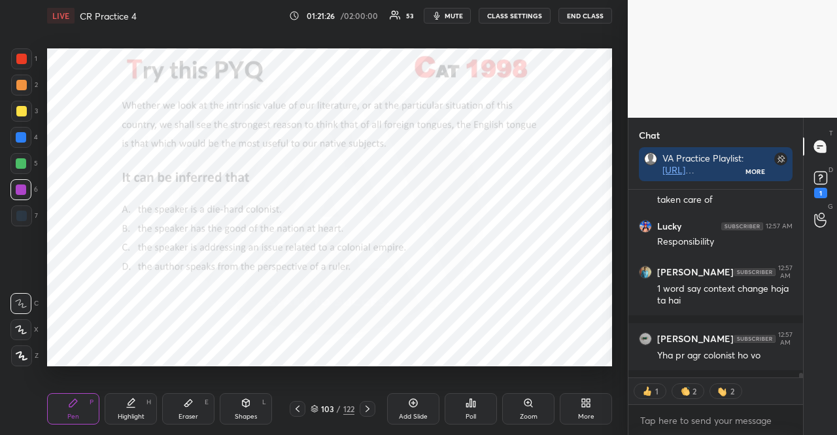
scroll to position [7228, 0]
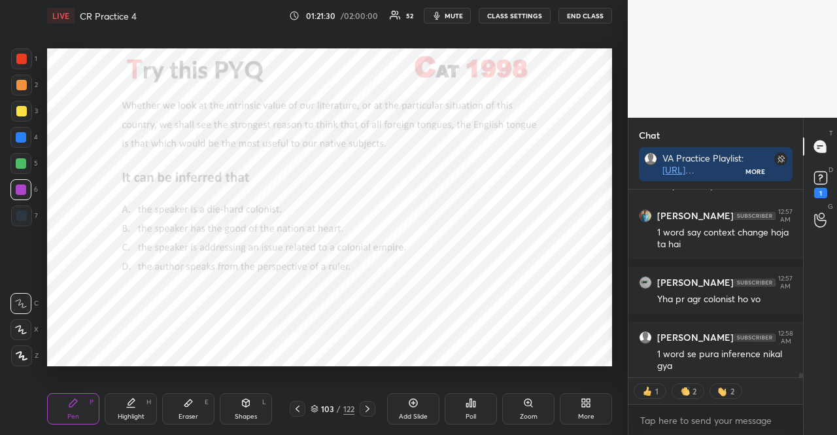
click at [363, 407] on icon at bounding box center [367, 408] width 10 height 10
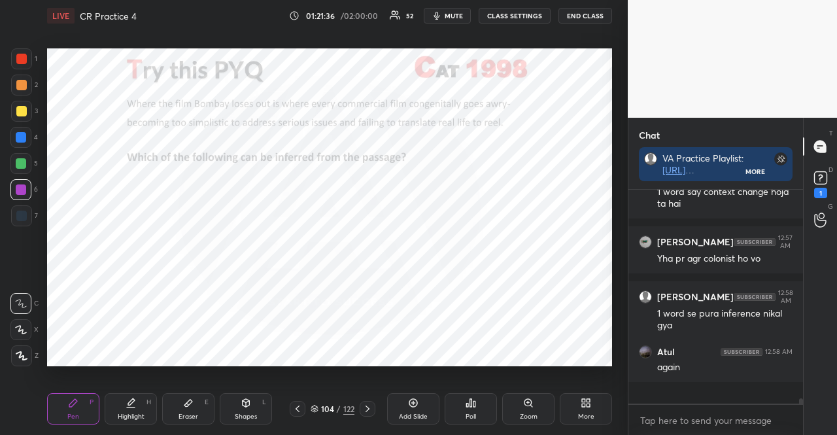
scroll to position [7247, 0]
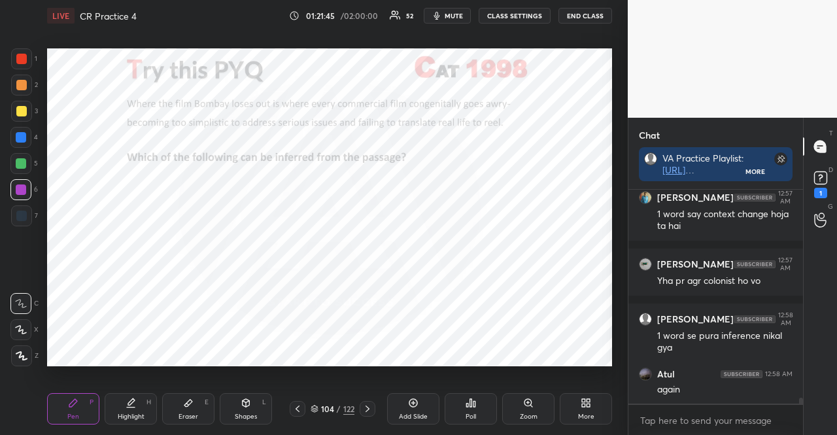
click at [469, 405] on icon at bounding box center [470, 402] width 10 height 10
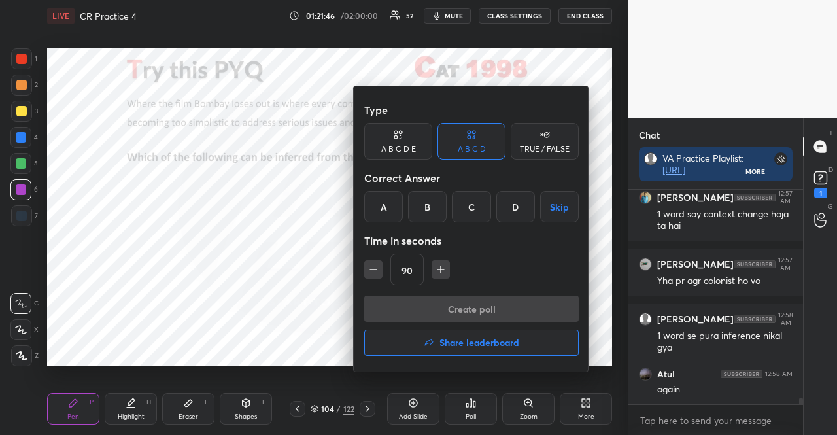
drag, startPoint x: 524, startPoint y: 207, endPoint x: 491, endPoint y: 263, distance: 64.5
click at [522, 207] on div "D" at bounding box center [515, 206] width 39 height 31
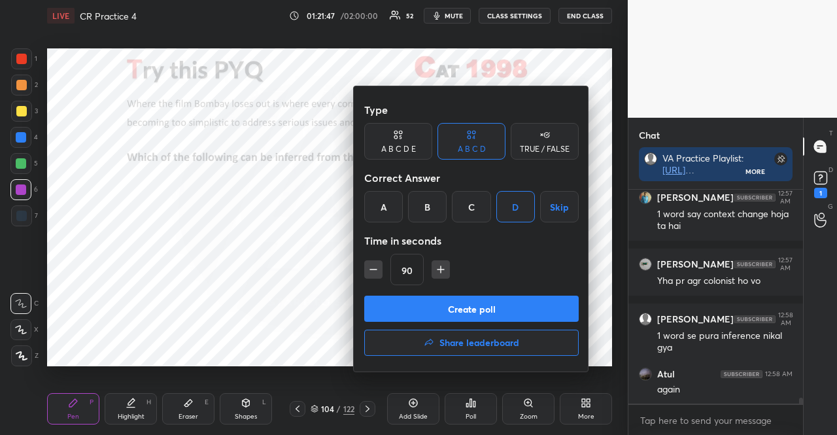
click at [479, 307] on button "Create poll" at bounding box center [471, 308] width 214 height 26
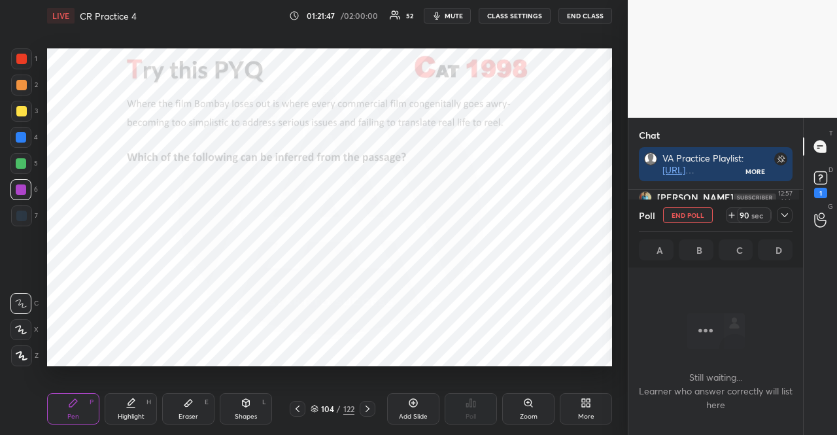
scroll to position [174, 171]
drag, startPoint x: 369, startPoint y: 408, endPoint x: 356, endPoint y: 406, distance: 14.0
click at [367, 410] on icon at bounding box center [367, 408] width 10 height 10
click at [440, 12] on icon "button" at bounding box center [437, 16] width 6 height 8
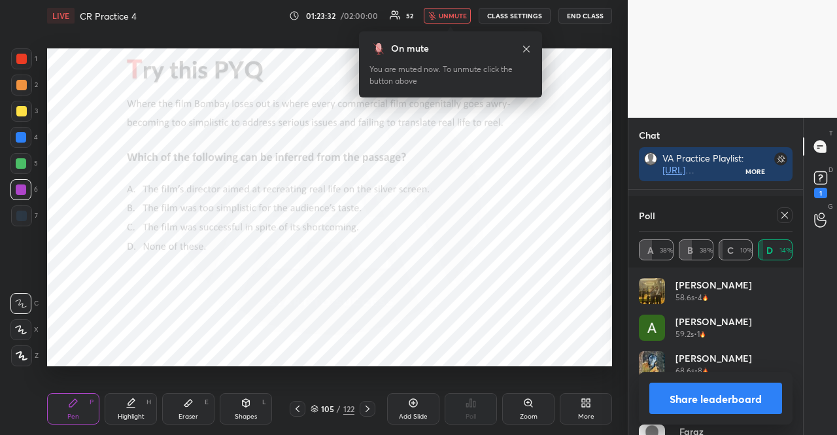
scroll to position [4, 4]
click at [443, 19] on span "unmute" at bounding box center [453, 15] width 28 height 9
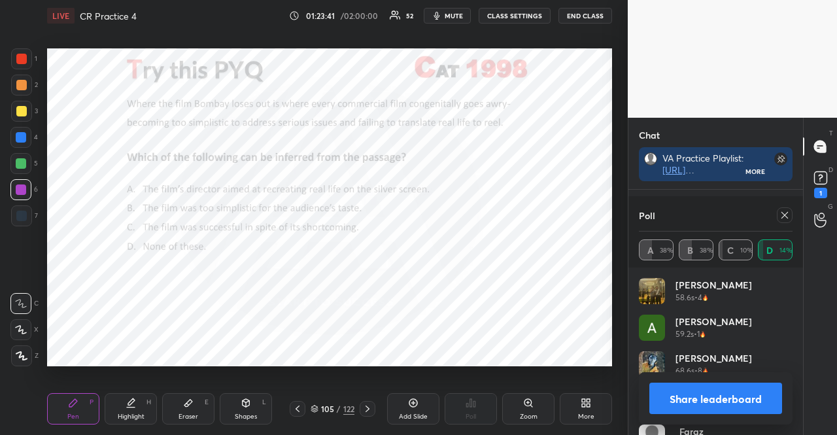
click at [780, 218] on icon at bounding box center [784, 215] width 10 height 10
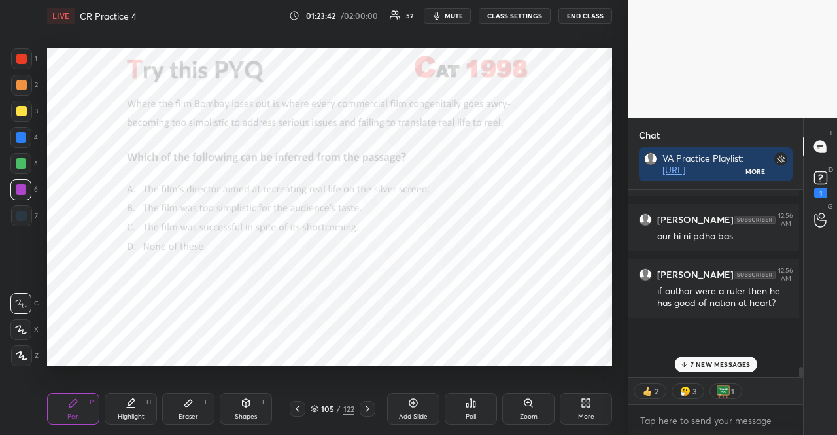
scroll to position [180, 167]
click at [716, 363] on p "7 NEW MESSAGES" at bounding box center [720, 364] width 60 height 8
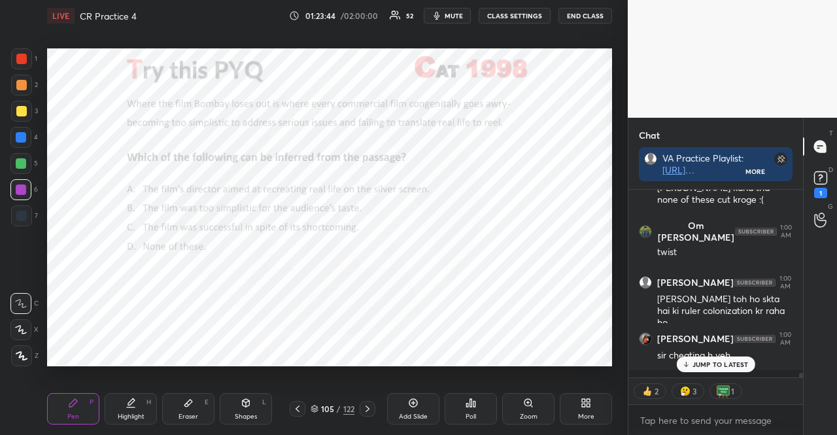
click at [708, 365] on p "JUMP TO LATEST" at bounding box center [720, 364] width 56 height 8
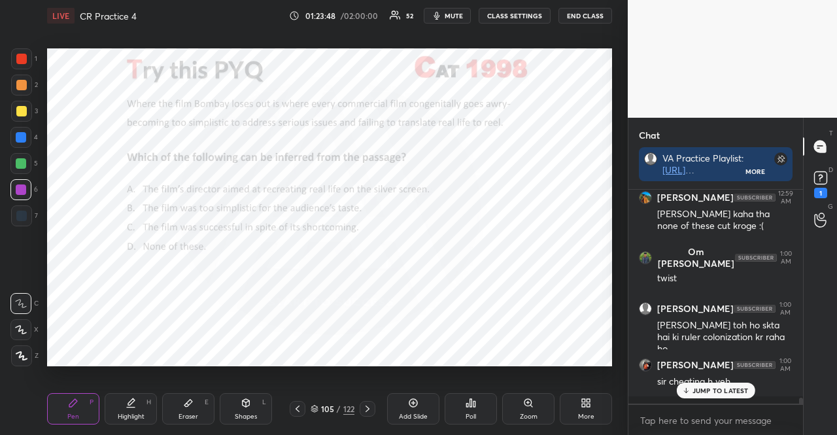
scroll to position [7243, 0]
click at [11, 218] on div at bounding box center [21, 215] width 21 height 21
drag, startPoint x: 16, startPoint y: 212, endPoint x: 24, endPoint y: 209, distance: 7.9
click at [16, 212] on div at bounding box center [21, 215] width 10 height 10
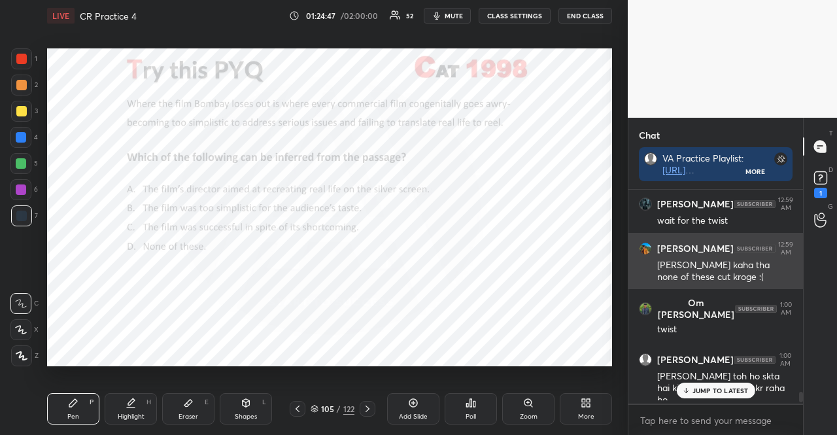
scroll to position [7127, 0]
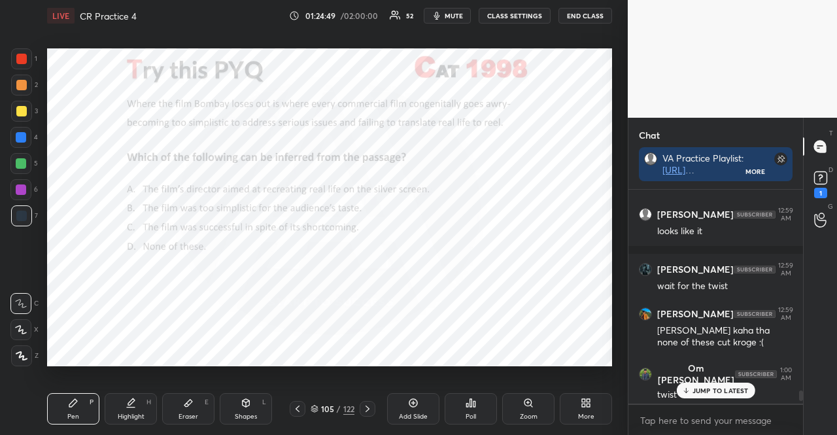
click at [8, 190] on div "1 2 3 4 5 6 7 R O A L C X Z Erase all C X Z" at bounding box center [21, 207] width 42 height 318
click at [10, 191] on div "1 2 3 4 5 6 7 R O A L C X Z Erase all C X Z" at bounding box center [21, 207] width 42 height 318
click at [14, 192] on div at bounding box center [20, 189] width 21 height 21
click at [18, 331] on icon at bounding box center [21, 329] width 12 height 9
click at [25, 351] on icon at bounding box center [22, 355] width 12 height 9
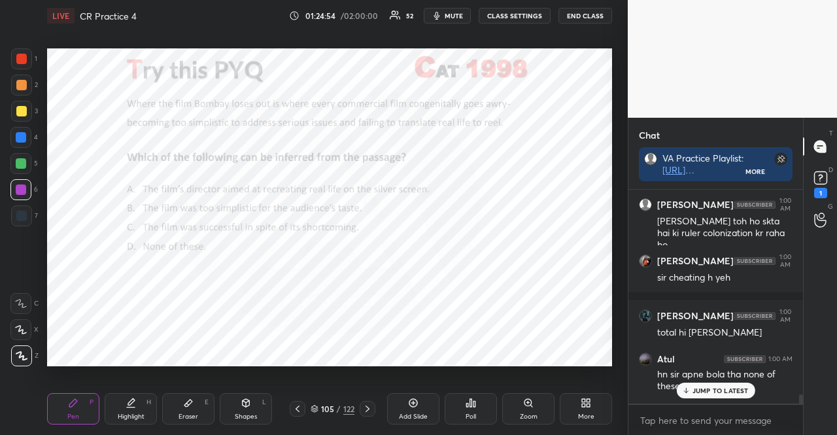
scroll to position [7388, 0]
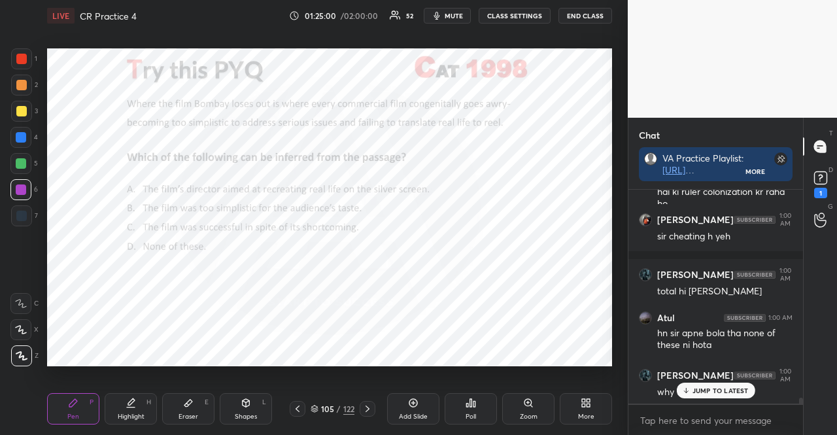
click at [25, 133] on div at bounding box center [21, 137] width 10 height 10
drag, startPoint x: 241, startPoint y: 402, endPoint x: 239, endPoint y: 395, distance: 6.8
click at [241, 402] on icon at bounding box center [246, 402] width 10 height 10
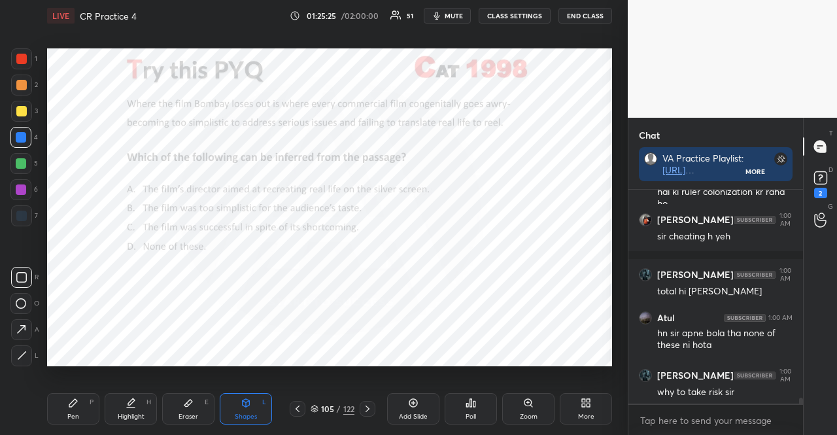
click at [20, 183] on div at bounding box center [20, 189] width 21 height 21
click at [60, 407] on div "Pen P" at bounding box center [73, 408] width 52 height 31
click at [18, 137] on div at bounding box center [21, 137] width 10 height 10
click at [16, 141] on div at bounding box center [20, 137] width 21 height 21
drag, startPoint x: 1, startPoint y: 325, endPoint x: 20, endPoint y: 326, distance: 19.0
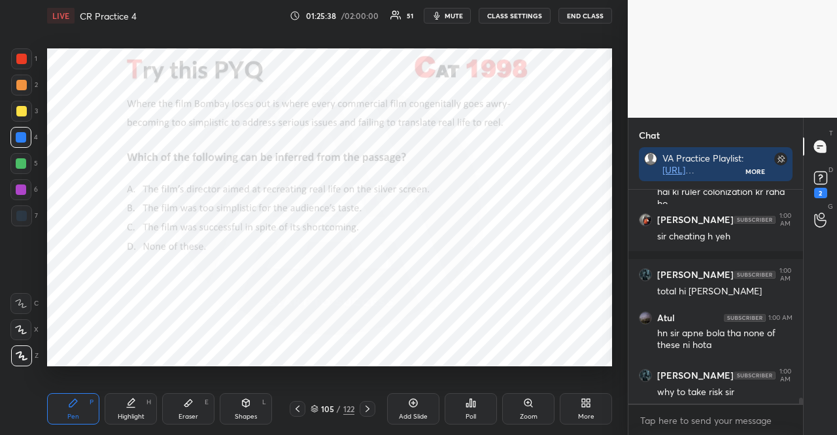
click at [5, 326] on div "1 2 3 4 5 6 7 R O A L C X Z Erase all C X Z" at bounding box center [21, 207] width 42 height 318
click at [20, 329] on icon at bounding box center [21, 329] width 12 height 9
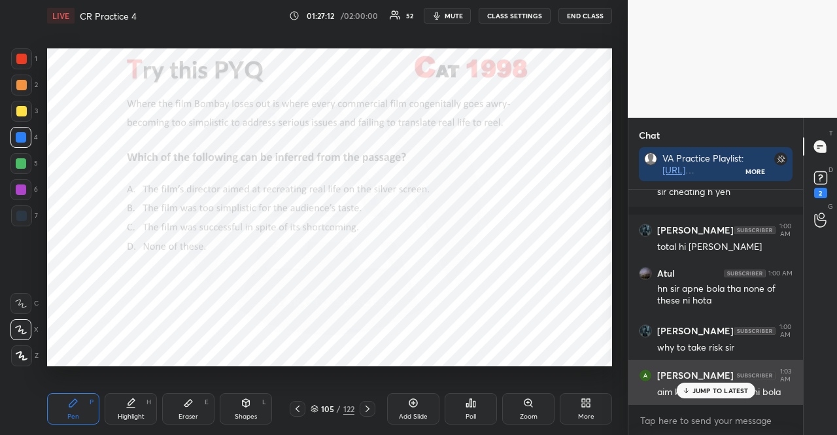
click at [701, 389] on p "JUMP TO LATEST" at bounding box center [720, 390] width 56 height 8
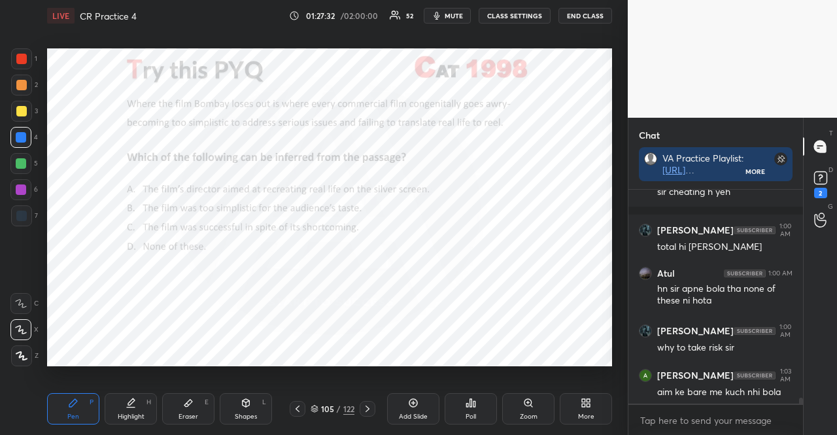
click at [35, 164] on div "5" at bounding box center [23, 163] width 27 height 21
click at [20, 161] on div at bounding box center [21, 163] width 10 height 10
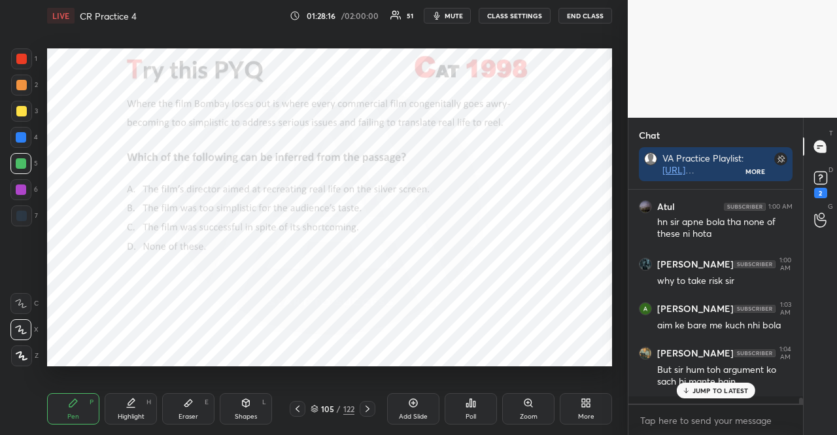
click at [18, 180] on div at bounding box center [20, 189] width 21 height 21
click at [22, 180] on div at bounding box center [20, 189] width 21 height 21
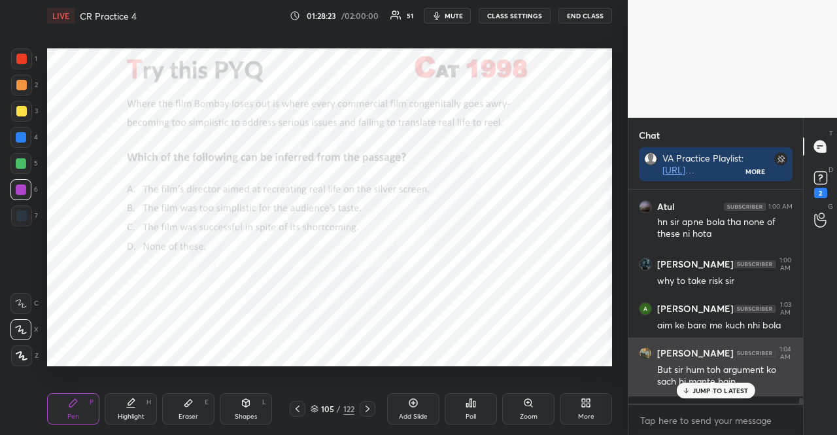
click at [741, 394] on p "JUMP TO LATEST" at bounding box center [720, 390] width 56 height 8
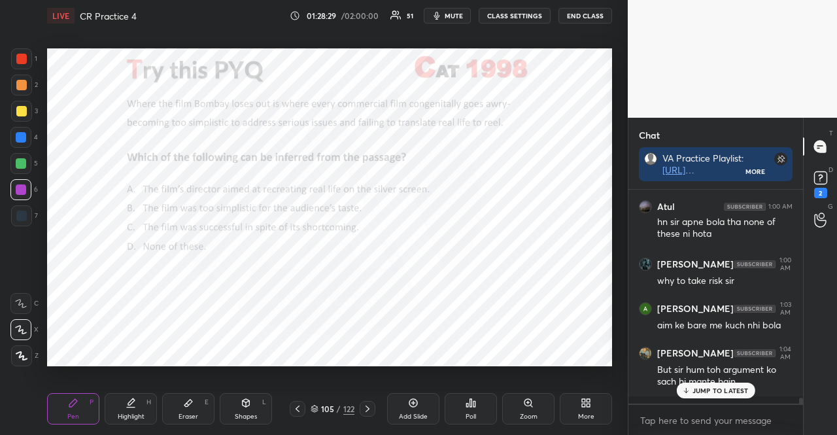
scroll to position [7555, 0]
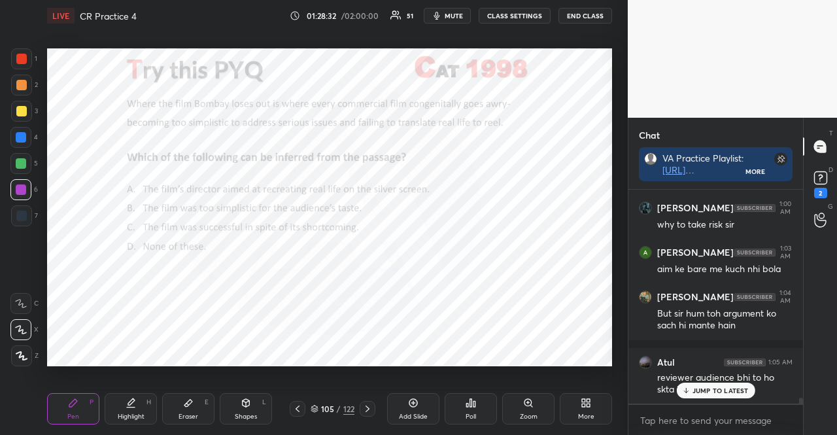
click at [24, 208] on div at bounding box center [21, 215] width 21 height 21
click at [22, 208] on div at bounding box center [21, 215] width 21 height 21
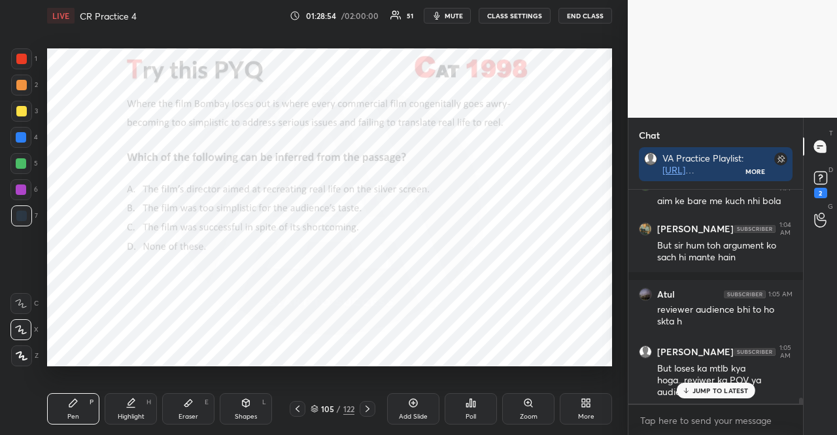
click at [703, 390] on p "JUMP TO LATEST" at bounding box center [720, 390] width 56 height 8
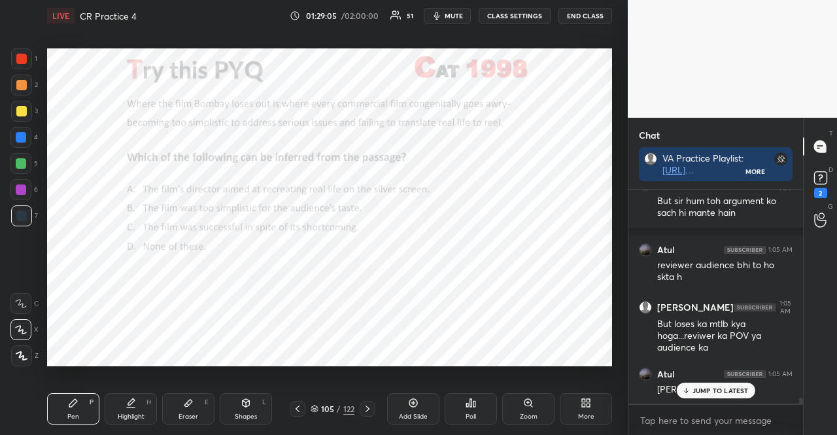
click at [733, 390] on p "JUMP TO LATEST" at bounding box center [720, 390] width 56 height 8
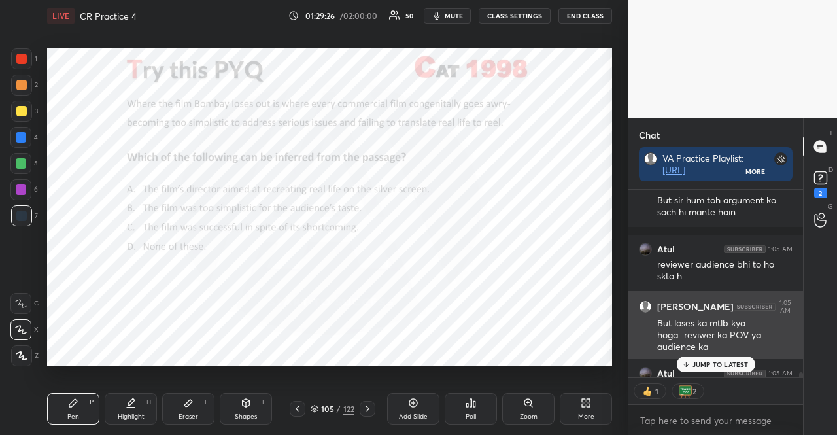
scroll to position [7694, 0]
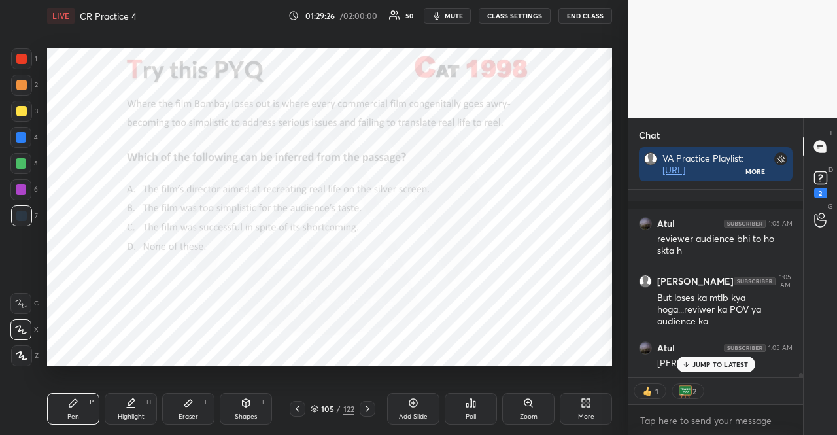
click at [727, 360] on p "JUMP TO LATEST" at bounding box center [720, 364] width 56 height 8
click at [814, 184] on icon at bounding box center [820, 178] width 20 height 20
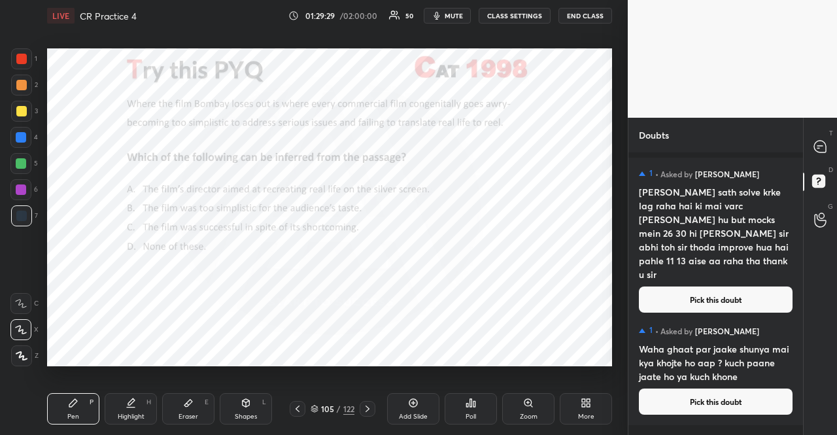
click at [728, 286] on button "Pick this doubt" at bounding box center [716, 299] width 154 height 26
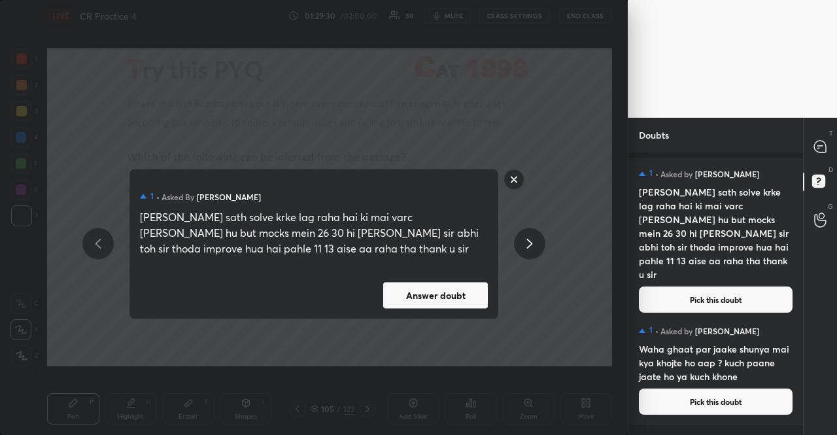
click at [458, 293] on button "Answer doubt" at bounding box center [435, 295] width 105 height 26
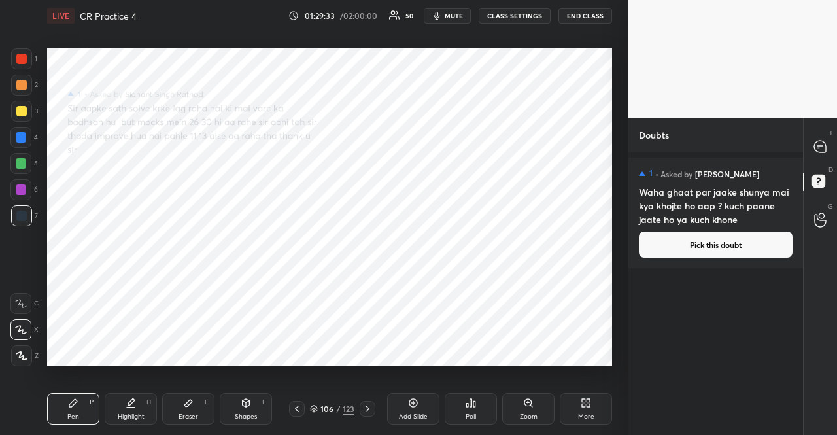
click at [471, 419] on div "Poll" at bounding box center [470, 416] width 10 height 7
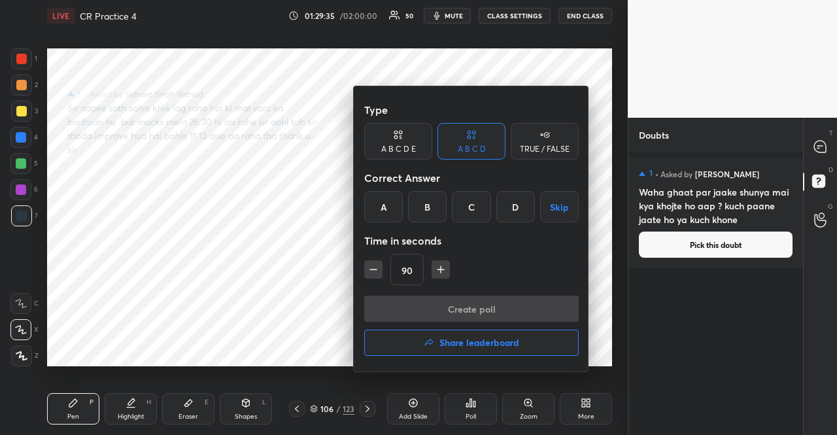
click at [518, 344] on h4 "Share leaderboard" at bounding box center [479, 342] width 80 height 9
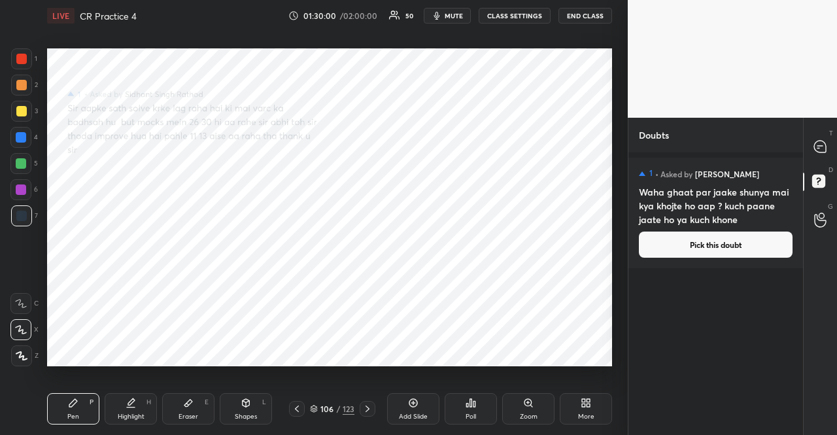
click at [27, 131] on div at bounding box center [20, 137] width 21 height 21
click at [817, 142] on icon at bounding box center [820, 147] width 12 height 12
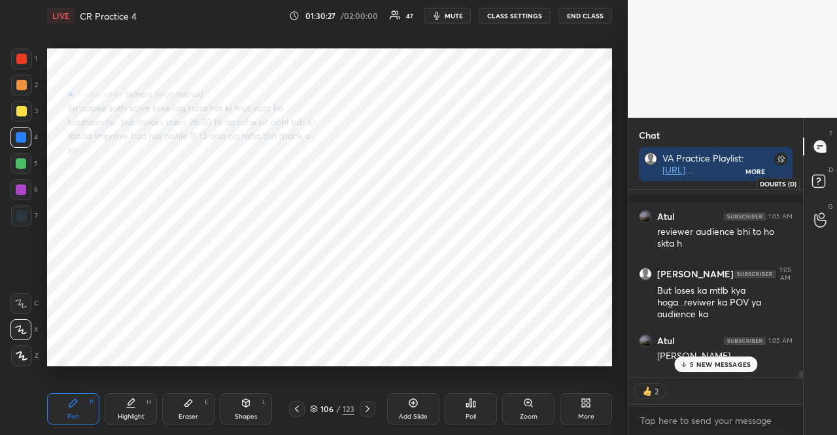
scroll to position [4, 4]
click at [825, 185] on icon at bounding box center [820, 183] width 24 height 24
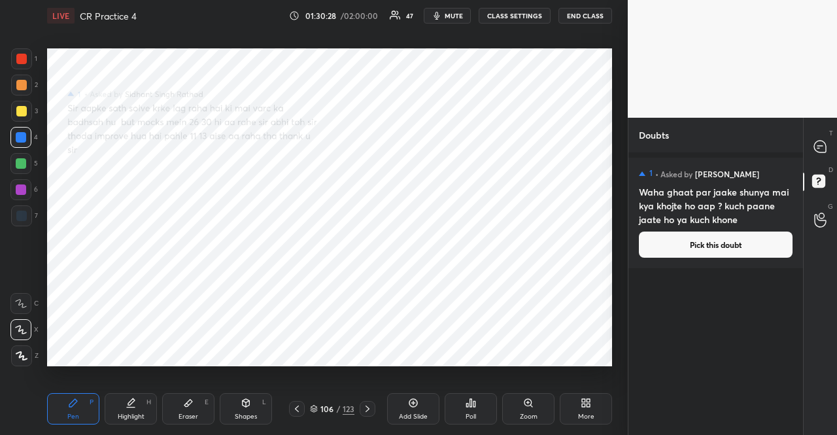
scroll to position [278, 171]
click at [725, 236] on button "Pick this doubt" at bounding box center [716, 244] width 154 height 26
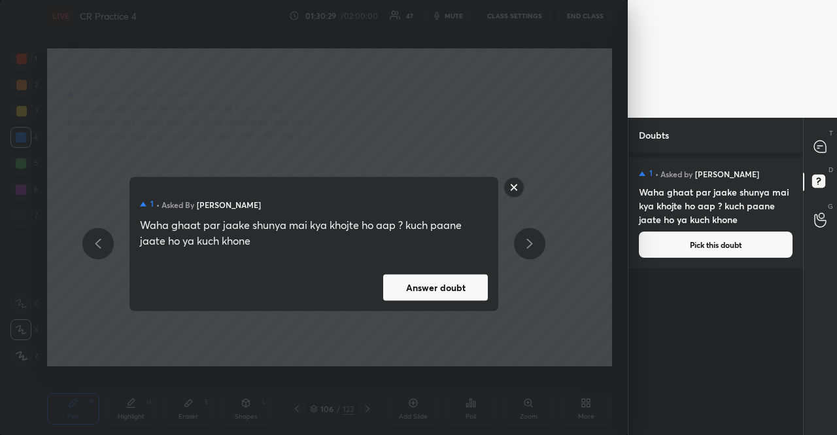
click at [427, 280] on button "Answer doubt" at bounding box center [435, 287] width 105 height 26
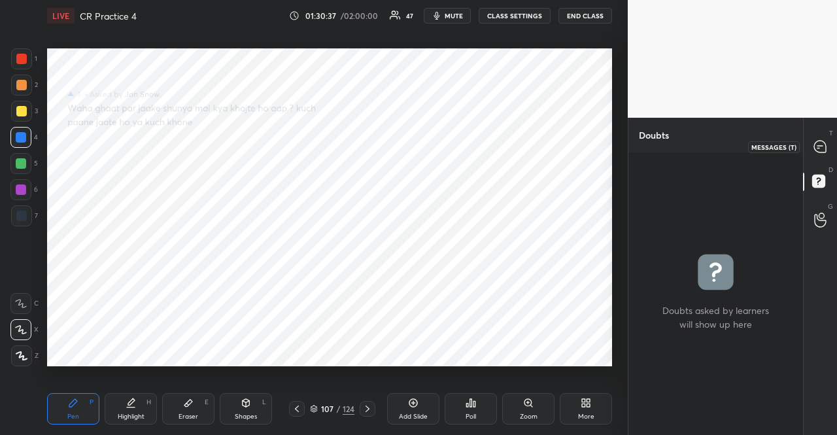
click at [816, 135] on div at bounding box center [820, 147] width 26 height 24
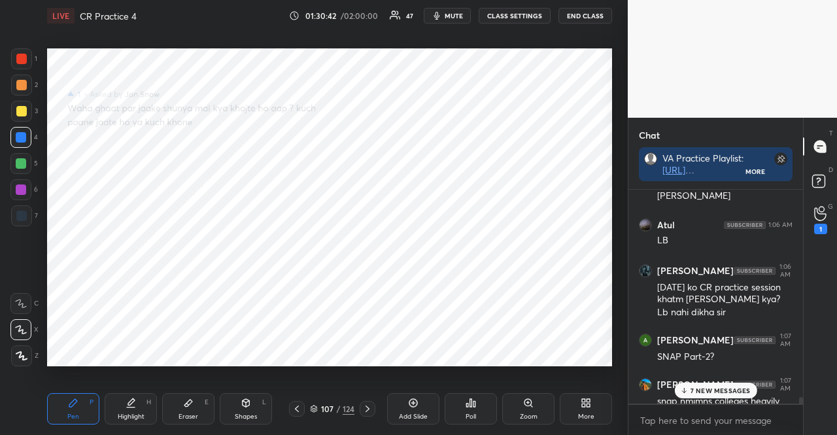
scroll to position [8102, 0]
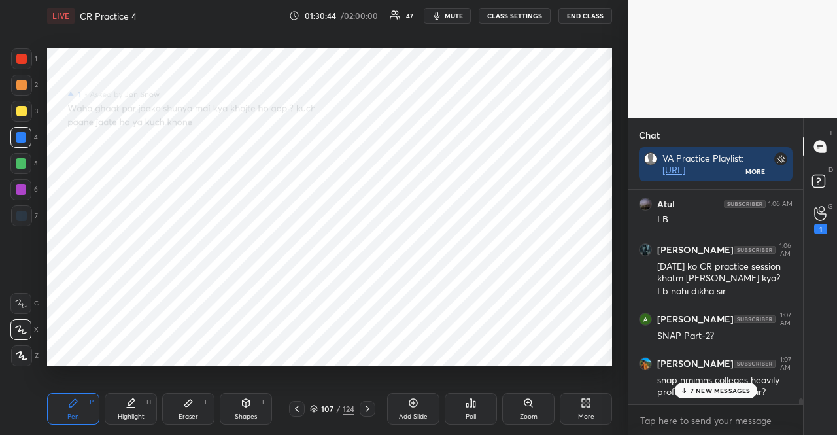
click at [21, 182] on div at bounding box center [20, 189] width 21 height 21
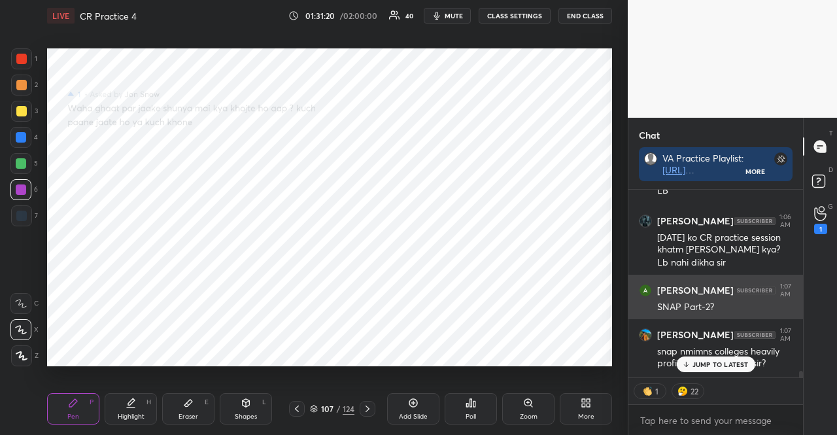
scroll to position [8109, 0]
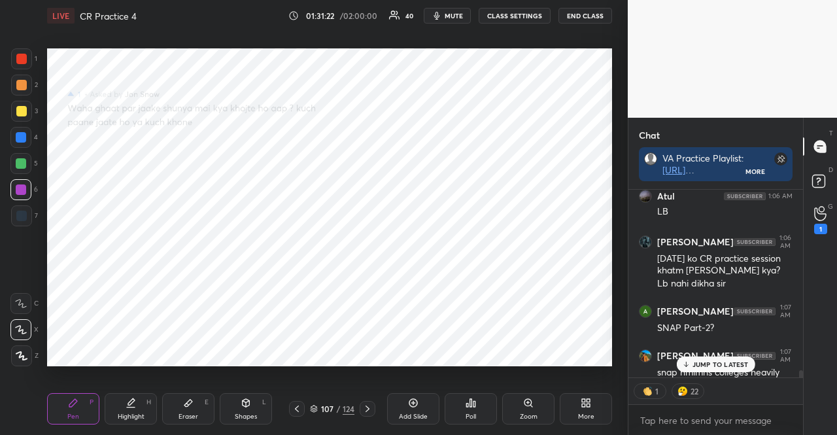
drag, startPoint x: 29, startPoint y: 135, endPoint x: 44, endPoint y: 139, distance: 15.7
click at [27, 133] on div at bounding box center [20, 137] width 21 height 21
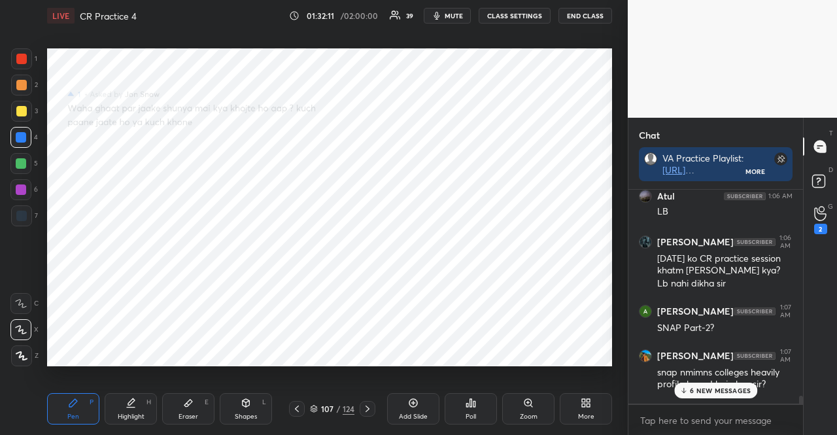
click at [31, 156] on div "5" at bounding box center [23, 163] width 27 height 21
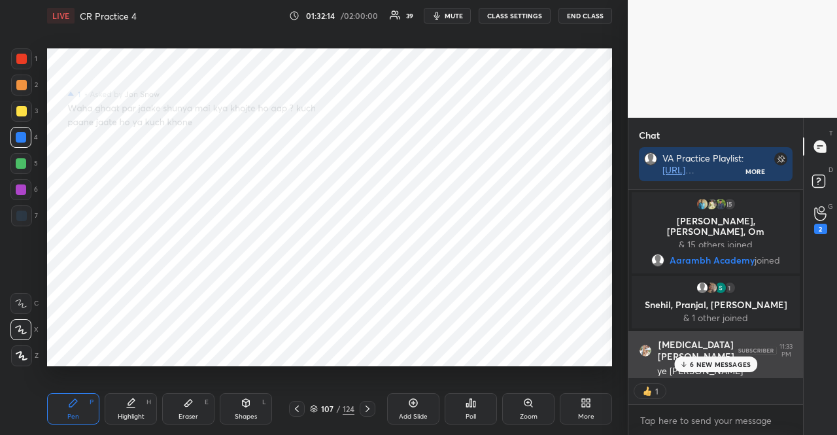
scroll to position [4, 4]
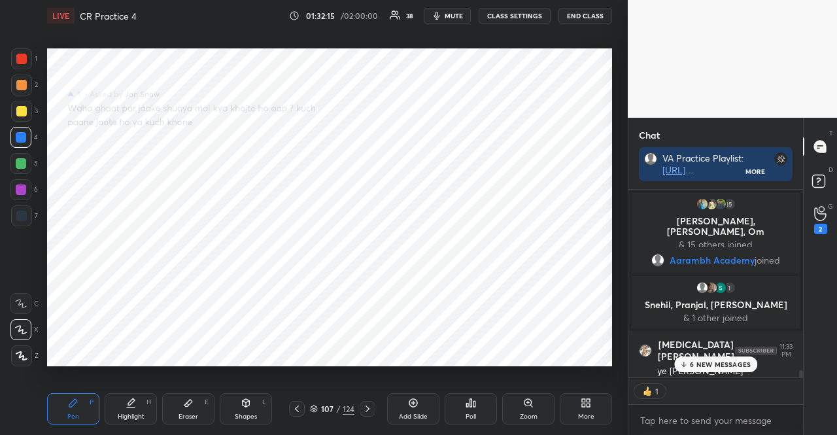
click at [737, 359] on div "6 NEW MESSAGES" at bounding box center [715, 364] width 83 height 16
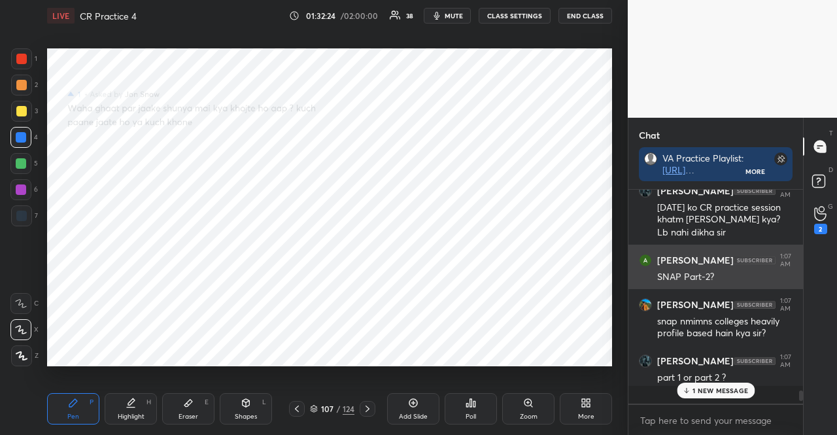
scroll to position [210, 171]
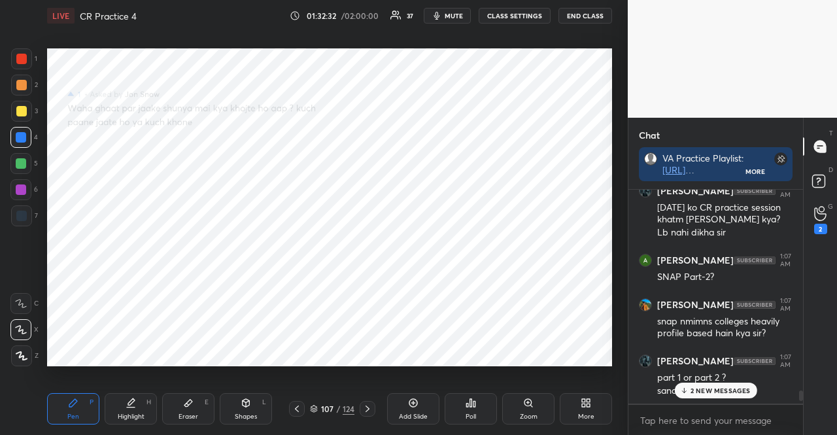
click at [22, 159] on div at bounding box center [21, 163] width 10 height 10
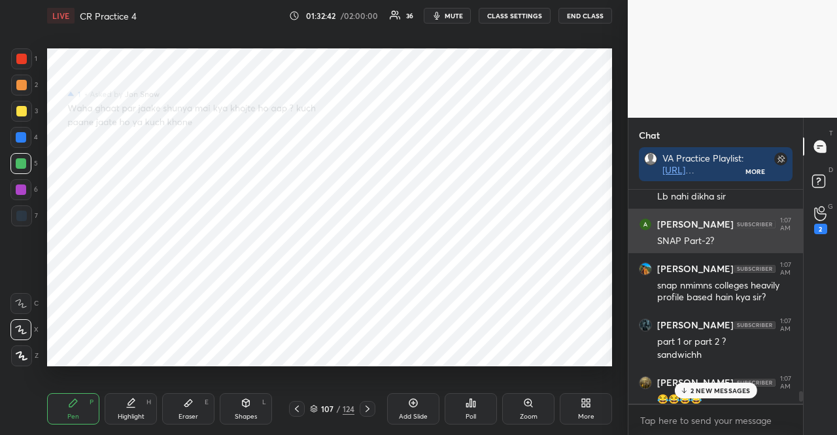
scroll to position [8226, 0]
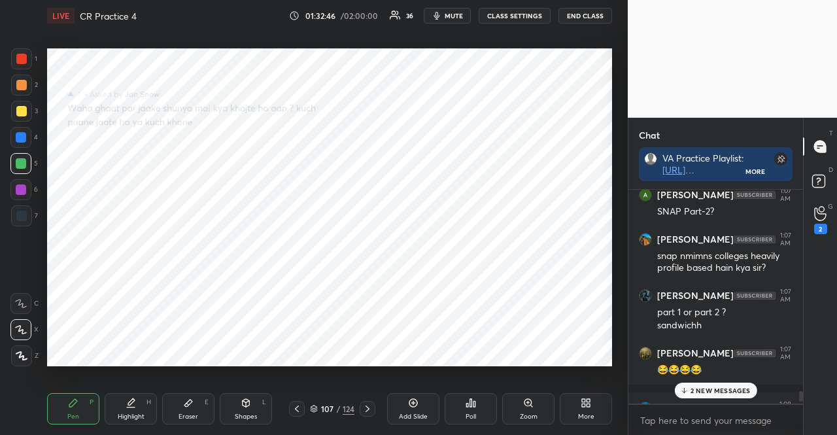
click at [14, 138] on div at bounding box center [20, 137] width 21 height 21
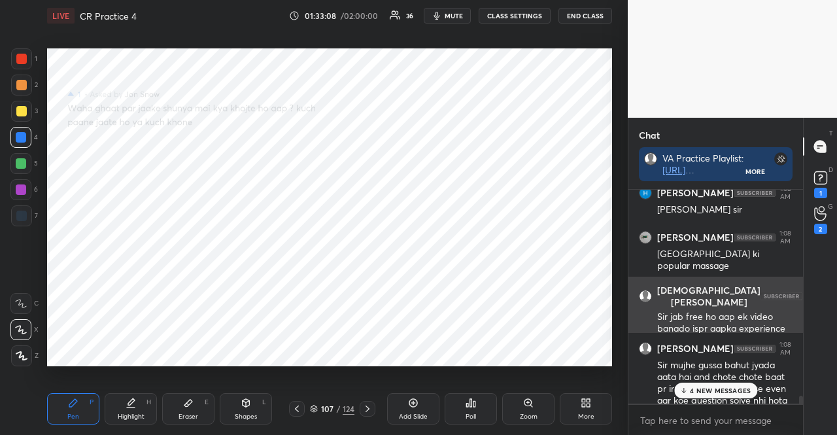
scroll to position [210, 171]
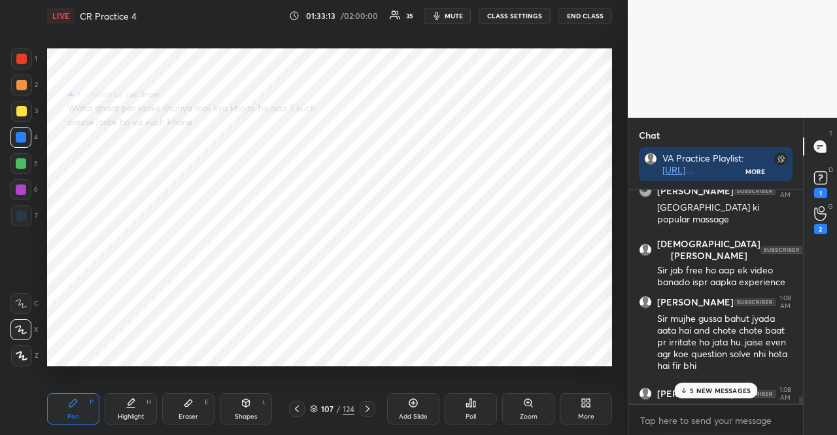
click at [18, 159] on div at bounding box center [21, 163] width 10 height 10
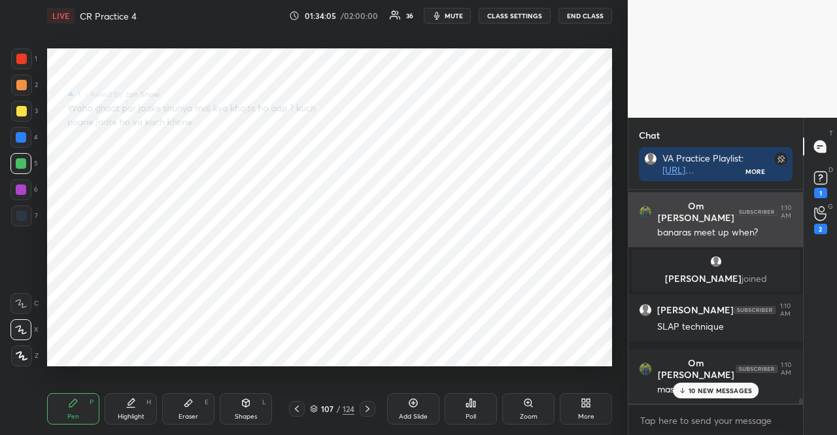
scroll to position [8966, 0]
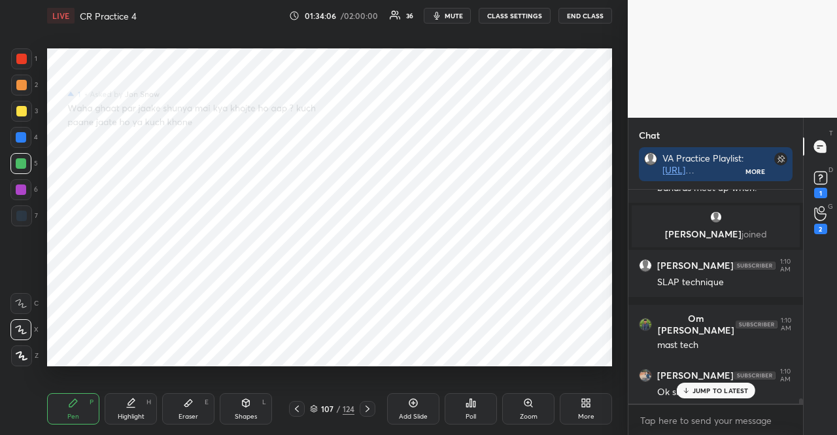
click at [701, 390] on p "JUMP TO LATEST" at bounding box center [720, 390] width 56 height 8
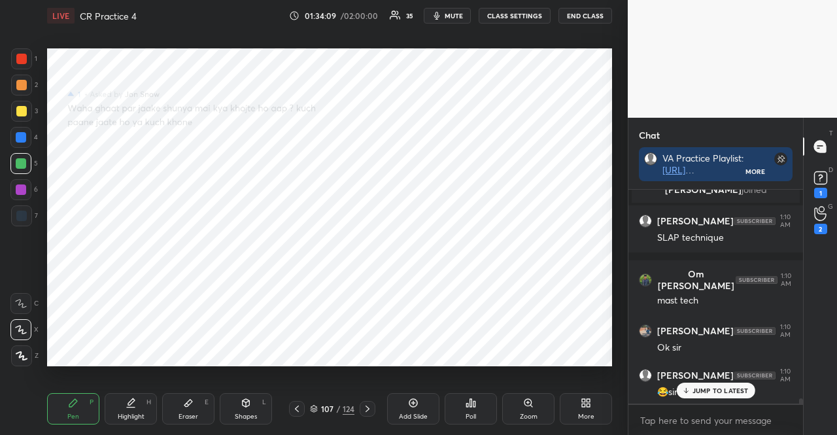
click at [695, 391] on p "JUMP TO LATEST" at bounding box center [720, 390] width 56 height 8
click at [814, 186] on icon at bounding box center [820, 178] width 20 height 20
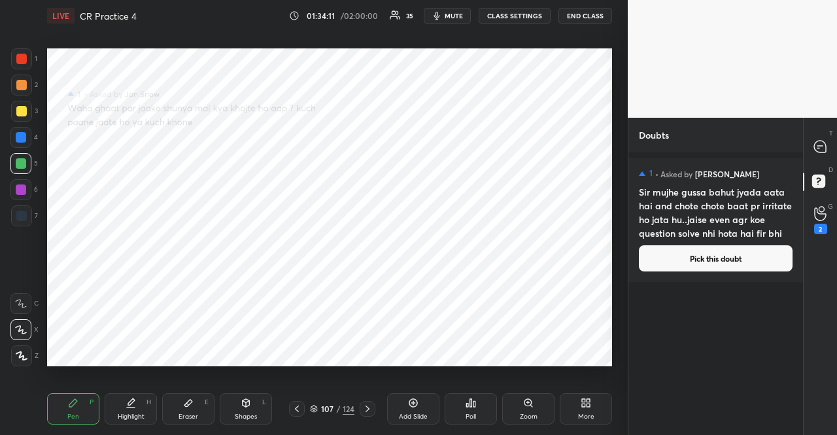
click at [733, 261] on button "Pick this doubt" at bounding box center [716, 258] width 154 height 26
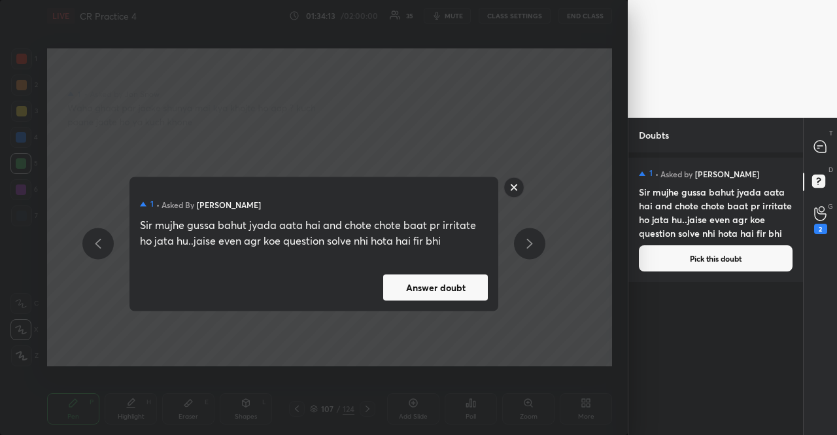
click at [482, 288] on button "Answer doubt" at bounding box center [435, 287] width 105 height 26
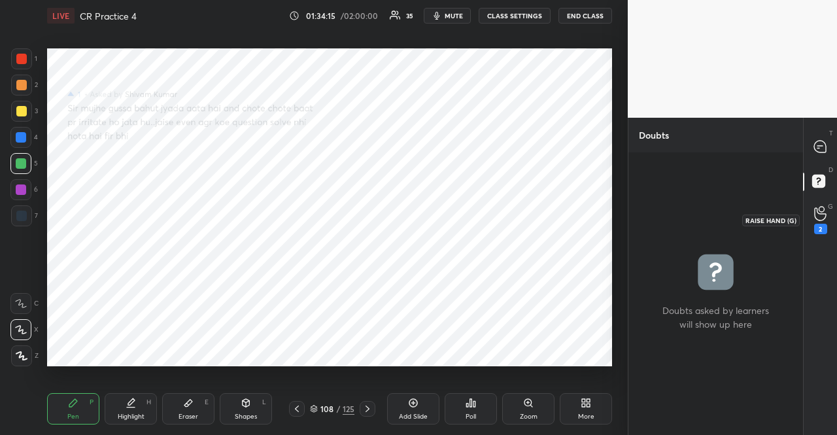
click at [818, 219] on icon at bounding box center [820, 213] width 12 height 15
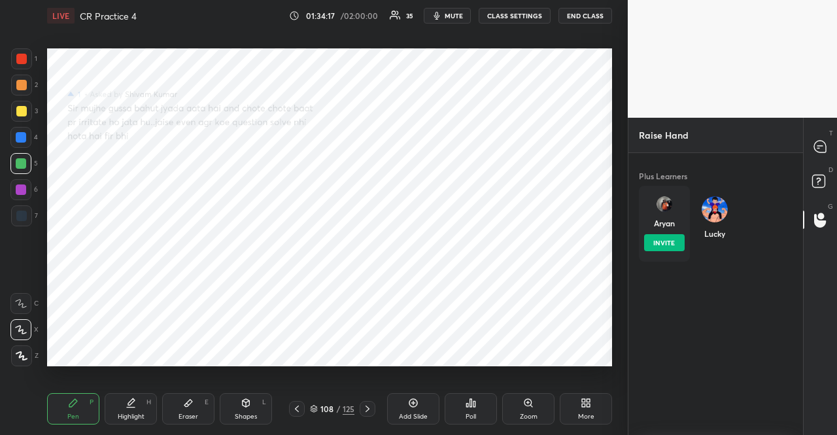
click at [669, 217] on div "[DEMOGRAPHIC_DATA] INVITE" at bounding box center [664, 224] width 51 height 76
click at [660, 240] on button "INVITE" at bounding box center [664, 242] width 41 height 17
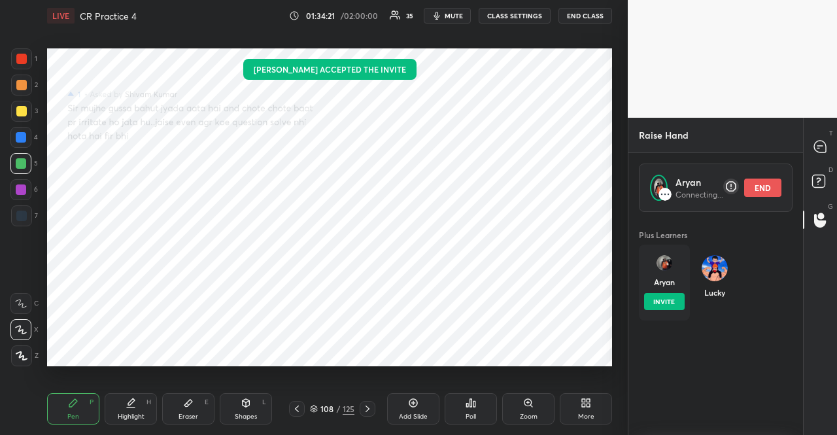
scroll to position [5, 4]
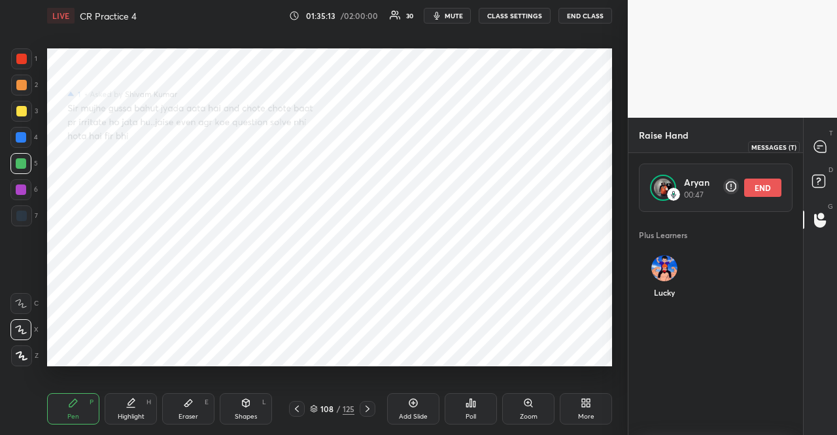
click at [814, 141] on icon at bounding box center [820, 147] width 14 height 14
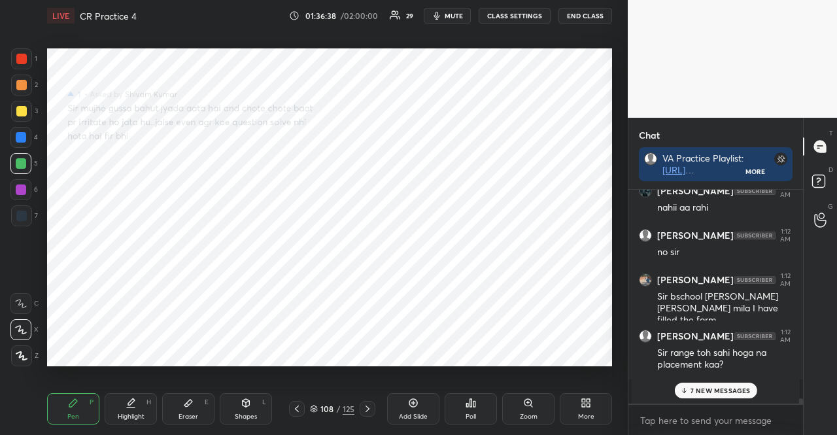
scroll to position [9619, 0]
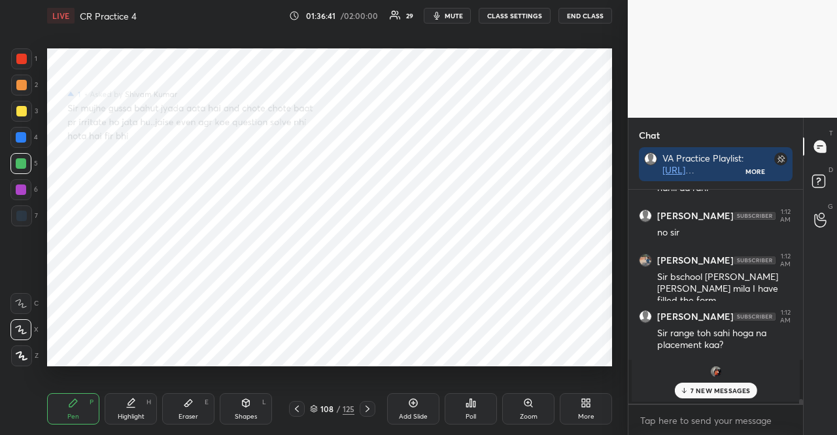
click at [714, 388] on p "7 NEW MESSAGES" at bounding box center [720, 390] width 60 height 8
click at [824, 221] on icon at bounding box center [820, 219] width 12 height 15
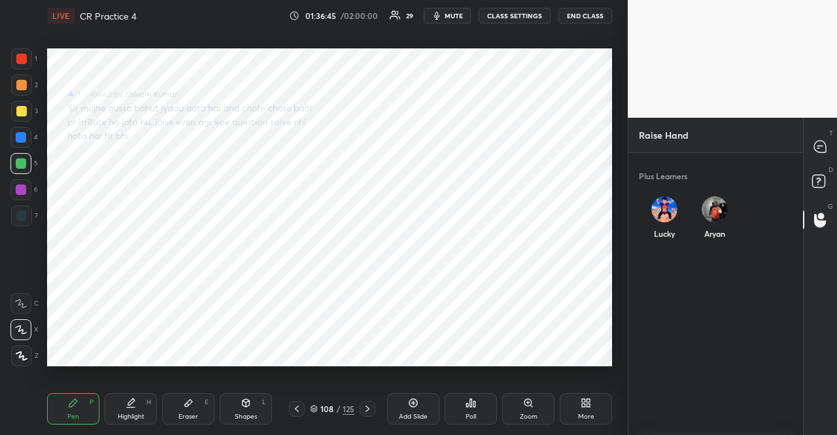
click at [672, 214] on div "Lucky" at bounding box center [664, 220] width 51 height 69
click at [670, 239] on button "INVITE" at bounding box center [664, 242] width 41 height 17
click at [829, 144] on div at bounding box center [820, 147] width 26 height 24
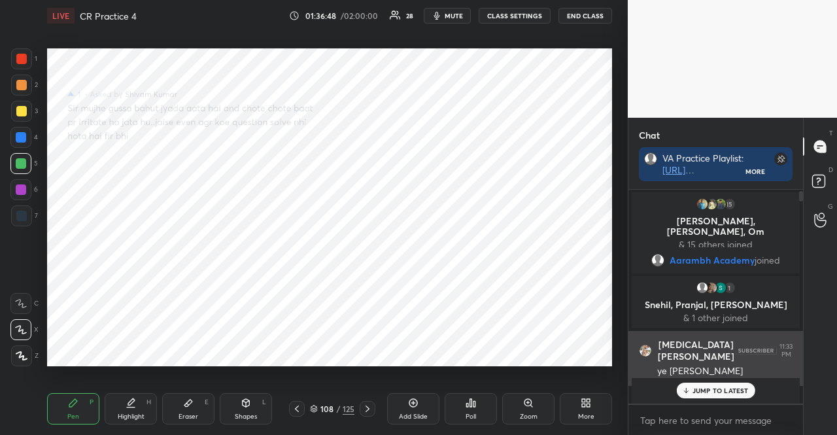
scroll to position [196, 0]
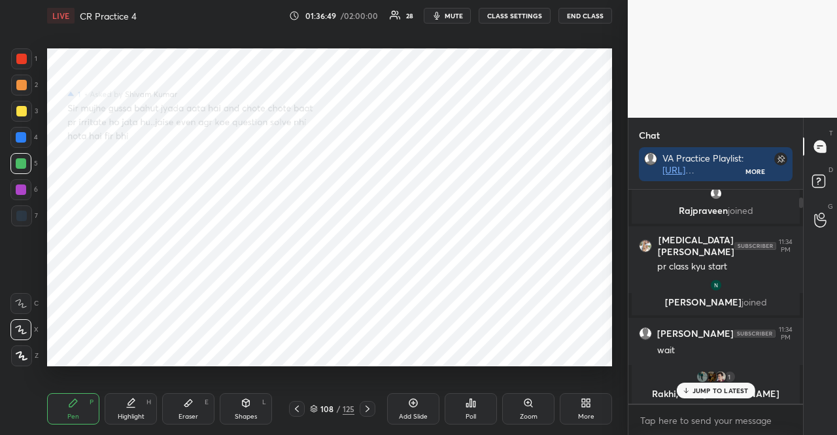
click at [732, 391] on p "JUMP TO LATEST" at bounding box center [720, 390] width 56 height 8
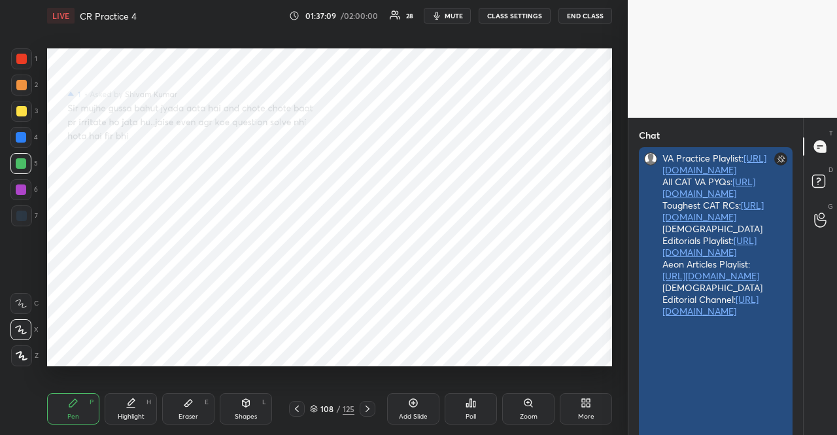
scroll to position [0, 0]
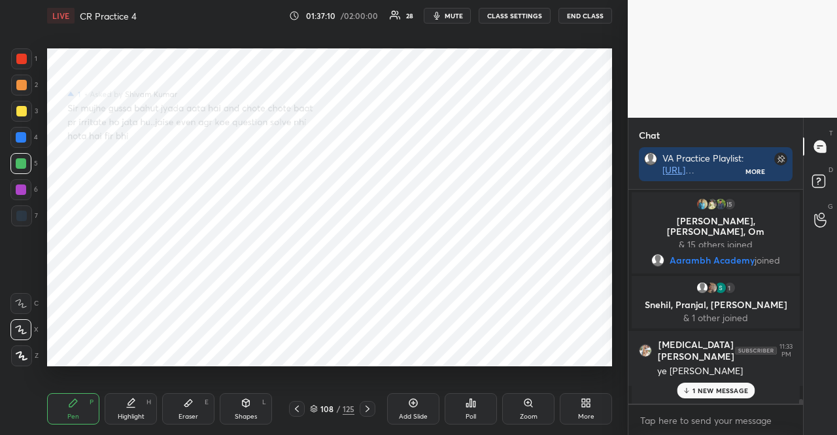
click at [745, 389] on p "1 NEW MESSAGE" at bounding box center [720, 390] width 56 height 8
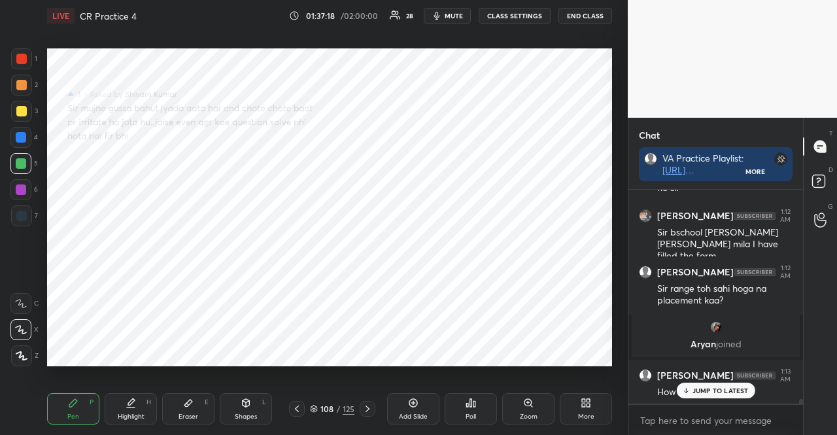
click at [7, 154] on div "1 2 3 4 5 6 7 R O A L C X Z Erase all C X Z" at bounding box center [21, 207] width 42 height 318
click at [16, 182] on div at bounding box center [20, 189] width 21 height 21
click at [20, 187] on div at bounding box center [21, 189] width 10 height 10
click at [24, 297] on div at bounding box center [20, 303] width 21 height 21
click at [25, 297] on div at bounding box center [20, 303] width 21 height 21
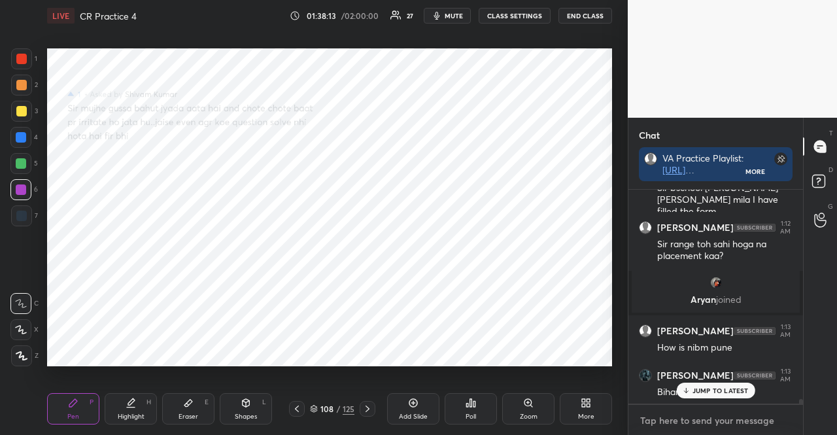
type textarea "x"
click at [732, 417] on textarea at bounding box center [716, 420] width 154 height 21
paste textarea "Everything About Work Ex Work Ex Definition [URL][DOMAIN_NAME] Work Ex Proofs n…"
type textarea "Everything About Work Ex Work Ex Definition [URL][DOMAIN_NAME] Work Ex Proofs n…"
type textarea "x"
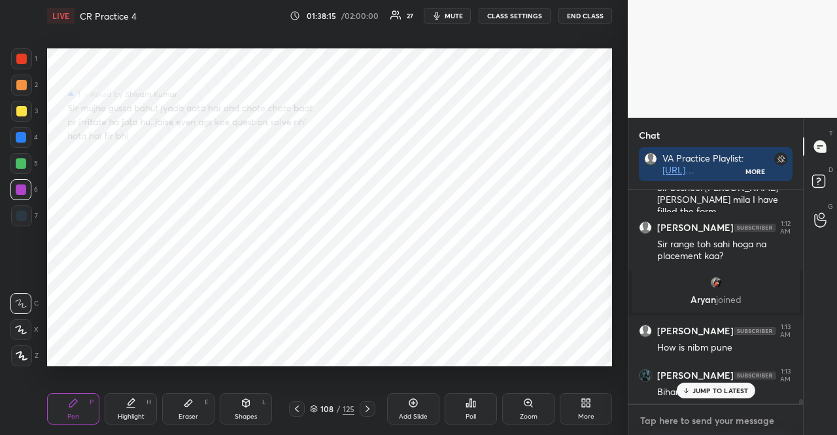
scroll to position [10031, 0]
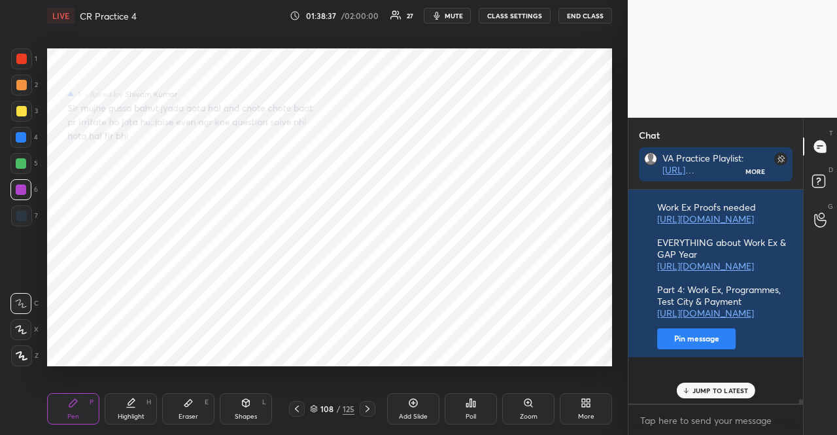
click at [711, 395] on div "JUMP TO LATEST" at bounding box center [715, 390] width 78 height 16
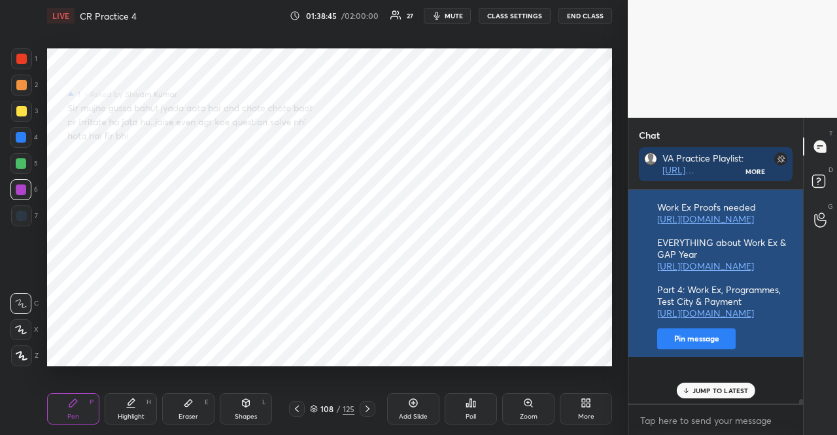
scroll to position [10122, 0]
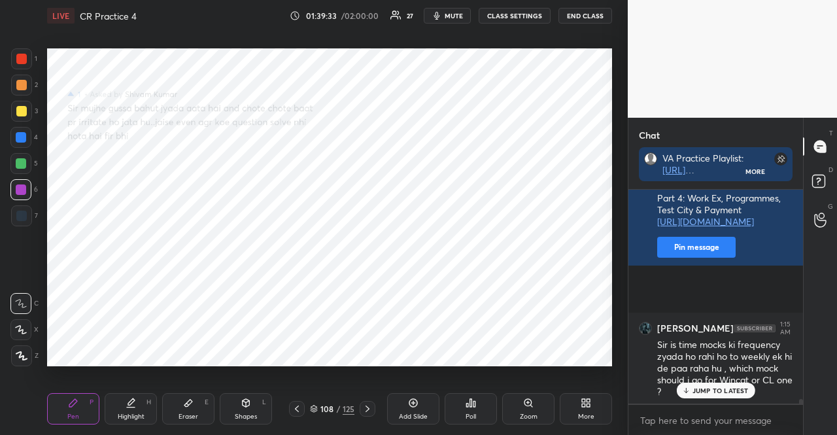
click at [739, 388] on p "JUMP TO LATEST" at bounding box center [720, 390] width 56 height 8
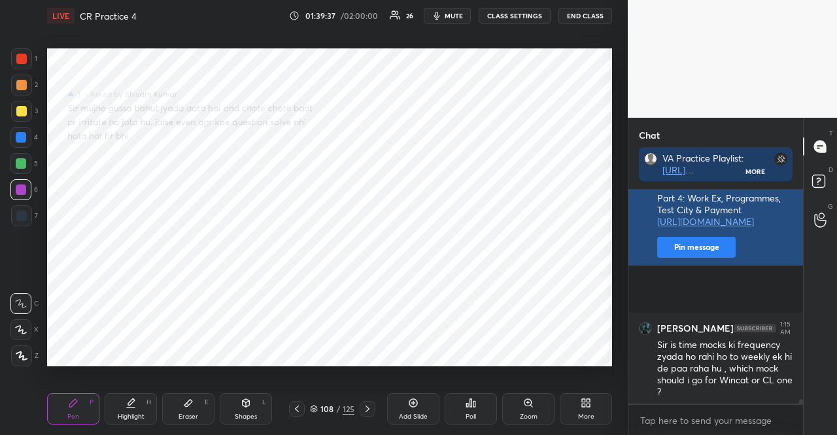
scroll to position [10167, 0]
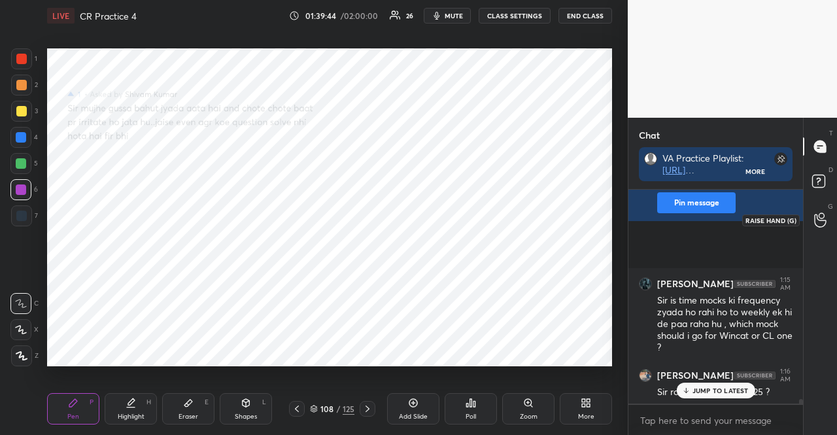
click at [816, 217] on icon at bounding box center [820, 219] width 12 height 15
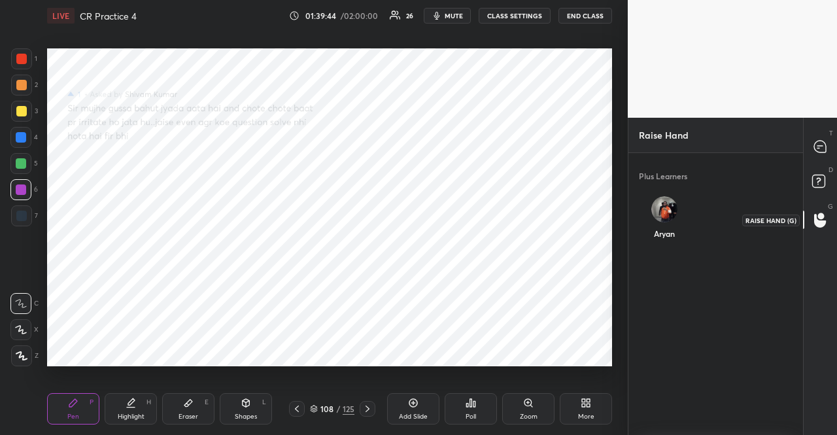
scroll to position [278, 171]
click at [684, 220] on div "Aryan" at bounding box center [664, 220] width 51 height 69
click at [676, 242] on button "INVITE" at bounding box center [664, 242] width 41 height 17
click at [823, 146] on icon at bounding box center [820, 147] width 12 height 12
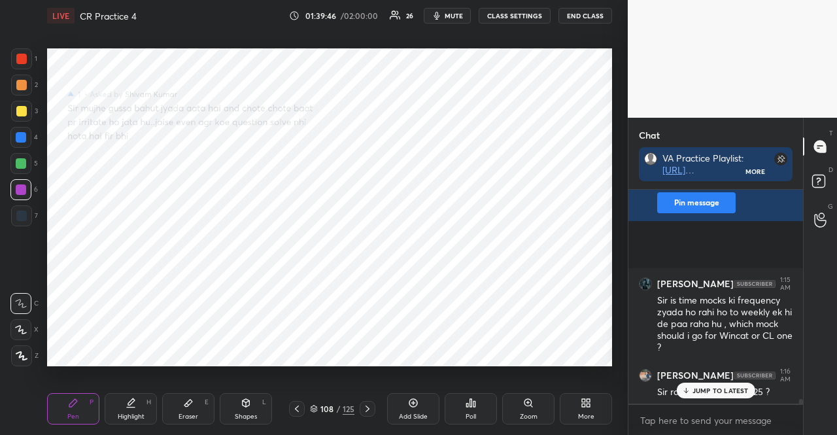
scroll to position [210, 171]
click at [728, 395] on div "JUMP TO LATEST" at bounding box center [715, 390] width 78 height 16
click at [821, 227] on div at bounding box center [820, 220] width 26 height 24
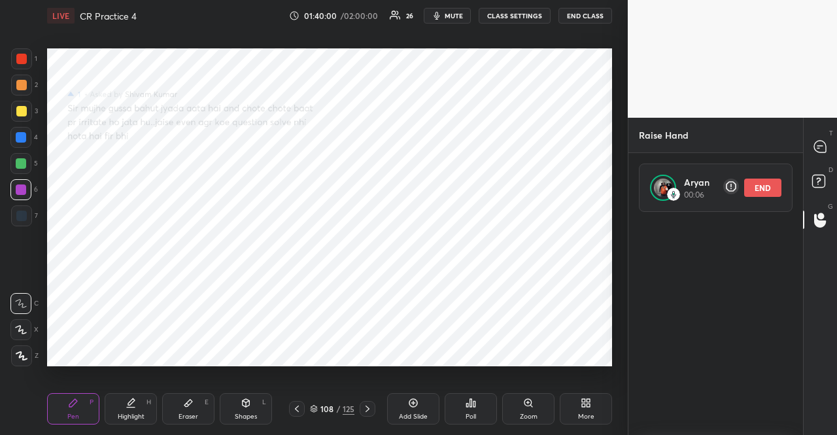
scroll to position [5, 4]
click at [820, 151] on icon at bounding box center [820, 147] width 12 height 12
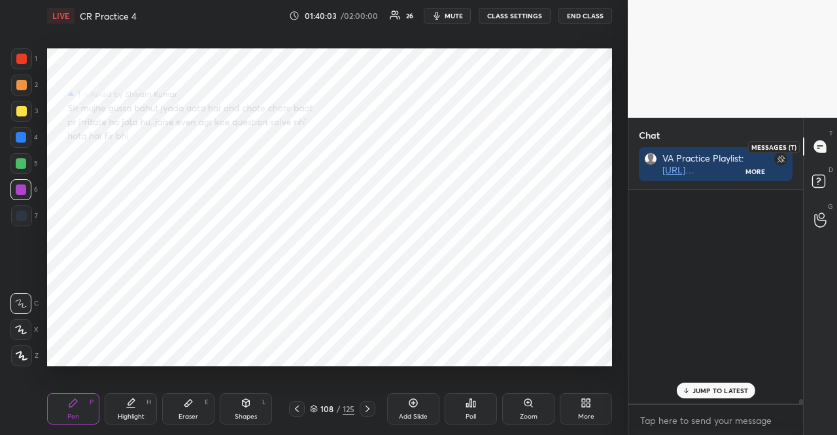
scroll to position [210, 171]
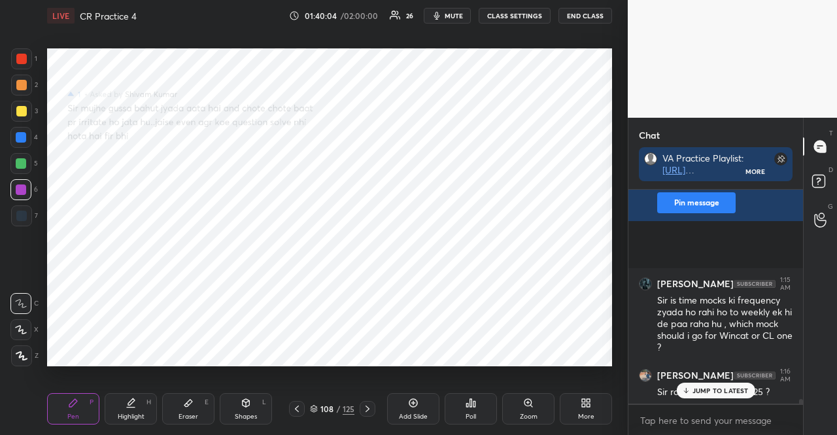
click at [728, 391] on p "JUMP TO LATEST" at bounding box center [720, 390] width 56 height 8
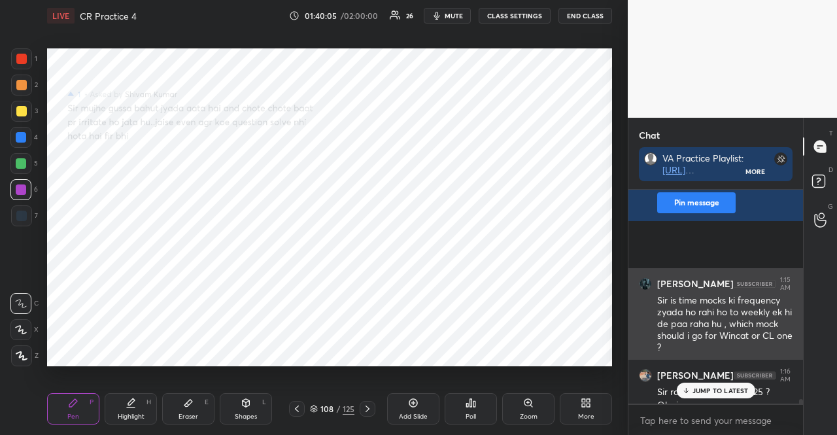
scroll to position [10180, 0]
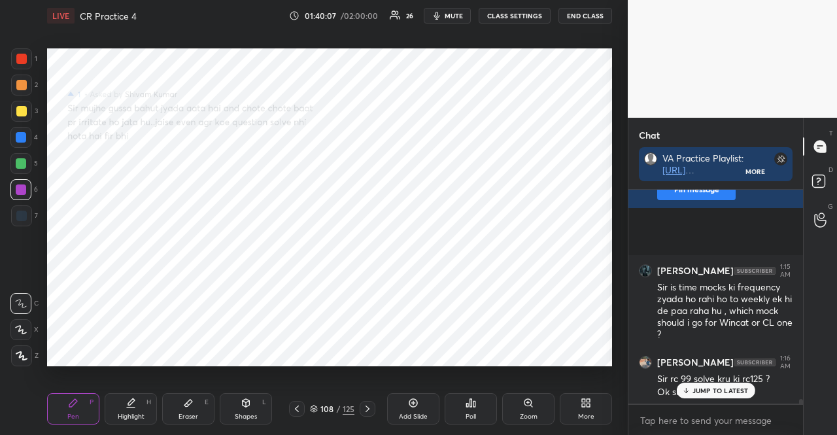
click at [696, 386] on p "JUMP TO LATEST" at bounding box center [720, 390] width 56 height 8
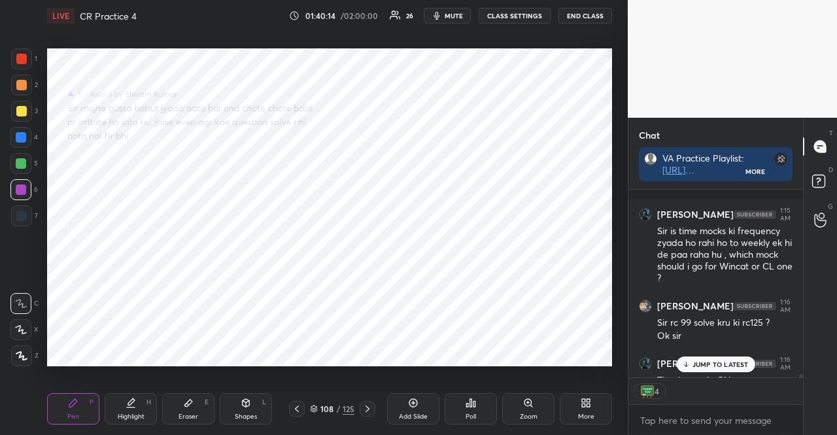
scroll to position [10307, 0]
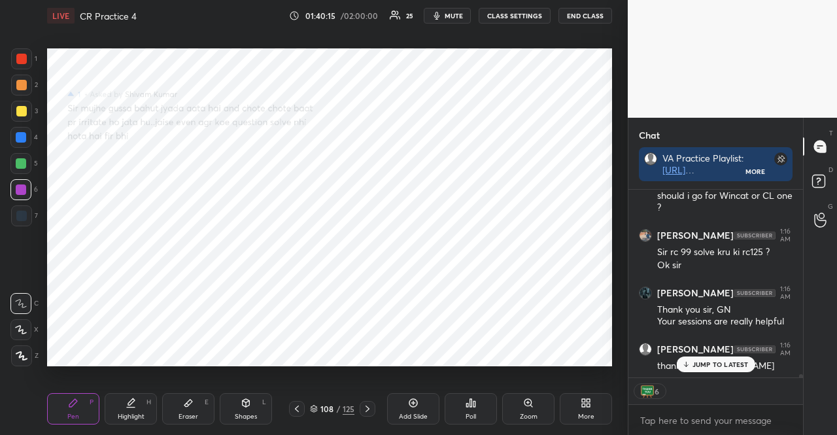
click at [727, 371] on div "JUMP TO LATEST" at bounding box center [715, 364] width 78 height 16
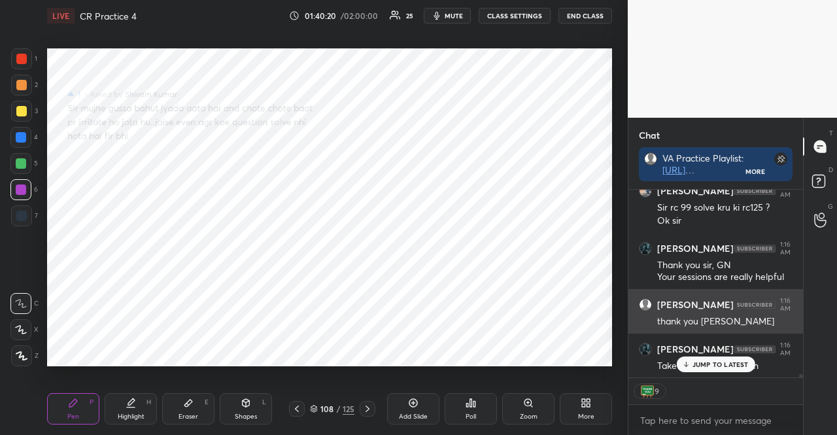
drag, startPoint x: 716, startPoint y: 364, endPoint x: 652, endPoint y: 307, distance: 85.6
click at [715, 364] on p "JUMP TO LATEST" at bounding box center [720, 364] width 56 height 8
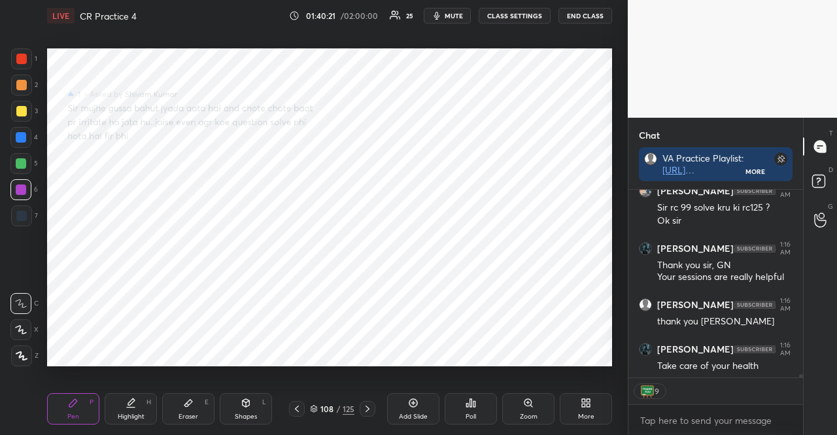
click at [577, 16] on button "END CLASS" at bounding box center [585, 16] width 54 height 16
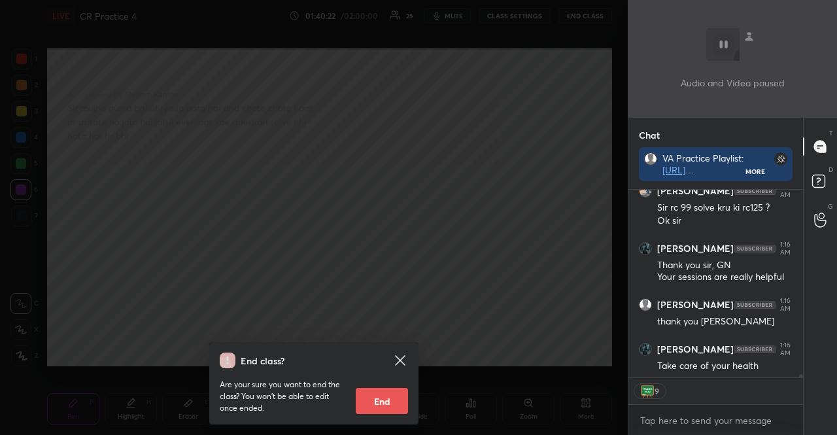
click at [382, 397] on button "End" at bounding box center [382, 401] width 52 height 26
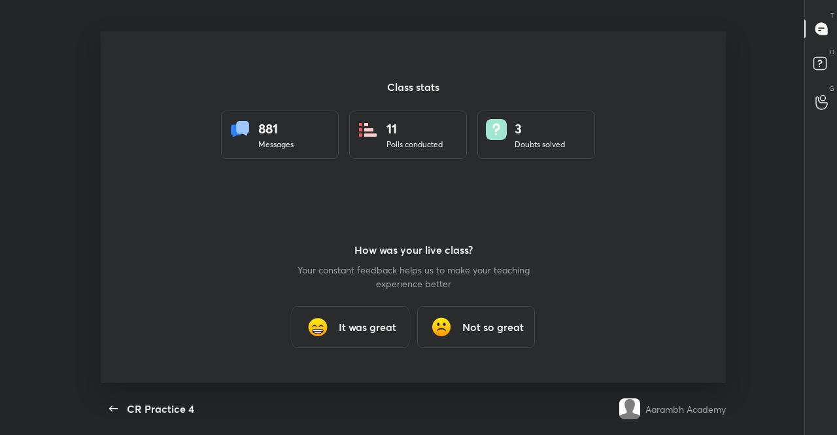
scroll to position [65005, 64531]
type textarea "x"
